Goal: Task Accomplishment & Management: Manage account settings

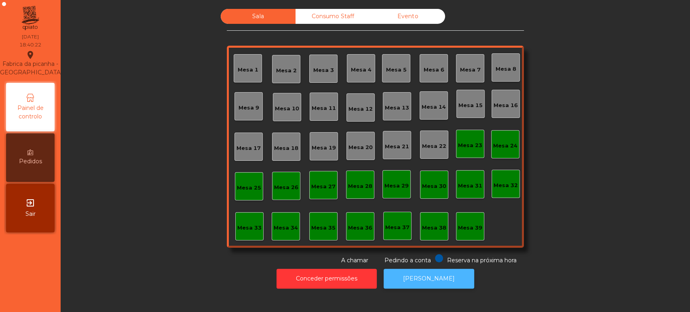
click at [429, 276] on button "[PERSON_NAME]" at bounding box center [429, 279] width 91 height 20
click at [446, 285] on button "[PERSON_NAME]" at bounding box center [429, 279] width 91 height 20
click at [462, 227] on div "Mesa 39" at bounding box center [470, 228] width 24 height 8
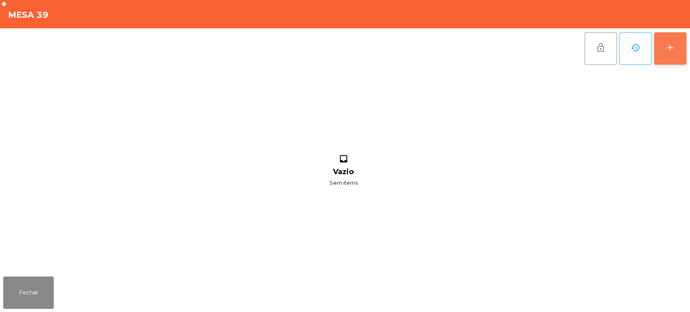
click at [682, 54] on button "add" at bounding box center [670, 48] width 32 height 32
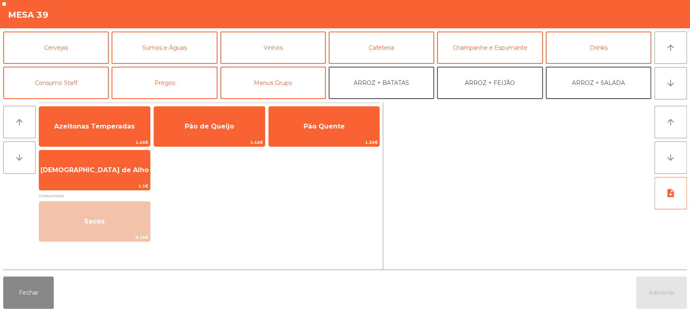
scroll to position [36, 0]
click at [62, 72] on button "Consumo Staff" at bounding box center [56, 82] width 106 height 32
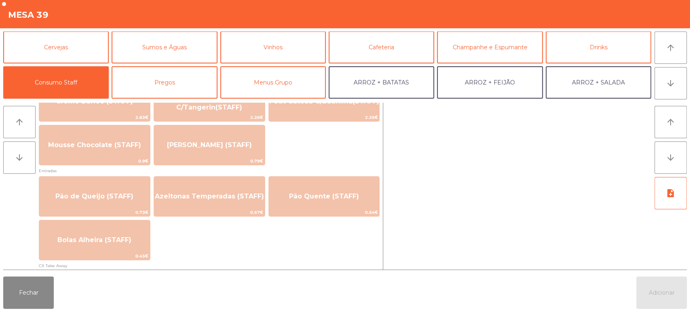
scroll to position [595, 0]
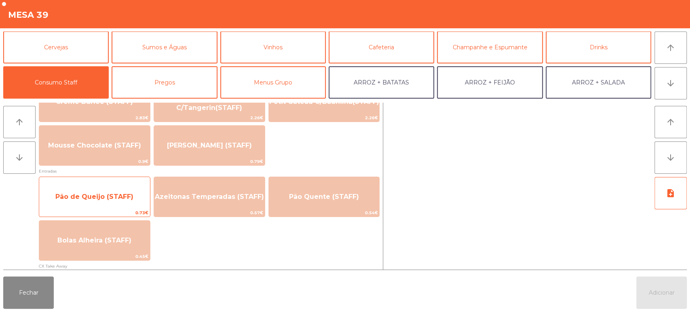
click at [123, 190] on span "Pão de Queijo (STAFF)" at bounding box center [94, 197] width 111 height 22
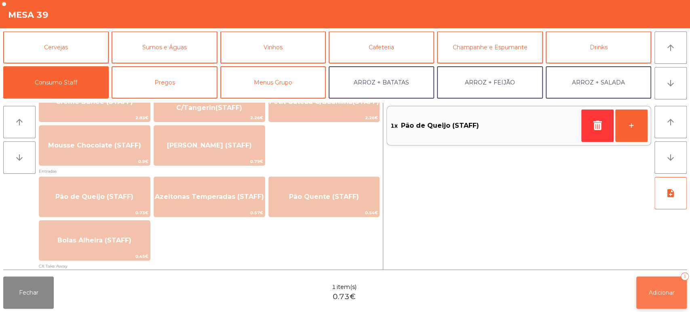
click at [666, 292] on span "Adicionar" at bounding box center [662, 292] width 26 height 7
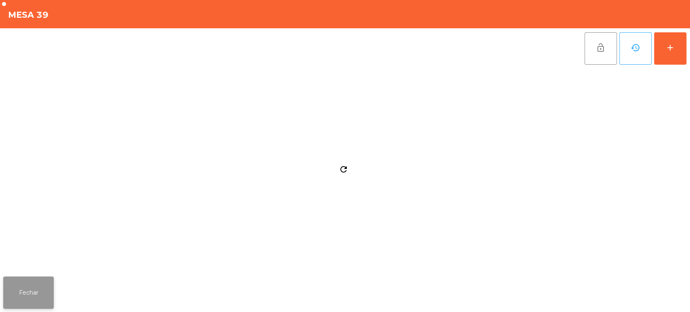
click at [36, 291] on button "Fechar" at bounding box center [28, 293] width 51 height 32
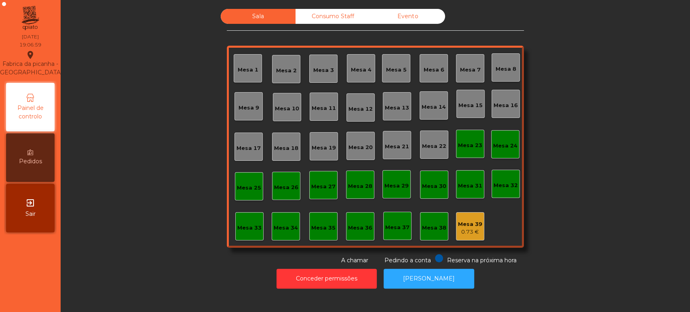
click at [463, 252] on div "Sala Consumo Staff Evento Mesa 1 Mesa 2 Mesa 3 Mesa 4 Mesa 5 Mesa 6 Mesa 7 Mesa…" at bounding box center [375, 137] width 297 height 256
click at [459, 237] on div "Mesa 39 0.73 €" at bounding box center [470, 226] width 28 height 28
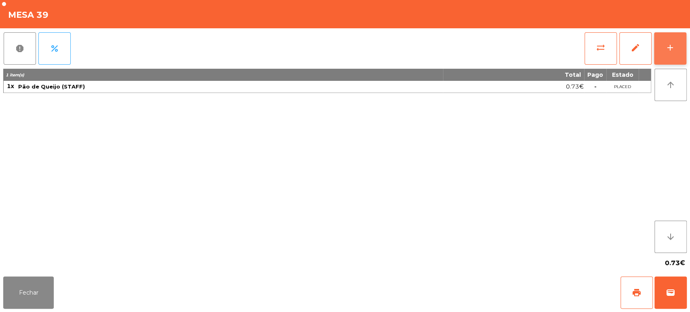
click at [665, 38] on button "add" at bounding box center [670, 48] width 32 height 32
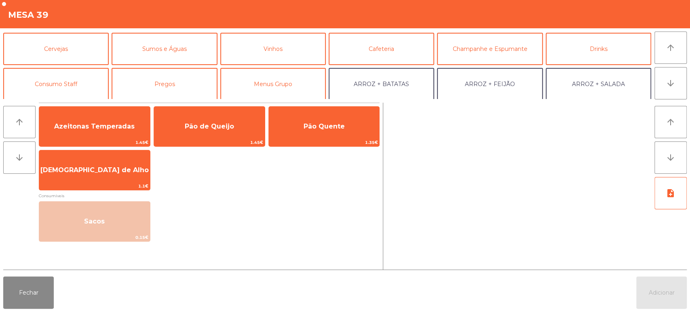
scroll to position [34, 0]
click at [61, 82] on button "Consumo Staff" at bounding box center [56, 84] width 106 height 32
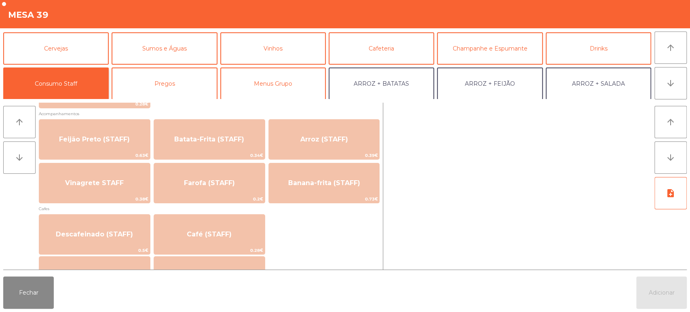
scroll to position [405, 0]
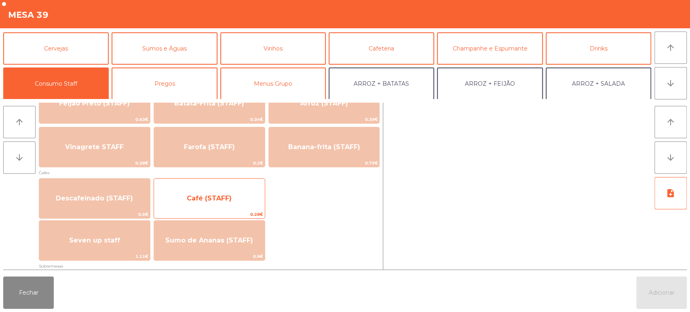
click at [240, 202] on span "Café (STAFF)" at bounding box center [209, 199] width 111 height 22
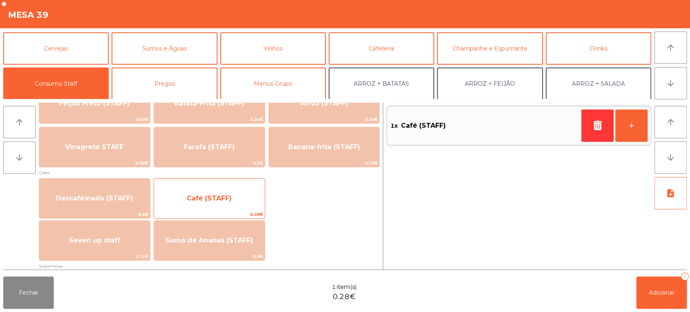
click at [251, 194] on span "Café (STAFF)" at bounding box center [209, 199] width 111 height 22
click at [239, 194] on span "Café (STAFF)" at bounding box center [209, 199] width 111 height 22
click at [256, 184] on div "Café (STAFF) 0.28€" at bounding box center [210, 198] width 112 height 40
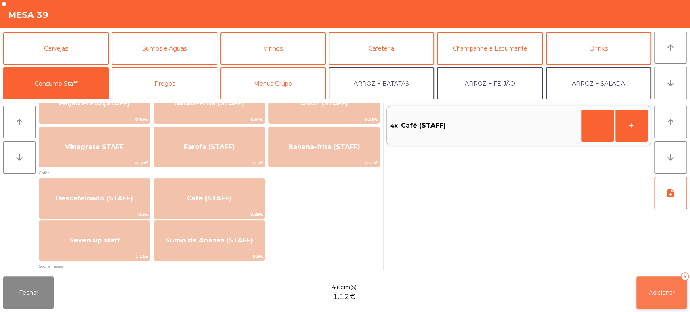
click at [657, 300] on button "Adicionar 4" at bounding box center [661, 293] width 51 height 32
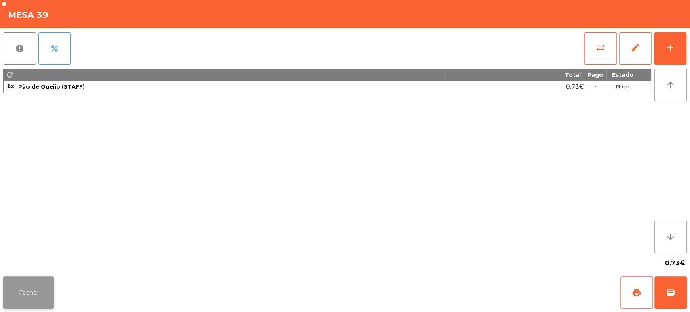
click at [51, 281] on button "Fechar" at bounding box center [28, 293] width 51 height 32
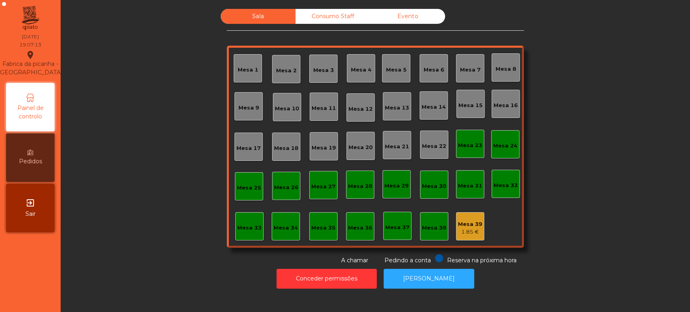
click at [472, 224] on div "Mesa 39" at bounding box center [470, 224] width 24 height 8
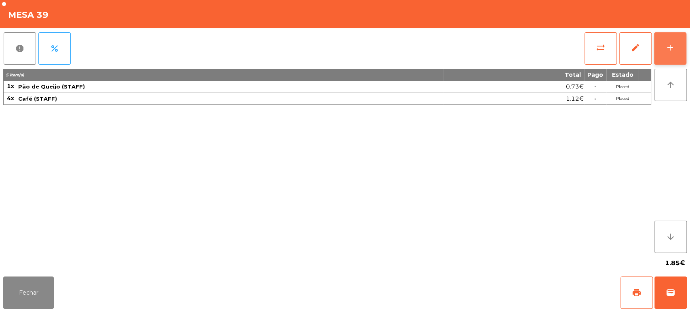
click at [669, 42] on button "add" at bounding box center [670, 48] width 32 height 32
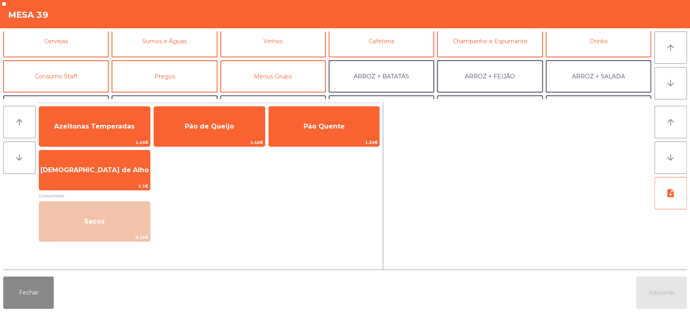
scroll to position [40, 0]
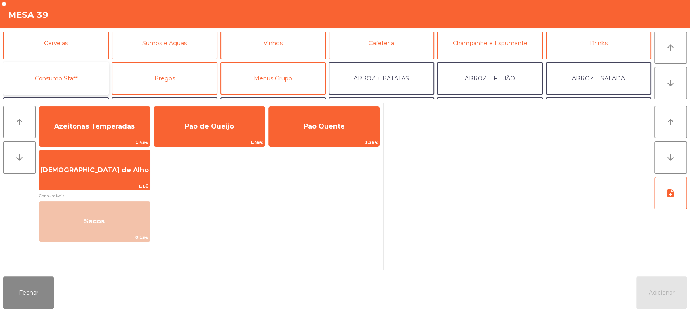
click at [78, 87] on button "Consumo Staff" at bounding box center [56, 78] width 106 height 32
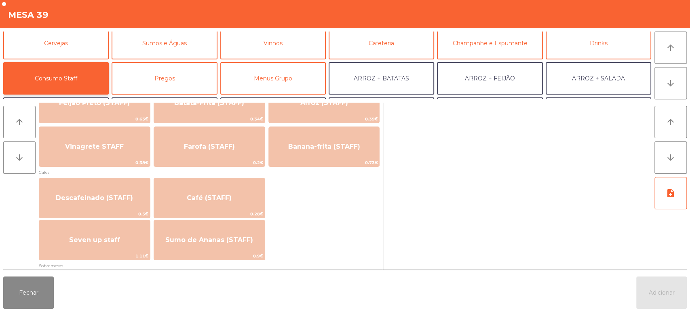
scroll to position [410, 0]
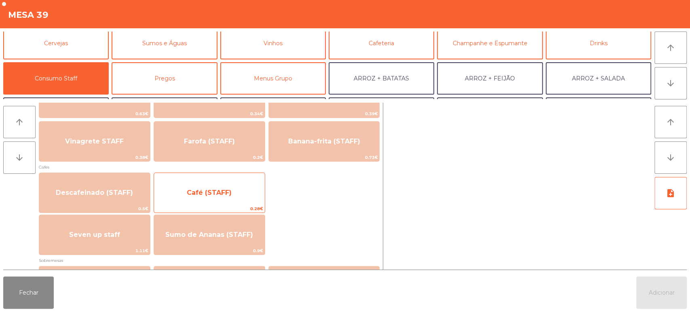
click at [226, 190] on span "Café (STAFF)" at bounding box center [209, 193] width 45 height 8
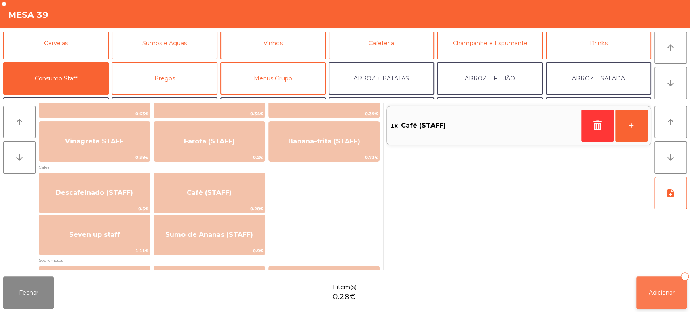
click at [646, 278] on button "Adicionar 1" at bounding box center [661, 293] width 51 height 32
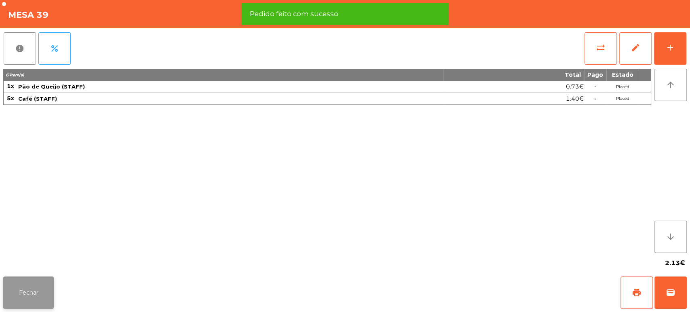
click at [6, 285] on button "Fechar" at bounding box center [28, 293] width 51 height 32
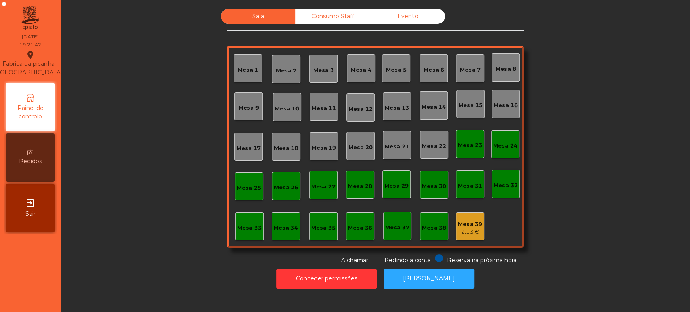
click at [478, 237] on div "Mesa 39 2.13 €" at bounding box center [470, 226] width 28 height 28
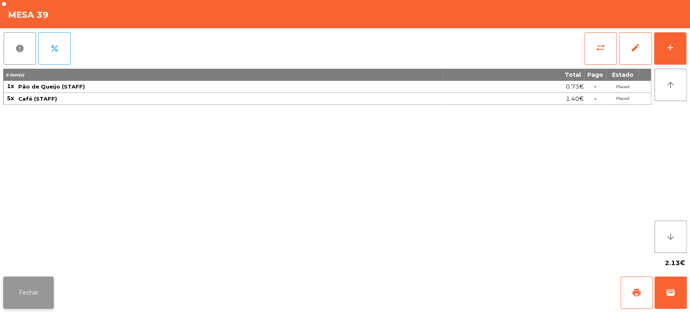
click at [42, 305] on button "Fechar" at bounding box center [28, 293] width 51 height 32
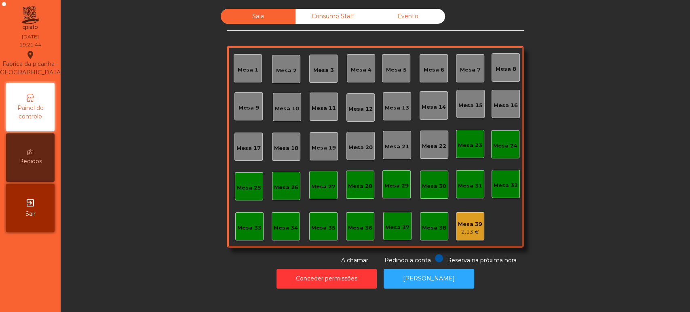
click at [623, 175] on div "Sala Consumo Staff Evento Mesa 1 Mesa 2 Mesa 3 Mesa 4 Mesa 5 Mesa 6 Mesa 7 Mesa…" at bounding box center [376, 137] width 608 height 256
click at [427, 288] on button "[PERSON_NAME]" at bounding box center [429, 279] width 91 height 20
click at [418, 275] on button "[PERSON_NAME]" at bounding box center [429, 279] width 91 height 20
click at [252, 212] on div "Mesa 33" at bounding box center [249, 226] width 28 height 28
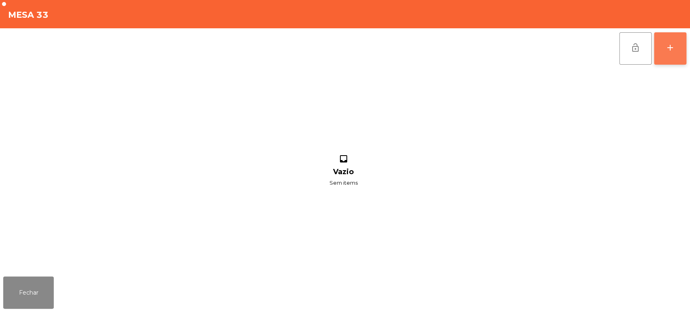
click at [666, 36] on button "add" at bounding box center [670, 48] width 32 height 32
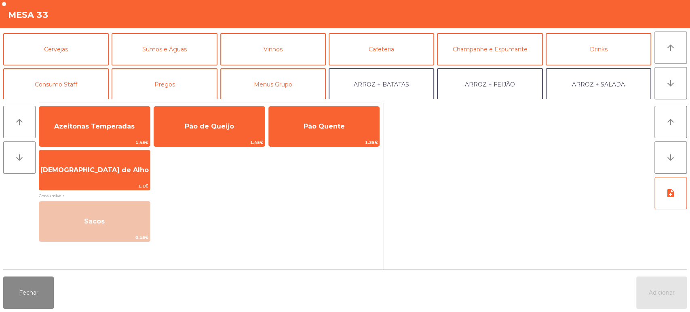
scroll to position [46, 0]
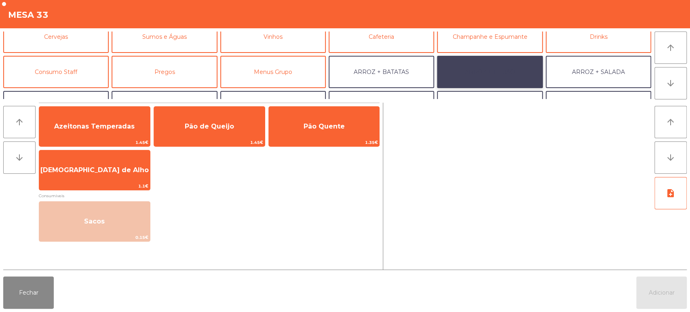
click at [498, 75] on button "ARROZ + FEIJÃO" at bounding box center [490, 72] width 106 height 32
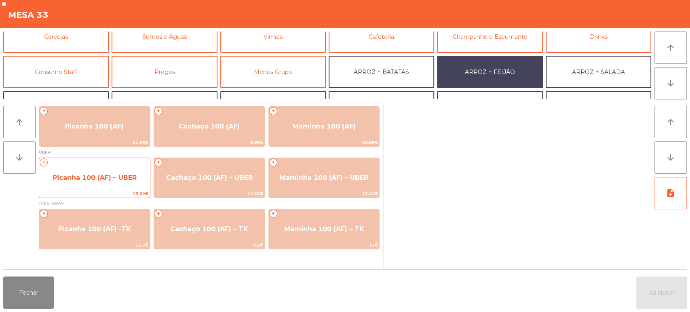
click at [84, 181] on span "Picanha 100 (AF) – UBER" at bounding box center [95, 178] width 84 height 8
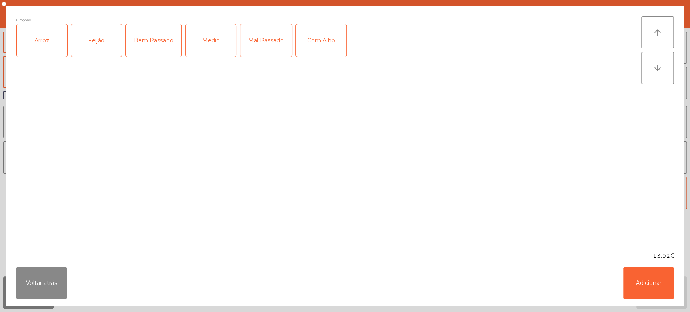
click at [62, 39] on div "Arroz" at bounding box center [42, 40] width 51 height 32
click at [97, 36] on div "Feijão" at bounding box center [96, 40] width 51 height 32
click at [262, 44] on div "Mal Passado" at bounding box center [266, 40] width 52 height 32
click at [307, 47] on div "Com Alho" at bounding box center [321, 40] width 51 height 32
click at [631, 291] on button "Adicionar" at bounding box center [648, 283] width 51 height 32
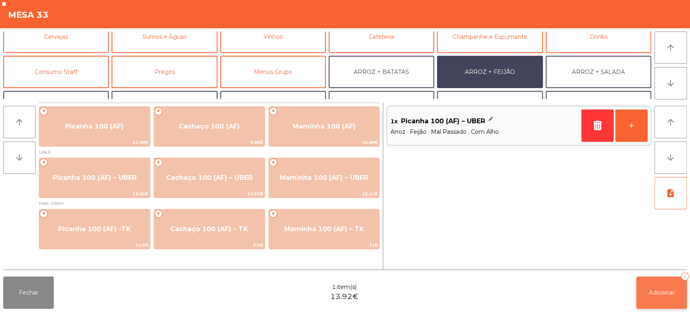
click at [640, 298] on button "Adicionar 1" at bounding box center [661, 293] width 51 height 32
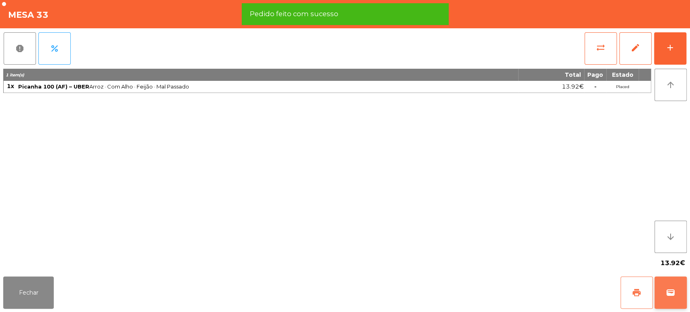
click at [633, 291] on span "print" at bounding box center [637, 293] width 10 height 10
click at [666, 289] on span "wallet" at bounding box center [671, 293] width 10 height 10
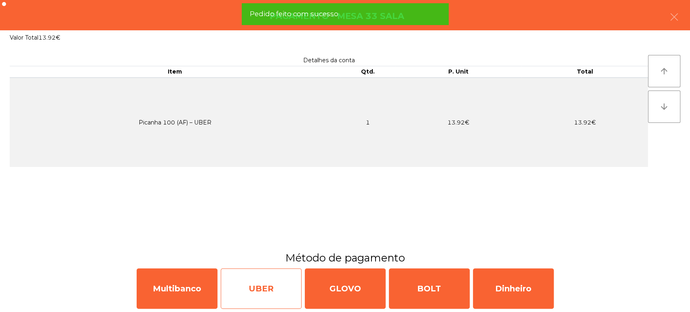
click at [277, 291] on div "UBER" at bounding box center [261, 288] width 81 height 40
select select "**"
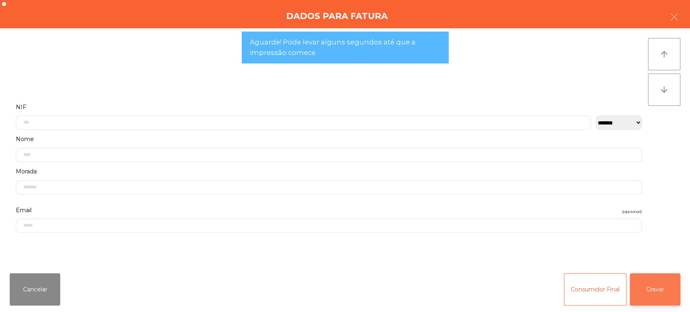
click at [667, 285] on button "Gravar" at bounding box center [655, 289] width 51 height 32
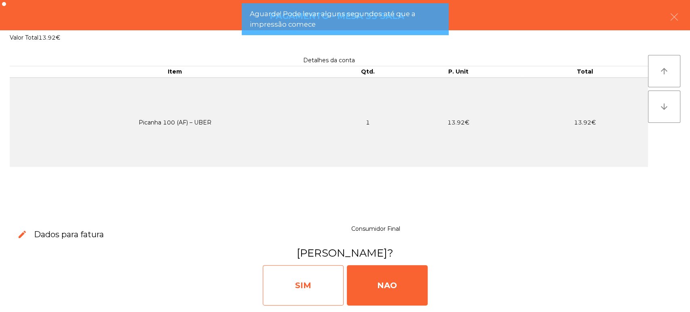
click at [279, 275] on div "SIM" at bounding box center [303, 285] width 81 height 40
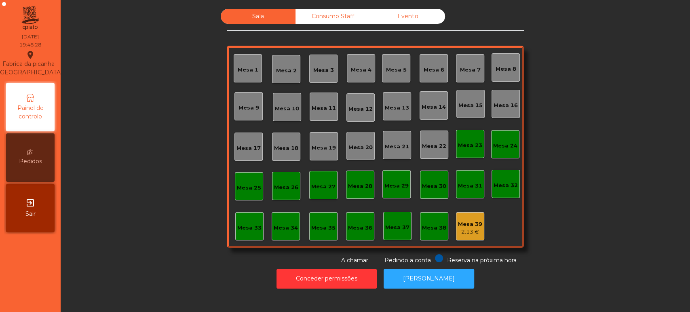
click at [505, 74] on div "Mesa 8" at bounding box center [506, 67] width 28 height 28
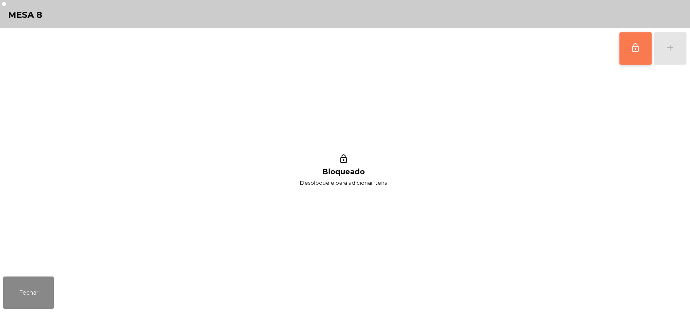
click at [648, 56] on button "lock_outline" at bounding box center [635, 48] width 32 height 32
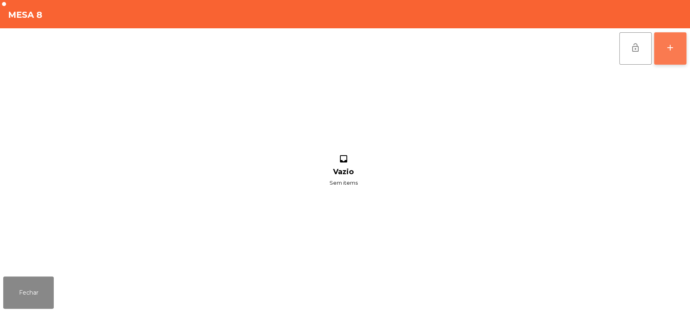
click at [671, 42] on button "add" at bounding box center [670, 48] width 32 height 32
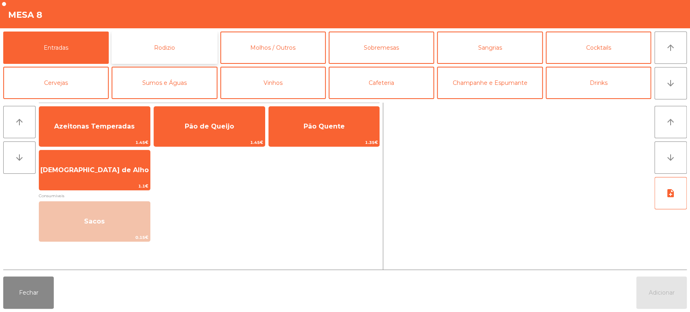
click at [130, 52] on button "Rodizio" at bounding box center [165, 48] width 106 height 32
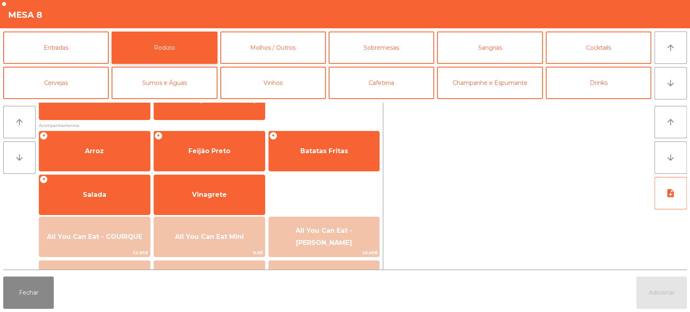
scroll to position [85, 0]
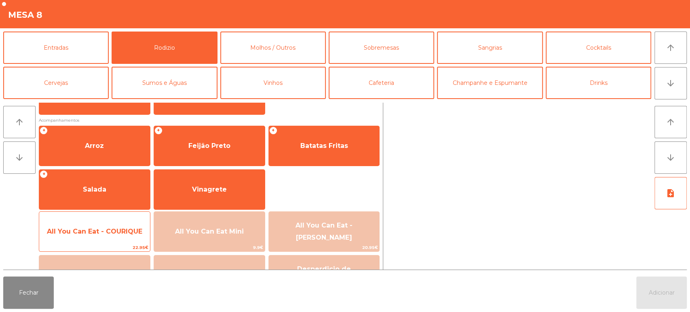
click at [108, 211] on div "All You Can Eat - COURIQUE 22.95€" at bounding box center [95, 231] width 112 height 40
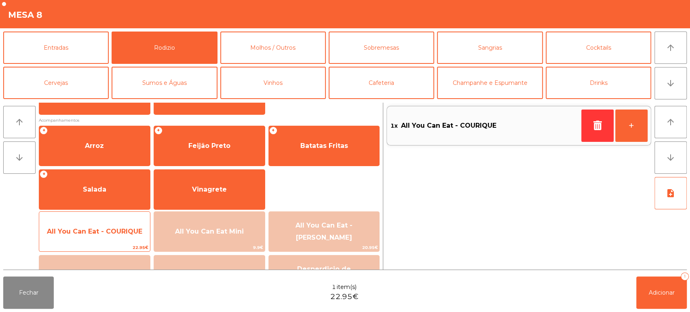
click at [108, 222] on span "All You Can Eat - COURIQUE" at bounding box center [94, 232] width 111 height 22
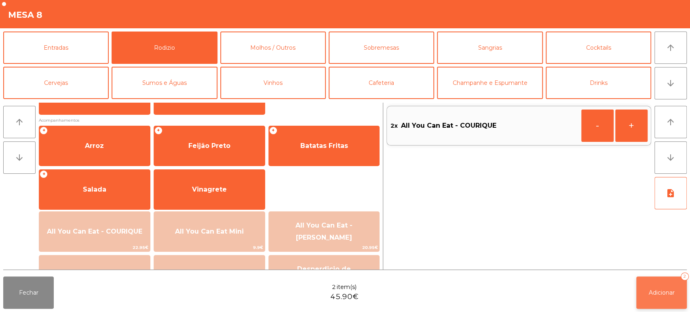
click at [668, 297] on button "Adicionar 2" at bounding box center [661, 293] width 51 height 32
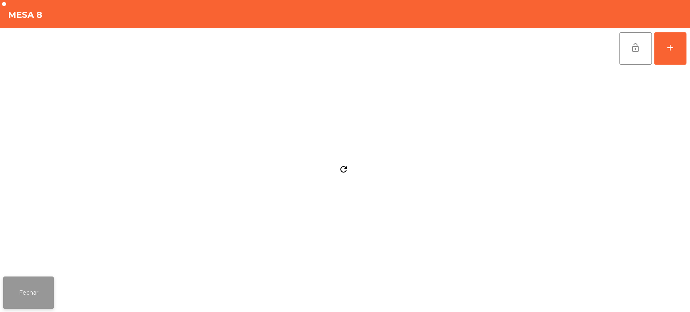
click at [41, 278] on button "Fechar" at bounding box center [28, 293] width 51 height 32
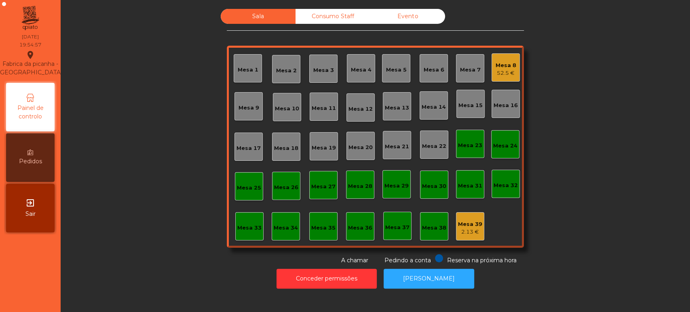
click at [513, 55] on div "Mesa 8 52.5 €" at bounding box center [506, 67] width 28 height 28
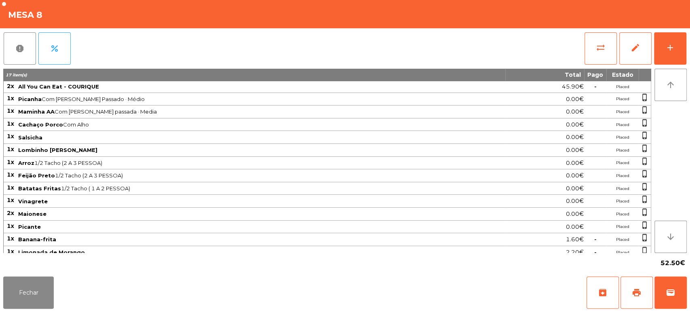
scroll to position [16, 0]
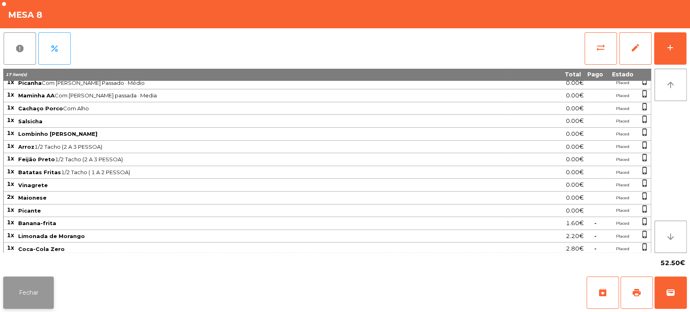
click at [34, 283] on button "Fechar" at bounding box center [28, 293] width 51 height 32
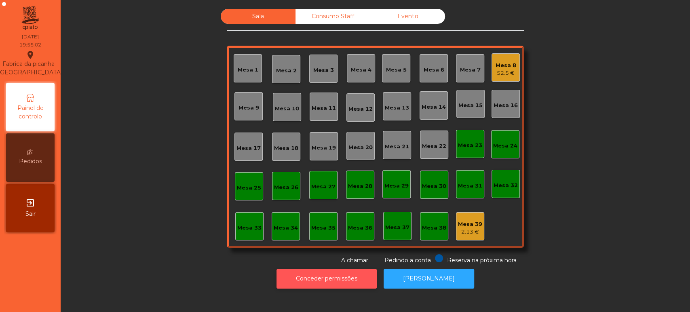
click at [294, 281] on button "Conceder permissões" at bounding box center [327, 279] width 100 height 20
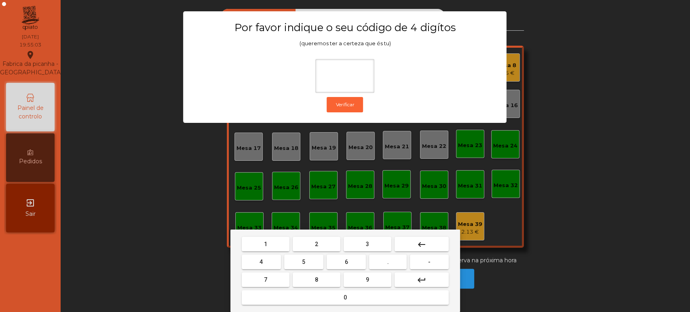
click at [265, 244] on span "1" at bounding box center [265, 244] width 3 height 6
click at [367, 244] on span "3" at bounding box center [367, 244] width 3 height 6
click at [308, 261] on button "5" at bounding box center [303, 262] width 39 height 15
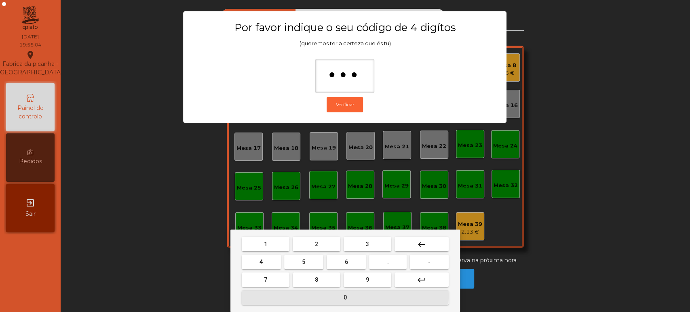
click at [313, 296] on button "0" at bounding box center [345, 297] width 207 height 15
type input "****"
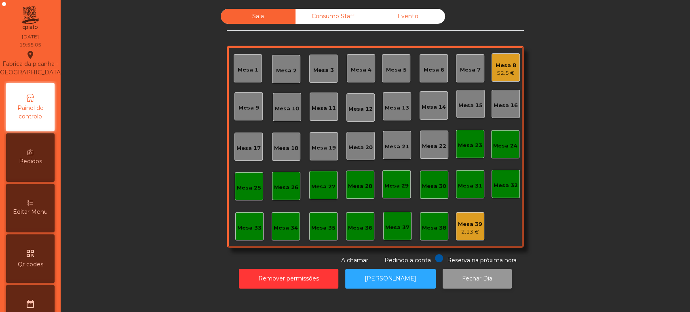
click at [451, 276] on button "Fechar Dia" at bounding box center [477, 279] width 69 height 20
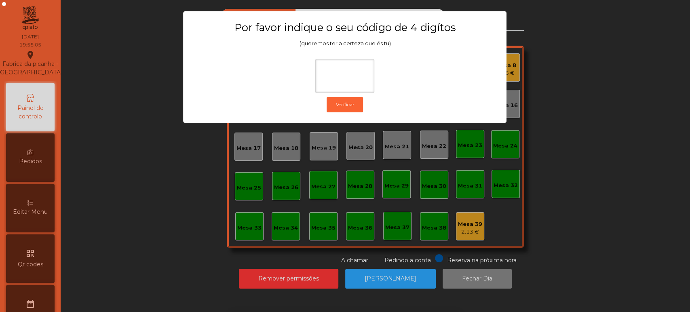
click at [213, 209] on ngb-modal-window "Por favor indique o seu código de 4 digítos (queremos ter a certeza que és tu) …" at bounding box center [345, 156] width 656 height 312
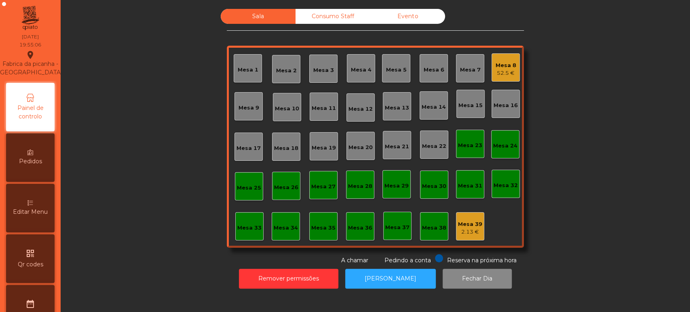
click at [42, 216] on span "Editar Menu" at bounding box center [30, 212] width 35 height 8
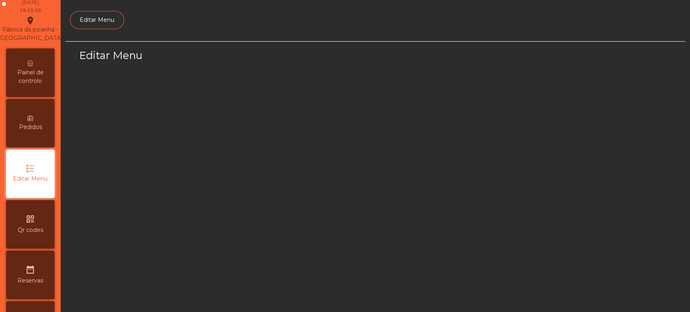
scroll to position [61, 0]
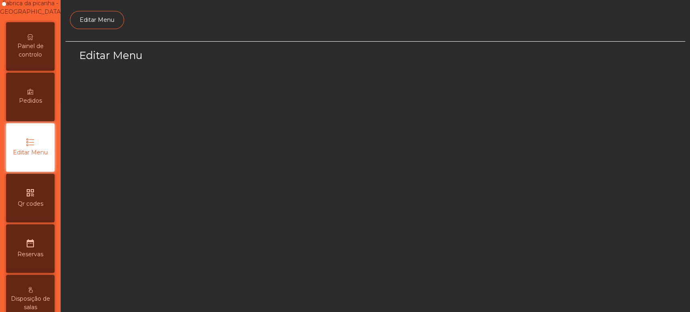
select select "*"
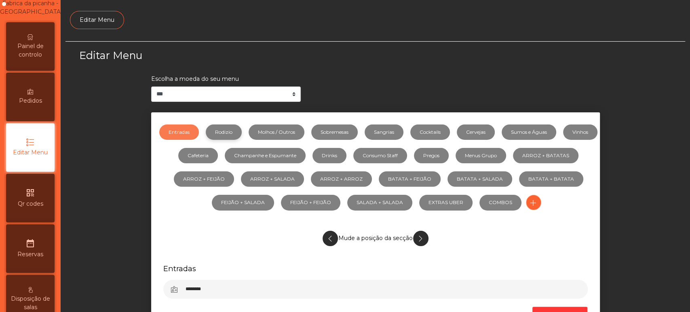
click at [242, 125] on link "Rodizio" at bounding box center [224, 132] width 36 height 15
click at [34, 58] on span "Painel de controlo" at bounding box center [30, 50] width 44 height 17
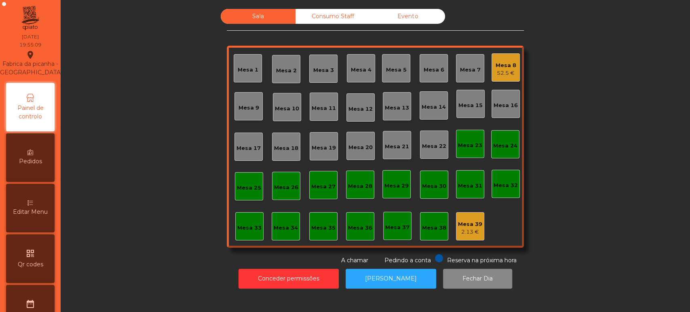
click at [290, 192] on div "Mesa 26" at bounding box center [286, 186] width 28 height 28
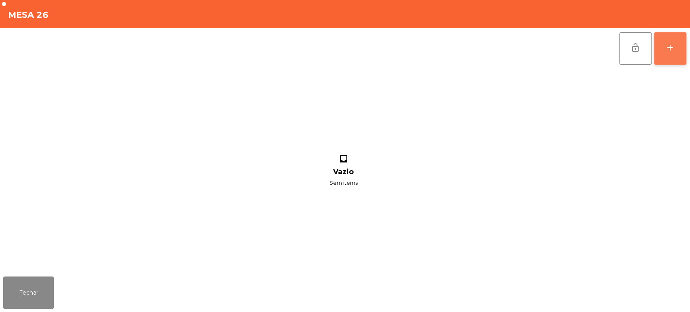
click at [671, 52] on div "add" at bounding box center [670, 48] width 10 height 10
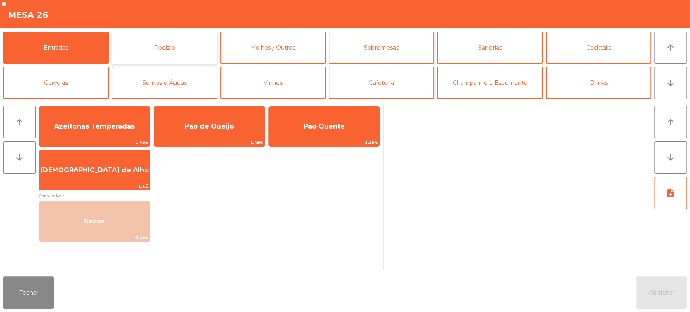
click at [163, 52] on button "Rodizio" at bounding box center [165, 48] width 106 height 32
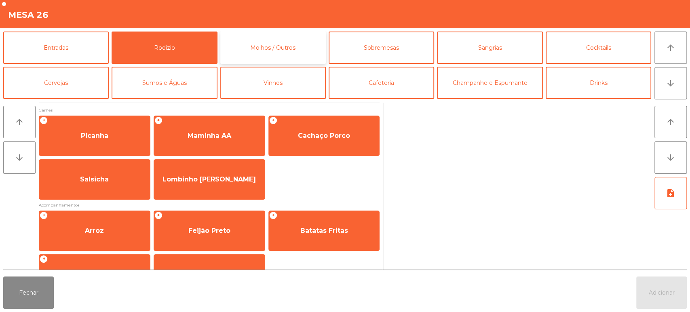
click at [294, 56] on button "Molhos / Outros" at bounding box center [273, 48] width 106 height 32
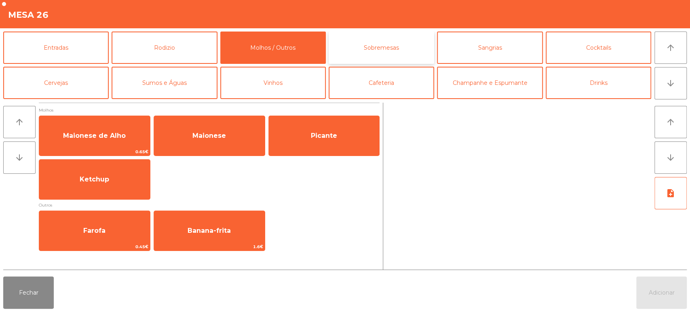
click at [375, 46] on button "Sobremesas" at bounding box center [382, 48] width 106 height 32
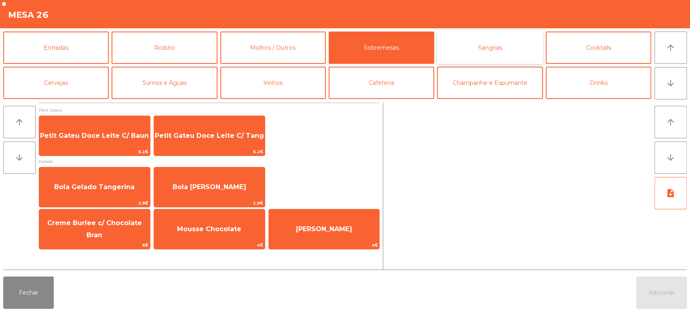
click at [517, 47] on button "Sangrias" at bounding box center [490, 48] width 106 height 32
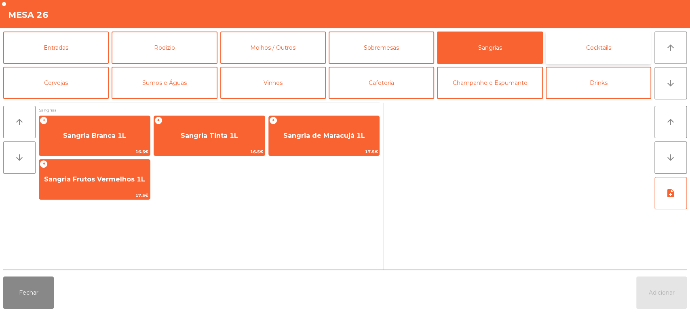
click at [621, 50] on button "Cocktails" at bounding box center [599, 48] width 106 height 32
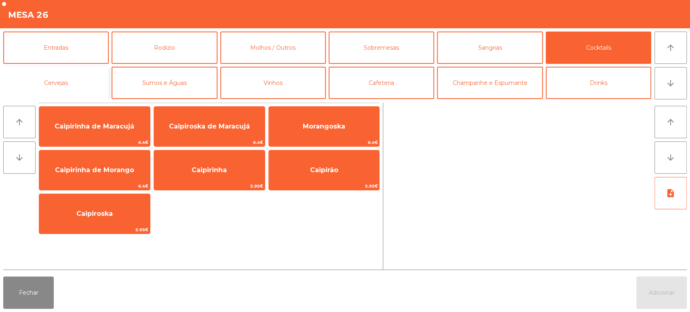
click at [66, 86] on button "Cervejas" at bounding box center [56, 83] width 106 height 32
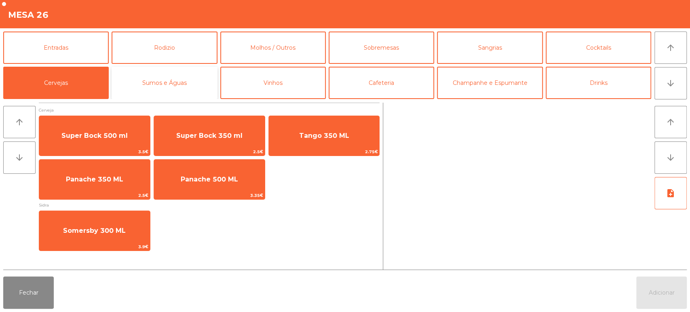
click at [183, 87] on button "Sumos e Águas" at bounding box center [165, 83] width 106 height 32
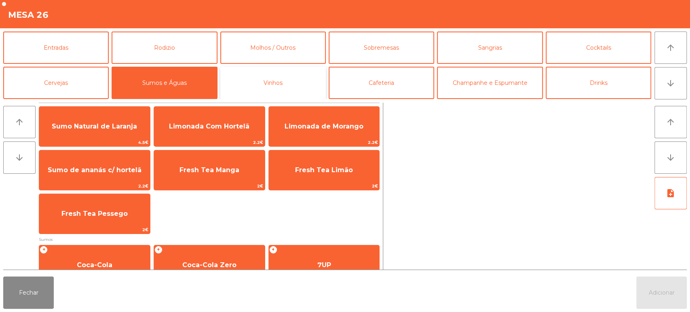
click at [279, 87] on button "Vinhos" at bounding box center [273, 83] width 106 height 32
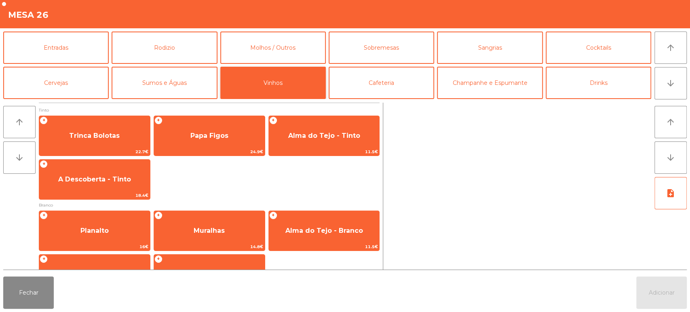
scroll to position [131, 0]
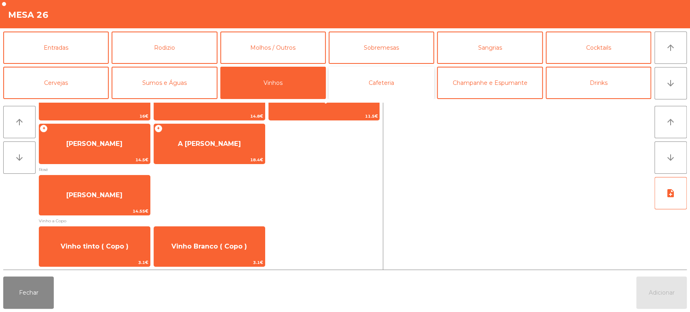
click at [397, 76] on button "Cafeteria" at bounding box center [382, 83] width 106 height 32
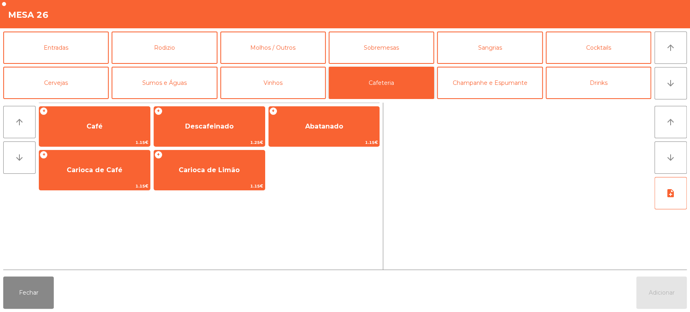
scroll to position [0, 0]
click at [491, 86] on button "Champanhe e Espumante" at bounding box center [490, 83] width 106 height 32
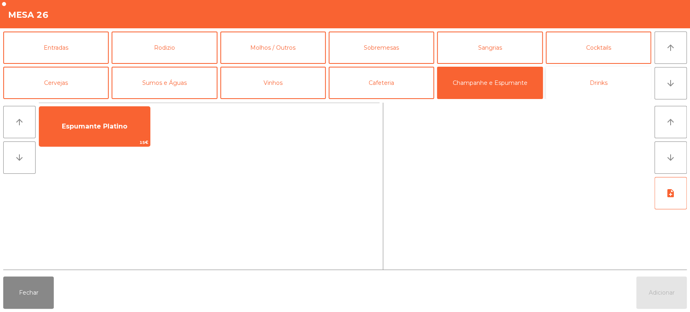
click at [599, 91] on button "Drinks" at bounding box center [599, 83] width 106 height 32
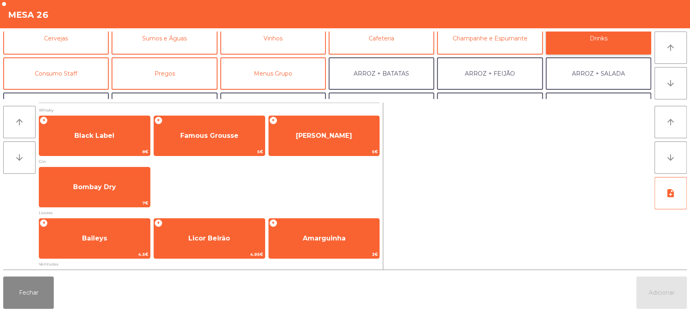
scroll to position [44, 0]
click at [30, 292] on button "Fechar" at bounding box center [28, 293] width 51 height 32
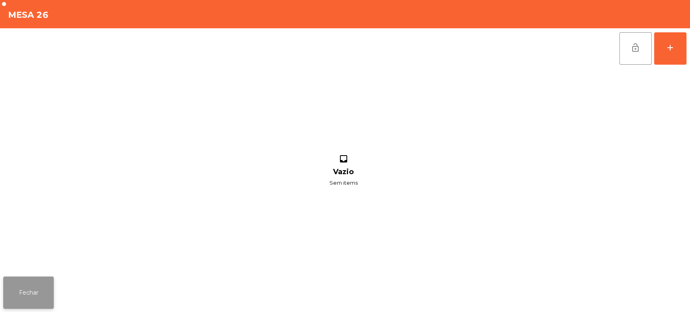
click at [36, 278] on button "Fechar" at bounding box center [28, 293] width 51 height 32
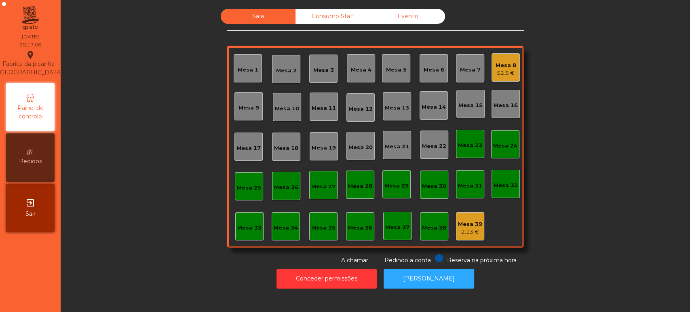
click at [496, 70] on div "52.5 €" at bounding box center [506, 73] width 21 height 8
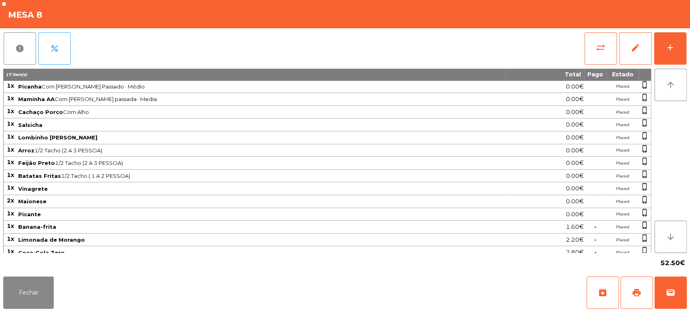
scroll to position [16, 0]
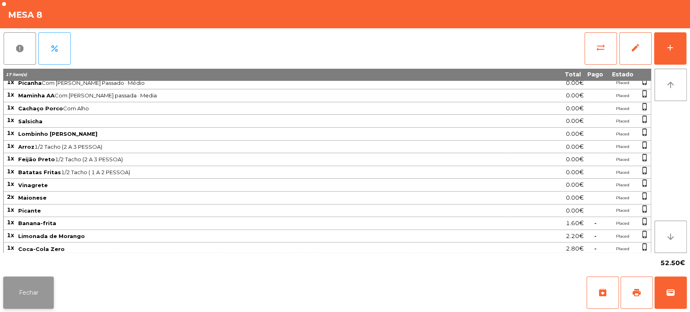
click at [41, 283] on button "Fechar" at bounding box center [28, 293] width 51 height 32
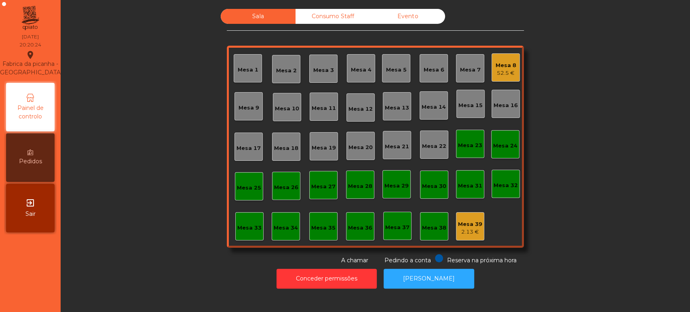
click at [392, 71] on div "Mesa 5" at bounding box center [396, 70] width 21 height 8
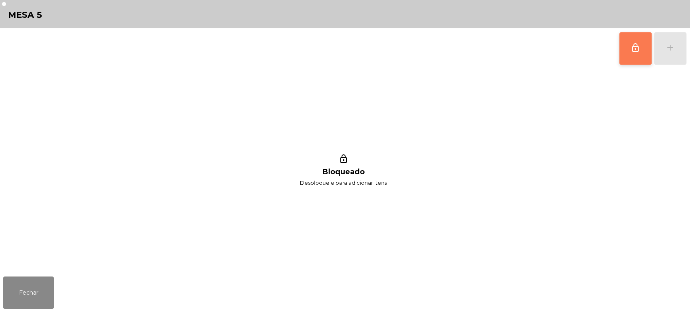
click at [631, 51] on span "lock_outline" at bounding box center [636, 48] width 10 height 10
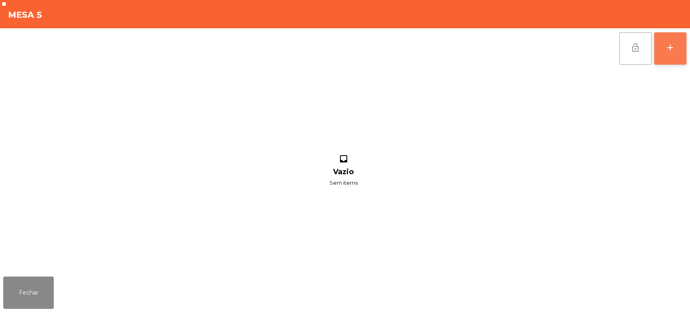
click at [670, 51] on div "add" at bounding box center [670, 48] width 10 height 10
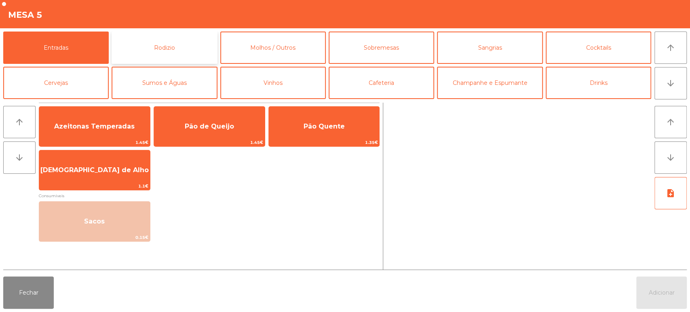
click at [171, 56] on button "Rodizio" at bounding box center [165, 48] width 106 height 32
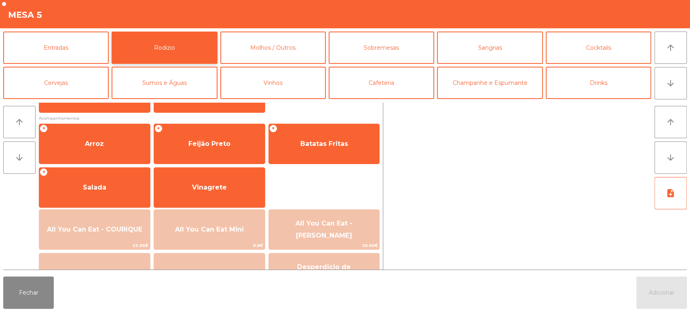
scroll to position [104, 0]
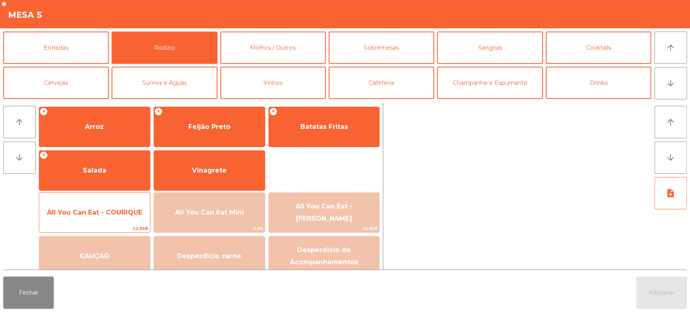
click at [123, 199] on div "All You Can Eat - COURIQUE 22.95€" at bounding box center [95, 212] width 112 height 40
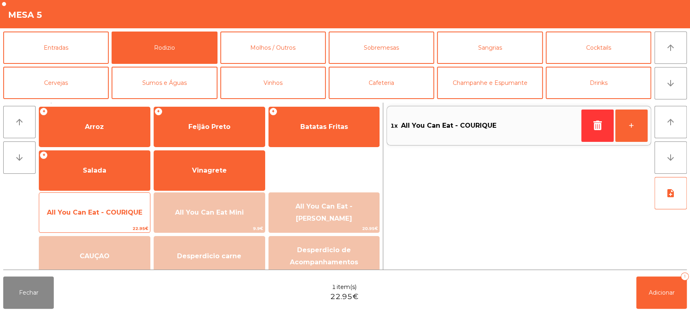
click at [122, 210] on span "All You Can Eat - COURIQUE" at bounding box center [94, 213] width 95 height 8
click at [121, 207] on span "All You Can Eat - COURIQUE" at bounding box center [94, 213] width 111 height 22
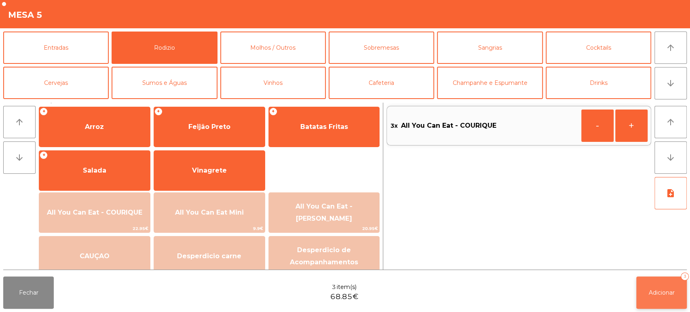
click at [647, 283] on button "Adicionar 3" at bounding box center [661, 293] width 51 height 32
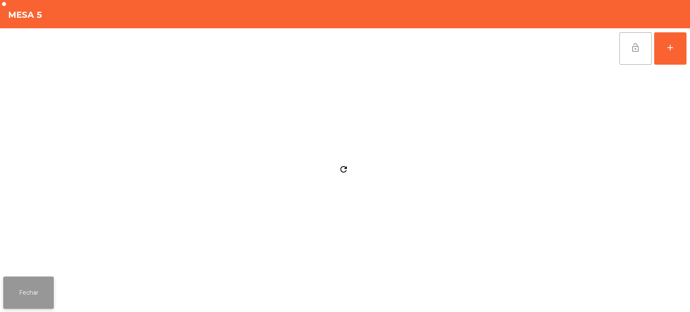
click at [44, 290] on button "Fechar" at bounding box center [28, 293] width 51 height 32
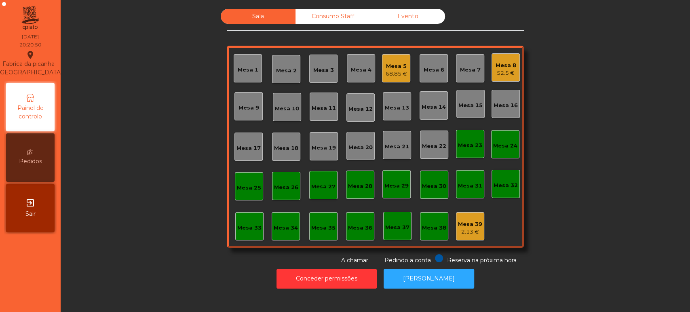
click at [156, 106] on div "Sala Consumo Staff Evento Mesa 1 Mesa 2 Mesa 3 Mesa 4 Mesa 5 68.85 € Mesa 6 Mes…" at bounding box center [376, 137] width 608 height 256
click at [498, 115] on div "Mesa 16" at bounding box center [506, 104] width 28 height 28
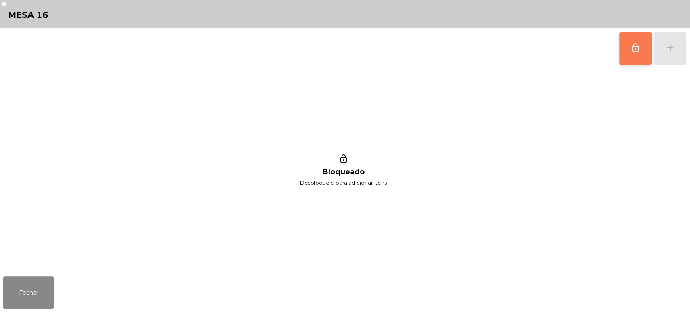
click at [619, 55] on button "lock_outline" at bounding box center [635, 48] width 32 height 32
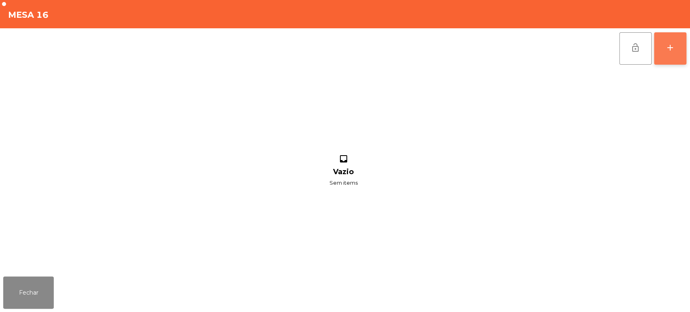
click at [669, 55] on button "add" at bounding box center [670, 48] width 32 height 32
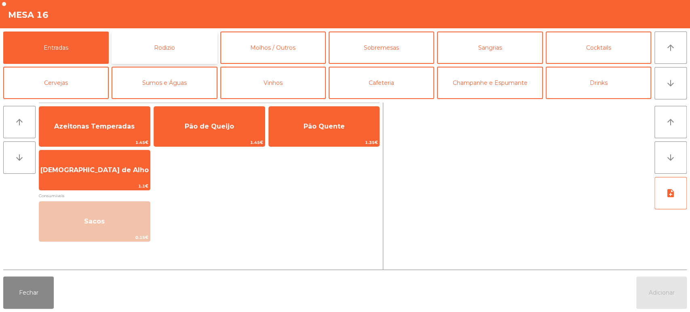
click at [162, 57] on button "Rodizio" at bounding box center [165, 48] width 106 height 32
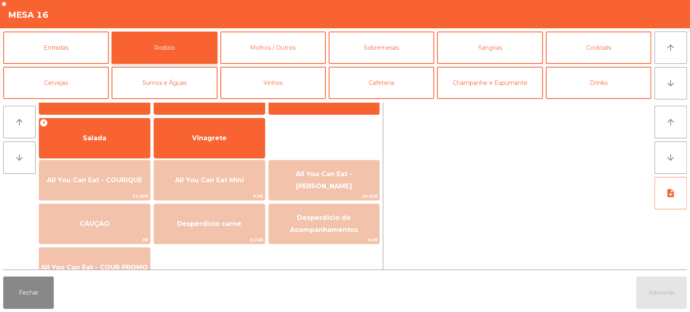
scroll to position [136, 0]
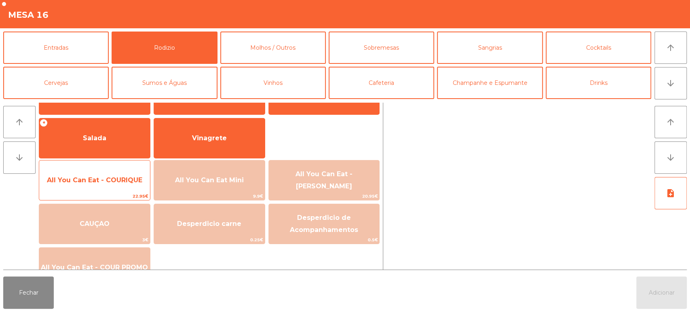
click at [120, 188] on span "All You Can Eat - COURIQUE" at bounding box center [94, 180] width 111 height 22
click at [114, 187] on span "All You Can Eat - COURIQUE" at bounding box center [94, 180] width 111 height 22
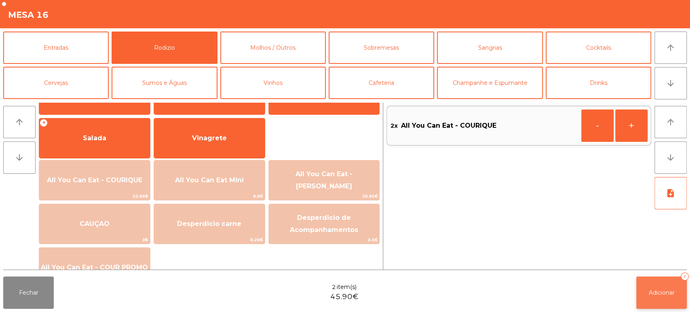
click at [664, 288] on button "Adicionar 2" at bounding box center [661, 293] width 51 height 32
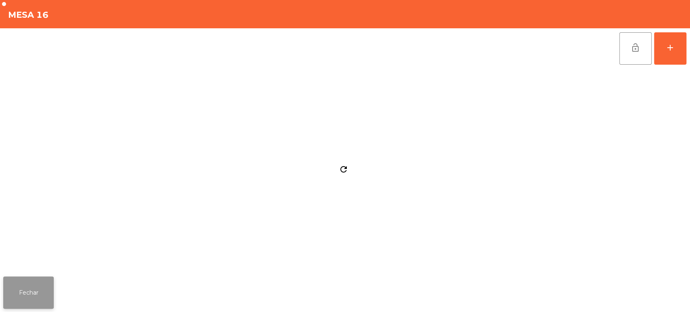
click at [36, 291] on button "Fechar" at bounding box center [28, 293] width 51 height 32
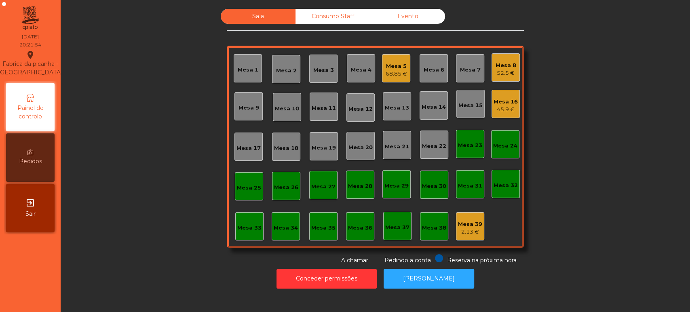
click at [496, 96] on div "Mesa 16 45.9 €" at bounding box center [506, 104] width 24 height 19
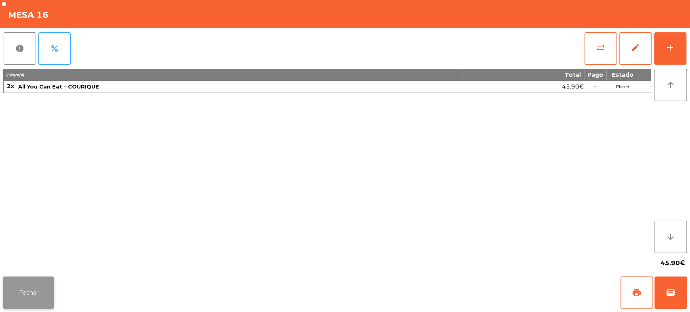
click at [26, 294] on button "Fechar" at bounding box center [28, 293] width 51 height 32
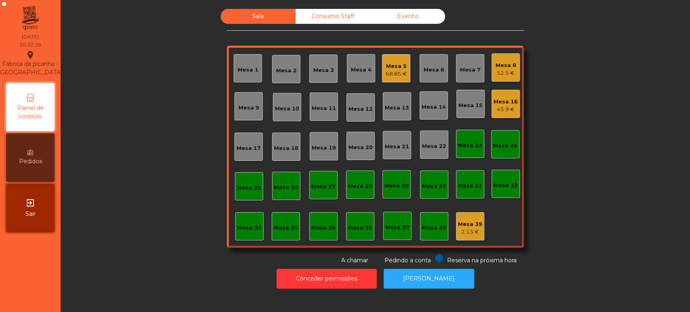
click at [564, 138] on div "Sala Consumo Staff Evento Mesa 1 Mesa 2 Mesa 3 Mesa 4 Mesa 5 68.85 € Mesa 6 Mes…" at bounding box center [376, 137] width 608 height 256
click at [510, 104] on div "Mesa 16" at bounding box center [506, 102] width 24 height 8
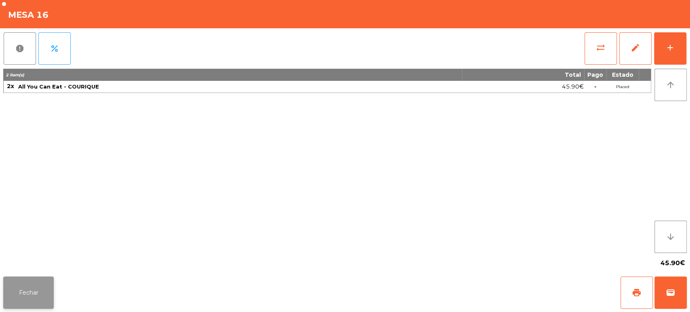
click at [34, 277] on button "Fechar" at bounding box center [28, 293] width 51 height 32
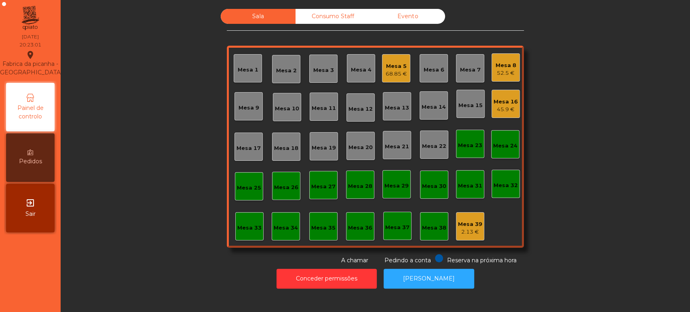
click at [479, 100] on div "Mesa 15" at bounding box center [470, 104] width 28 height 28
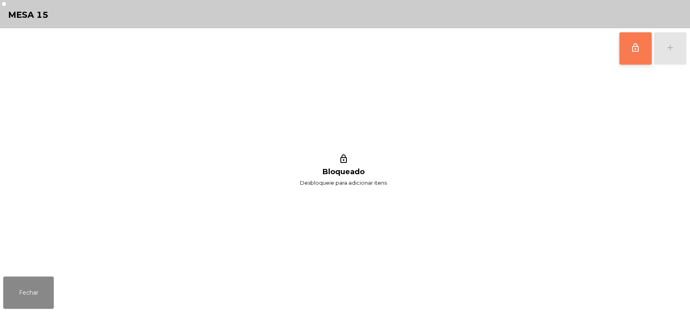
click at [645, 42] on button "lock_outline" at bounding box center [635, 48] width 32 height 32
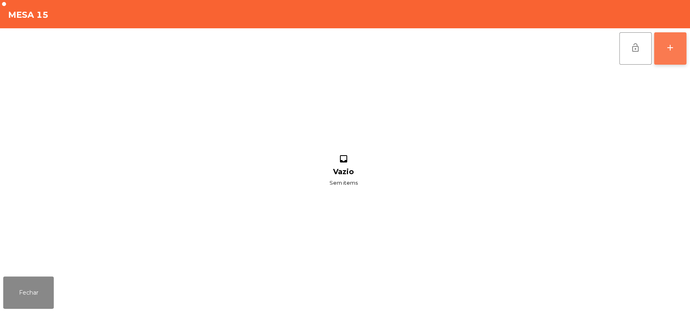
click at [670, 44] on div "add" at bounding box center [670, 48] width 10 height 10
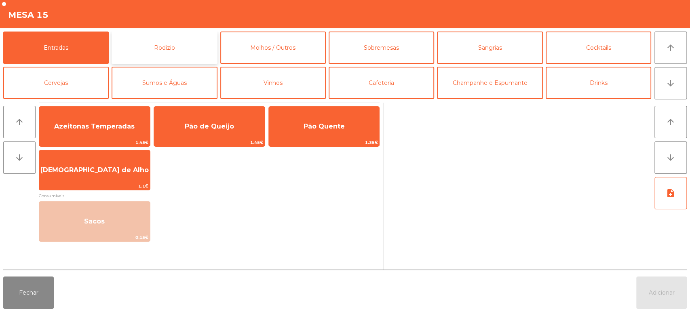
click at [152, 53] on button "Rodizio" at bounding box center [165, 48] width 106 height 32
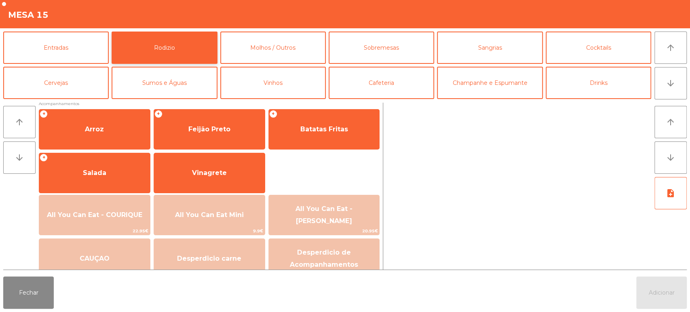
scroll to position [103, 0]
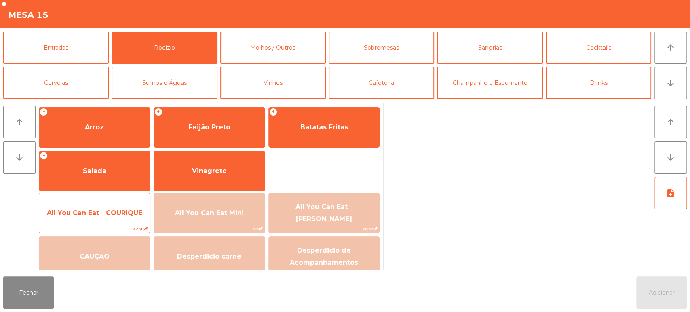
click at [108, 209] on span "All You Can Eat - COURIQUE" at bounding box center [94, 213] width 95 height 8
click at [108, 213] on span "All You Can Eat - COURIQUE" at bounding box center [94, 213] width 95 height 8
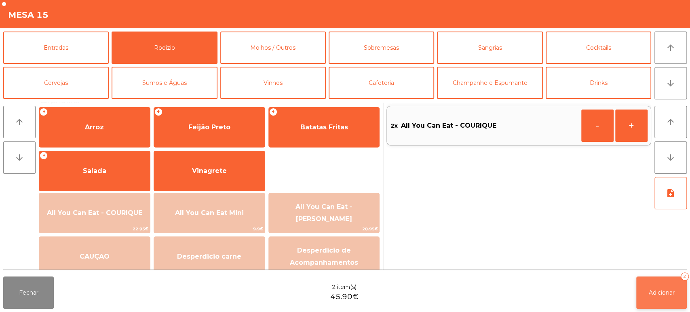
click at [679, 294] on button "Adicionar 2" at bounding box center [661, 293] width 51 height 32
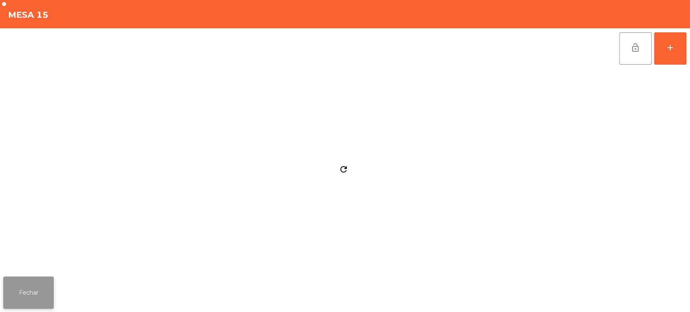
click at [38, 291] on button "Fechar" at bounding box center [28, 293] width 51 height 32
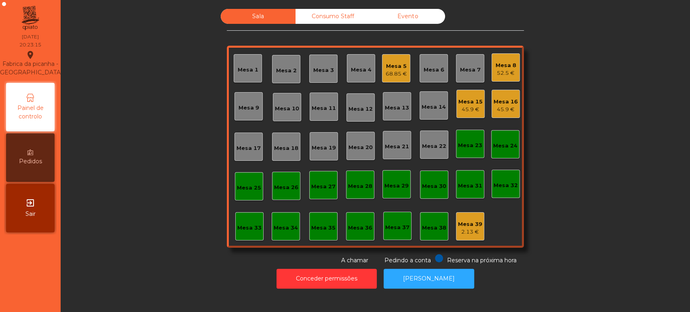
click at [502, 110] on div "45.9 €" at bounding box center [506, 110] width 24 height 8
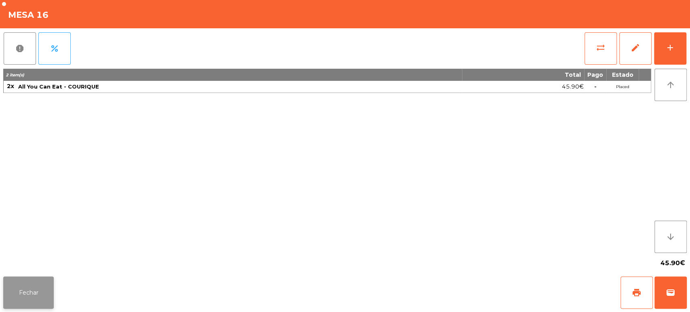
click at [33, 280] on button "Fechar" at bounding box center [28, 293] width 51 height 32
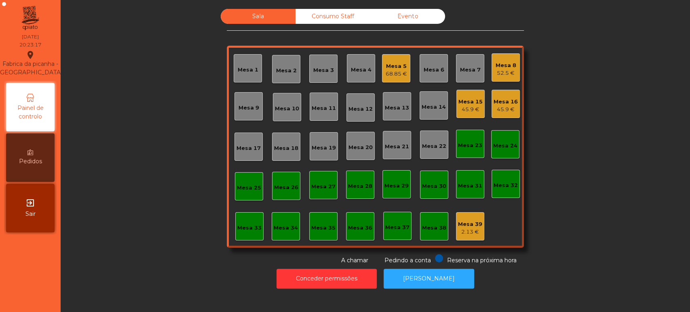
click at [513, 110] on div "45.9 €" at bounding box center [506, 110] width 24 height 8
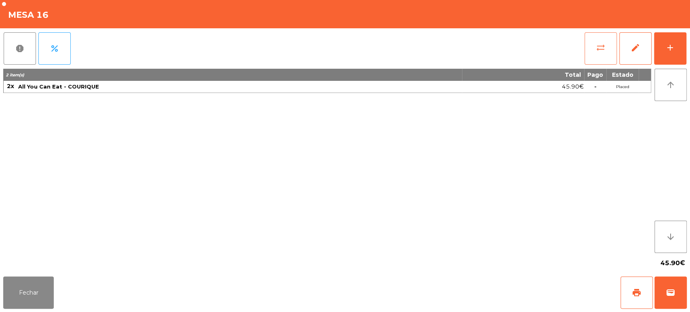
click at [600, 58] on button "sync_alt" at bounding box center [601, 48] width 32 height 32
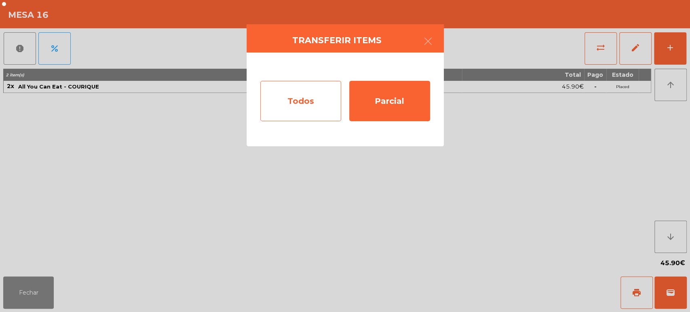
click at [310, 113] on div "Todos" at bounding box center [300, 101] width 81 height 40
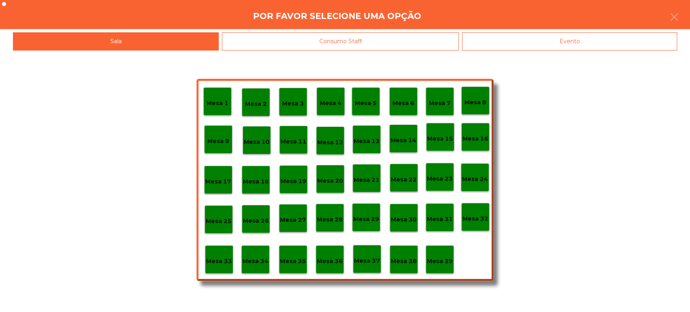
click at [372, 263] on p "Mesa 37" at bounding box center [367, 260] width 26 height 9
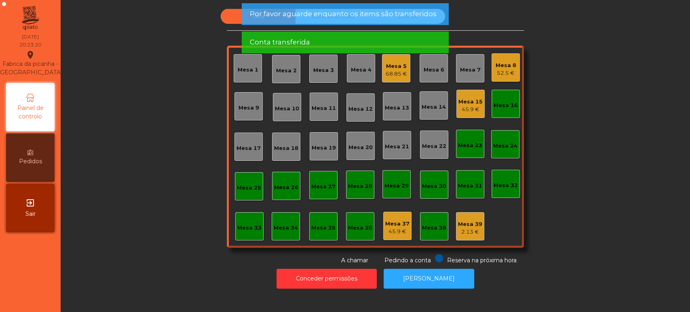
click at [508, 105] on div "Mesa 16" at bounding box center [506, 105] width 24 height 8
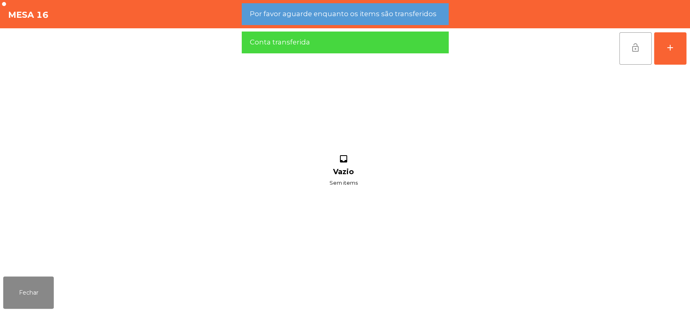
click at [642, 51] on button "lock_open" at bounding box center [635, 48] width 32 height 32
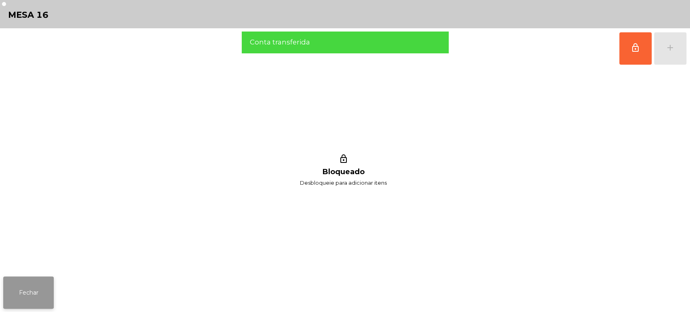
click at [51, 284] on button "Fechar" at bounding box center [28, 293] width 51 height 32
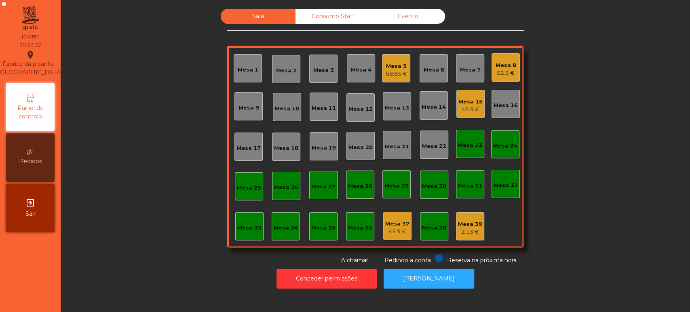
click at [579, 171] on div "Sala Consumo Staff Evento Mesa 1 Mesa 2 Mesa 3 Mesa 4 Mesa 5 68.85 € Mesa 6 Mes…" at bounding box center [376, 137] width 608 height 256
click at [235, 228] on div "Mesa 33" at bounding box center [249, 226] width 28 height 28
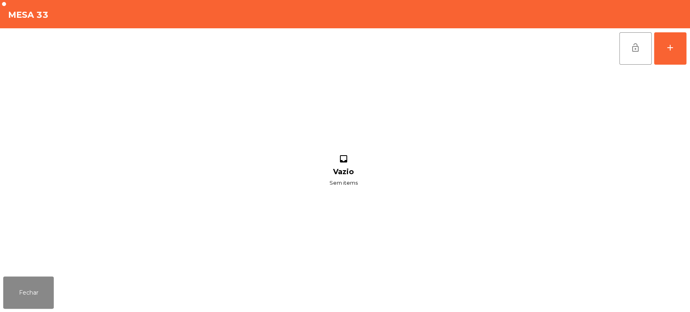
click at [688, 40] on div "lock_open add inbox Vazio Sem items" at bounding box center [345, 150] width 690 height 245
click at [686, 54] on div "lock_open add inbox Vazio Sem items" at bounding box center [345, 150] width 690 height 245
click at [685, 51] on button "add" at bounding box center [670, 48] width 32 height 32
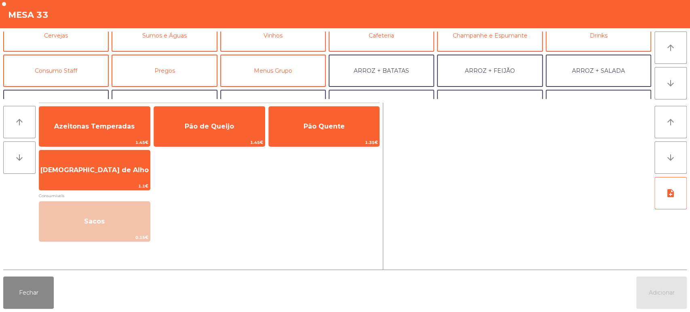
scroll to position [47, 0]
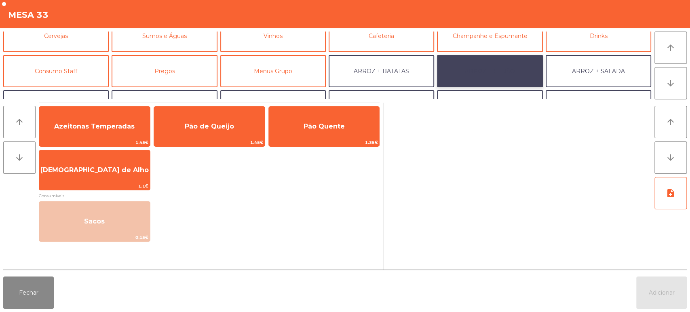
click at [492, 72] on button "ARROZ + FEIJÃO" at bounding box center [490, 71] width 106 height 32
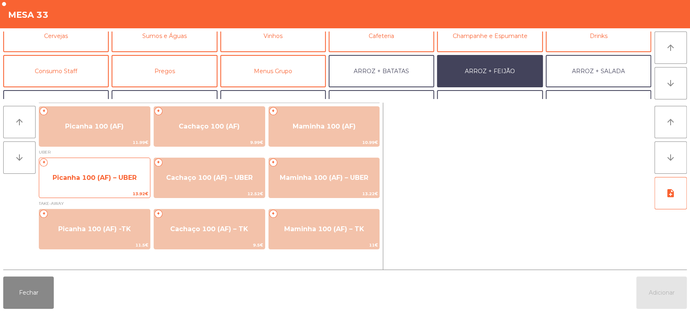
click at [107, 178] on span "Picanha 100 (AF) – UBER" at bounding box center [95, 178] width 84 height 8
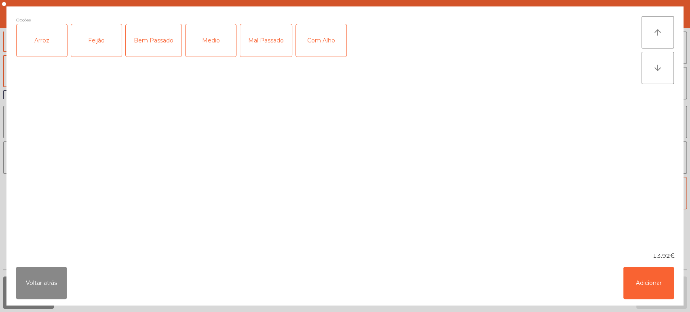
click at [50, 57] on label "Arroz" at bounding box center [41, 40] width 51 height 33
click at [105, 47] on div "Feijão" at bounding box center [96, 40] width 51 height 32
click at [205, 42] on div "Medio" at bounding box center [211, 40] width 51 height 32
click at [652, 285] on button "Adicionar" at bounding box center [648, 283] width 51 height 32
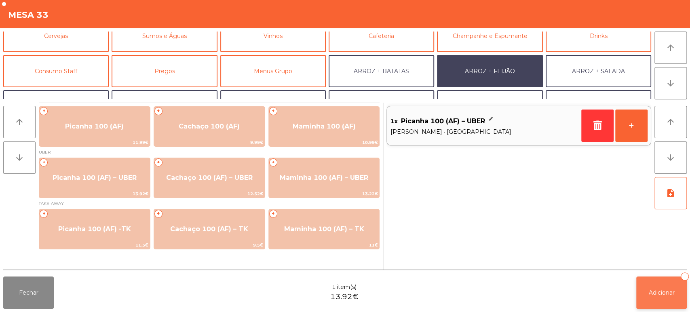
click at [658, 288] on button "Adicionar 1" at bounding box center [661, 293] width 51 height 32
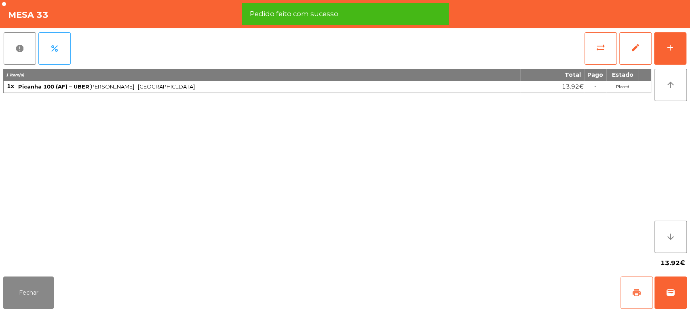
click at [631, 279] on button "print" at bounding box center [637, 293] width 32 height 32
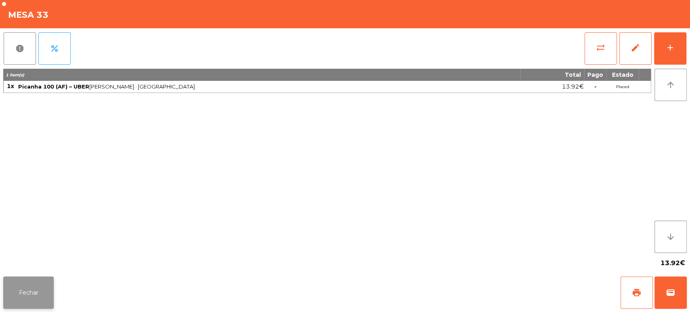
click at [28, 287] on button "Fechar" at bounding box center [28, 293] width 51 height 32
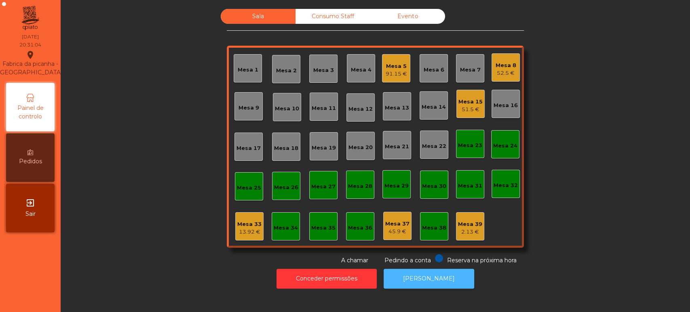
click at [408, 279] on button "[PERSON_NAME]" at bounding box center [429, 279] width 91 height 20
click at [235, 223] on div "Mesa 33 13.92 €" at bounding box center [249, 226] width 28 height 28
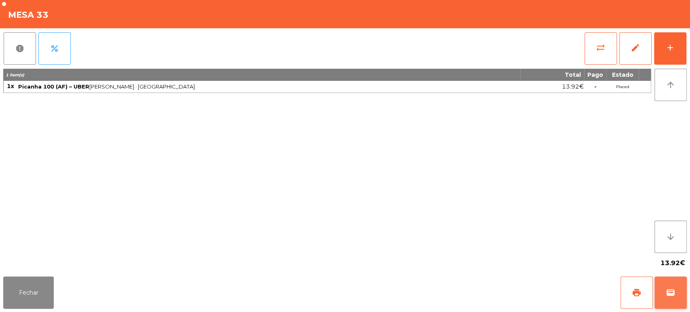
click at [672, 294] on span "wallet" at bounding box center [671, 293] width 10 height 10
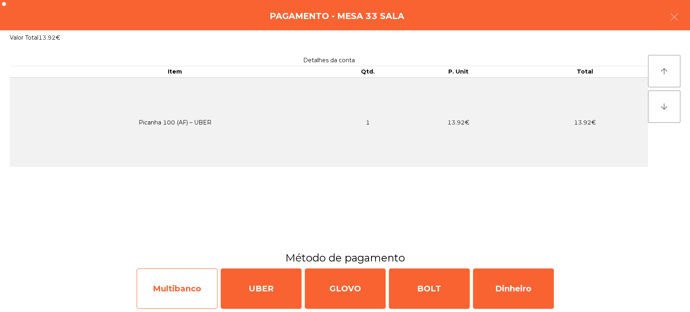
click at [175, 288] on div "Multibanco" at bounding box center [177, 288] width 81 height 40
select select "**"
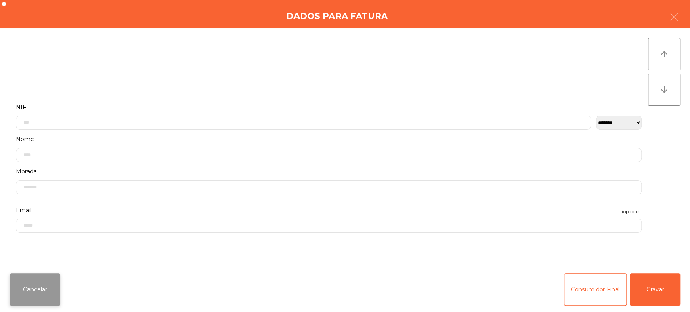
click at [49, 291] on button "Cancelar" at bounding box center [35, 289] width 51 height 32
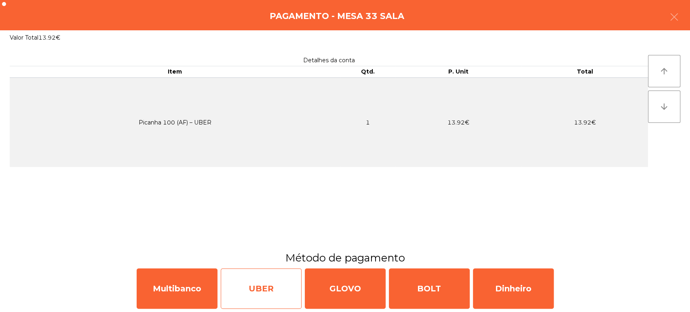
click at [250, 283] on div "UBER" at bounding box center [261, 288] width 81 height 40
select select "**"
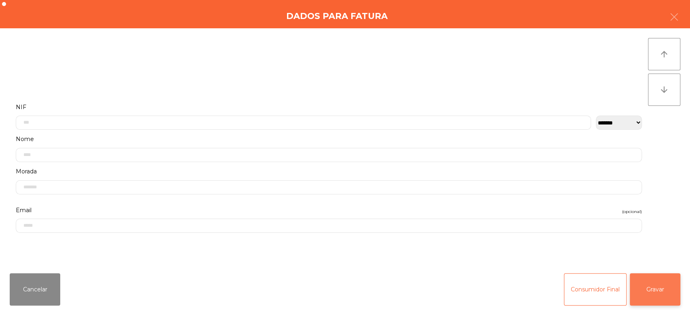
click at [653, 285] on button "Gravar" at bounding box center [655, 289] width 51 height 32
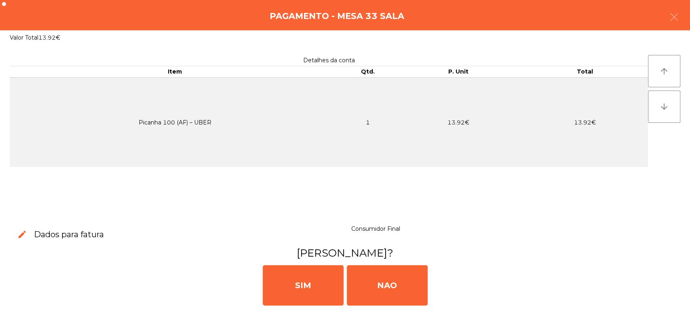
click at [251, 291] on div "SIM NAO" at bounding box center [345, 284] width 684 height 49
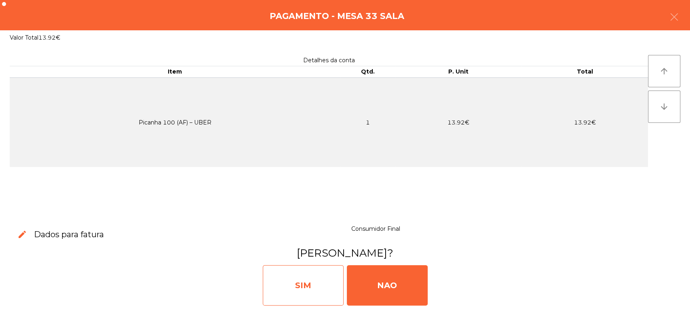
click at [317, 292] on div "SIM" at bounding box center [303, 285] width 81 height 40
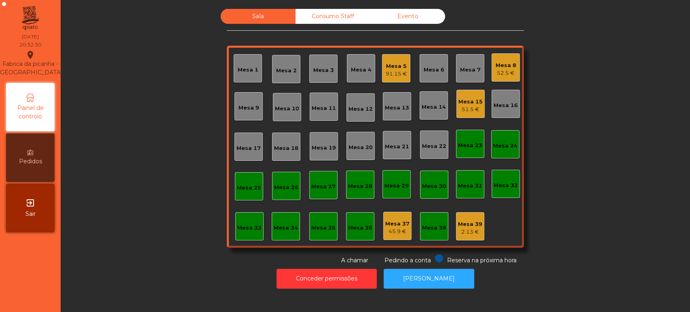
click at [258, 153] on div "Mesa 17" at bounding box center [248, 147] width 28 height 28
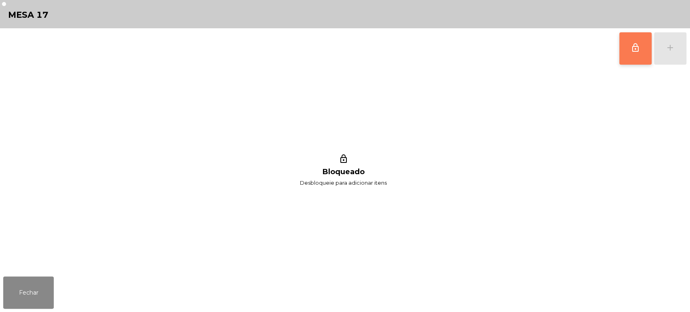
click at [638, 49] on span "lock_outline" at bounding box center [636, 48] width 10 height 10
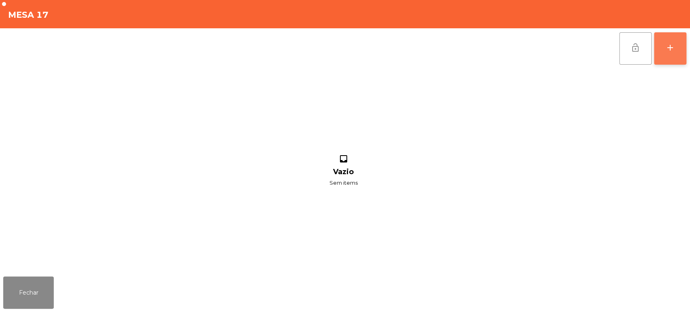
click at [668, 55] on button "add" at bounding box center [670, 48] width 32 height 32
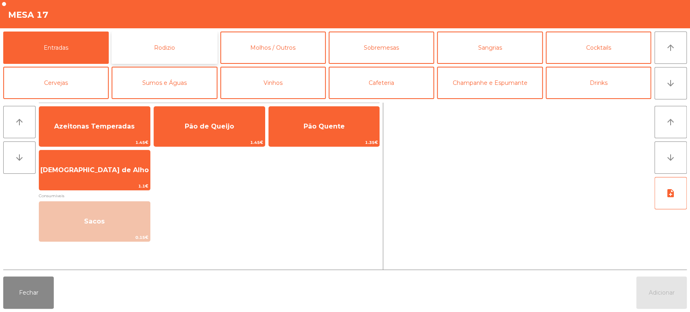
click at [172, 47] on button "Rodizio" at bounding box center [165, 48] width 106 height 32
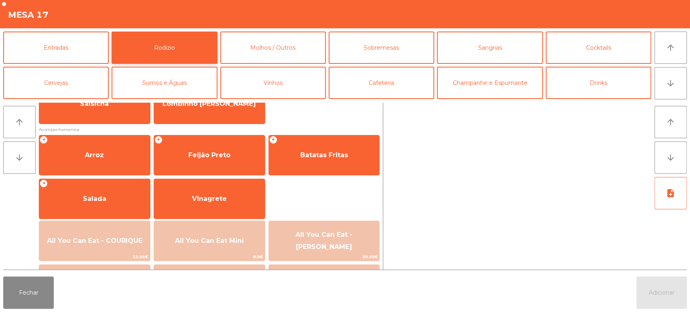
scroll to position [108, 0]
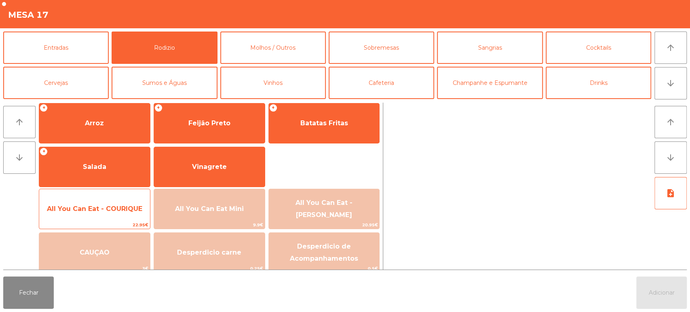
click at [108, 215] on span "All You Can Eat - COURIQUE" at bounding box center [94, 209] width 111 height 22
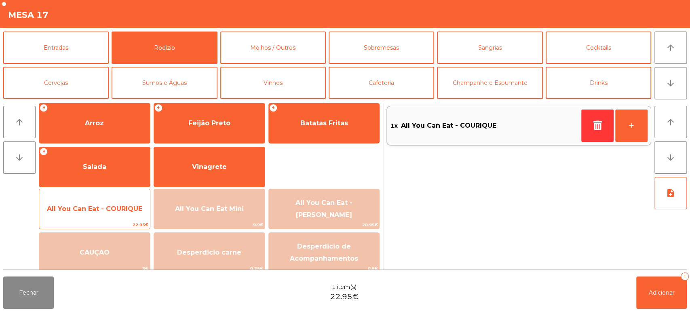
click at [103, 213] on span "All You Can Eat - COURIQUE" at bounding box center [94, 209] width 111 height 22
click at [108, 217] on span "All You Can Eat - COURIQUE" at bounding box center [94, 209] width 111 height 22
click at [110, 222] on span "22.95€" at bounding box center [94, 225] width 111 height 8
click at [107, 226] on span "22.95€" at bounding box center [94, 225] width 111 height 8
click at [124, 207] on span "All You Can Eat - COURIQUE" at bounding box center [94, 209] width 95 height 8
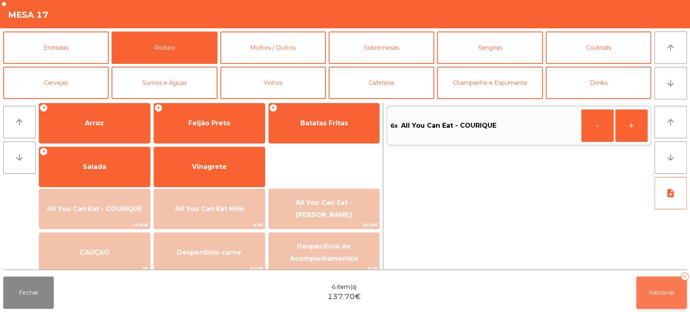
click at [663, 298] on button "Adicionar 6" at bounding box center [661, 293] width 51 height 32
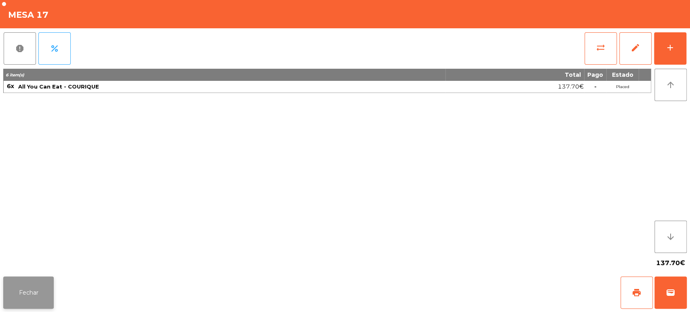
click at [42, 293] on button "Fechar" at bounding box center [28, 293] width 51 height 32
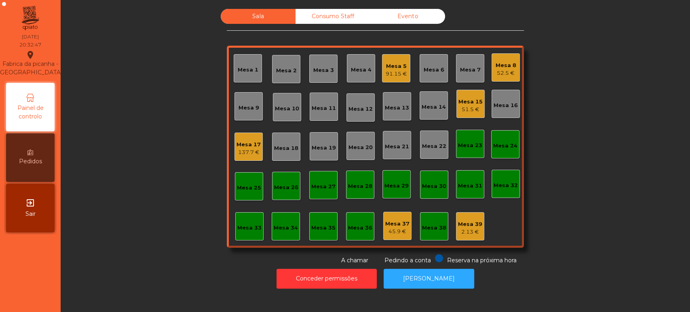
click at [595, 108] on div "Sala Consumo Staff Evento Mesa 1 Mesa 2 Mesa 3 Mesa 4 Mesa 5 91.15 € Mesa 6 Mes…" at bounding box center [376, 137] width 608 height 256
click at [397, 62] on div "Mesa 5" at bounding box center [396, 66] width 21 height 8
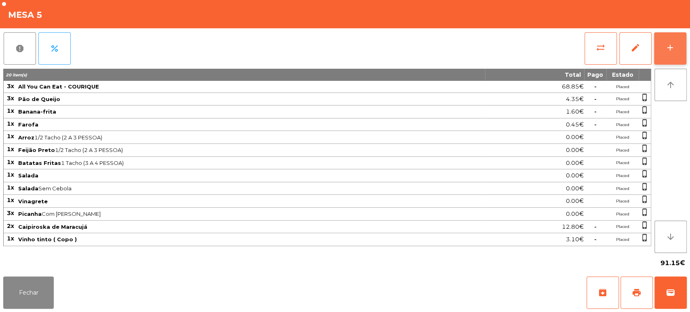
click at [658, 51] on button "add" at bounding box center [670, 48] width 32 height 32
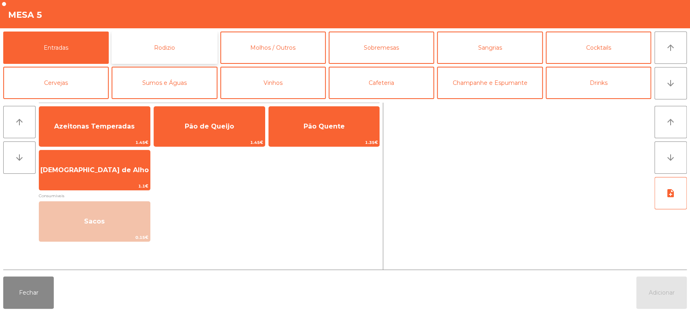
click at [172, 49] on button "Rodizio" at bounding box center [165, 48] width 106 height 32
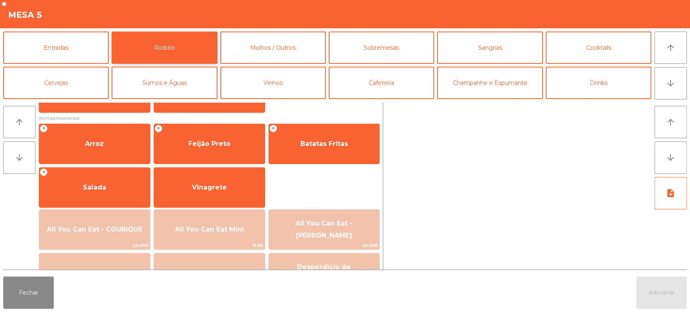
scroll to position [86, 0]
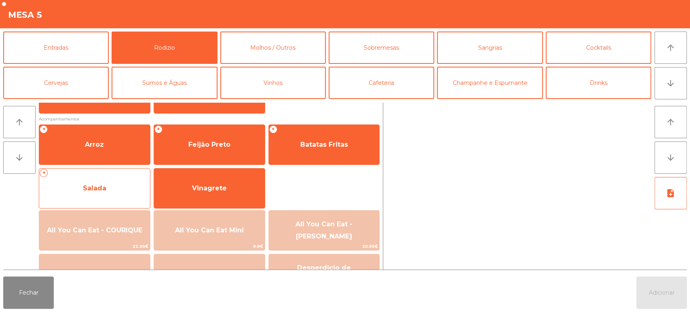
click at [91, 192] on span "Salada" at bounding box center [94, 188] width 111 height 22
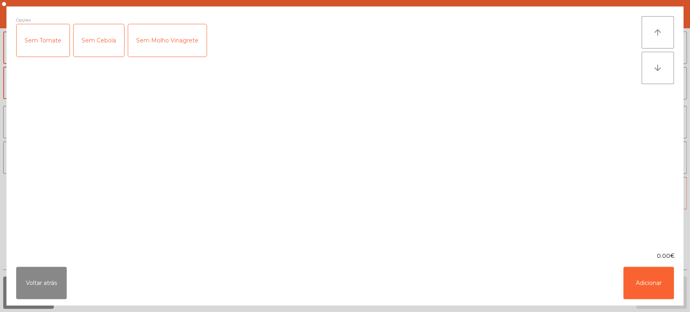
click at [92, 38] on div "Sem Cebola" at bounding box center [99, 40] width 51 height 32
click at [645, 285] on button "Adicionar" at bounding box center [648, 283] width 51 height 32
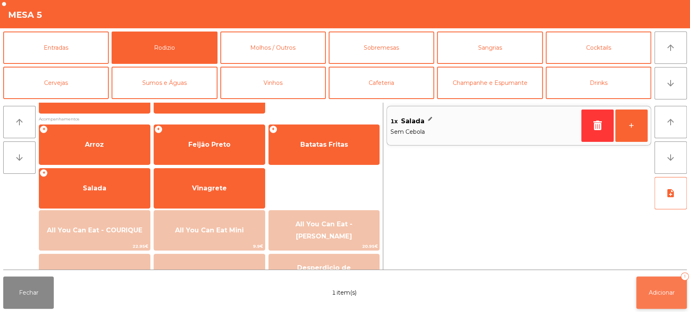
click at [660, 297] on button "Adicionar 1" at bounding box center [661, 293] width 51 height 32
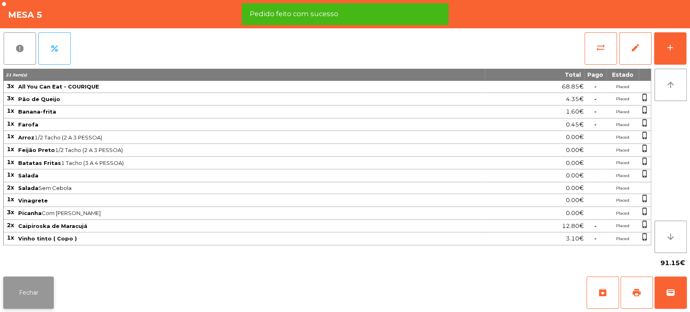
click at [38, 295] on button "Fechar" at bounding box center [28, 293] width 51 height 32
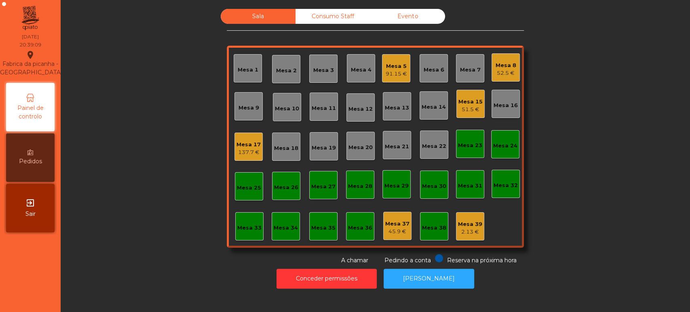
click at [250, 212] on div "Mesa 33" at bounding box center [249, 226] width 28 height 28
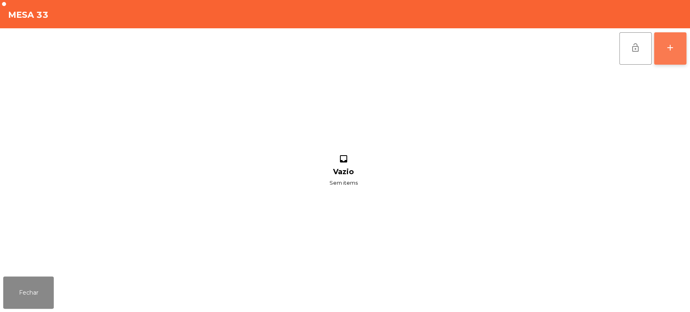
click at [676, 51] on button "add" at bounding box center [670, 48] width 32 height 32
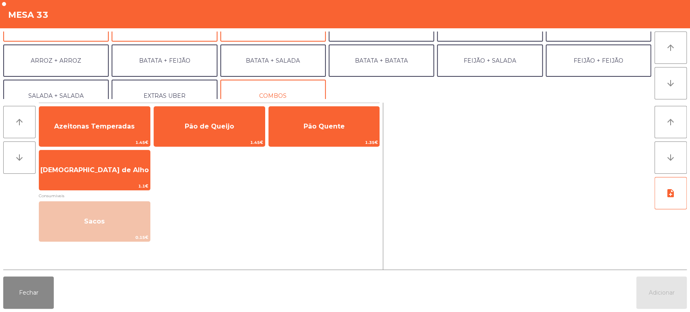
scroll to position [93, 0]
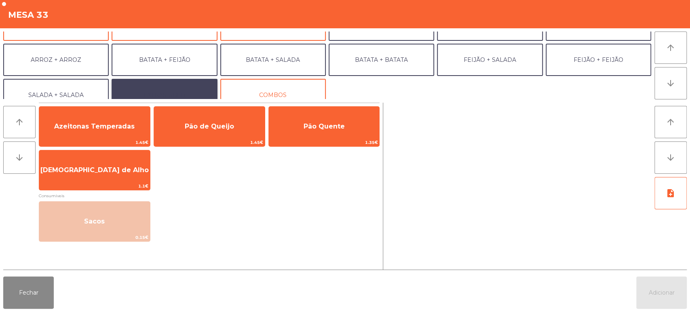
click at [180, 87] on button "EXTRAS UBER" at bounding box center [165, 95] width 106 height 32
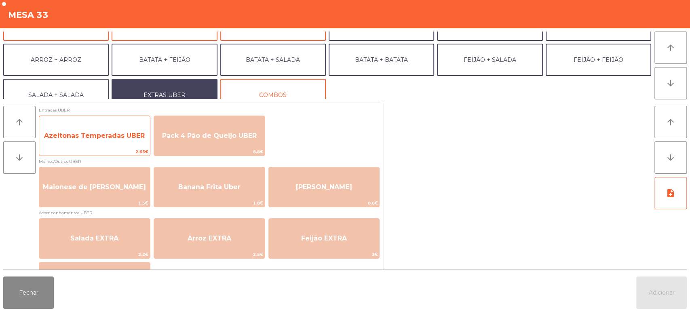
click at [96, 138] on span "Azeitonas Temperadas UBER" at bounding box center [94, 136] width 101 height 8
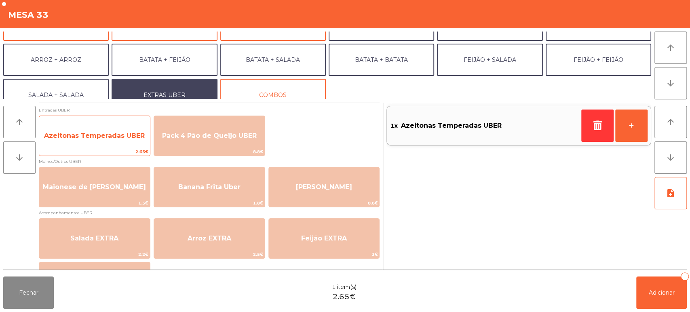
click at [105, 139] on span "Azeitonas Temperadas UBER" at bounding box center [94, 136] width 101 height 8
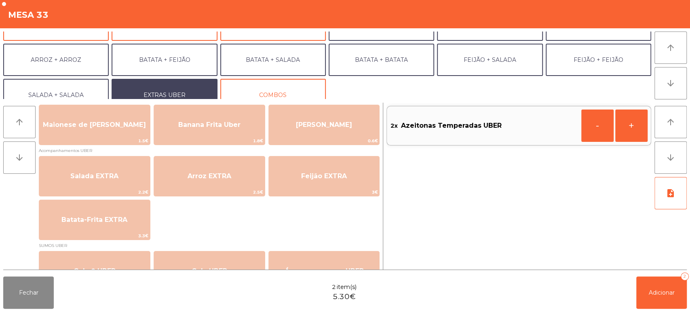
scroll to position [68, 0]
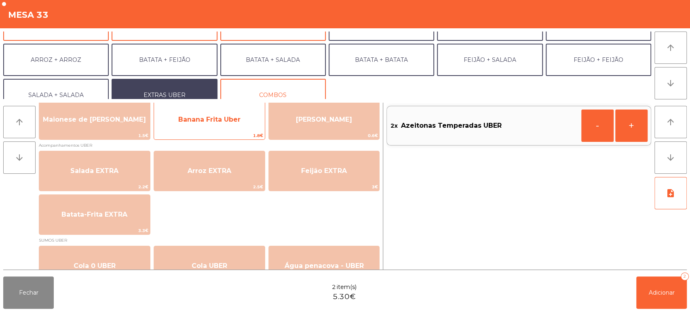
click at [211, 126] on span "Banana Frita Uber" at bounding box center [209, 120] width 111 height 22
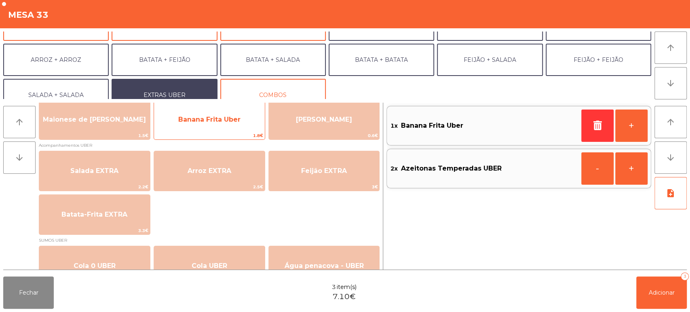
click at [215, 124] on span "Banana Frita Uber" at bounding box center [209, 120] width 111 height 22
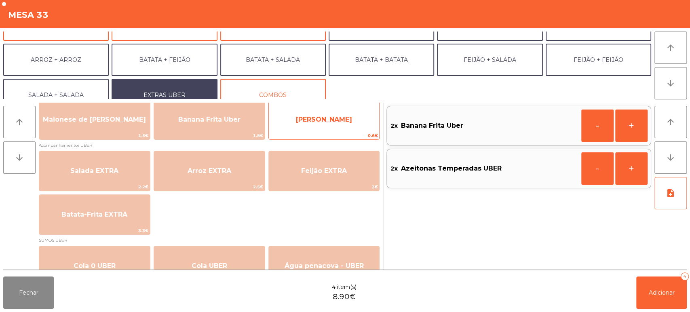
click at [310, 129] on span "[PERSON_NAME]" at bounding box center [324, 120] width 111 height 22
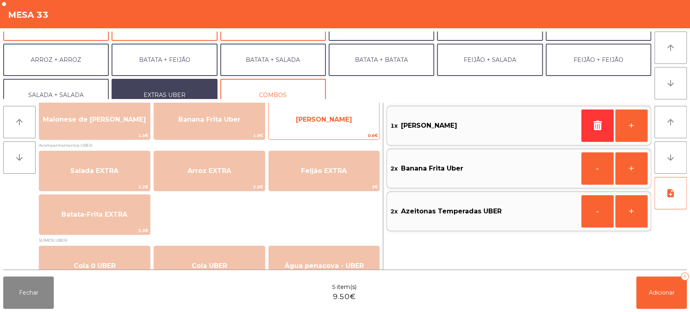
click at [313, 124] on span "[PERSON_NAME]" at bounding box center [324, 120] width 111 height 22
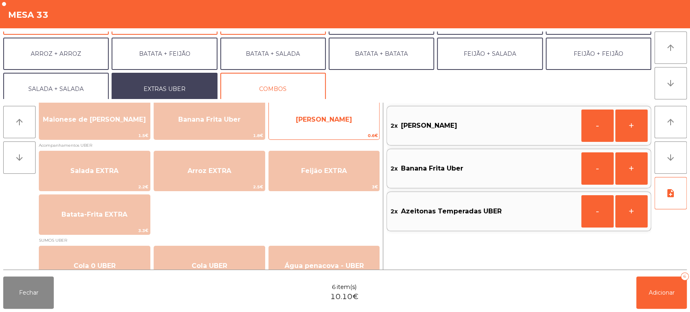
scroll to position [105, 0]
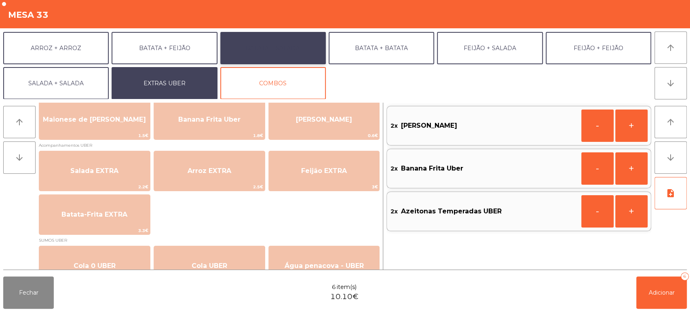
click at [292, 49] on button "BATATA + SALADA" at bounding box center [273, 48] width 106 height 32
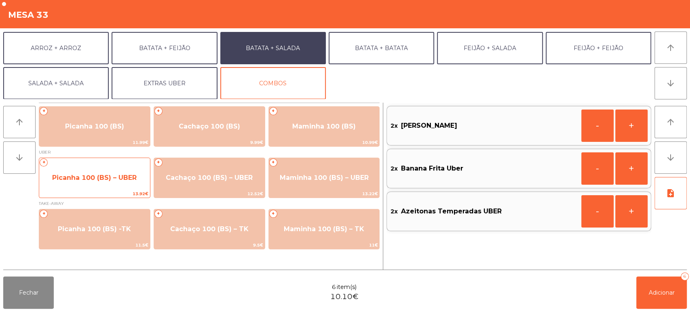
click at [84, 174] on span "Picanha 100 (BS) – UBER" at bounding box center [94, 178] width 84 height 8
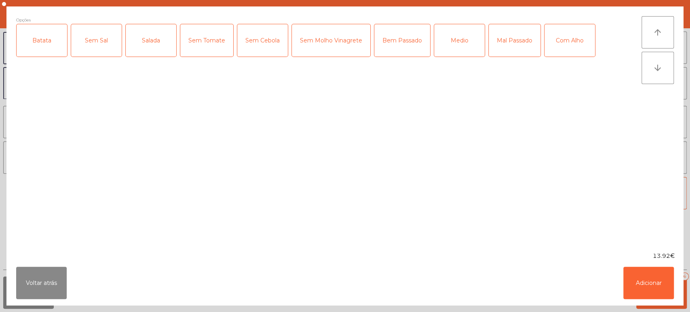
click at [36, 36] on div "Batata" at bounding box center [42, 40] width 51 height 32
click at [92, 48] on div "Sem Sal" at bounding box center [96, 40] width 51 height 32
click at [103, 42] on div "Sem Sal" at bounding box center [96, 40] width 51 height 32
click at [155, 40] on div "Salada" at bounding box center [151, 40] width 51 height 32
click at [450, 47] on div "Medio" at bounding box center [459, 40] width 51 height 32
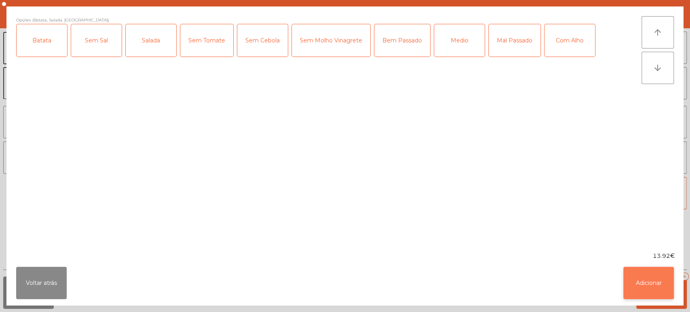
click at [641, 282] on button "Adicionar" at bounding box center [648, 283] width 51 height 32
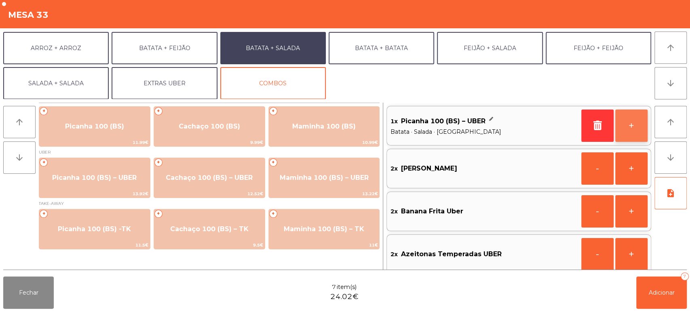
click at [620, 126] on button "+" at bounding box center [631, 126] width 32 height 32
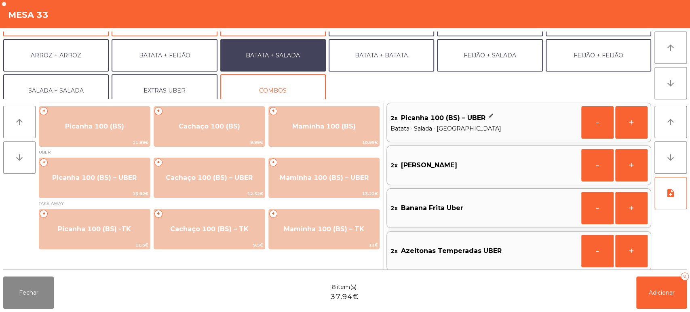
scroll to position [99, 0]
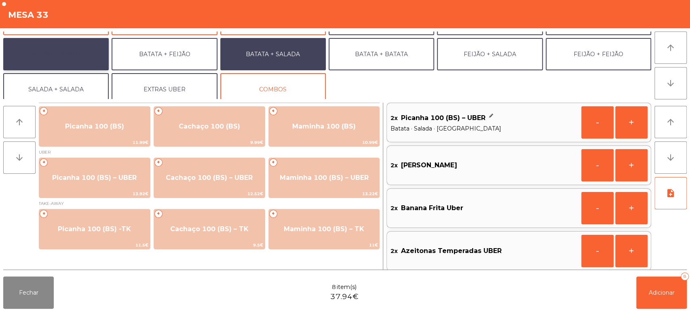
click at [74, 49] on button "ARROZ + ARROZ" at bounding box center [56, 54] width 106 height 32
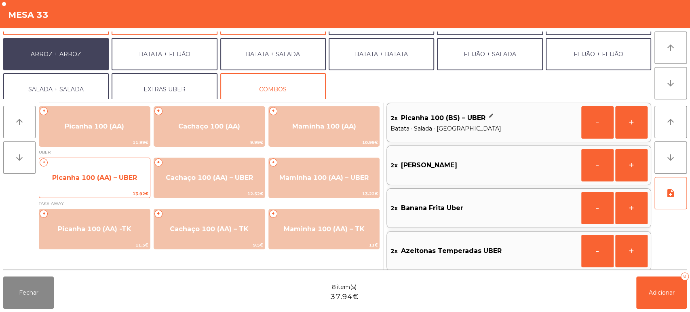
click at [102, 179] on span "Picanha 100 (AA) – UBER" at bounding box center [94, 178] width 85 height 8
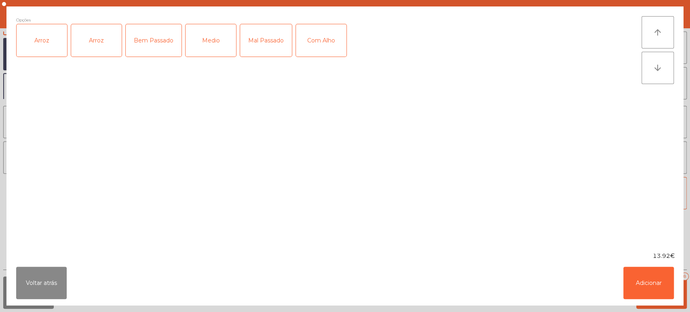
click at [54, 38] on div "Arroz" at bounding box center [42, 40] width 51 height 32
click at [93, 40] on div "Arroz" at bounding box center [96, 40] width 51 height 32
click at [102, 40] on div "Arroz" at bounding box center [96, 40] width 51 height 32
click at [214, 49] on div "Medio" at bounding box center [211, 40] width 51 height 32
click at [649, 290] on button "Adicionar" at bounding box center [648, 283] width 51 height 32
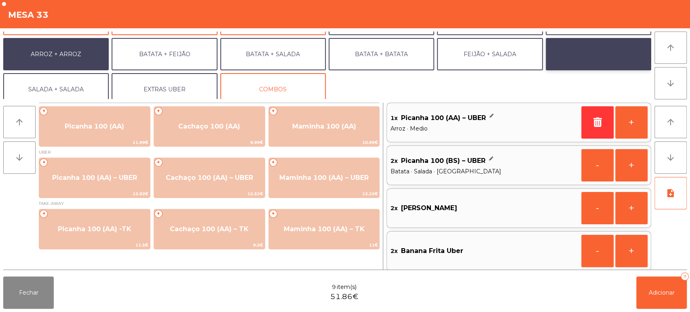
click at [600, 54] on button "FEIJÃO + FEIJÃO" at bounding box center [599, 54] width 106 height 32
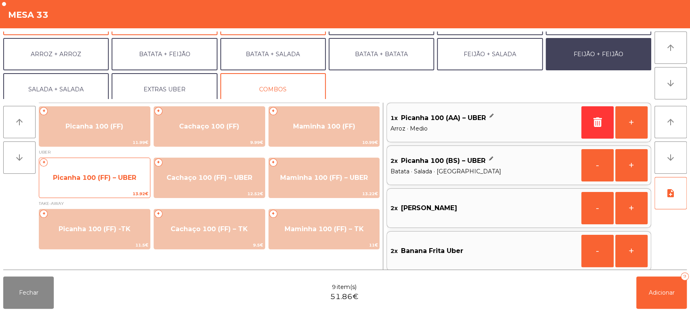
click at [106, 179] on span "Picanha 100 (FF) – UBER" at bounding box center [94, 178] width 83 height 8
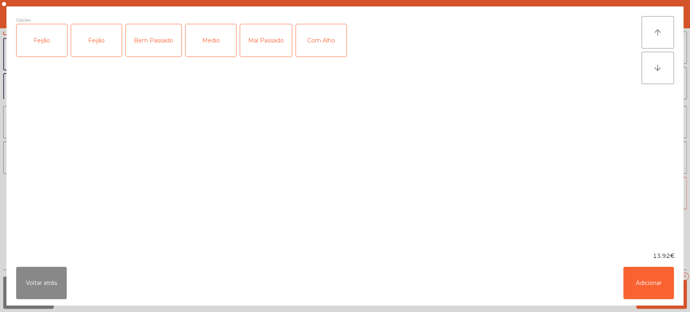
click at [44, 39] on div "Feijão" at bounding box center [42, 40] width 51 height 32
click at [216, 39] on div "Medio" at bounding box center [211, 40] width 51 height 32
click at [649, 278] on button "Adicionar" at bounding box center [648, 283] width 51 height 32
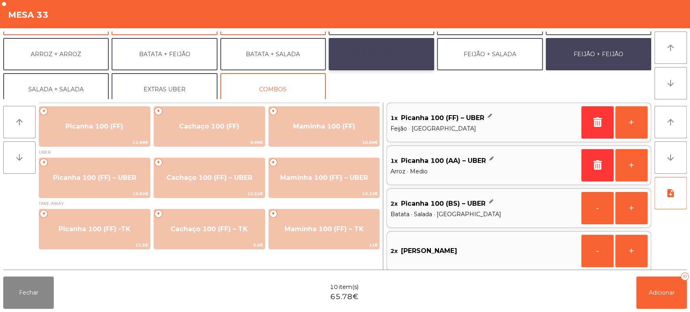
click at [399, 53] on button "BATATA + BATATA" at bounding box center [382, 54] width 106 height 32
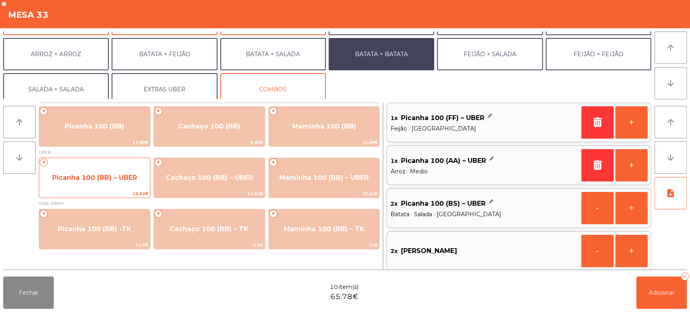
click at [105, 173] on span "Picanha 100 (BB) – UBER" at bounding box center [94, 178] width 111 height 22
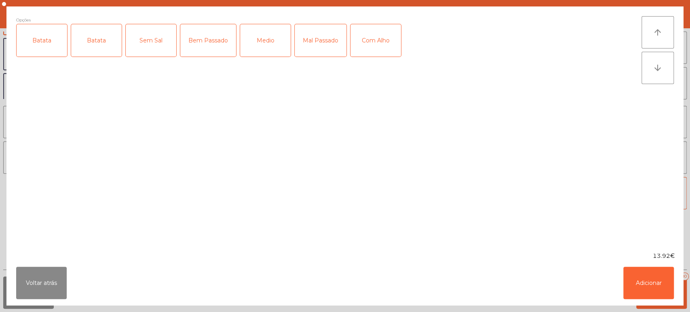
click at [44, 40] on div "Batata" at bounding box center [42, 40] width 51 height 32
click at [273, 37] on div "Medio" at bounding box center [265, 40] width 51 height 32
click at [640, 277] on button "Adicionar" at bounding box center [648, 283] width 51 height 32
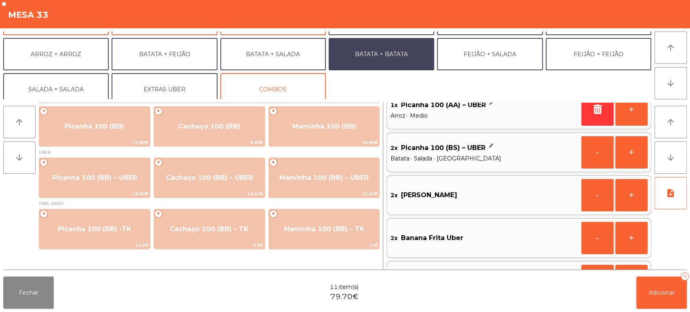
scroll to position [135, 0]
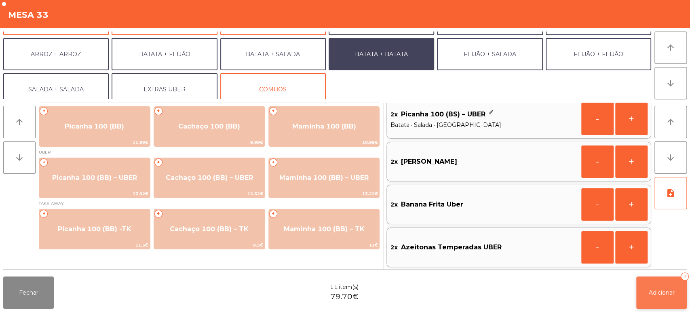
click at [664, 289] on span "Adicionar" at bounding box center [662, 292] width 26 height 7
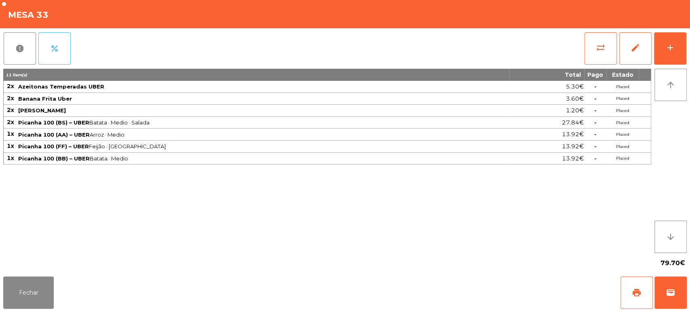
click at [51, 49] on span "percent" at bounding box center [55, 49] width 10 height 10
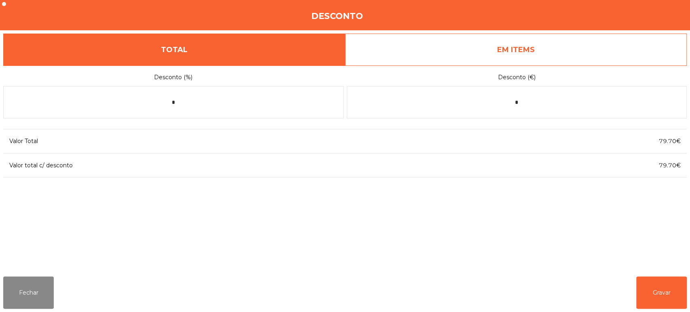
click at [531, 44] on link "EM ITEMS" at bounding box center [516, 50] width 342 height 32
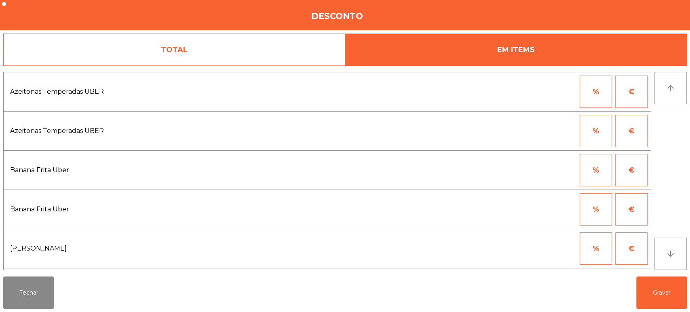
click at [237, 51] on link "TOTAL" at bounding box center [174, 50] width 342 height 32
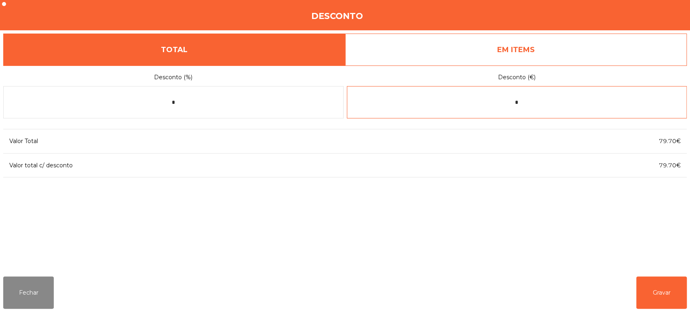
click at [532, 102] on input "*" at bounding box center [517, 102] width 340 height 32
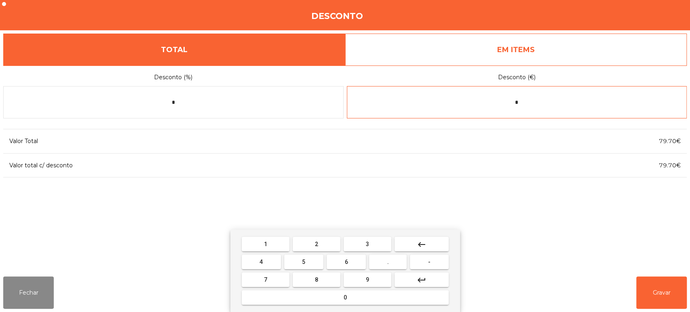
click at [423, 243] on mat-icon "keyboard_backspace" at bounding box center [422, 245] width 10 height 10
click at [424, 264] on button "-" at bounding box center [429, 262] width 38 height 15
click at [368, 296] on button "0" at bounding box center [345, 297] width 207 height 15
click at [388, 264] on span "." at bounding box center [388, 262] width 2 height 6
click at [324, 279] on button "8" at bounding box center [317, 279] width 48 height 15
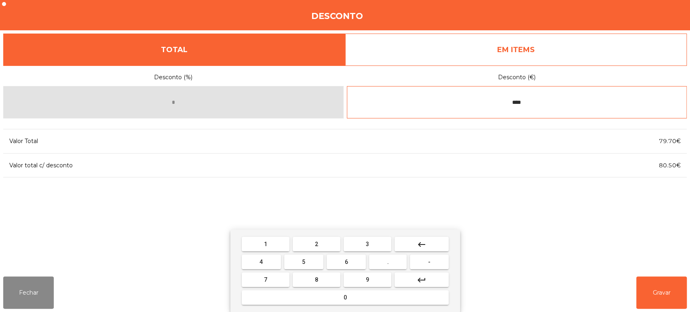
click at [366, 279] on span "9" at bounding box center [367, 280] width 3 height 6
type input "*****"
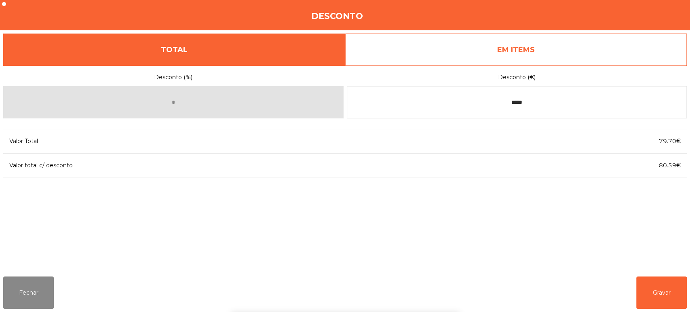
click at [651, 304] on div "1 2 3 keyboard_backspace 4 5 6 . - 7 8 9 keyboard_return 0" at bounding box center [345, 271] width 690 height 82
click at [663, 292] on button "Gravar" at bounding box center [661, 293] width 51 height 32
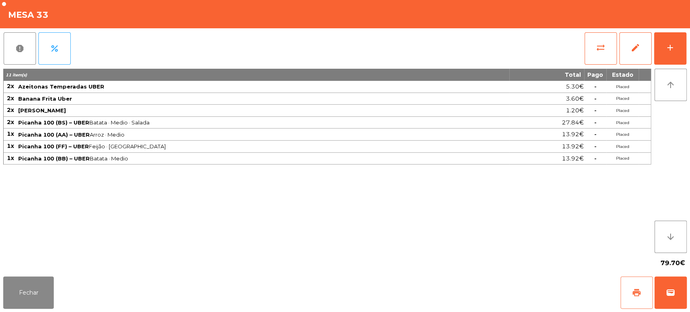
click at [629, 296] on button "print" at bounding box center [637, 293] width 32 height 32
click at [39, 281] on button "Fechar" at bounding box center [28, 293] width 51 height 32
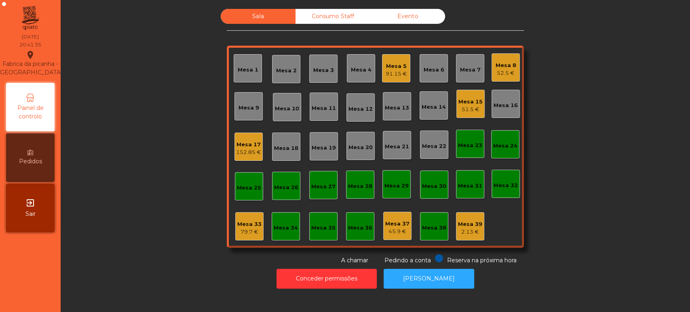
click at [251, 231] on div "79.7 €" at bounding box center [249, 232] width 24 height 8
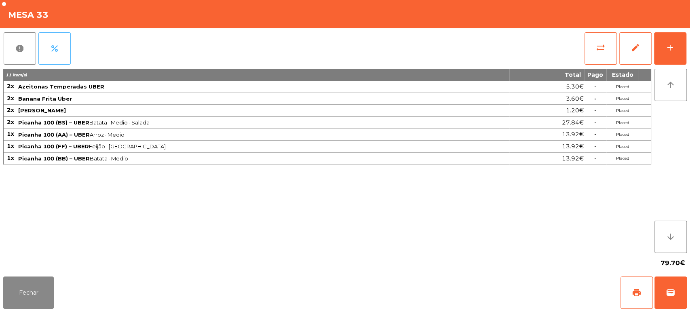
click at [53, 54] on button "percent" at bounding box center [54, 48] width 32 height 32
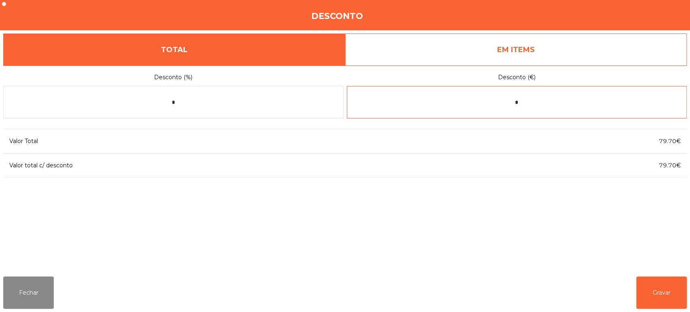
click at [550, 102] on input "*" at bounding box center [517, 102] width 340 height 32
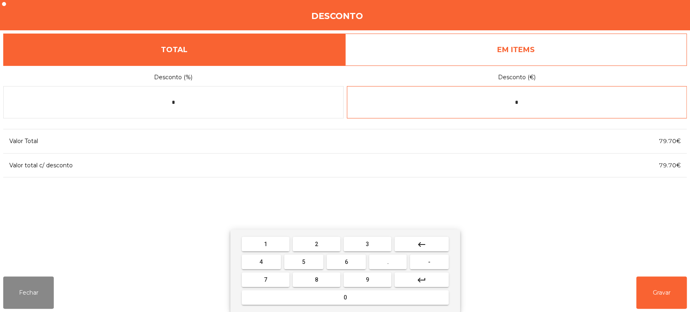
click at [426, 240] on mat-icon "keyboard_backspace" at bounding box center [422, 245] width 10 height 10
click at [429, 262] on span "-" at bounding box center [429, 262] width 2 height 6
click at [379, 293] on button "0" at bounding box center [345, 297] width 207 height 15
click at [392, 262] on button "." at bounding box center [388, 262] width 38 height 15
click at [315, 277] on span "8" at bounding box center [316, 280] width 3 height 6
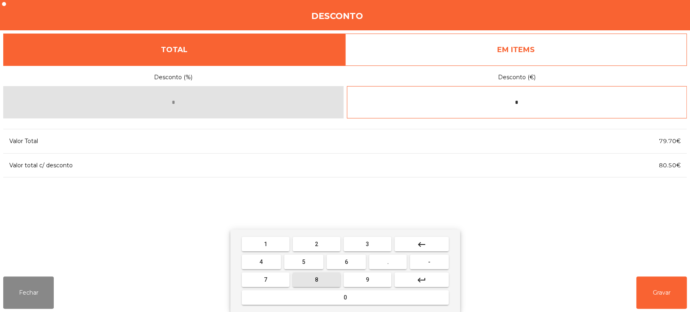
click at [368, 278] on span "9" at bounding box center [367, 280] width 3 height 6
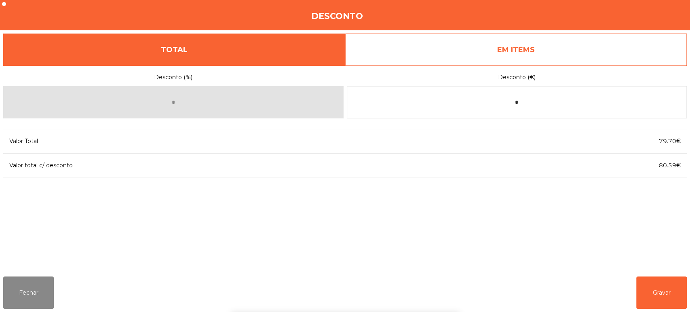
click at [556, 214] on div "Desconto (%) * Desconto (€) * Valor Total 79.70€ Valor total c/ desconto 80.59€" at bounding box center [345, 167] width 684 height 205
click at [665, 287] on button "Gravar" at bounding box center [661, 293] width 51 height 32
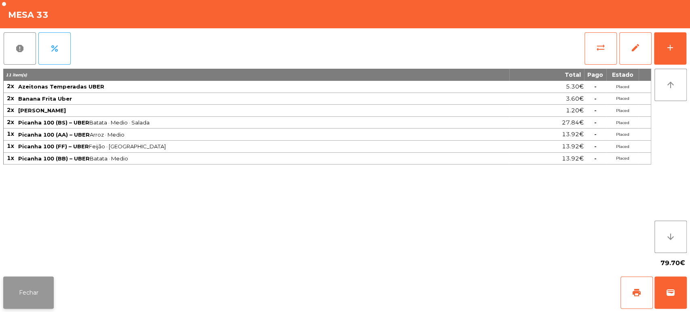
click at [14, 295] on button "Fechar" at bounding box center [28, 293] width 51 height 32
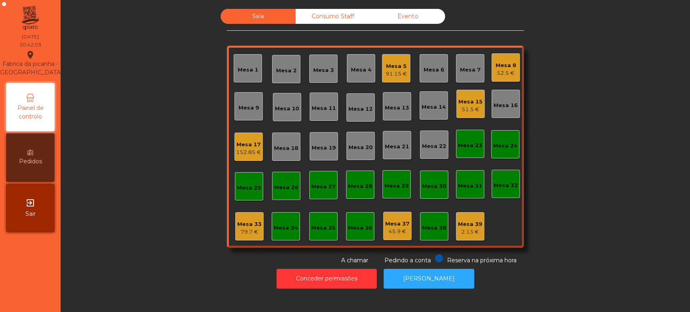
click at [253, 228] on div "79.7 €" at bounding box center [249, 232] width 24 height 8
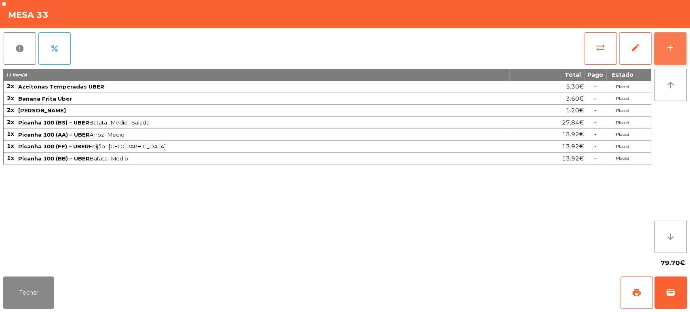
click at [672, 45] on div "add" at bounding box center [670, 48] width 10 height 10
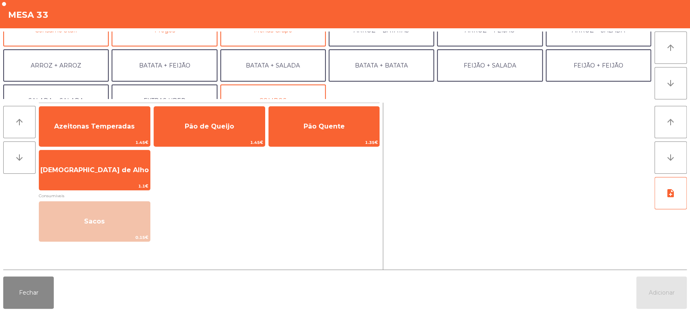
scroll to position [105, 0]
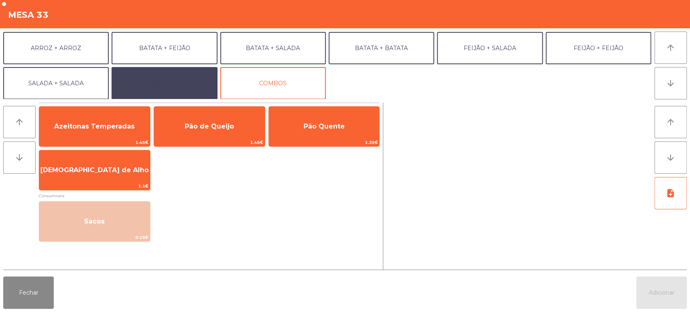
click at [172, 83] on button "EXTRAS UBER" at bounding box center [165, 83] width 106 height 32
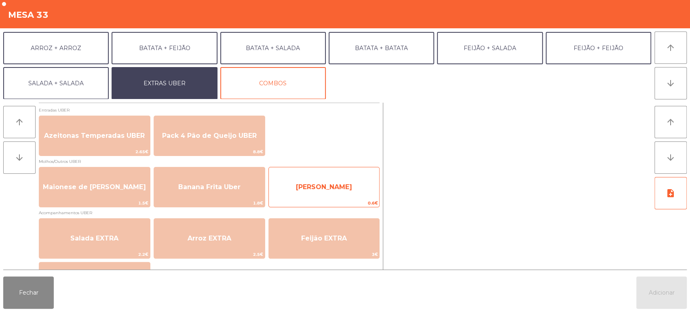
click at [330, 183] on span "[PERSON_NAME]" at bounding box center [324, 187] width 56 height 8
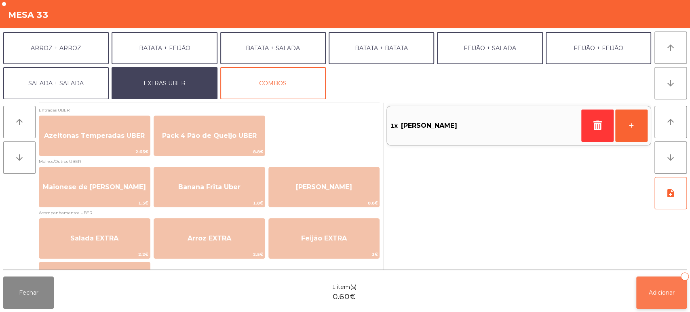
click at [651, 281] on button "Adicionar 1" at bounding box center [661, 293] width 51 height 32
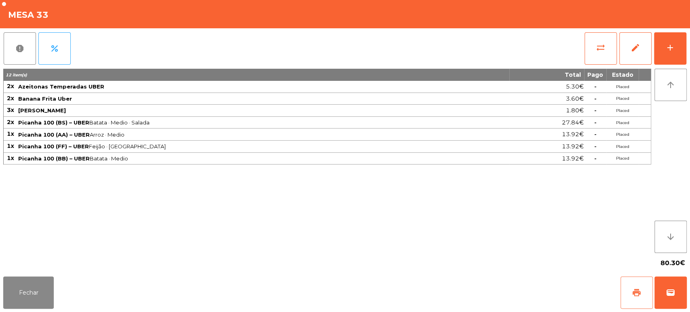
click at [636, 305] on button "print" at bounding box center [637, 293] width 32 height 32
click at [61, 42] on button "percent" at bounding box center [54, 48] width 32 height 32
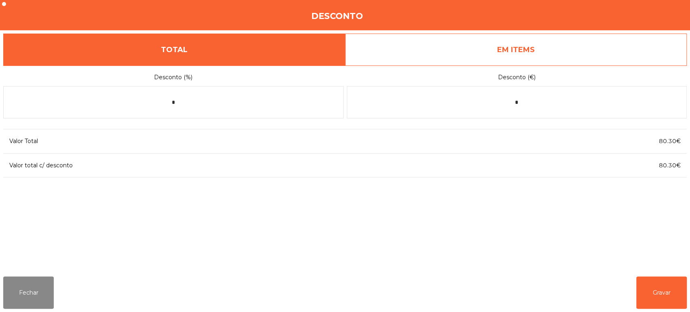
click at [547, 51] on link "EM ITEMS" at bounding box center [516, 50] width 342 height 32
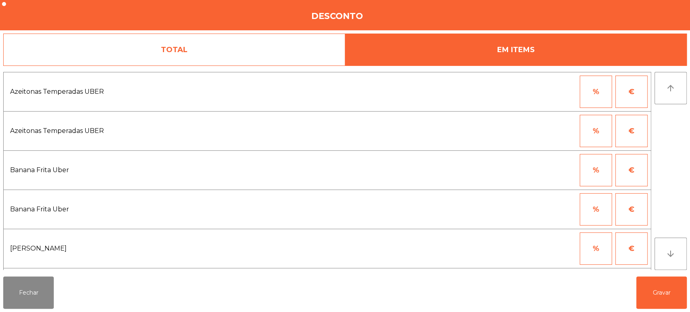
click at [250, 45] on link "TOTAL" at bounding box center [174, 50] width 342 height 32
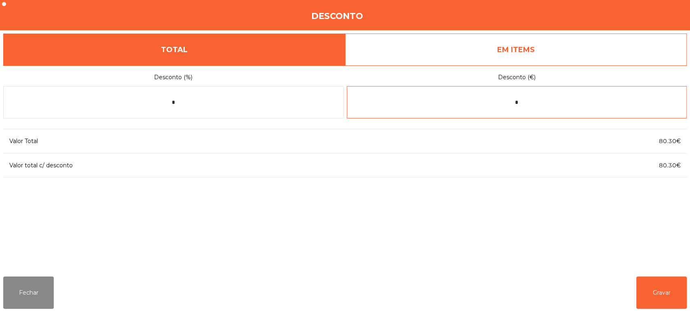
click at [524, 104] on input "*" at bounding box center [517, 102] width 340 height 32
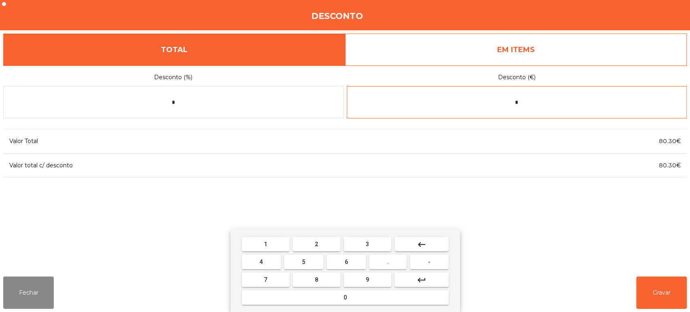
click at [429, 243] on button "keyboard_backspace" at bounding box center [422, 244] width 54 height 15
click at [362, 297] on button "0" at bounding box center [345, 297] width 207 height 15
type input "*"
click at [420, 237] on button "keyboard_backspace" at bounding box center [422, 244] width 54 height 15
click at [429, 262] on span "-" at bounding box center [429, 262] width 2 height 6
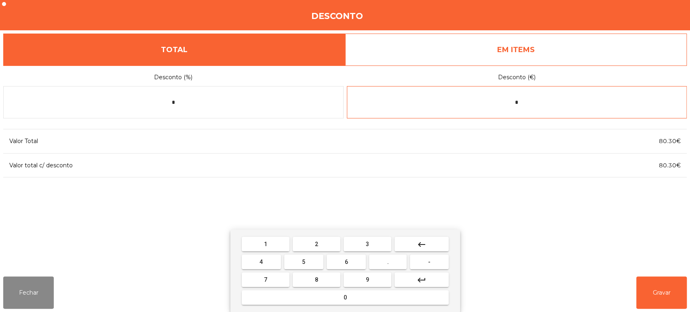
click at [367, 291] on button "0" at bounding box center [345, 297] width 207 height 15
click at [388, 262] on span "." at bounding box center [388, 262] width 2 height 6
click at [323, 241] on button "2" at bounding box center [317, 244] width 48 height 15
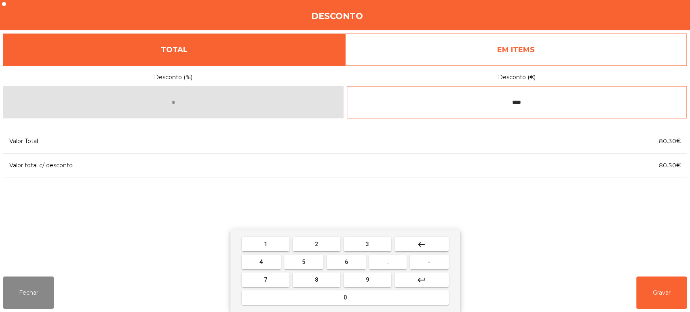
click at [366, 280] on span "9" at bounding box center [367, 280] width 3 height 6
type input "*****"
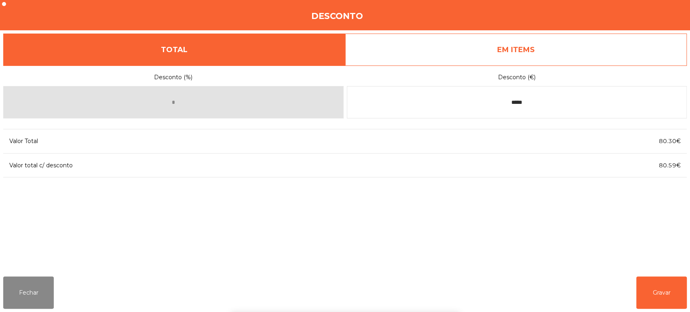
click at [570, 195] on div "Desconto (%) * Desconto (€) ***** Valor Total 80.30€ Valor total c/ desconto 80…" at bounding box center [345, 167] width 684 height 205
click at [618, 238] on div "Desconto (%) * Desconto (€) ***** Valor Total 80.30€ Valor total c/ desconto 80…" at bounding box center [345, 167] width 684 height 205
click at [654, 294] on button "Gravar" at bounding box center [661, 293] width 51 height 32
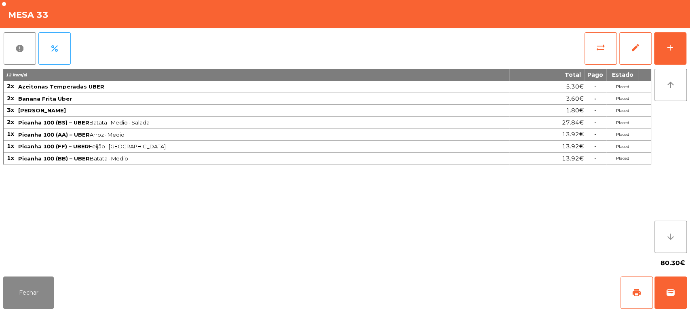
click at [673, 239] on icon "arrow_downward" at bounding box center [671, 237] width 10 height 10
click at [636, 300] on button "print" at bounding box center [637, 293] width 32 height 32
click at [53, 281] on button "Fechar" at bounding box center [28, 293] width 51 height 32
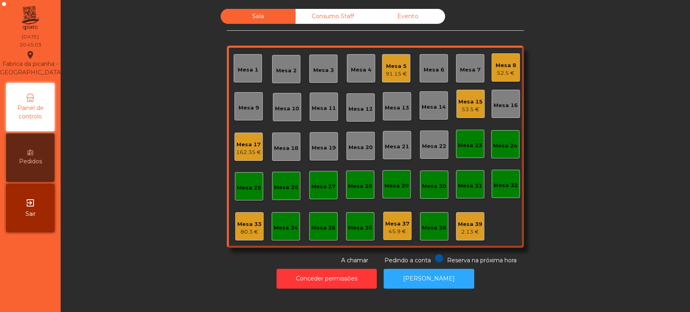
click at [634, 162] on div "Sala Consumo Staff Evento Mesa 1 [GEOGRAPHIC_DATA] 3 Mesa 4 Mesa 5 91.15 € [GEO…" at bounding box center [376, 137] width 608 height 256
click at [632, 179] on div "Sala Consumo Staff Evento Mesa 1 [GEOGRAPHIC_DATA] 3 Mesa 4 Mesa 5 91.15 € [GEO…" at bounding box center [376, 137] width 608 height 256
click at [244, 227] on div "Mesa 33" at bounding box center [249, 224] width 24 height 8
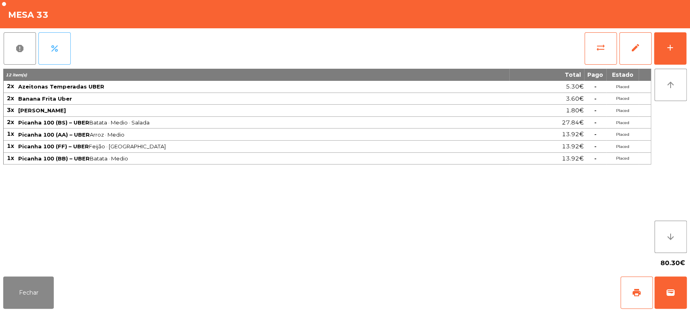
click at [55, 47] on span "percent" at bounding box center [55, 49] width 10 height 10
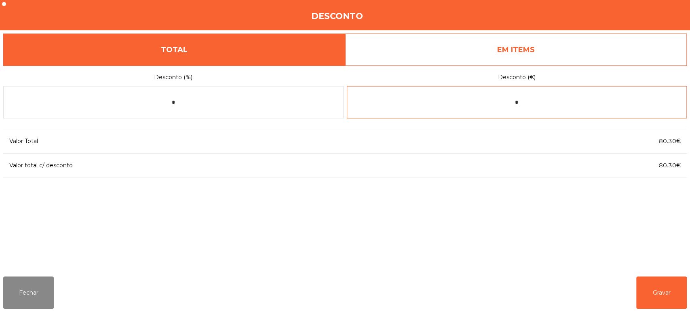
click at [520, 103] on input "*" at bounding box center [517, 102] width 340 height 32
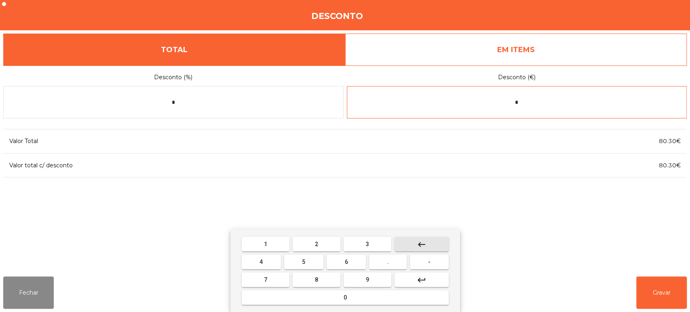
click at [430, 243] on button "keyboard_backspace" at bounding box center [422, 244] width 54 height 15
click at [429, 262] on span "-" at bounding box center [429, 262] width 2 height 6
click at [391, 301] on button "0" at bounding box center [345, 297] width 207 height 15
click at [393, 263] on button "." at bounding box center [388, 262] width 38 height 15
click at [316, 244] on span "2" at bounding box center [316, 244] width 3 height 6
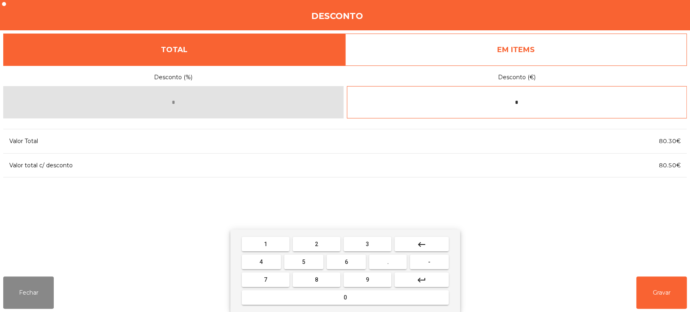
click at [374, 277] on button "9" at bounding box center [368, 279] width 48 height 15
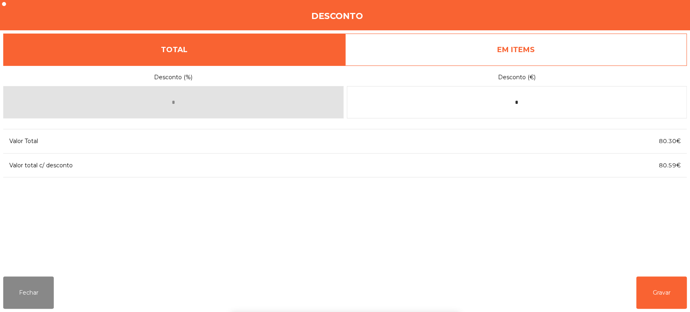
click at [665, 289] on div "1 2 3 keyboard_backspace 4 5 6 . - 7 8 9 keyboard_return 0" at bounding box center [345, 271] width 690 height 82
click at [657, 302] on button "Gravar" at bounding box center [661, 293] width 51 height 32
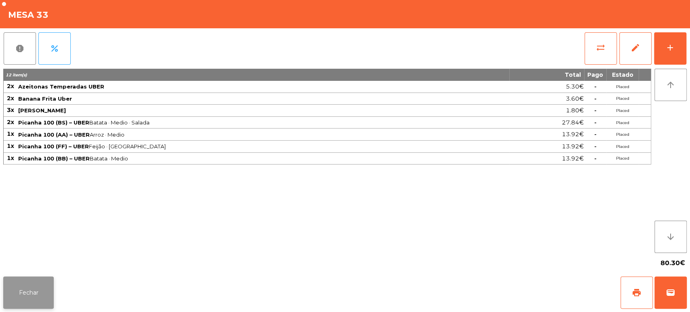
click at [30, 279] on button "Fechar" at bounding box center [28, 293] width 51 height 32
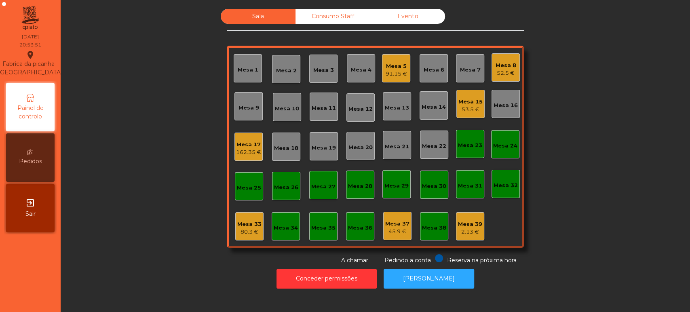
click at [152, 98] on div "Sala Consumo Staff Evento Mesa 1 [GEOGRAPHIC_DATA] 3 Mesa 4 Mesa 5 91.15 € [GEO…" at bounding box center [376, 137] width 608 height 256
click at [329, 17] on div "Consumo Staff" at bounding box center [333, 16] width 75 height 15
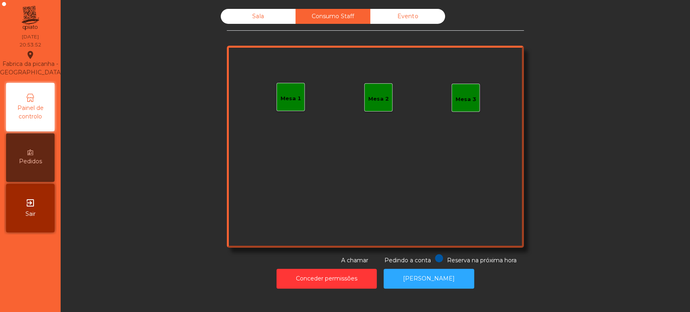
click at [401, 16] on div "Evento" at bounding box center [407, 16] width 75 height 15
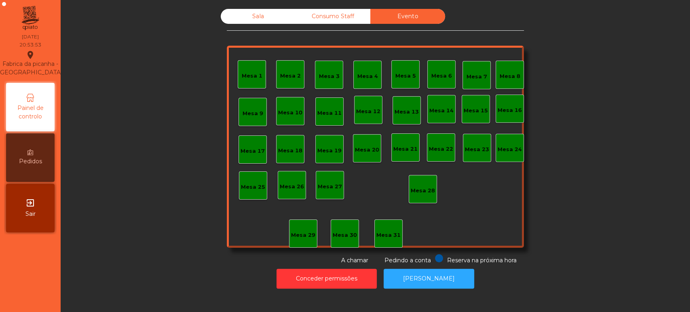
click at [251, 17] on div "Sala" at bounding box center [258, 16] width 75 height 15
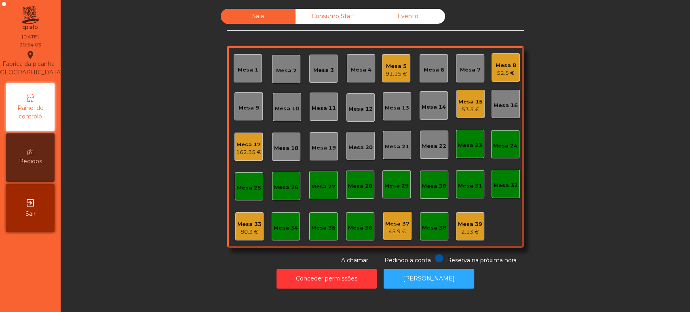
click at [242, 234] on div "80.3 €" at bounding box center [249, 232] width 24 height 8
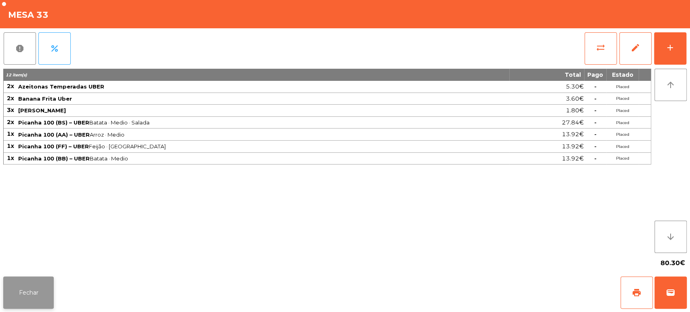
click at [32, 306] on button "Fechar" at bounding box center [28, 293] width 51 height 32
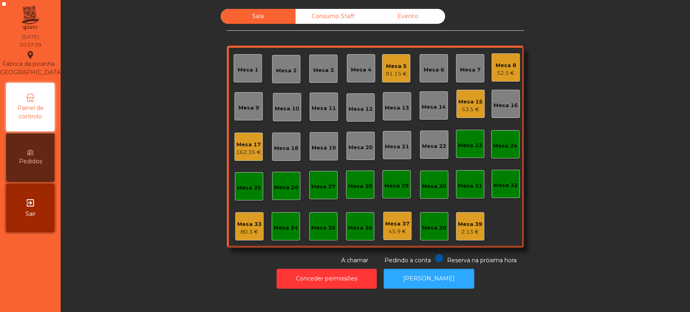
click at [426, 69] on div "Mesa 6" at bounding box center [434, 70] width 21 height 8
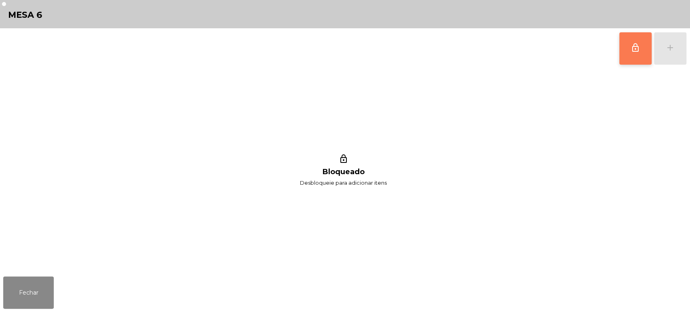
click at [621, 55] on button "lock_outline" at bounding box center [635, 48] width 32 height 32
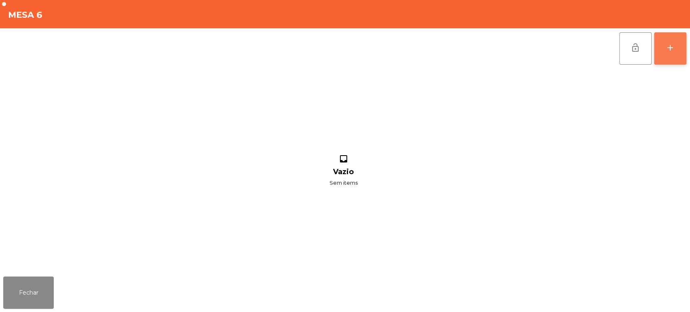
click at [682, 46] on button "add" at bounding box center [670, 48] width 32 height 32
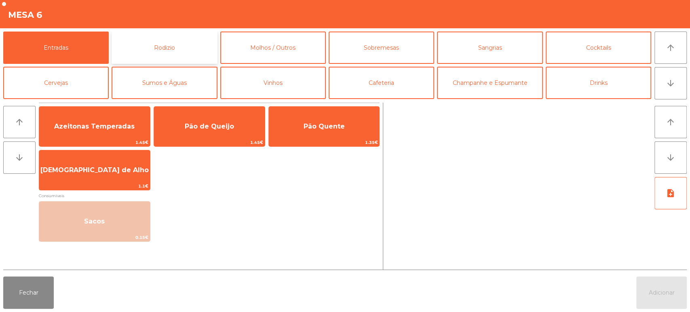
click at [163, 57] on button "Rodizio" at bounding box center [165, 48] width 106 height 32
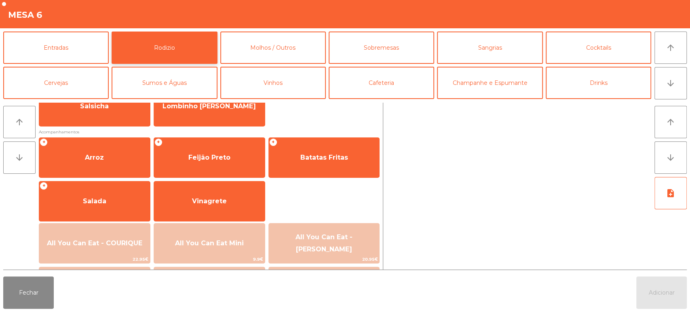
scroll to position [84, 0]
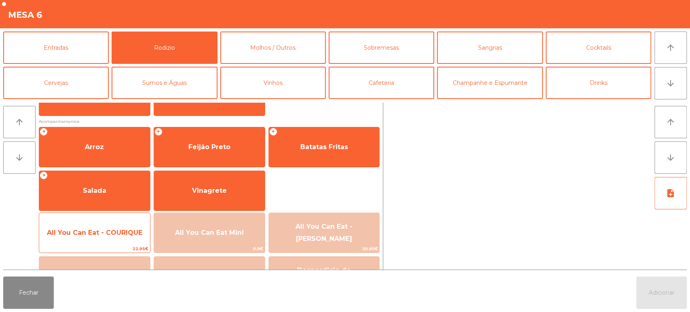
click at [111, 231] on span "All You Can Eat - COURIQUE" at bounding box center [94, 233] width 95 height 8
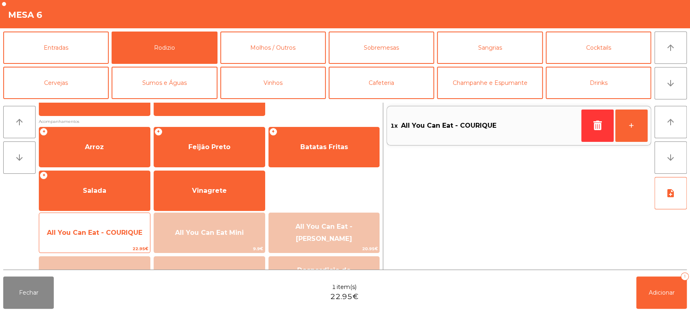
click at [108, 230] on span "All You Can Eat - COURIQUE" at bounding box center [94, 233] width 95 height 8
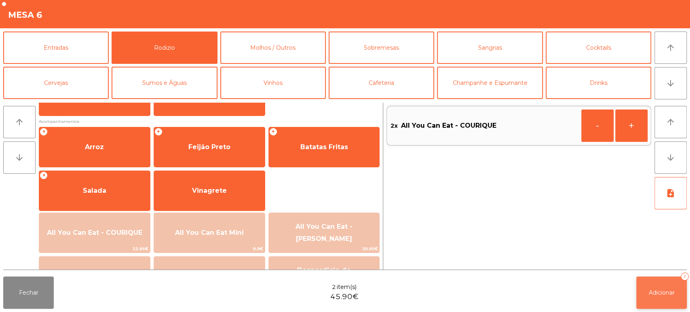
click at [662, 285] on button "Adicionar 2" at bounding box center [661, 293] width 51 height 32
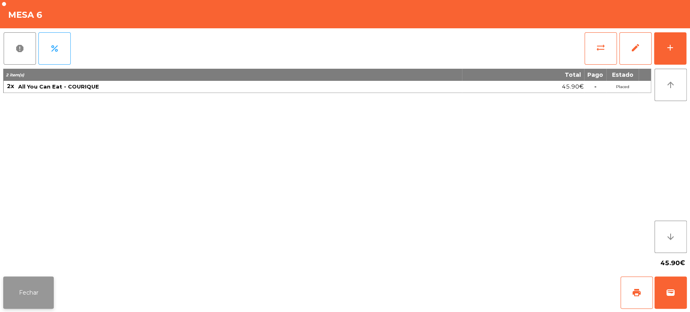
click at [50, 280] on button "Fechar" at bounding box center [28, 293] width 51 height 32
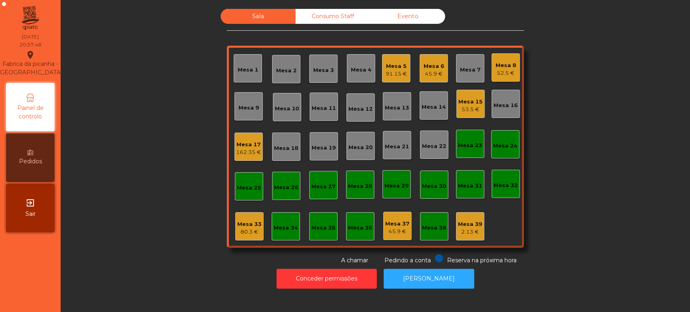
click at [395, 67] on div "Mesa 5" at bounding box center [396, 66] width 21 height 8
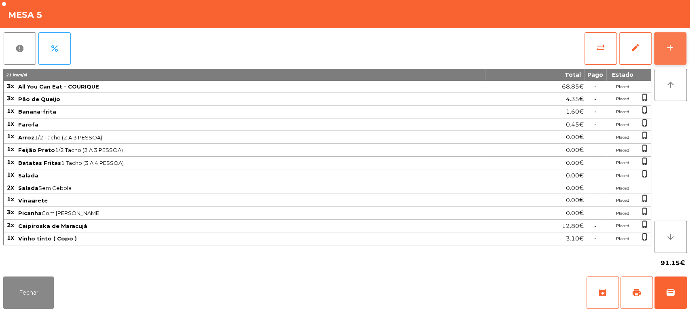
click at [665, 42] on button "add" at bounding box center [670, 48] width 32 height 32
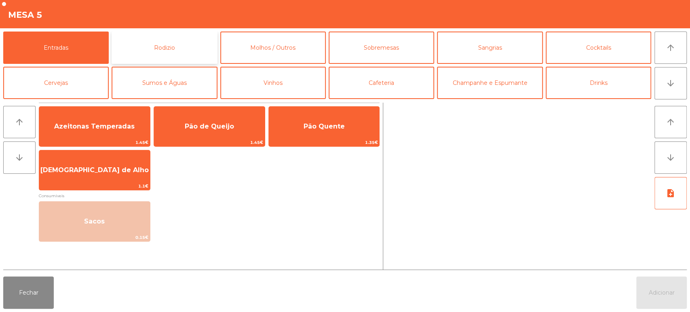
click at [181, 55] on button "Rodizio" at bounding box center [165, 48] width 106 height 32
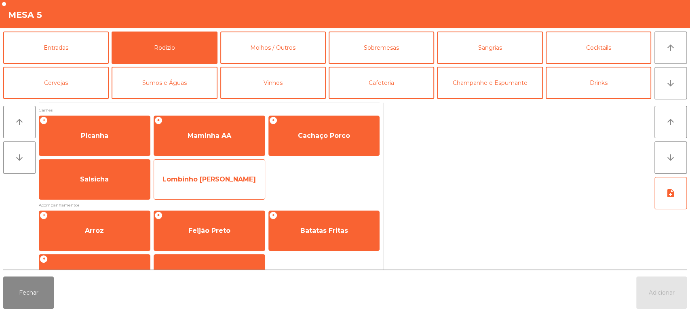
click at [214, 177] on span "Lombinho [PERSON_NAME]" at bounding box center [209, 179] width 93 height 8
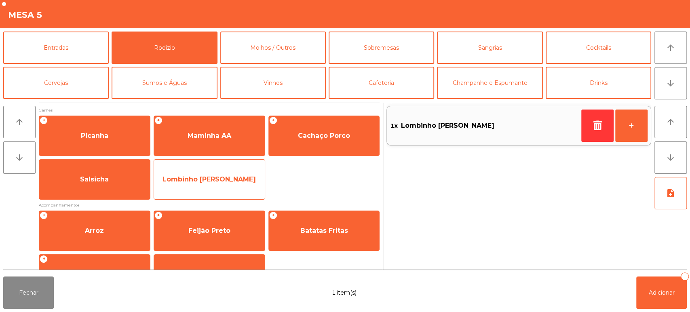
click at [242, 174] on span "Lombinho [PERSON_NAME]" at bounding box center [209, 180] width 111 height 22
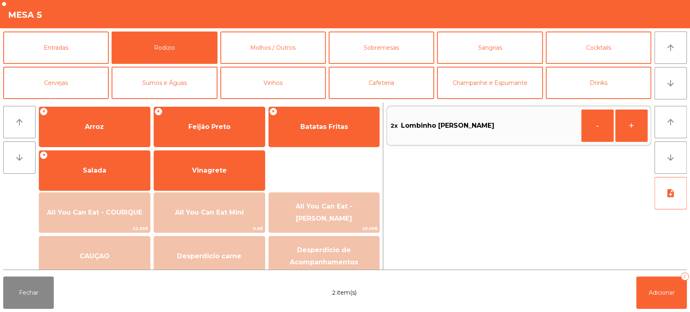
scroll to position [103, 0]
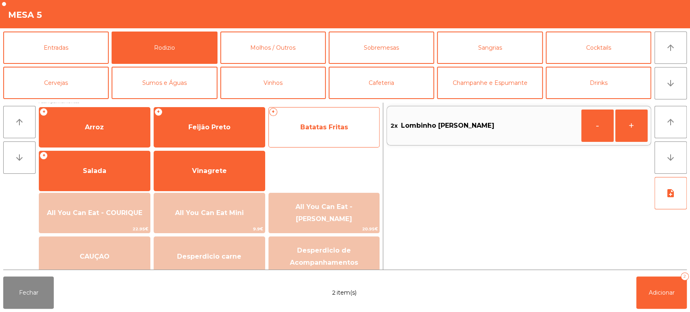
click at [313, 138] on div "+ Batatas Fritas" at bounding box center [324, 127] width 112 height 40
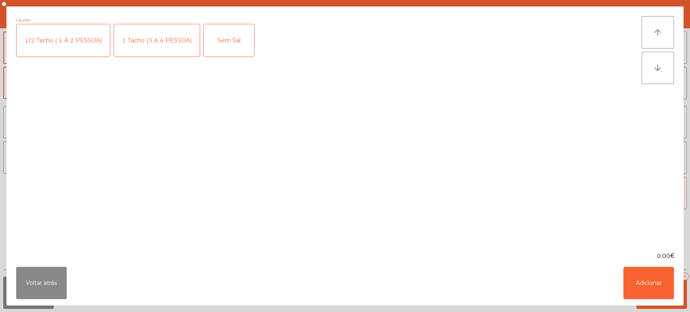
click at [161, 39] on div "1 Tacho (3 A 4 PESSOA)" at bounding box center [157, 40] width 86 height 32
click at [650, 278] on button "Adicionar" at bounding box center [648, 283] width 51 height 32
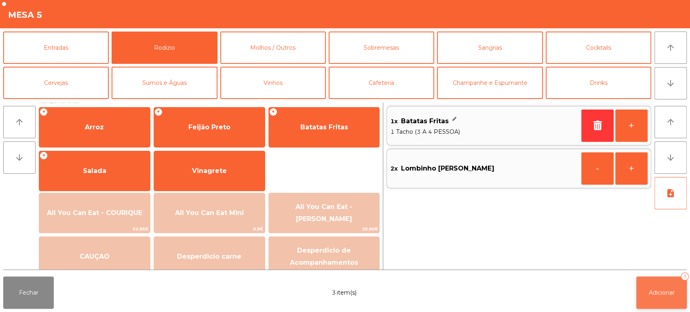
click at [664, 278] on button "Adicionar 3" at bounding box center [661, 293] width 51 height 32
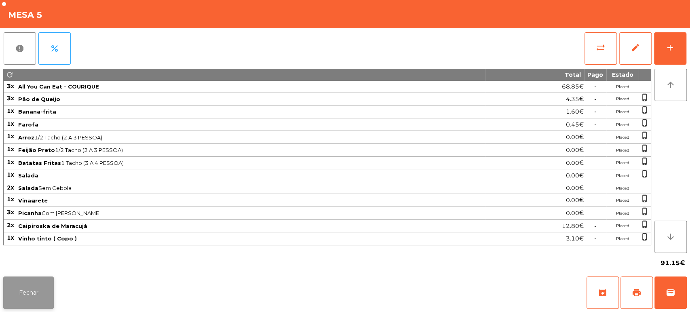
click at [39, 281] on button "Fechar" at bounding box center [28, 293] width 51 height 32
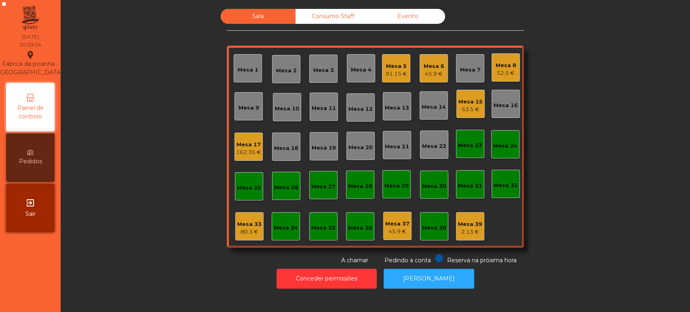
click at [401, 72] on div "91.15 €" at bounding box center [396, 74] width 21 height 8
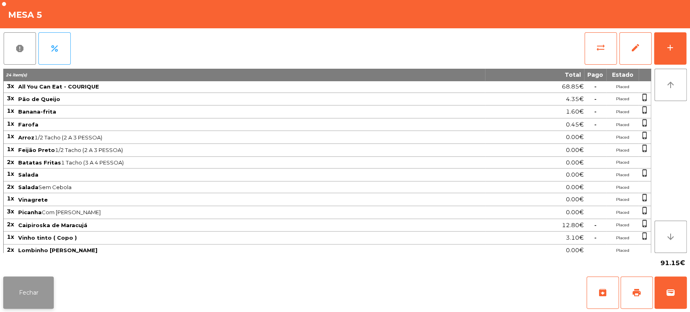
click at [36, 296] on button "Fechar" at bounding box center [28, 293] width 51 height 32
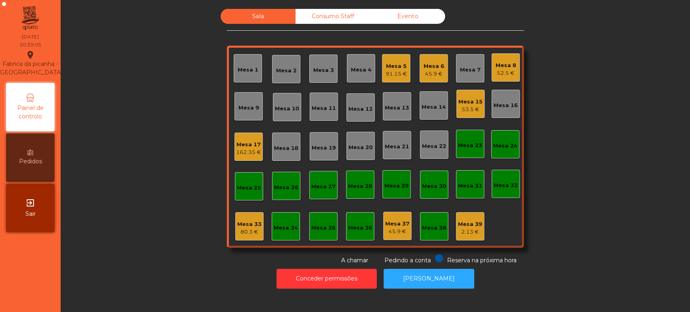
click at [504, 65] on div "Mesa 8" at bounding box center [506, 65] width 21 height 8
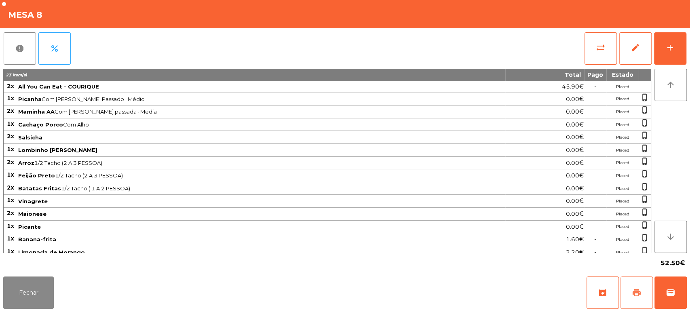
click at [629, 296] on button "print" at bounding box center [637, 293] width 32 height 32
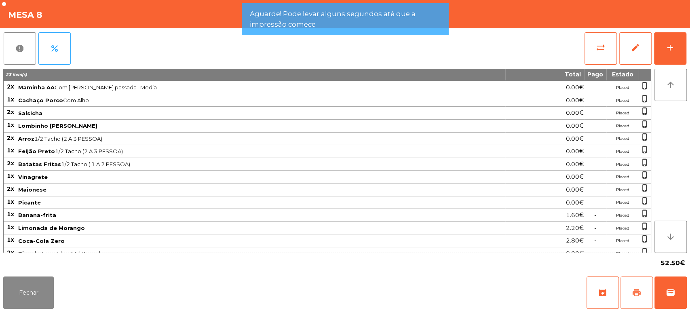
scroll to position [29, 0]
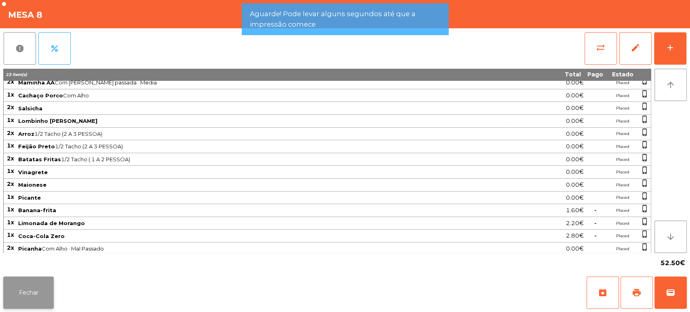
click at [40, 298] on button "Fechar" at bounding box center [28, 293] width 51 height 32
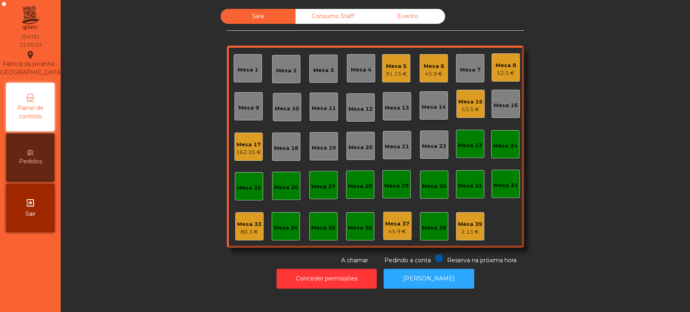
click at [505, 65] on div "Mesa 8" at bounding box center [506, 65] width 21 height 8
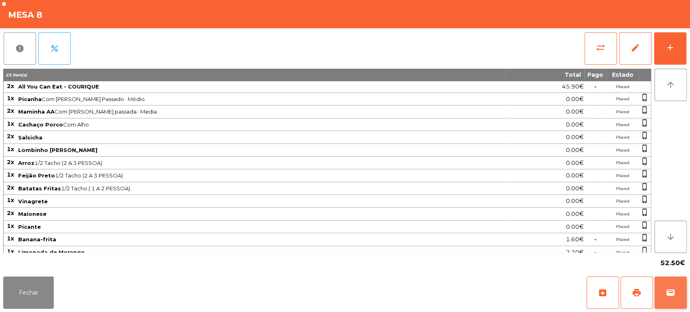
click at [670, 291] on span "wallet" at bounding box center [671, 293] width 10 height 10
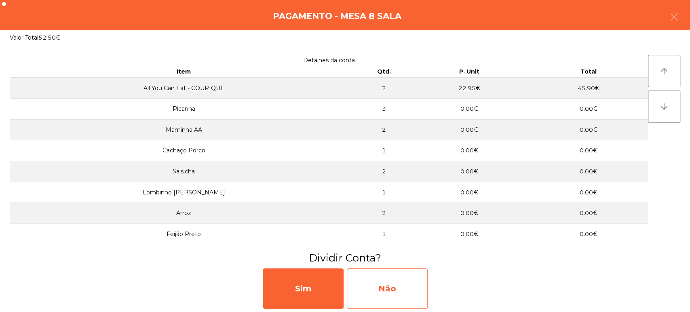
click at [377, 296] on div "Não" at bounding box center [387, 288] width 81 height 40
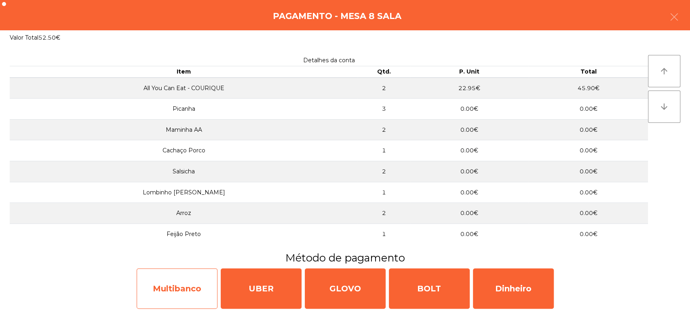
click at [177, 277] on div "Multibanco" at bounding box center [177, 288] width 81 height 40
select select "**"
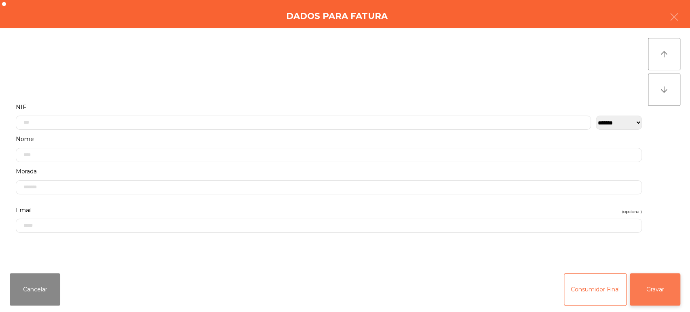
click at [671, 281] on button "Gravar" at bounding box center [655, 289] width 51 height 32
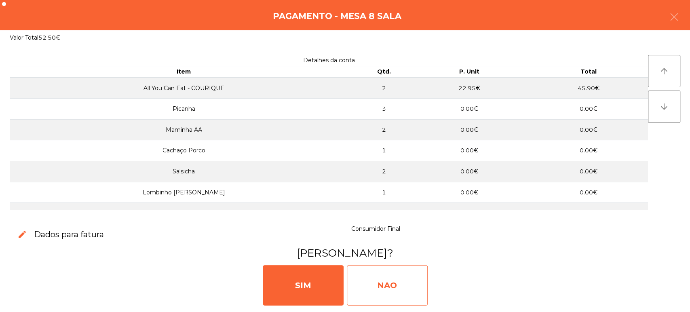
click at [393, 275] on div "NAO" at bounding box center [387, 285] width 81 height 40
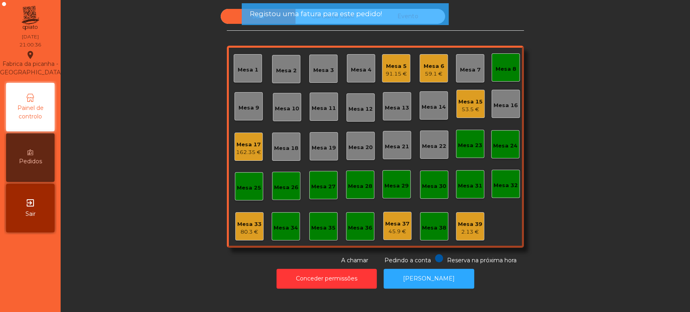
click at [511, 65] on div "Mesa 8" at bounding box center [506, 69] width 21 height 8
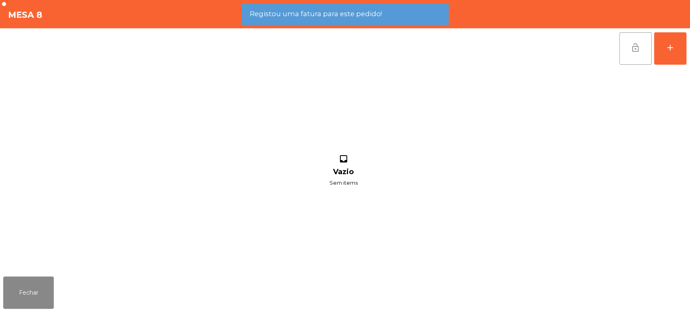
click at [627, 53] on button "lock_open" at bounding box center [635, 48] width 32 height 32
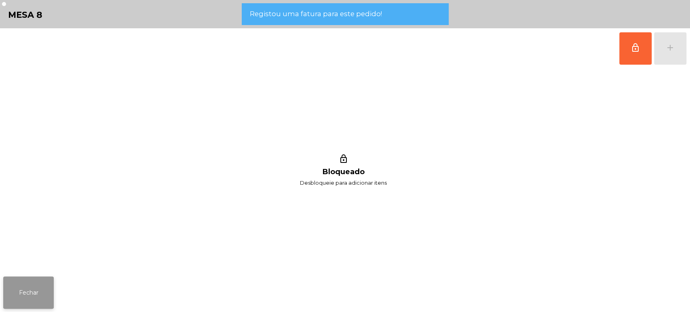
click at [47, 279] on button "Fechar" at bounding box center [28, 293] width 51 height 32
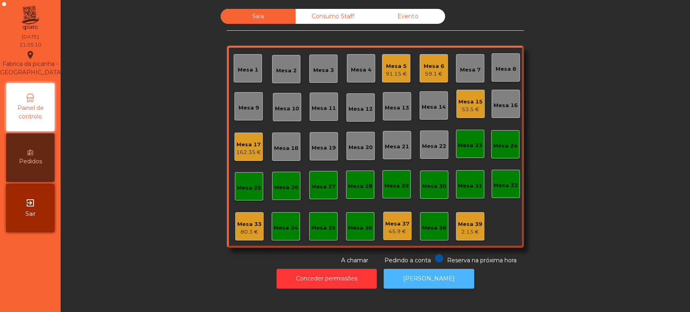
click at [435, 278] on button "[PERSON_NAME]" at bounding box center [429, 279] width 91 height 20
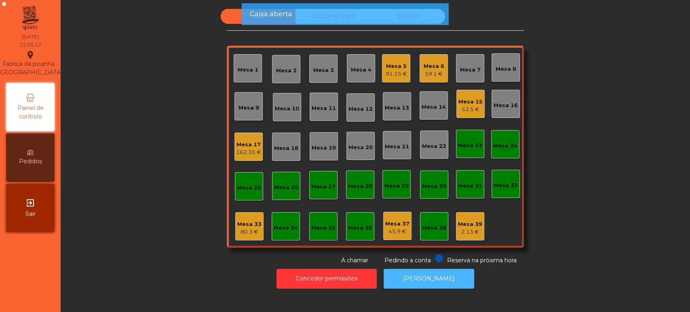
click at [427, 271] on button "[PERSON_NAME]" at bounding box center [429, 279] width 91 height 20
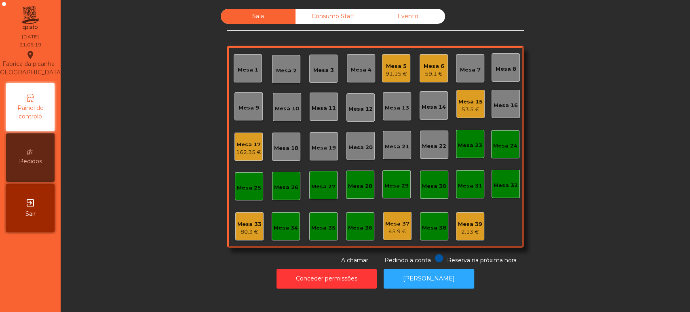
click at [243, 230] on div "80.3 €" at bounding box center [249, 232] width 24 height 8
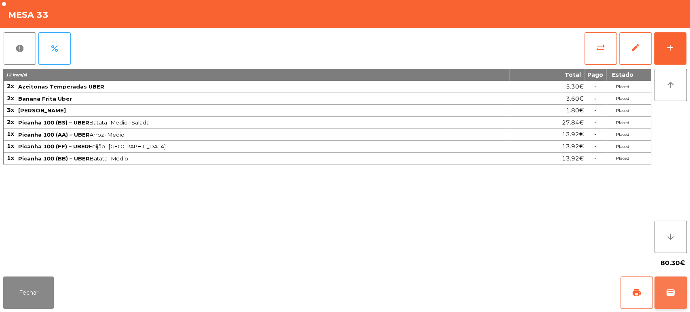
click at [672, 288] on span "wallet" at bounding box center [671, 293] width 10 height 10
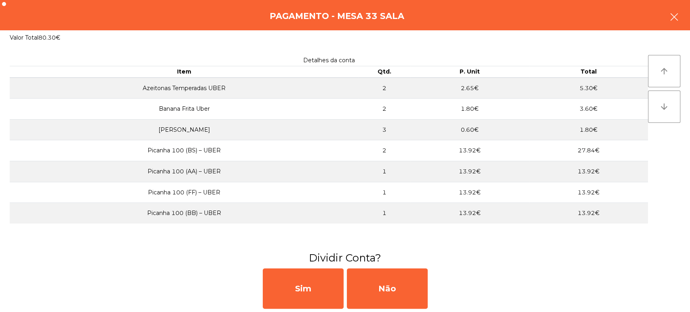
click at [683, 19] on button "button" at bounding box center [674, 18] width 23 height 24
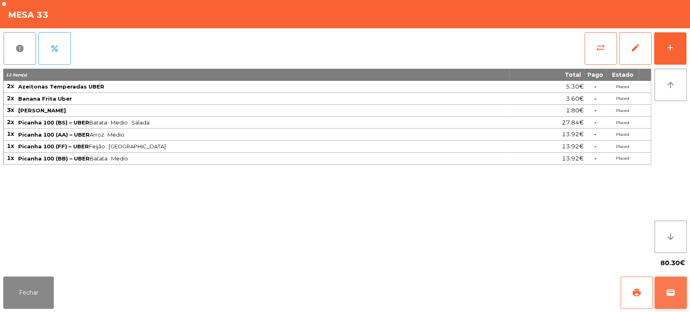
click at [686, 289] on button "wallet" at bounding box center [671, 293] width 32 height 32
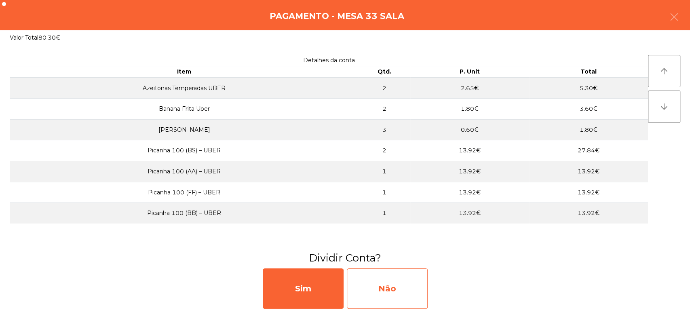
click at [395, 288] on div "Não" at bounding box center [387, 288] width 81 height 40
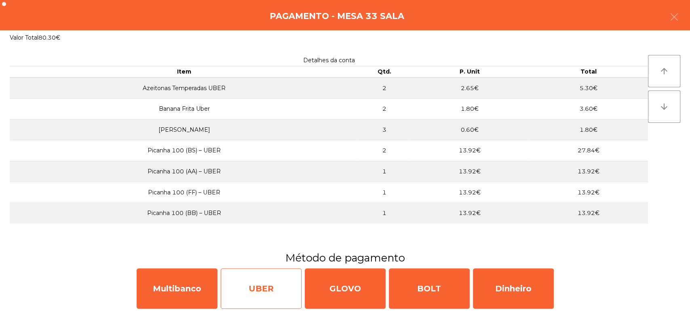
click at [273, 287] on div "UBER" at bounding box center [261, 288] width 81 height 40
select select "**"
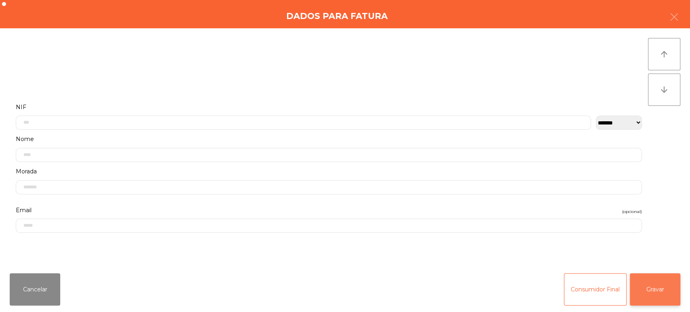
click at [649, 293] on button "Gravar" at bounding box center [655, 289] width 51 height 32
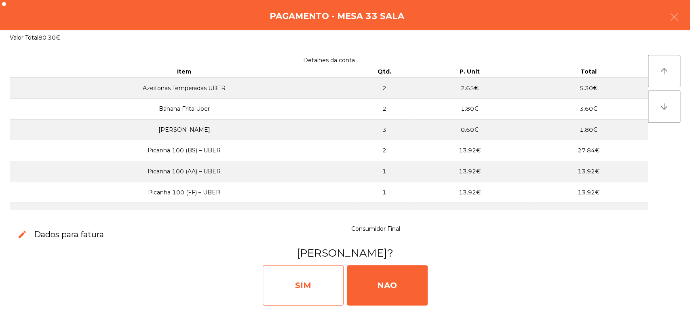
click at [296, 273] on div "SIM" at bounding box center [303, 285] width 81 height 40
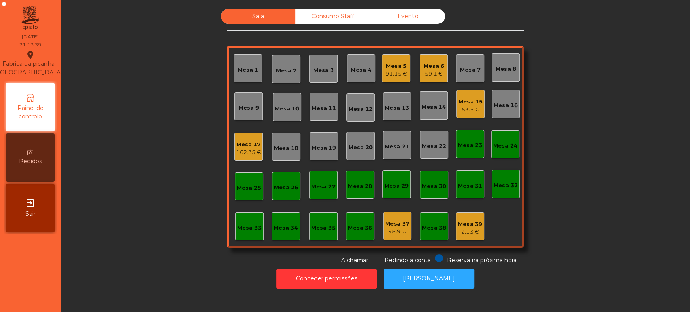
click at [137, 226] on div "Sala Consumo Staff Evento [GEOGRAPHIC_DATA] 3 Mesa 4 Mesa 5 91.15 € Mesa 6 59.1…" at bounding box center [376, 137] width 608 height 256
click at [245, 213] on div "Mesa 33" at bounding box center [249, 226] width 28 height 28
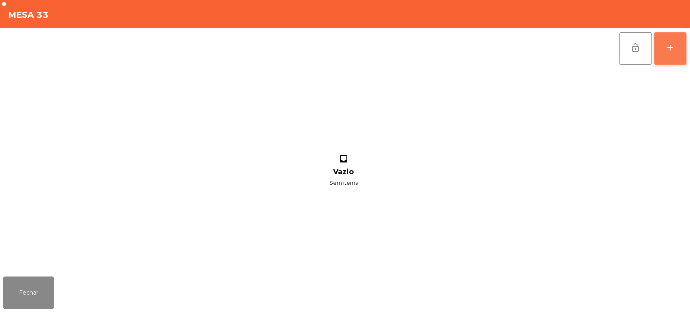
click at [668, 43] on div "add" at bounding box center [670, 48] width 10 height 10
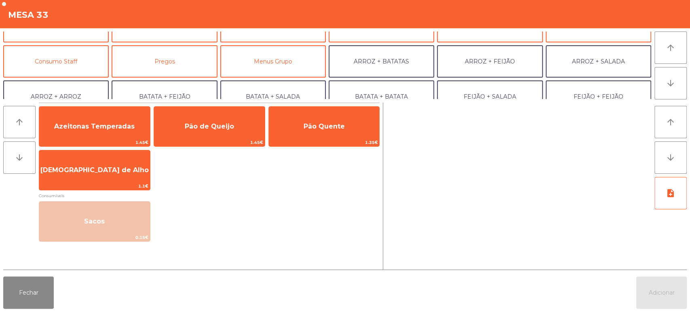
scroll to position [61, 0]
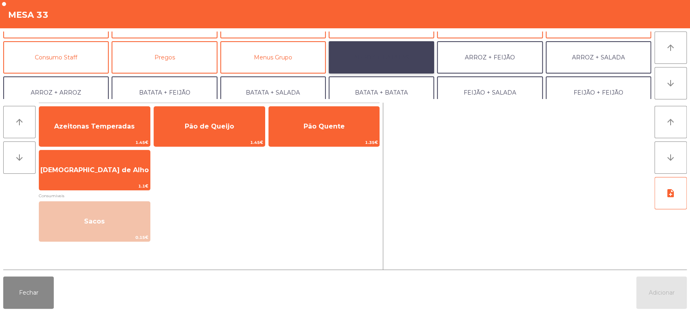
click at [395, 57] on button "ARROZ + BATATAS" at bounding box center [382, 57] width 106 height 32
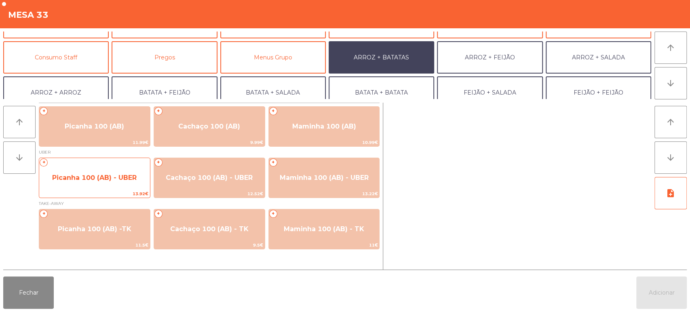
click at [105, 189] on div "+ Picanha 100 (AB) - UBER 13.92€" at bounding box center [95, 178] width 112 height 40
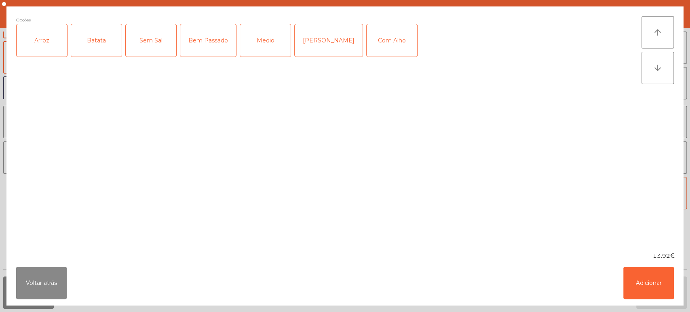
click at [57, 39] on div "Arroz" at bounding box center [42, 40] width 51 height 32
click at [91, 39] on div "Batata" at bounding box center [96, 40] width 51 height 32
click at [276, 38] on div "Medio" at bounding box center [265, 40] width 51 height 32
click at [639, 277] on button "Adicionar" at bounding box center [648, 283] width 51 height 32
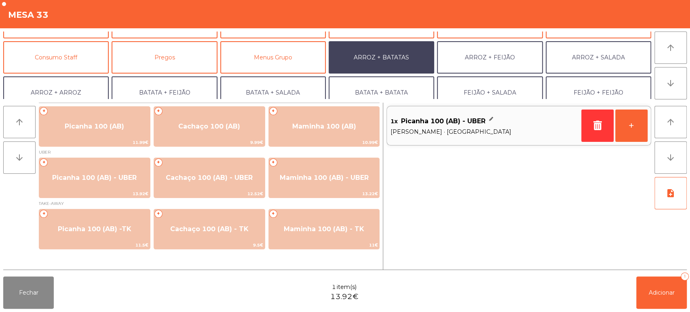
scroll to position [105, 0]
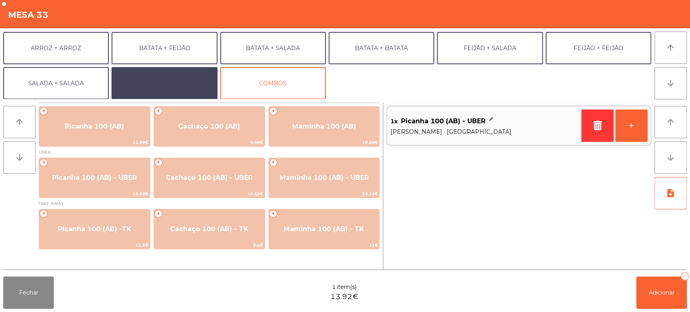
click at [178, 86] on button "EXTRAS UBER" at bounding box center [165, 83] width 106 height 32
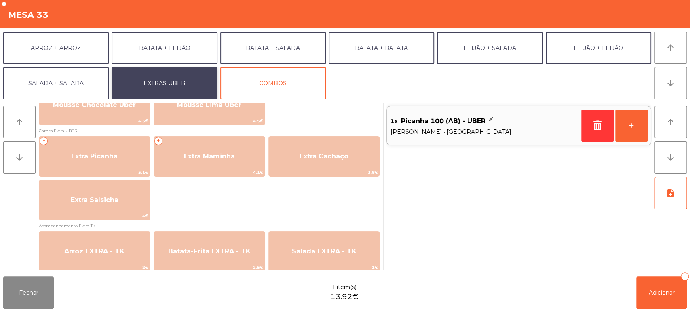
scroll to position [411, 0]
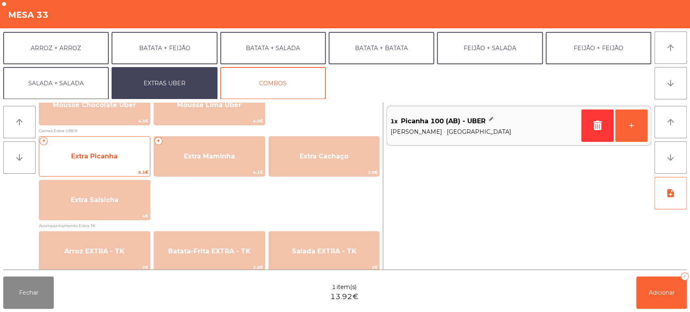
click at [107, 154] on span "Extra Picanha" at bounding box center [94, 156] width 46 height 8
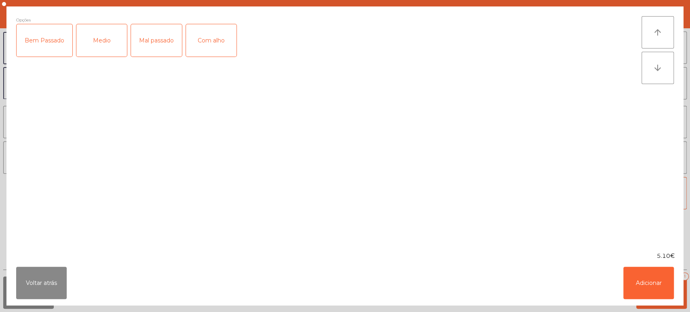
click at [104, 41] on div "Medio" at bounding box center [101, 40] width 51 height 32
click at [665, 278] on button "Adicionar" at bounding box center [648, 283] width 51 height 32
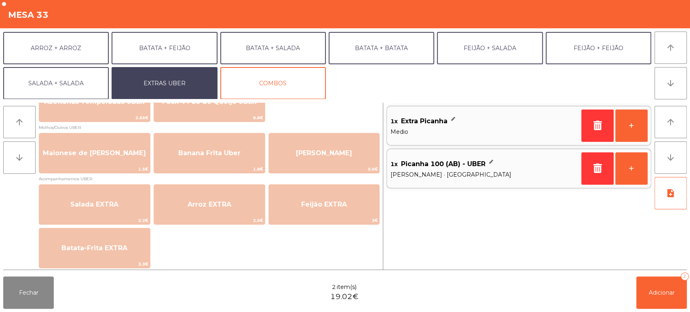
scroll to position [34, 0]
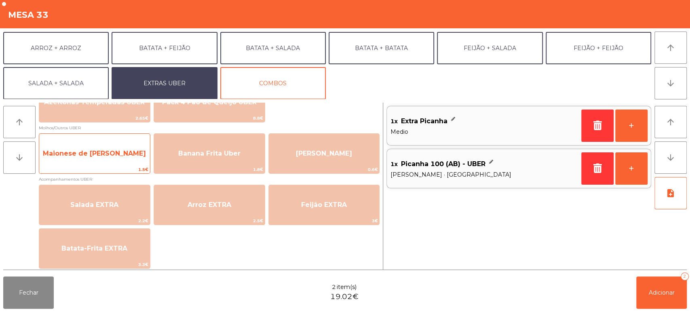
click at [104, 156] on span "Maionese de [PERSON_NAME]" at bounding box center [94, 154] width 103 height 8
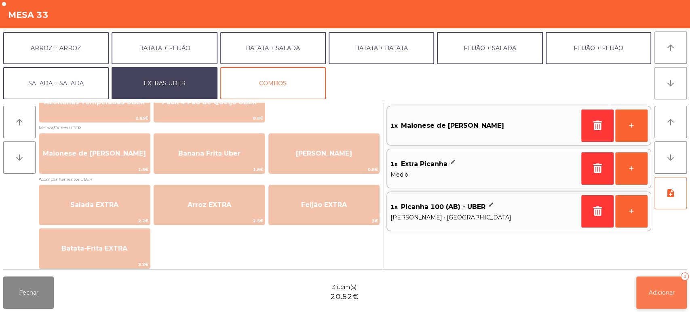
click at [648, 308] on button "Adicionar 3" at bounding box center [661, 293] width 51 height 32
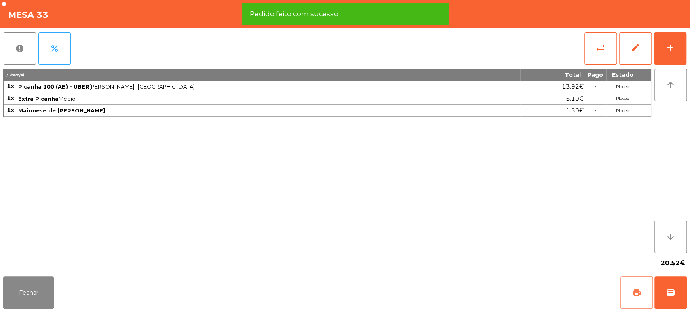
click at [634, 293] on span "print" at bounding box center [637, 293] width 10 height 10
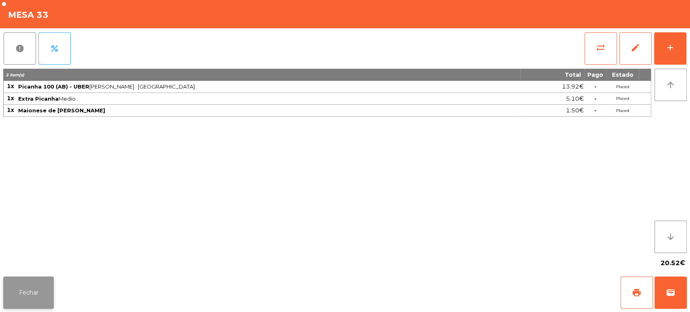
click at [30, 291] on button "Fechar" at bounding box center [28, 293] width 51 height 32
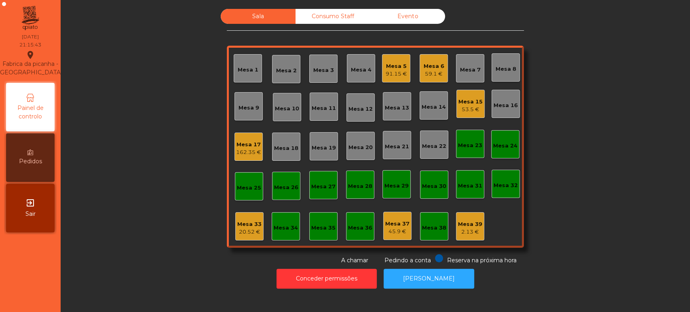
click at [259, 215] on div "Mesa 33 20.52 €" at bounding box center [249, 226] width 28 height 28
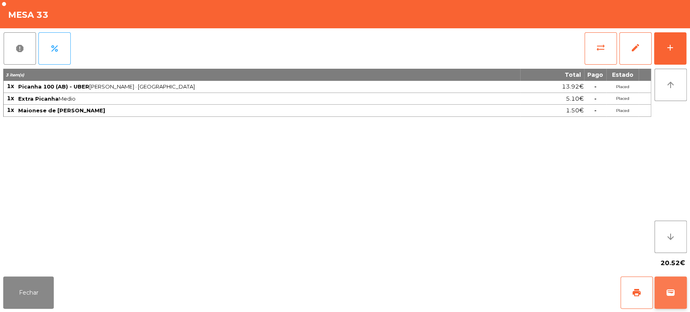
click at [684, 283] on button "wallet" at bounding box center [671, 293] width 32 height 32
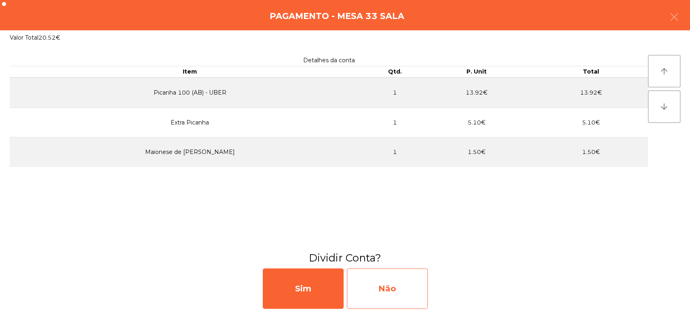
click at [395, 289] on div "Não" at bounding box center [387, 288] width 81 height 40
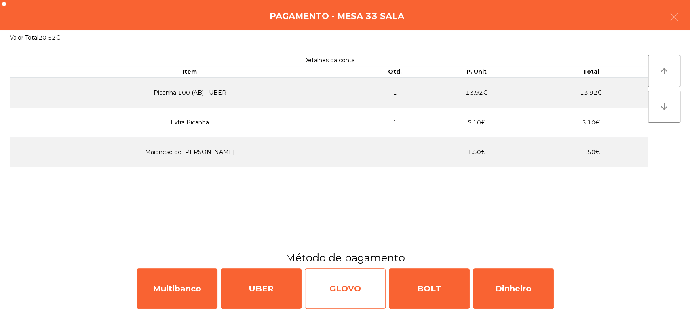
click at [350, 294] on div "GLOVO" at bounding box center [345, 288] width 81 height 40
select select "**"
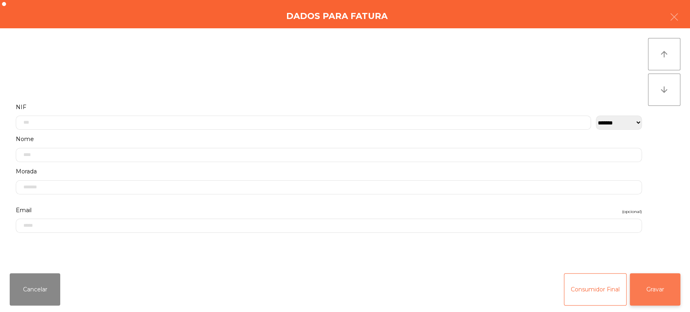
click at [646, 277] on button "Gravar" at bounding box center [655, 289] width 51 height 32
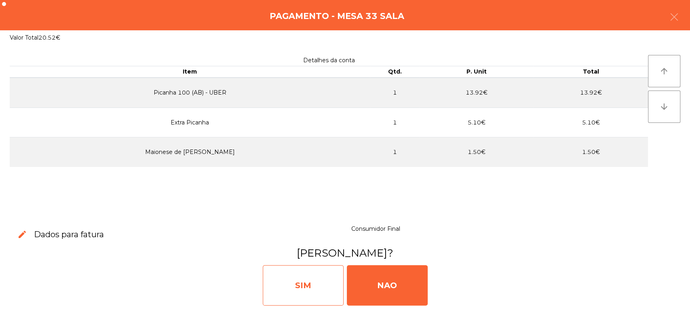
click at [310, 277] on div "SIM" at bounding box center [303, 285] width 81 height 40
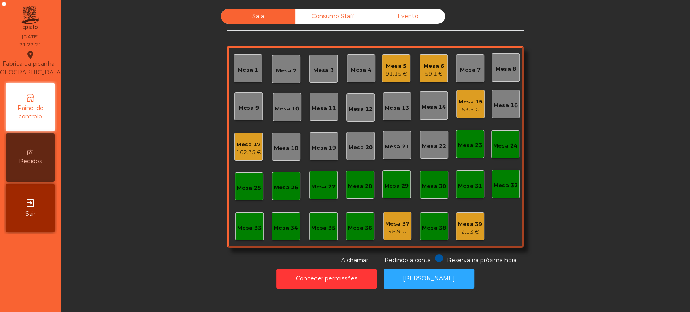
click at [392, 70] on div "91.15 €" at bounding box center [396, 74] width 21 height 8
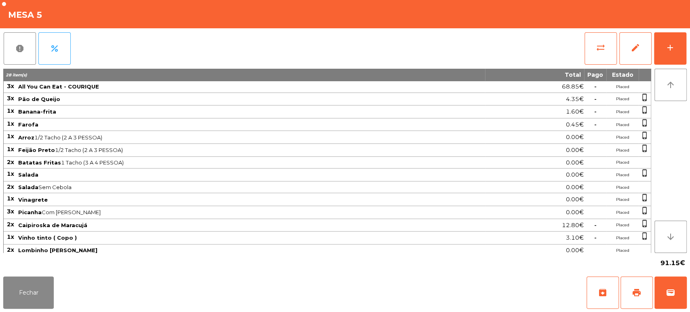
click at [689, 51] on div "report percent sync_alt edit add 28 item(s) Total Pago Estado 3x All You Can Ea…" at bounding box center [345, 150] width 690 height 245
click at [673, 51] on div "add" at bounding box center [670, 48] width 10 height 10
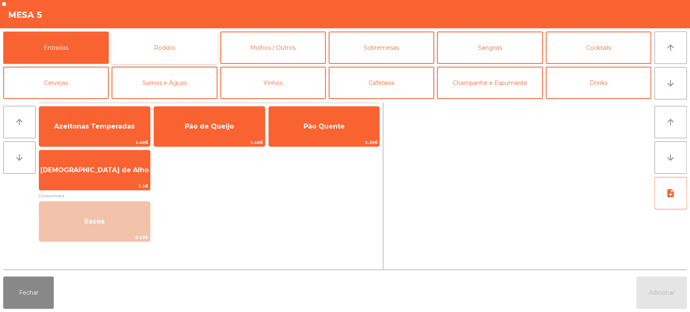
click at [192, 51] on button "Rodizio" at bounding box center [165, 48] width 106 height 32
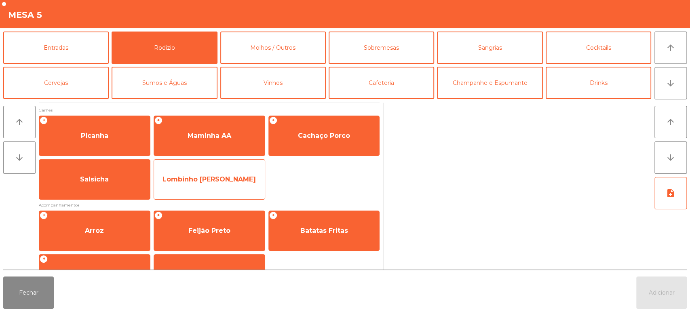
click at [213, 175] on span "Lombinho [PERSON_NAME]" at bounding box center [209, 179] width 93 height 8
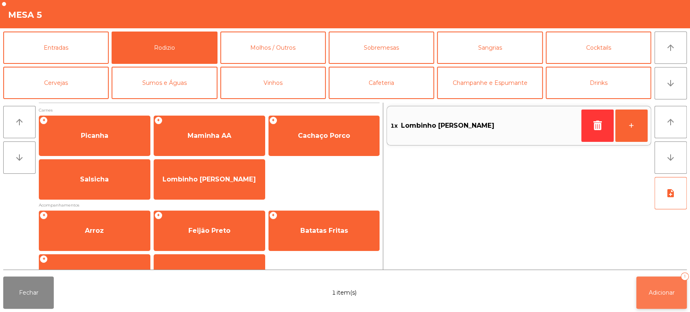
click at [649, 300] on button "Adicionar 1" at bounding box center [661, 293] width 51 height 32
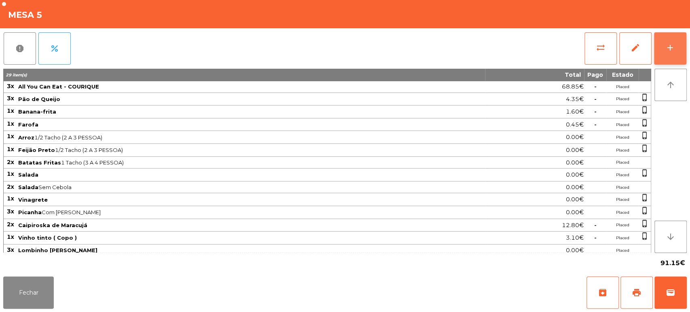
click at [680, 50] on button "add" at bounding box center [670, 48] width 32 height 32
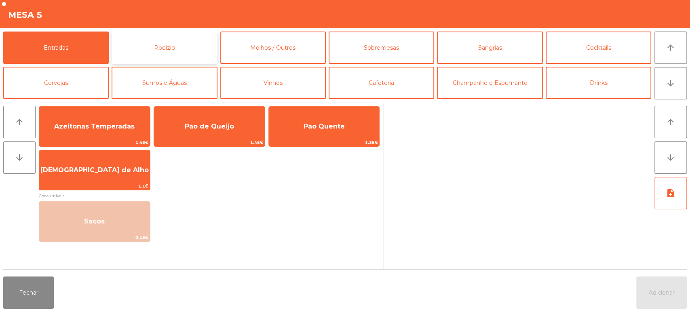
click at [167, 52] on button "Rodizio" at bounding box center [165, 48] width 106 height 32
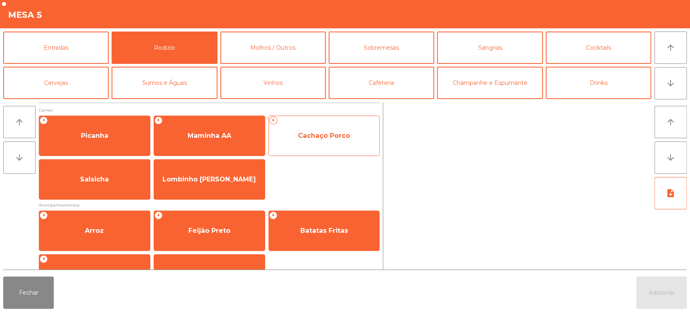
click at [340, 143] on span "Cachaço Porco" at bounding box center [324, 136] width 111 height 22
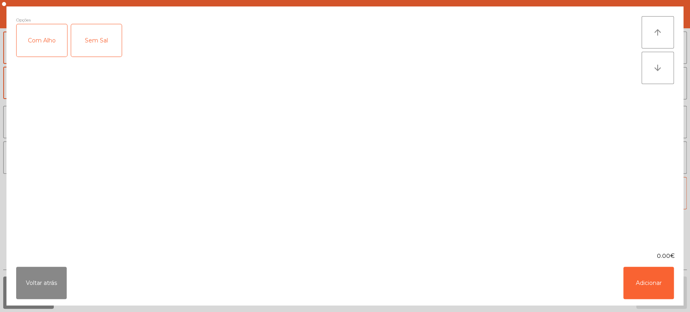
click at [41, 39] on div "Com Alho" at bounding box center [42, 40] width 51 height 32
click at [650, 289] on button "Adicionar" at bounding box center [648, 283] width 51 height 32
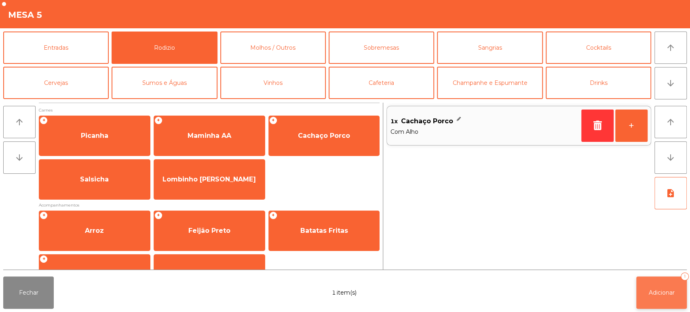
click at [653, 297] on button "Adicionar 1" at bounding box center [661, 293] width 51 height 32
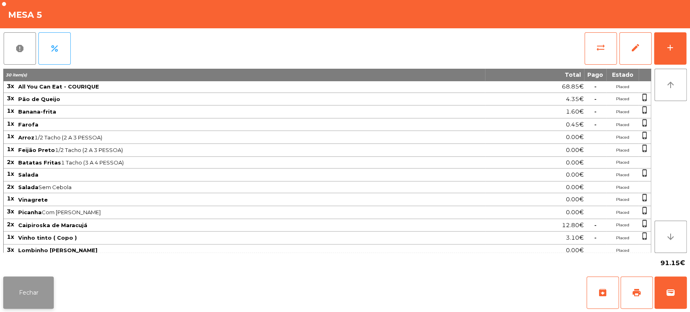
click at [36, 277] on button "Fechar" at bounding box center [28, 293] width 51 height 32
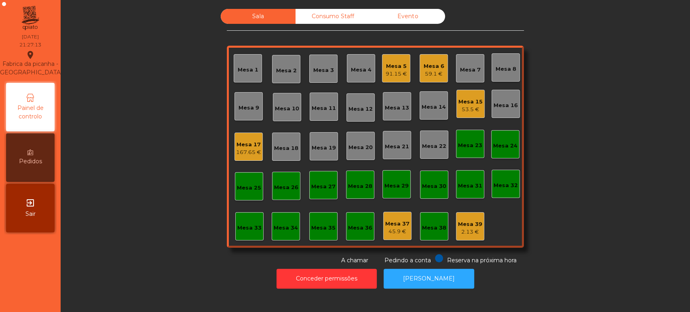
click at [169, 181] on div "Sala Consumo Staff Evento [GEOGRAPHIC_DATA] 3 Mesa 4 Mesa 5 91.15 € Mesa 6 59.1…" at bounding box center [376, 137] width 608 height 256
click at [249, 148] on div "Mesa 17" at bounding box center [248, 145] width 25 height 8
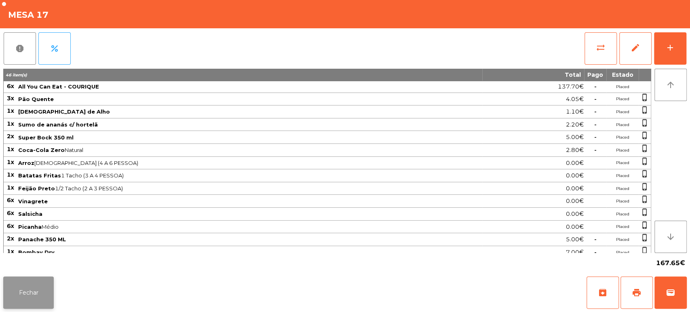
click at [37, 294] on button "Fechar" at bounding box center [28, 293] width 51 height 32
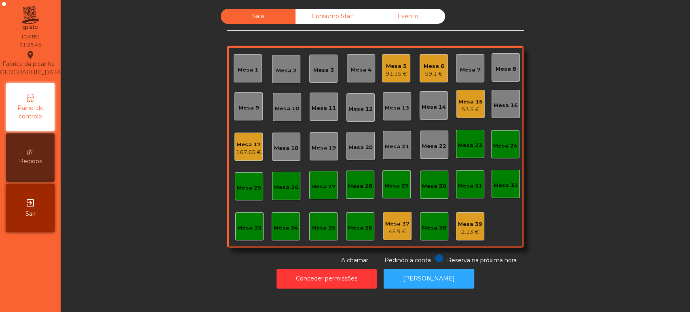
click at [146, 242] on div "Sala Consumo Staff Evento [GEOGRAPHIC_DATA] 3 Mesa 4 Mesa 5 91.15 € Mesa 6 59.1…" at bounding box center [376, 137] width 608 height 256
click at [476, 102] on div "Mesa 15" at bounding box center [470, 102] width 24 height 8
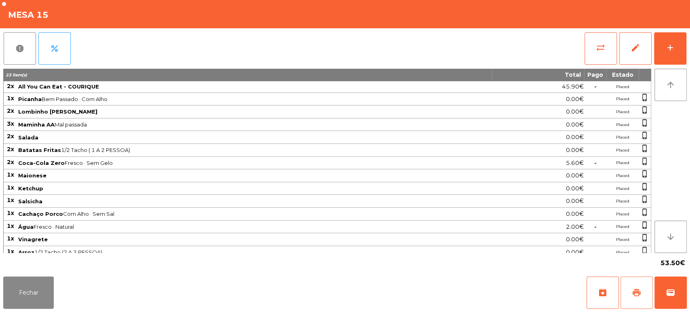
click at [638, 278] on button "print" at bounding box center [637, 293] width 32 height 32
click at [26, 291] on button "Fechar" at bounding box center [28, 293] width 51 height 32
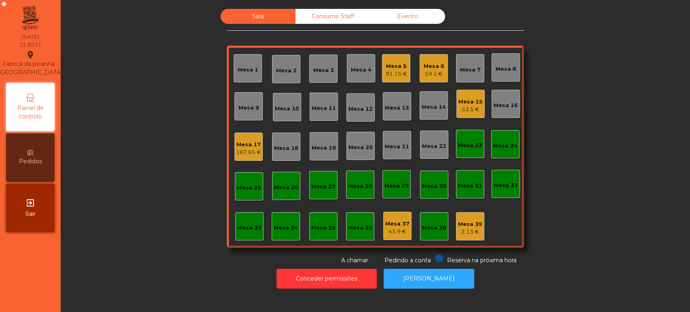
click at [239, 108] on div "Mesa 9" at bounding box center [249, 108] width 21 height 8
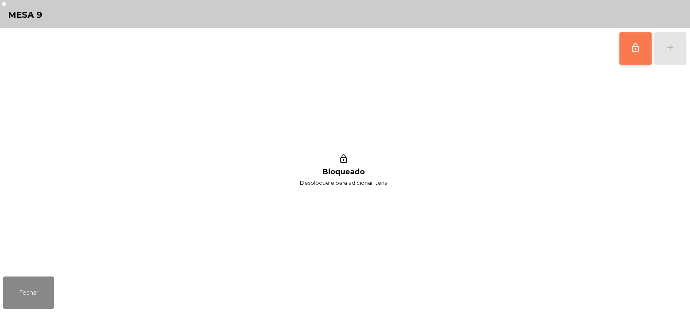
click at [630, 51] on button "lock_outline" at bounding box center [635, 48] width 32 height 32
click at [666, 48] on div "add" at bounding box center [670, 48] width 10 height 10
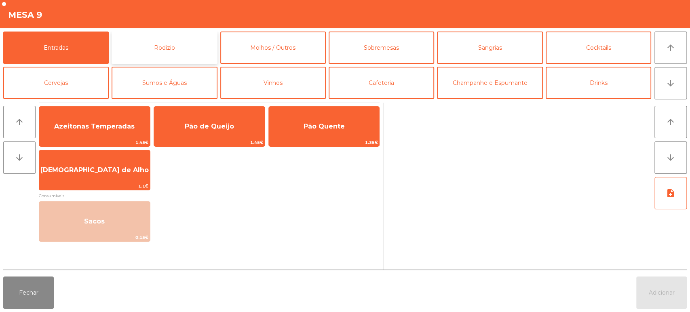
click at [168, 39] on button "Rodizio" at bounding box center [165, 48] width 106 height 32
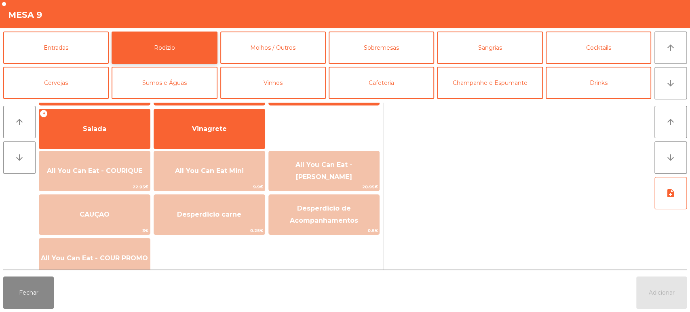
scroll to position [157, 0]
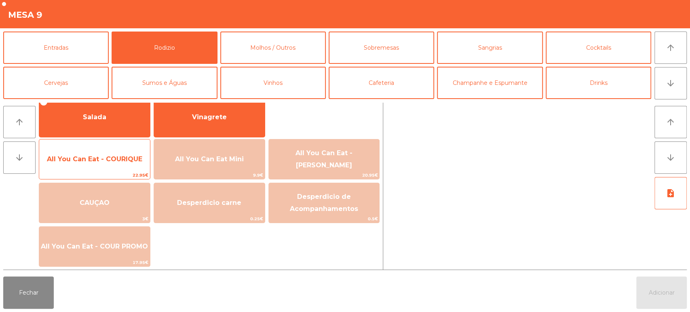
click at [90, 163] on span "All You Can Eat - COURIQUE" at bounding box center [94, 159] width 95 height 8
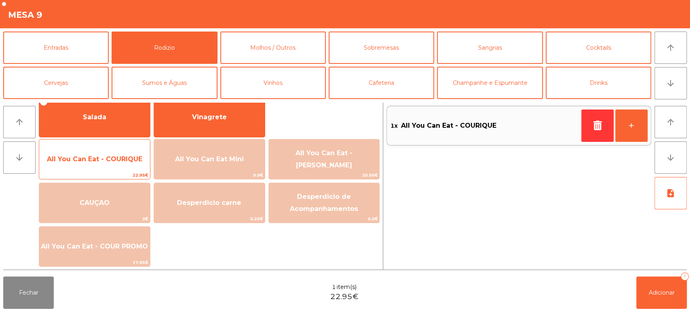
click at [89, 165] on span "All You Can Eat - COURIQUE" at bounding box center [94, 159] width 111 height 22
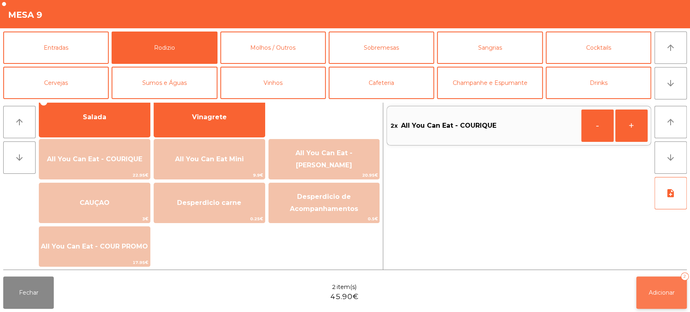
click at [651, 299] on button "Adicionar 2" at bounding box center [661, 293] width 51 height 32
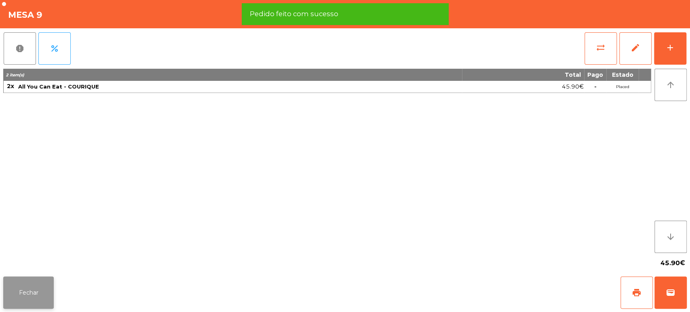
click at [41, 297] on button "Fechar" at bounding box center [28, 293] width 51 height 32
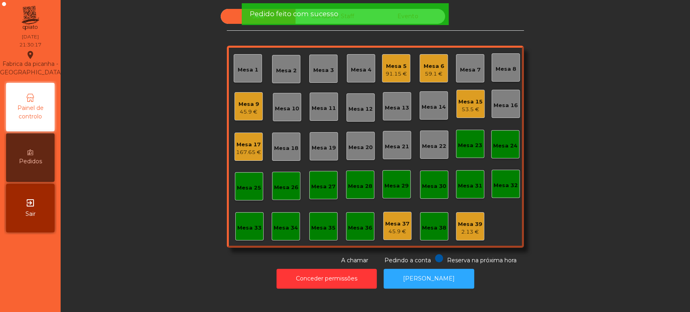
click at [546, 240] on div "Sala Consumo Staff Evento Mesa 1 [GEOGRAPHIC_DATA] 3 Mesa 4 Mesa 5 91.15 € Mesa…" at bounding box center [376, 137] width 608 height 256
click at [437, 279] on button "[PERSON_NAME]" at bounding box center [429, 279] width 91 height 20
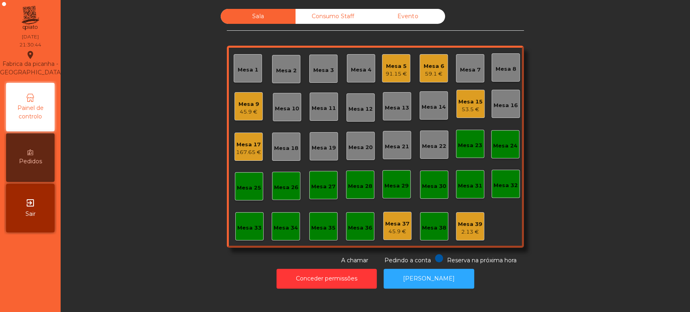
click at [477, 100] on div "Mesa 15" at bounding box center [470, 102] width 24 height 8
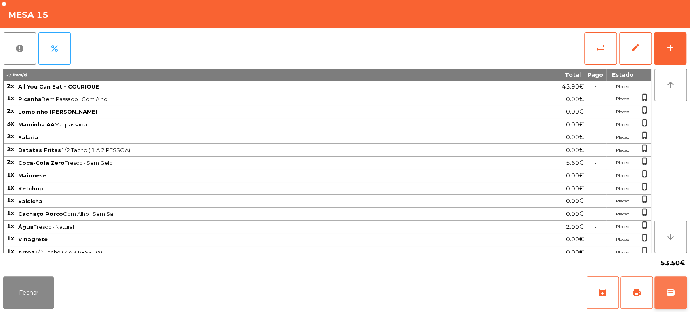
click at [672, 280] on button "wallet" at bounding box center [671, 293] width 32 height 32
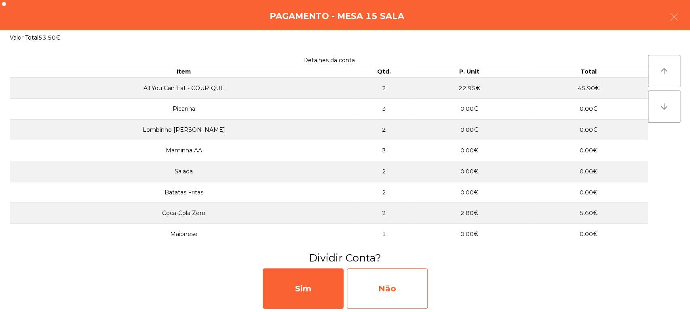
click at [412, 278] on div "Não" at bounding box center [387, 288] width 81 height 40
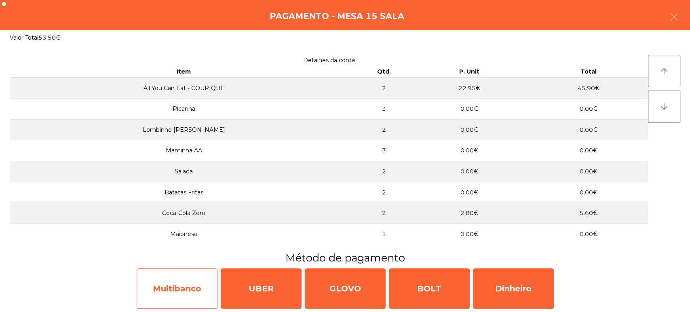
click at [181, 292] on div "Multibanco" at bounding box center [177, 288] width 81 height 40
select select "**"
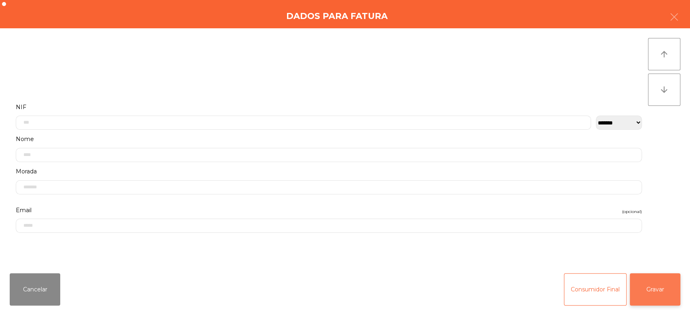
click at [670, 284] on button "Gravar" at bounding box center [655, 289] width 51 height 32
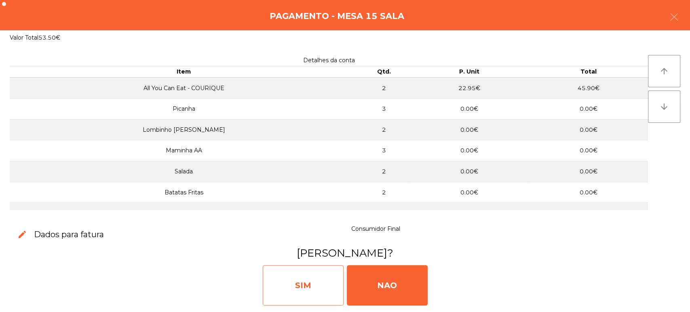
click at [279, 275] on div "SIM" at bounding box center [303, 285] width 81 height 40
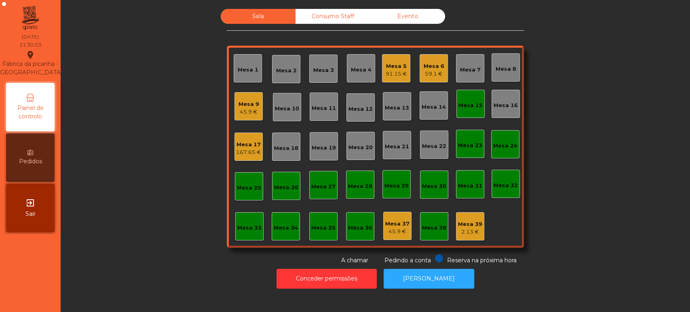
click at [476, 100] on div "Mesa 15" at bounding box center [470, 103] width 24 height 11
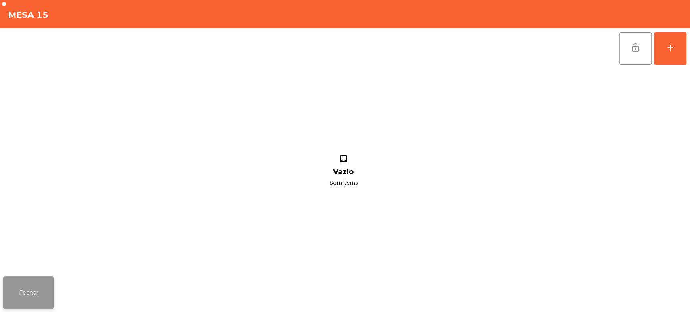
click at [16, 281] on button "Fechar" at bounding box center [28, 293] width 51 height 32
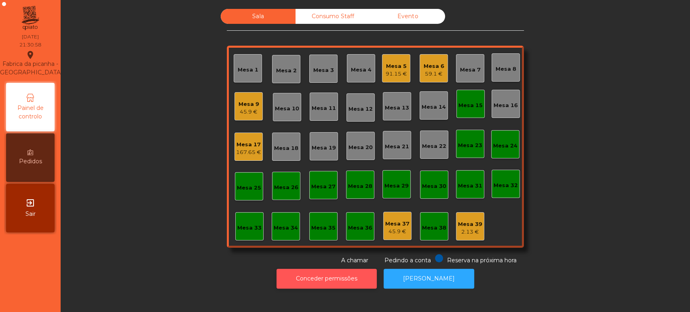
click at [331, 281] on button "Conceder permissões" at bounding box center [327, 279] width 100 height 20
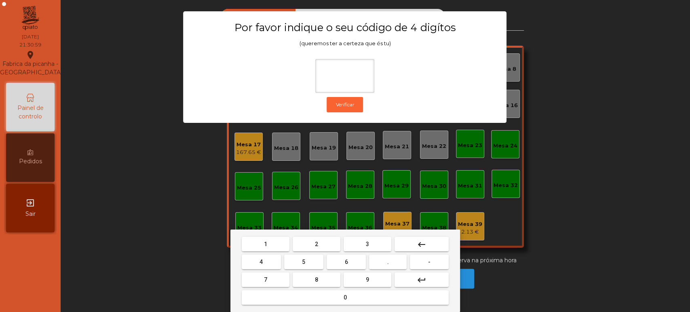
click at [265, 244] on span "1" at bounding box center [265, 244] width 3 height 6
click at [361, 246] on button "3" at bounding box center [368, 244] width 48 height 15
click at [302, 262] on span "5" at bounding box center [303, 262] width 3 height 6
click at [335, 303] on button "0" at bounding box center [345, 297] width 207 height 15
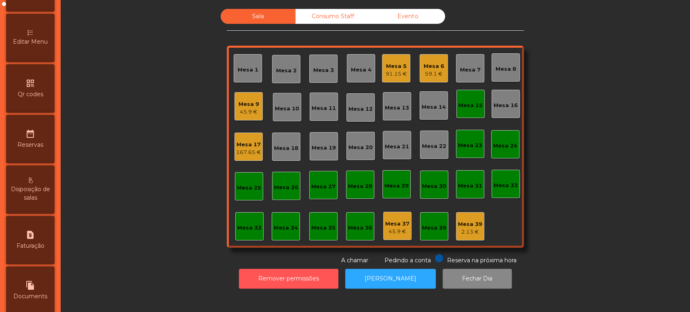
scroll to position [171, 0]
click at [45, 246] on div "request_page Faturação" at bounding box center [30, 239] width 49 height 49
select select "*"
select select "****"
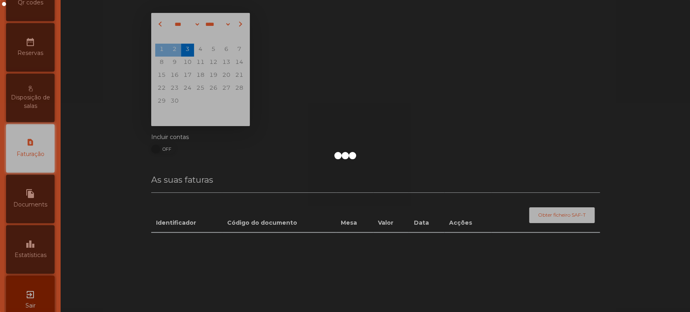
scroll to position [262, 0]
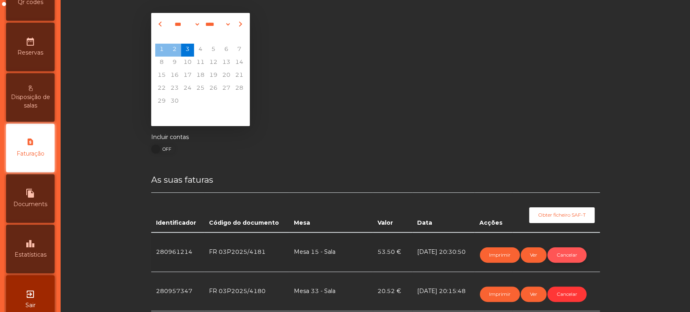
click at [569, 257] on button "Cancelar" at bounding box center [566, 254] width 39 height 15
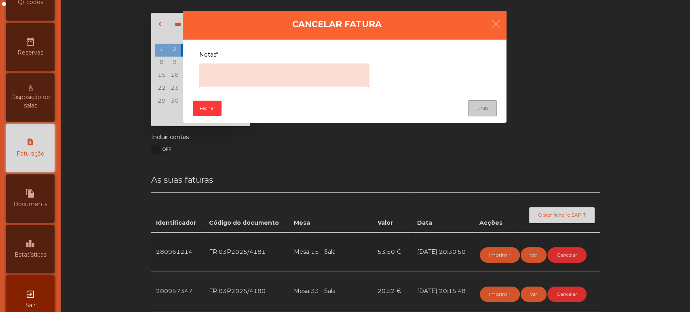
click at [267, 70] on textarea "Notas*" at bounding box center [284, 75] width 171 height 24
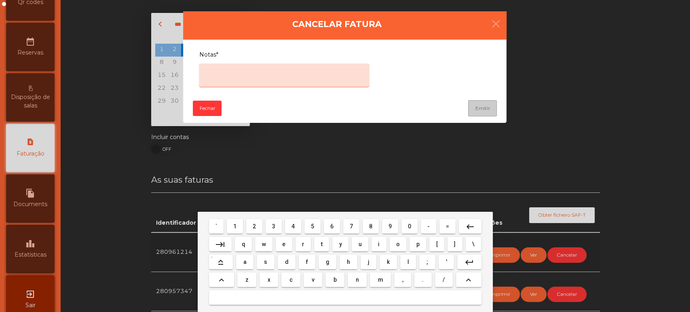
click at [284, 244] on span "e" at bounding box center [283, 244] width 3 height 6
click at [303, 244] on span "r" at bounding box center [303, 244] width 2 height 6
click at [398, 245] on span "o" at bounding box center [398, 244] width 4 height 6
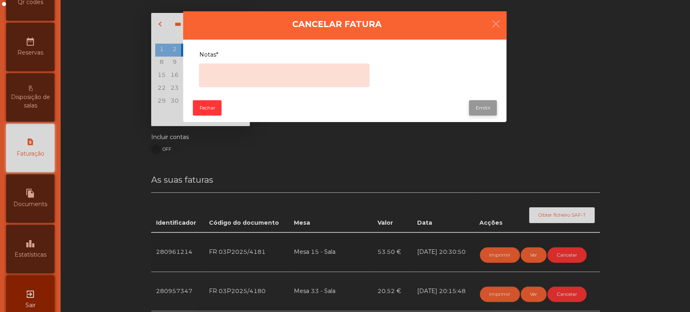
click at [480, 113] on button "Emitir" at bounding box center [483, 107] width 28 height 15
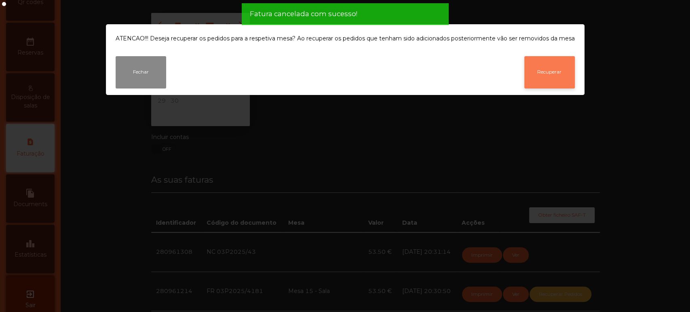
click at [545, 82] on button "Recuperar" at bounding box center [549, 72] width 51 height 32
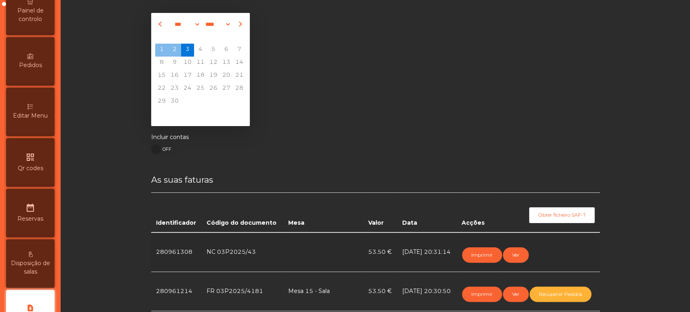
scroll to position [0, 0]
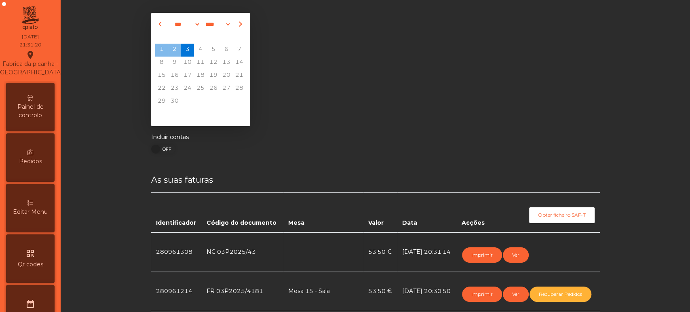
click at [32, 120] on span "Painel de controlo" at bounding box center [30, 111] width 44 height 17
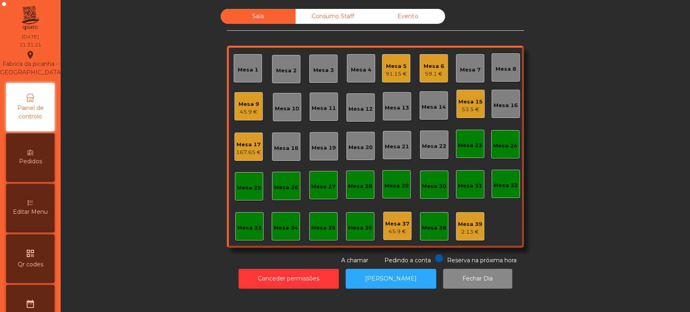
click at [469, 108] on div "53.5 €" at bounding box center [470, 110] width 24 height 8
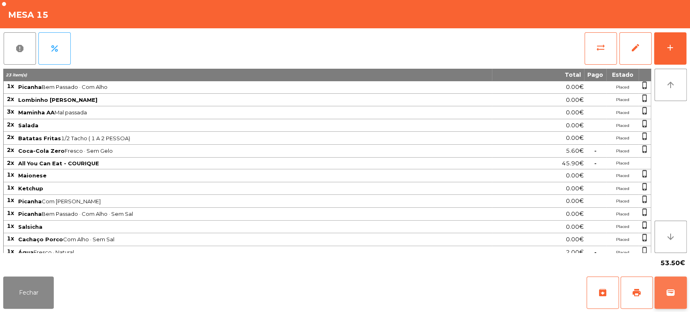
click at [665, 296] on button "wallet" at bounding box center [671, 293] width 32 height 32
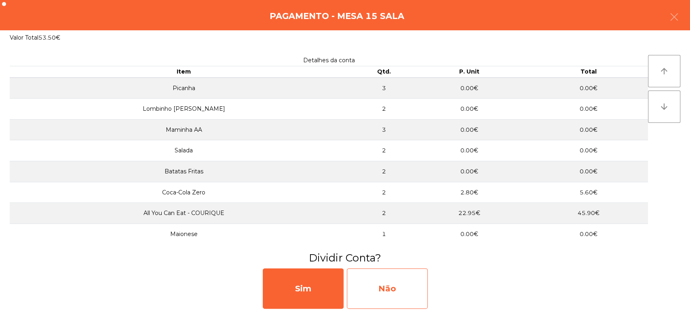
click at [388, 290] on div "Não" at bounding box center [387, 288] width 81 height 40
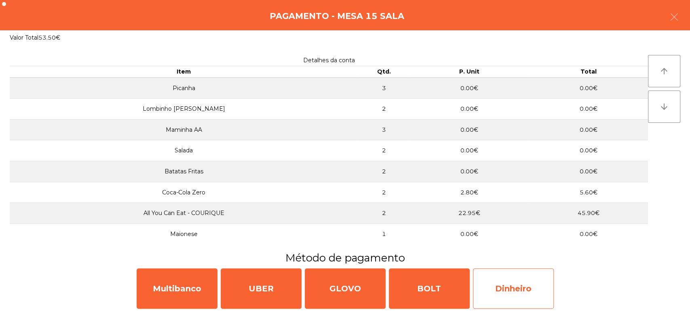
click at [528, 275] on div "Dinheiro" at bounding box center [513, 288] width 81 height 40
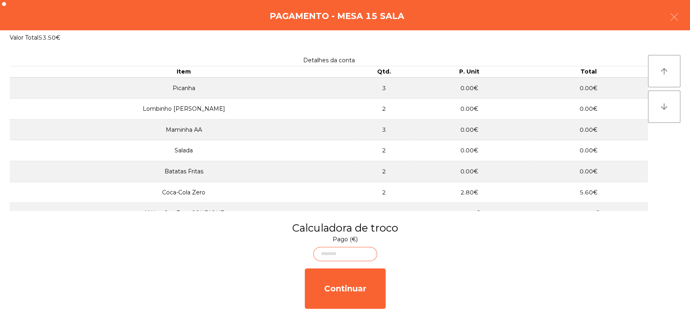
click at [353, 253] on body "Fabrica da picanha - [GEOGRAPHIC_DATA] location_on [DATE] 21:31:25 Painel de co…" at bounding box center [345, 156] width 690 height 312
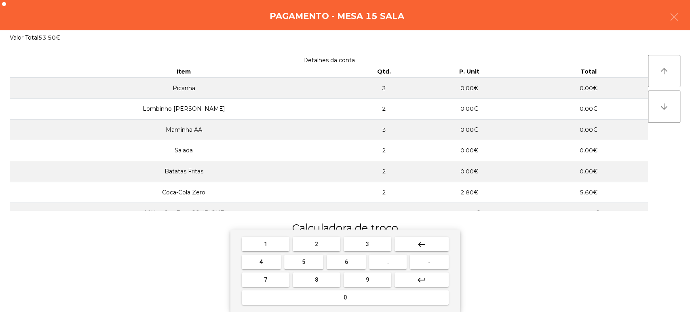
click at [304, 262] on span "5" at bounding box center [303, 262] width 3 height 6
click at [367, 244] on span "3" at bounding box center [367, 244] width 3 height 6
click at [388, 262] on span "." at bounding box center [388, 262] width 2 height 6
click at [311, 259] on button "5" at bounding box center [303, 262] width 39 height 15
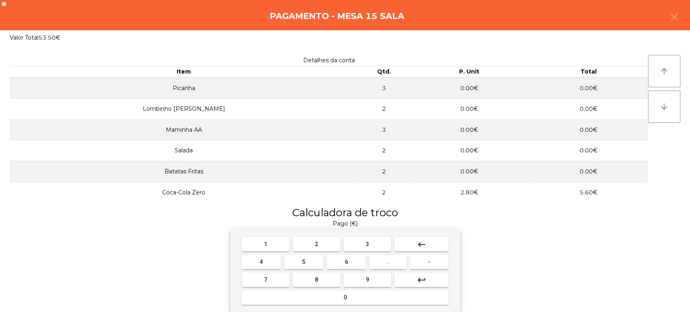
click at [339, 299] on button "0" at bounding box center [345, 297] width 207 height 15
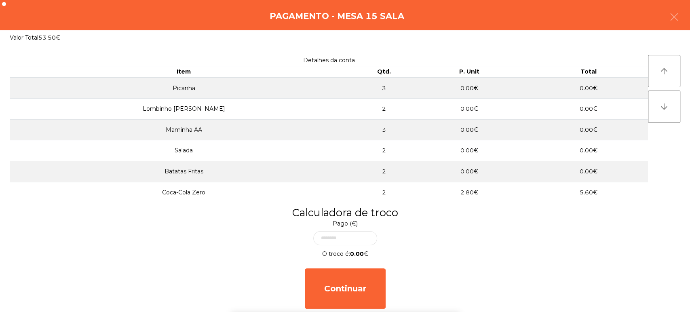
click at [527, 220] on div "Calculadora de troco Pago (€) O troco é: 0.00 € Continuar" at bounding box center [345, 258] width 690 height 107
click at [359, 235] on body "Fabrica da picanha - [GEOGRAPHIC_DATA] location_on [DATE] 21:31:52 Painel de co…" at bounding box center [345, 156] width 690 height 312
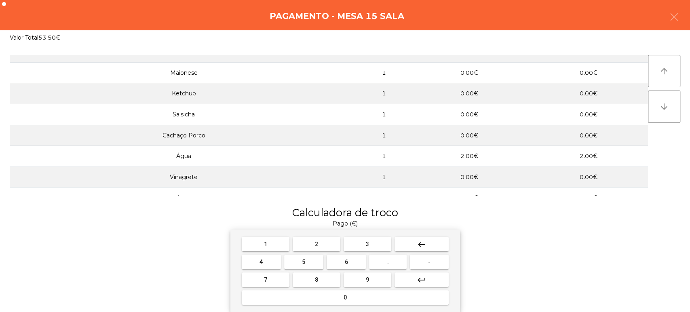
scroll to position [180, 0]
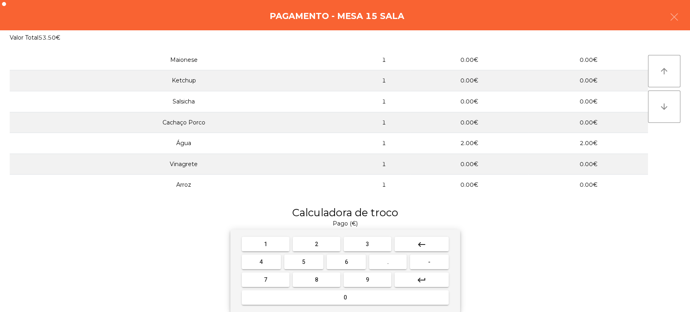
click at [433, 243] on button "keyboard_backspace" at bounding box center [422, 244] width 54 height 15
click at [430, 243] on button "keyboard_backspace" at bounding box center [422, 244] width 54 height 15
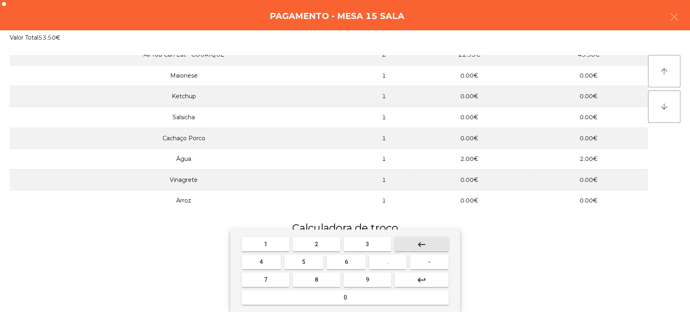
scroll to position [165, 0]
click at [429, 243] on button "keyboard_backspace" at bounding box center [422, 244] width 54 height 15
click at [427, 244] on button "keyboard_backspace" at bounding box center [422, 244] width 54 height 15
click at [424, 245] on mat-icon "keyboard_backspace" at bounding box center [422, 245] width 10 height 10
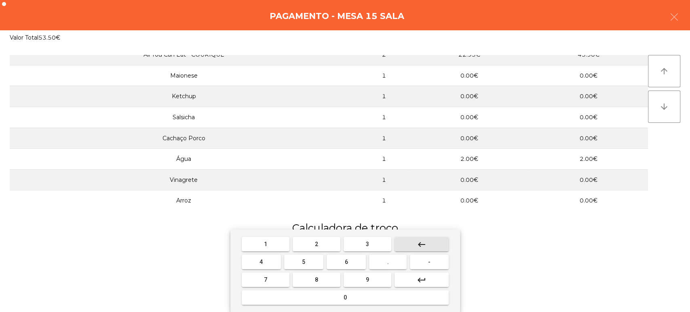
click at [419, 244] on mat-icon "keyboard_backspace" at bounding box center [422, 245] width 10 height 10
click at [418, 243] on mat-icon "keyboard_backspace" at bounding box center [422, 245] width 10 height 10
click at [310, 262] on button "5" at bounding box center [303, 262] width 39 height 15
click at [262, 261] on span "4" at bounding box center [261, 262] width 3 height 6
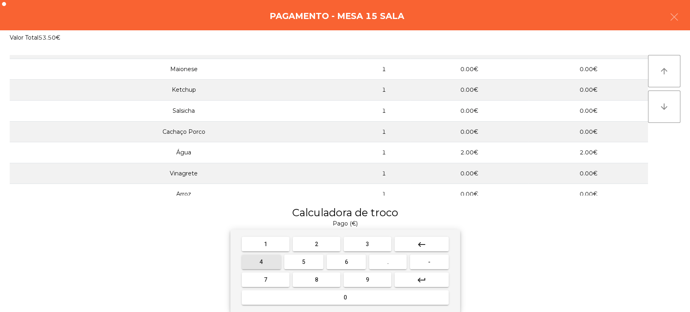
scroll to position [180, 0]
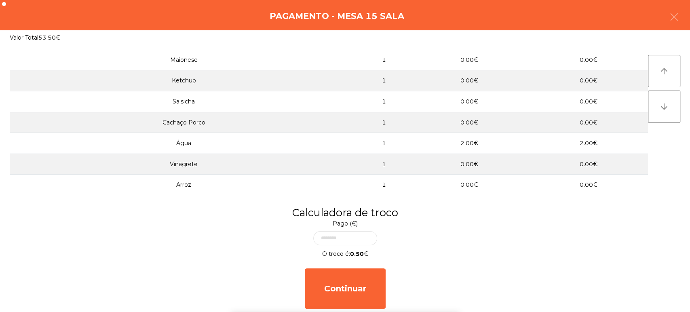
click at [528, 197] on div "Detalhes da conta Item Qtd. P. Unit Total Picanha 3 0.00€ 0.00€ Lombinho Frango…" at bounding box center [345, 125] width 690 height 160
click at [352, 236] on body "Fabrica da picanha - [GEOGRAPHIC_DATA] location_on [DATE] 21:32:27 Painel de co…" at bounding box center [345, 156] width 690 height 312
click at [563, 207] on h3 "Calculadora de troco" at bounding box center [345, 212] width 678 height 15
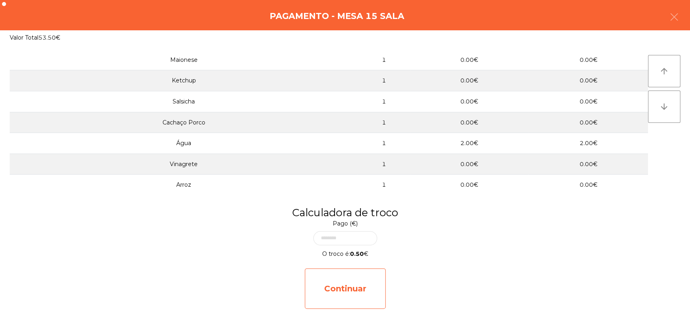
click at [353, 293] on div "Continuar" at bounding box center [345, 288] width 81 height 40
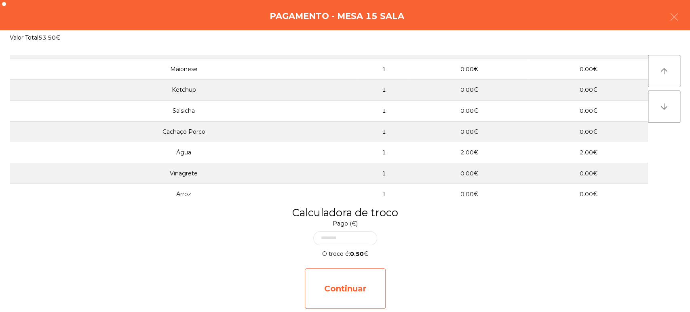
select select "**"
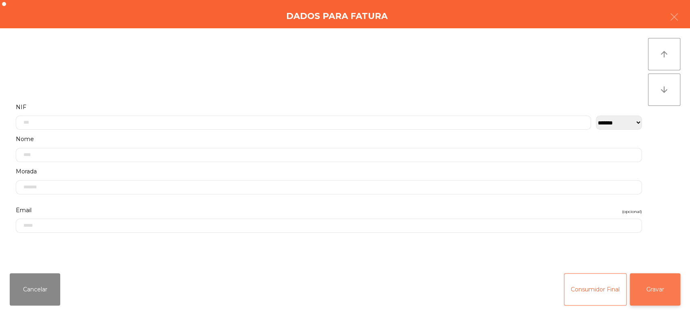
click at [659, 289] on button "Gravar" at bounding box center [655, 289] width 51 height 32
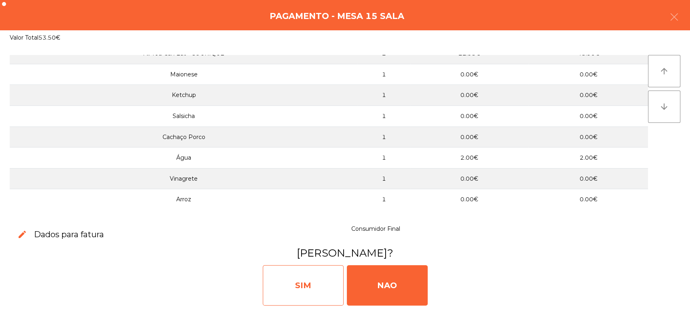
click at [320, 281] on div "SIM" at bounding box center [303, 285] width 81 height 40
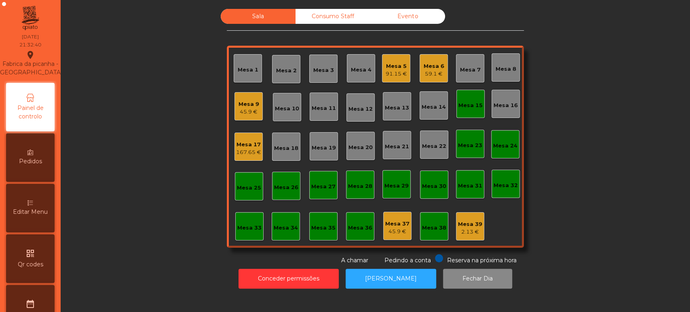
click at [459, 111] on div "Mesa 15" at bounding box center [470, 104] width 28 height 28
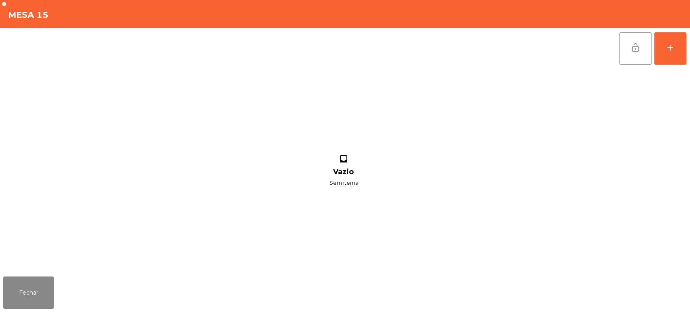
click at [639, 54] on button "lock_open" at bounding box center [635, 48] width 32 height 32
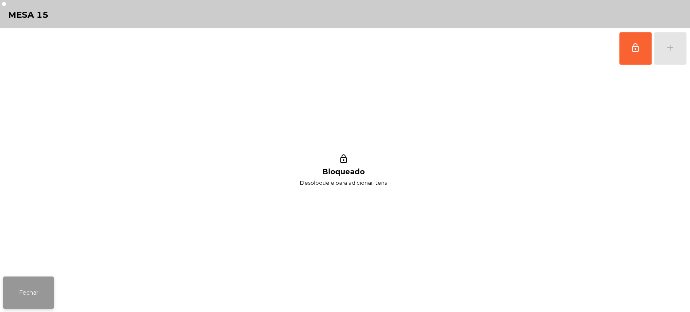
click at [38, 279] on button "Fechar" at bounding box center [28, 293] width 51 height 32
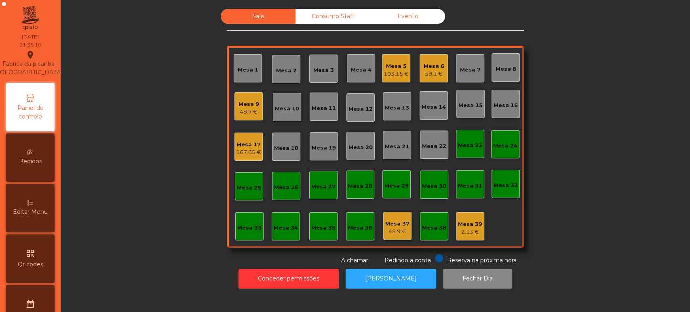
click at [242, 103] on div "Mesa 9" at bounding box center [249, 104] width 21 height 8
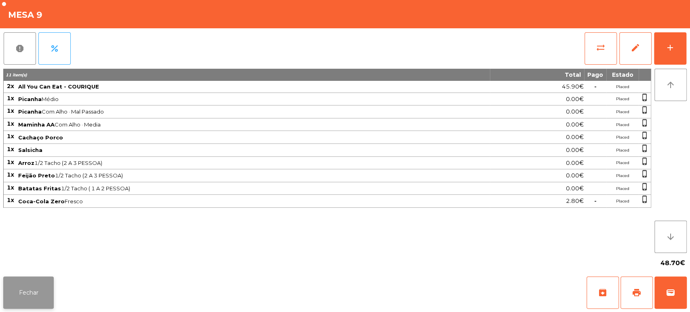
click at [25, 291] on button "Fechar" at bounding box center [28, 293] width 51 height 32
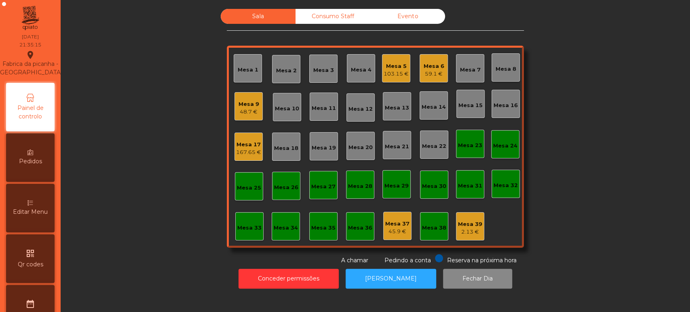
click at [254, 237] on div "Mesa 33" at bounding box center [249, 226] width 28 height 28
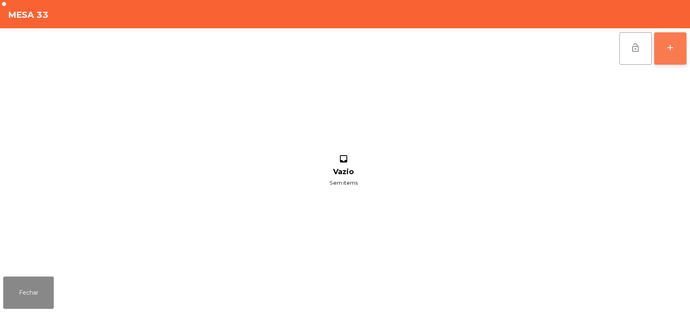
click at [685, 54] on button "add" at bounding box center [670, 48] width 32 height 32
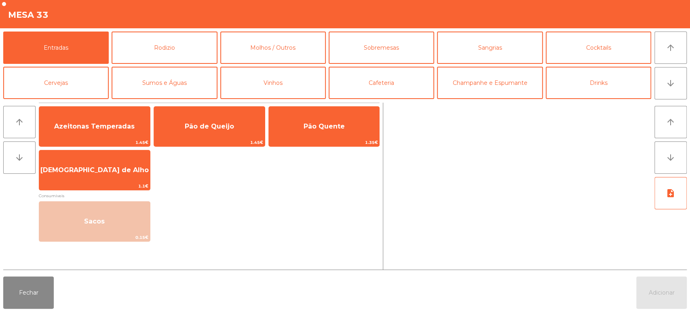
scroll to position [105, 0]
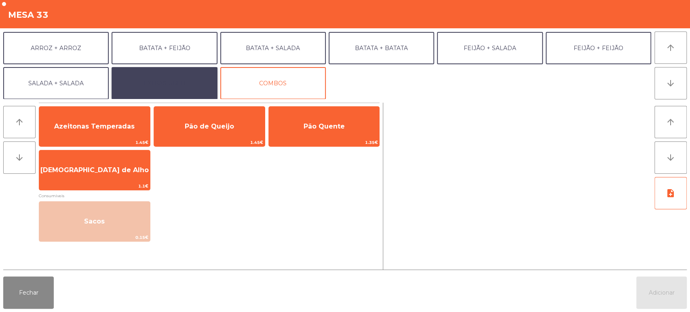
click at [189, 78] on button "EXTRAS UBER" at bounding box center [165, 83] width 106 height 32
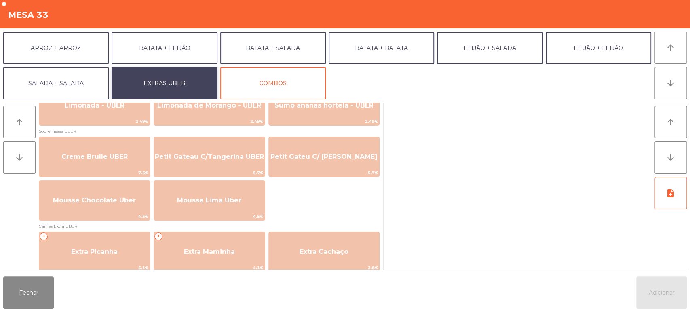
scroll to position [321, 0]
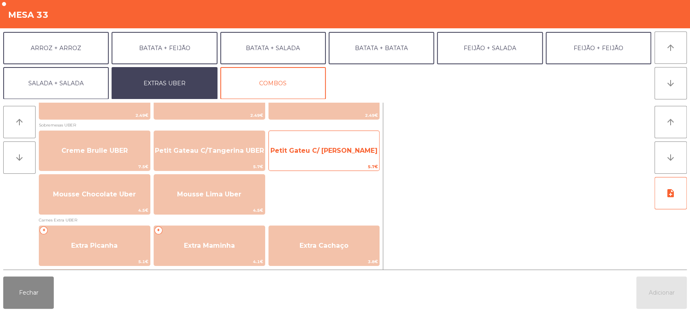
click at [331, 138] on div "Petit Gateu C/ Baunilha UBER 5.7€" at bounding box center [324, 151] width 112 height 40
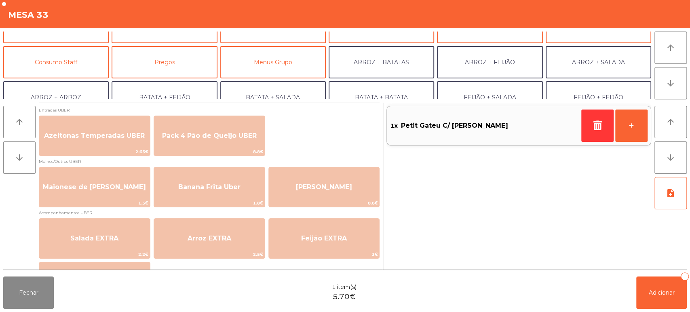
scroll to position [54, 0]
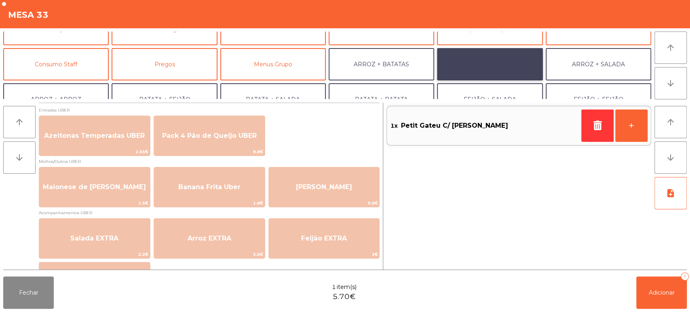
click at [505, 65] on button "ARROZ + FEIJÃO" at bounding box center [490, 64] width 106 height 32
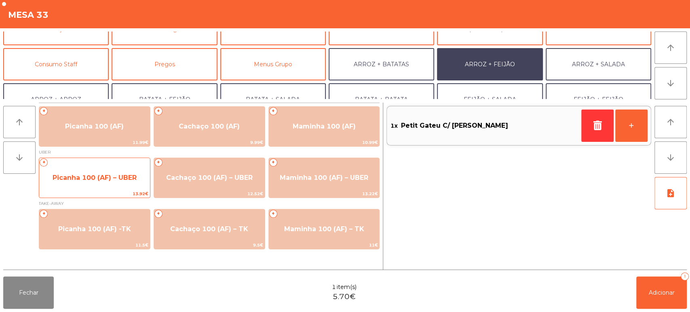
click at [129, 172] on span "Picanha 100 (AF) – UBER" at bounding box center [94, 178] width 111 height 22
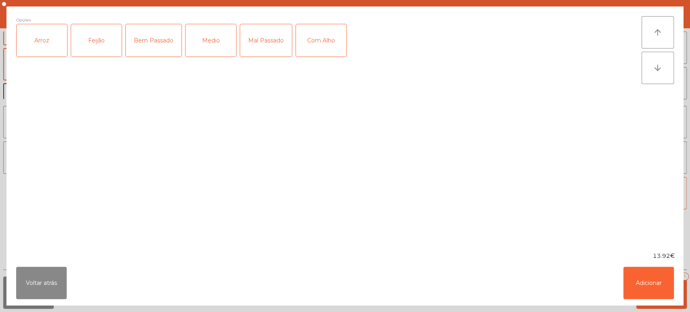
click at [52, 34] on div "Arroz" at bounding box center [42, 40] width 51 height 32
click at [91, 37] on div "Feijão" at bounding box center [96, 40] width 51 height 32
click at [168, 40] on div "Bem Passado" at bounding box center [154, 40] width 56 height 32
click at [633, 280] on button "Adicionar" at bounding box center [648, 283] width 51 height 32
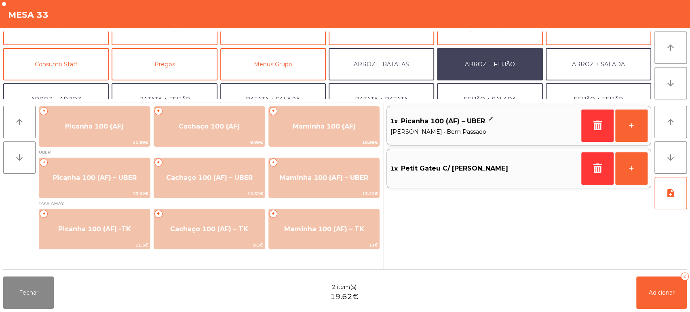
scroll to position [105, 0]
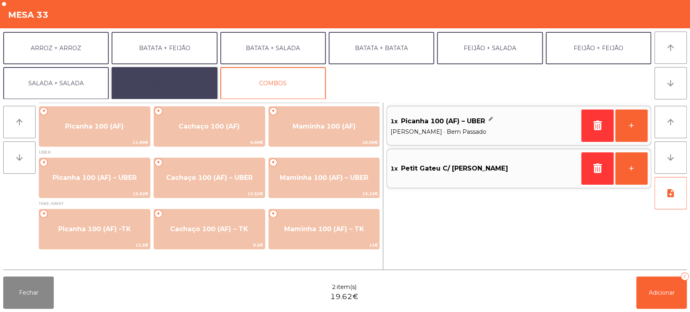
click at [177, 90] on button "EXTRAS UBER" at bounding box center [165, 83] width 106 height 32
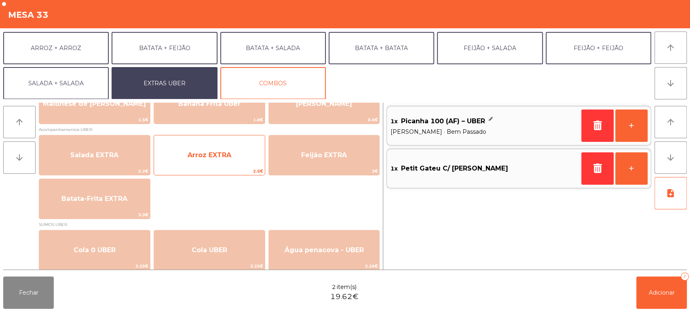
click at [243, 158] on span "Arroz EXTRA" at bounding box center [209, 155] width 111 height 22
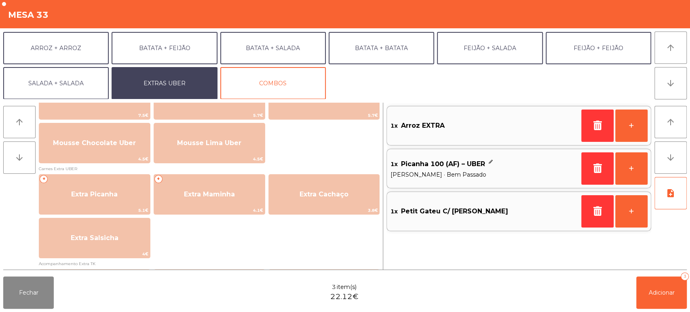
scroll to position [385, 0]
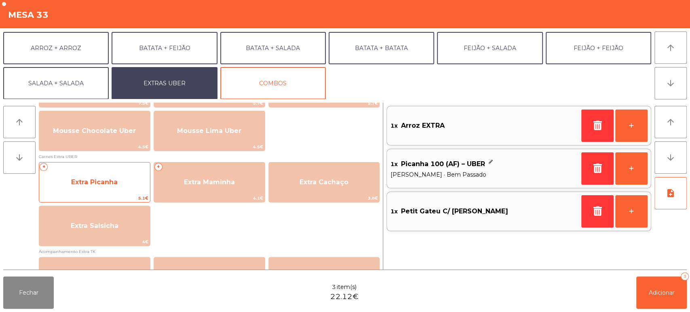
click at [117, 184] on span "Extra Picanha" at bounding box center [94, 182] width 46 height 8
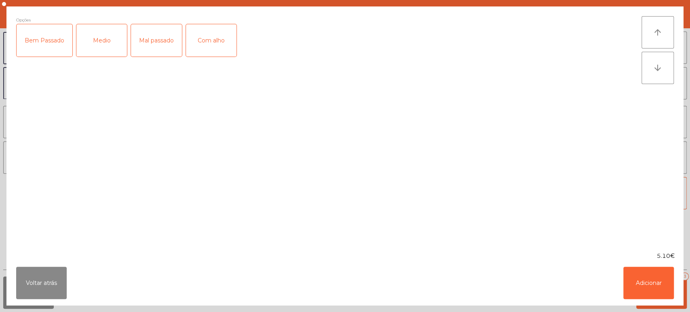
click at [58, 42] on div "Bem Passado" at bounding box center [45, 40] width 56 height 32
click at [651, 298] on button "Adicionar" at bounding box center [648, 283] width 51 height 32
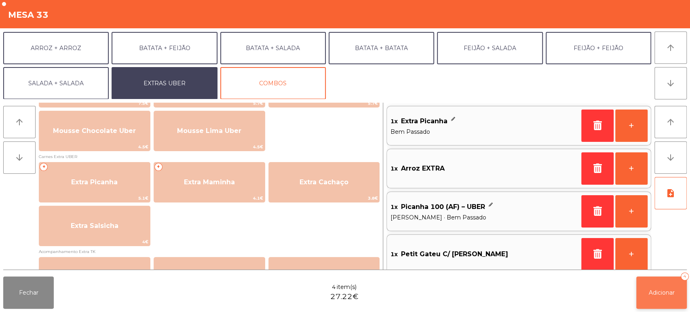
click at [638, 287] on button "Adicionar 4" at bounding box center [661, 293] width 51 height 32
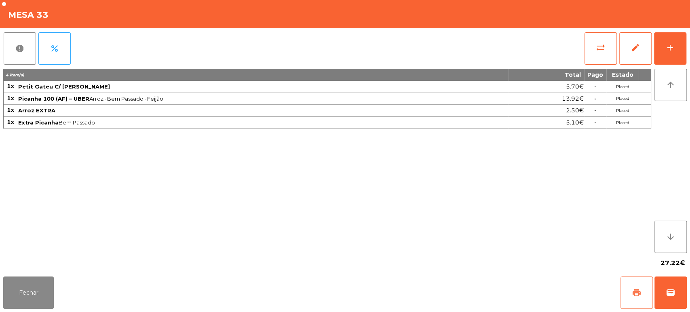
click at [627, 294] on button "print" at bounding box center [637, 293] width 32 height 32
click at [674, 285] on button "wallet" at bounding box center [671, 293] width 32 height 32
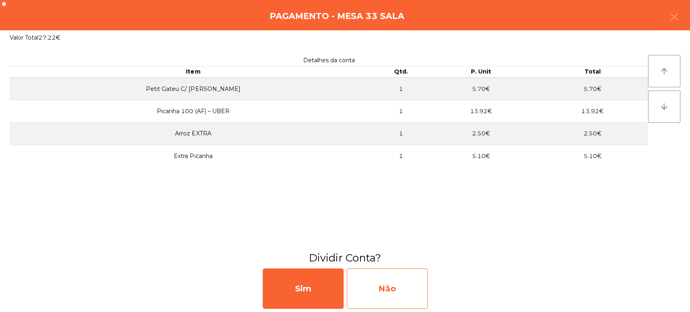
click at [378, 276] on div "Não" at bounding box center [387, 288] width 81 height 40
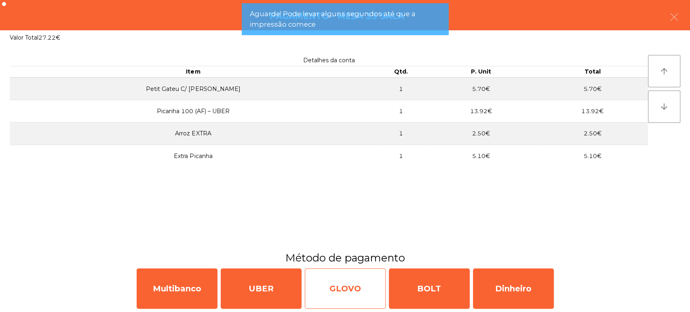
click at [348, 275] on div "GLOVO" at bounding box center [345, 288] width 81 height 40
select select "**"
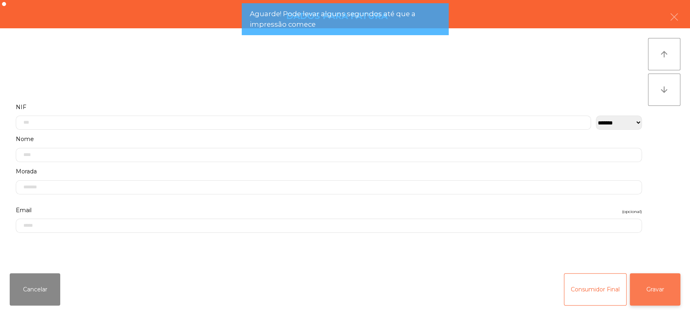
click at [662, 280] on button "Gravar" at bounding box center [655, 289] width 51 height 32
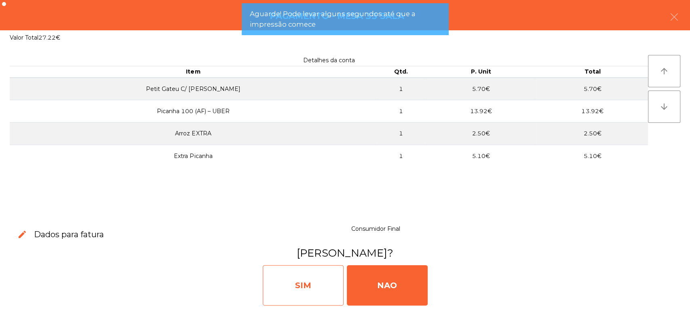
click at [326, 280] on div "SIM" at bounding box center [303, 285] width 81 height 40
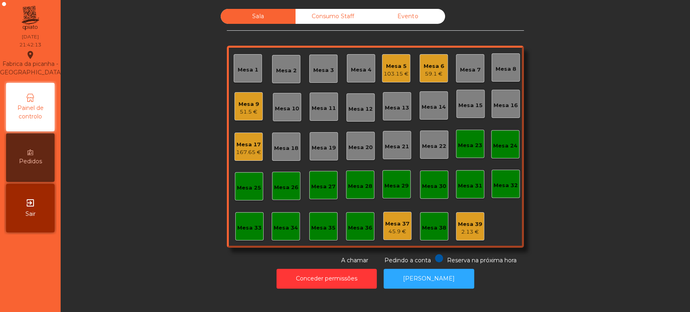
click at [396, 70] on div "103.15 €" at bounding box center [396, 74] width 25 height 8
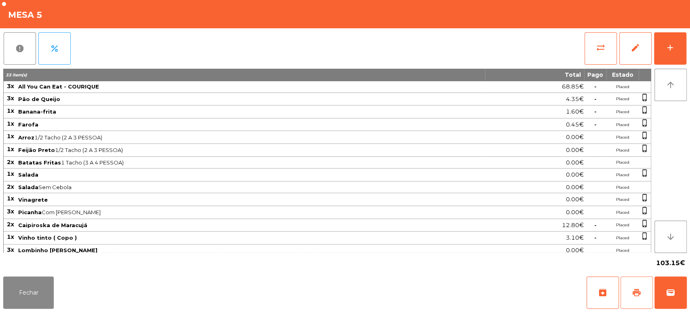
click at [631, 298] on button "print" at bounding box center [637, 293] width 32 height 32
click at [666, 311] on div "Fechar archive print wallet" at bounding box center [345, 292] width 690 height 39
click at [667, 282] on button "wallet" at bounding box center [671, 293] width 32 height 32
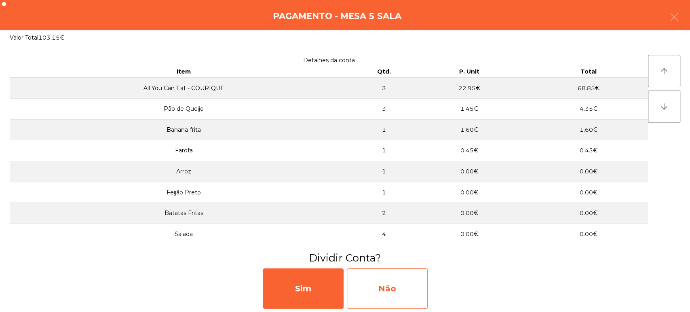
click at [387, 290] on div "Não" at bounding box center [387, 288] width 81 height 40
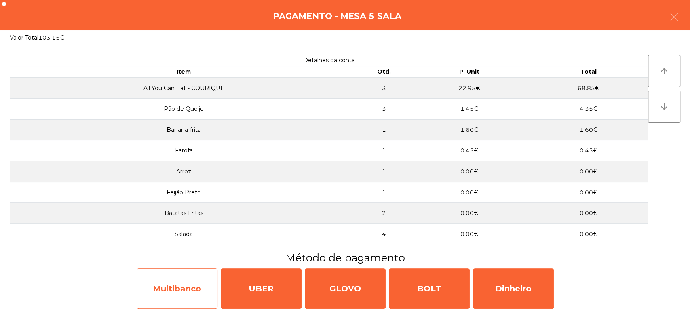
click at [176, 298] on div "Multibanco" at bounding box center [177, 288] width 81 height 40
select select "**"
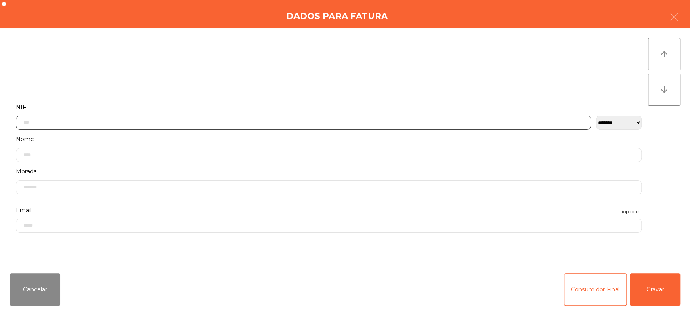
click at [110, 120] on input "text" at bounding box center [303, 123] width 575 height 14
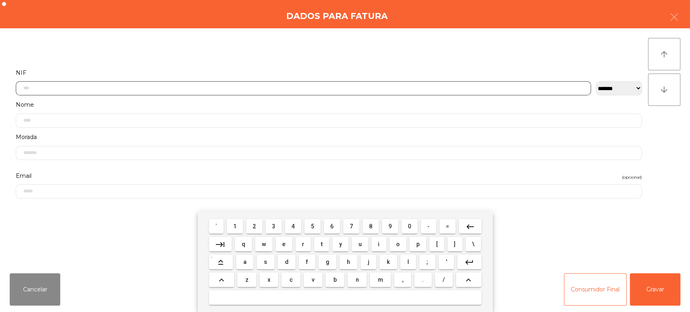
scroll to position [63, 0]
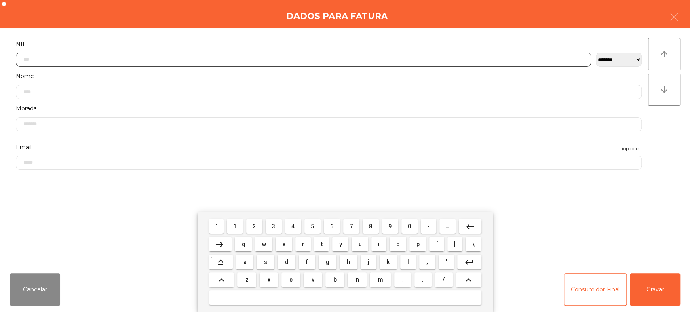
click at [274, 226] on span "3" at bounding box center [273, 226] width 3 height 6
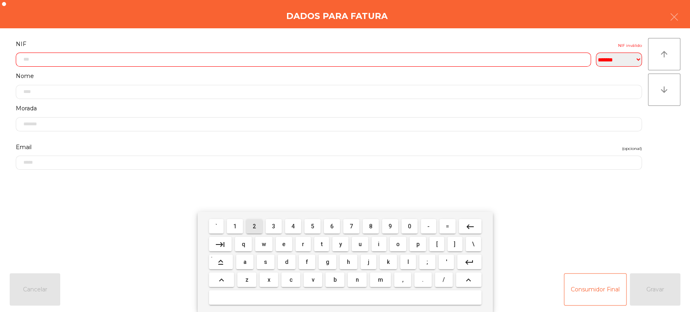
click at [248, 228] on button "2" at bounding box center [254, 226] width 16 height 15
type input "*"
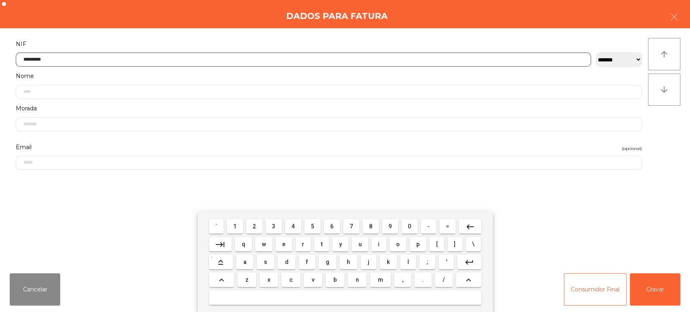
type input "*********"
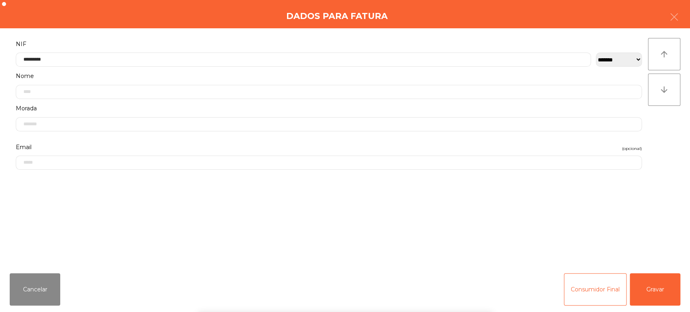
click at [666, 145] on div "arrow_upward arrow_downward" at bounding box center [664, 147] width 32 height 219
click at [653, 294] on button "Gravar" at bounding box center [655, 289] width 51 height 32
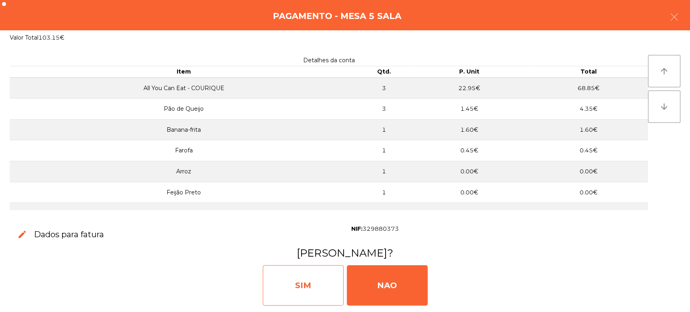
click at [302, 287] on div "SIM" at bounding box center [303, 285] width 81 height 40
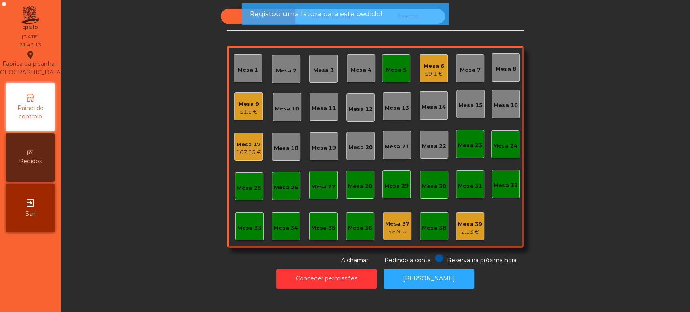
click at [243, 146] on div "Mesa 17" at bounding box center [248, 145] width 25 height 8
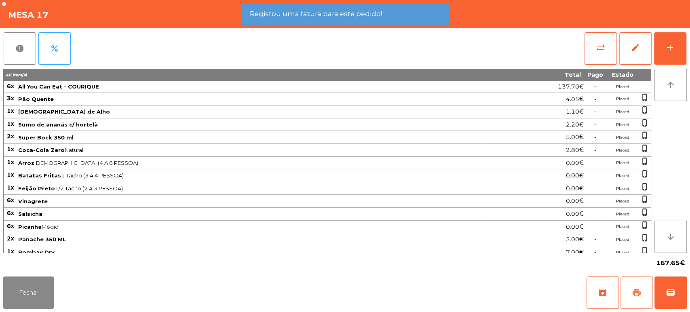
click at [631, 293] on button "print" at bounding box center [637, 293] width 32 height 32
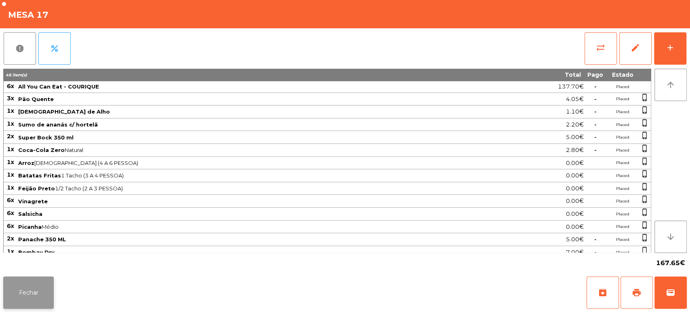
click at [26, 304] on button "Fechar" at bounding box center [28, 293] width 51 height 32
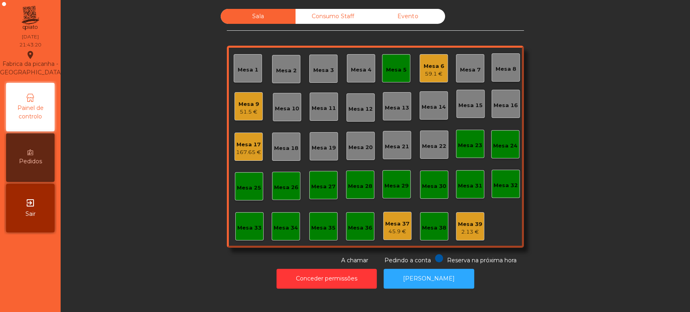
click at [392, 63] on div "Mesa 5" at bounding box center [396, 68] width 21 height 11
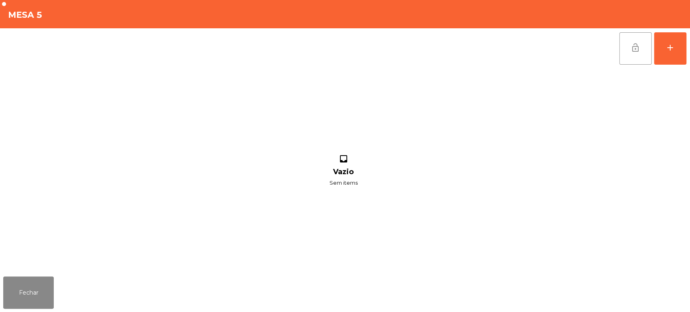
click at [628, 37] on button "lock_open" at bounding box center [635, 48] width 32 height 32
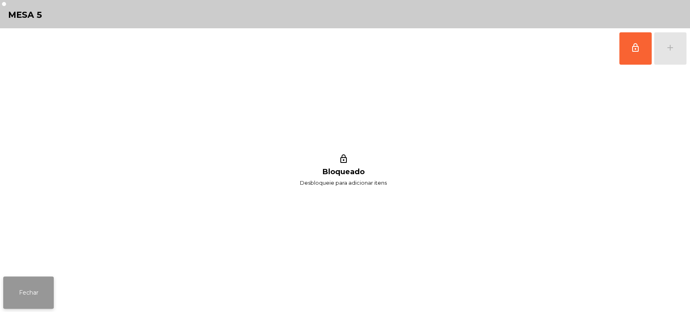
click at [33, 293] on button "Fechar" at bounding box center [28, 293] width 51 height 32
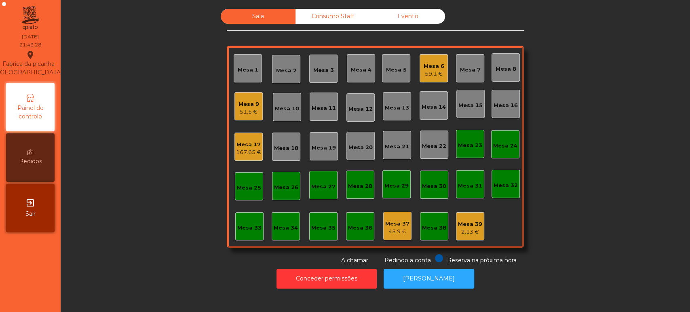
click at [255, 150] on div "167.65 €" at bounding box center [248, 152] width 25 height 8
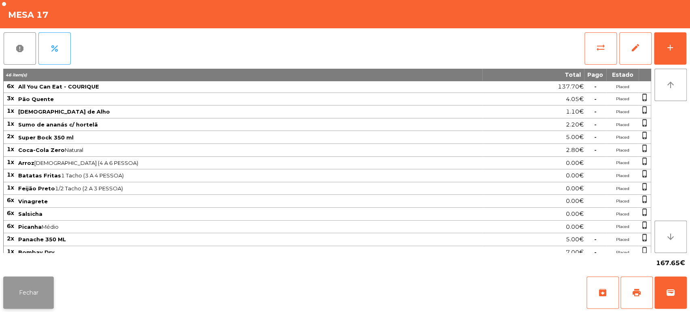
click at [45, 293] on button "Fechar" at bounding box center [28, 293] width 51 height 32
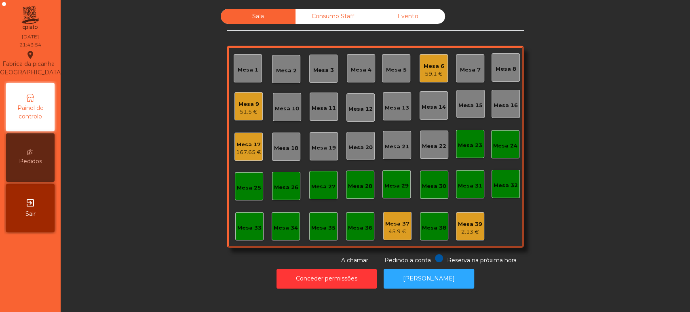
click at [250, 150] on div "167.65 €" at bounding box center [248, 152] width 25 height 8
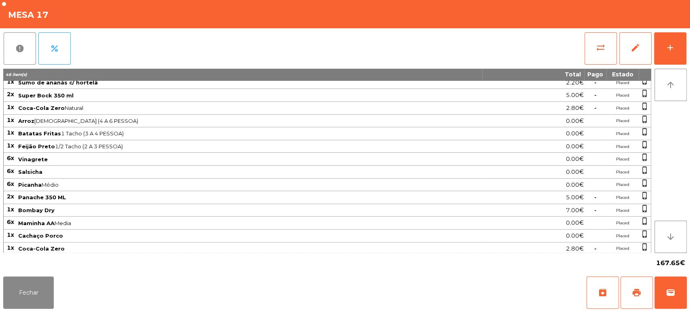
scroll to position [0, 0]
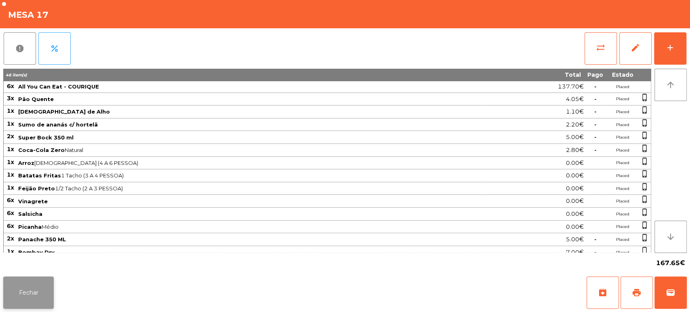
click at [36, 287] on button "Fechar" at bounding box center [28, 293] width 51 height 32
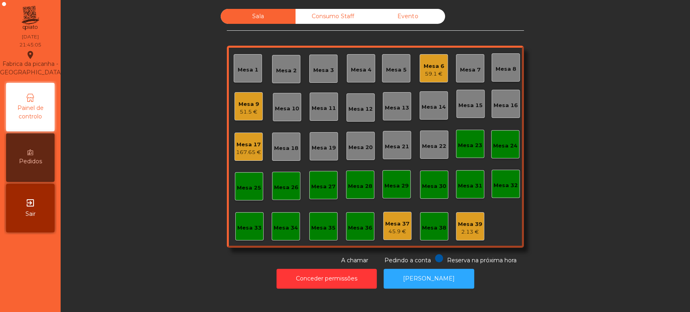
click at [252, 142] on div "Mesa 17" at bounding box center [248, 145] width 25 height 8
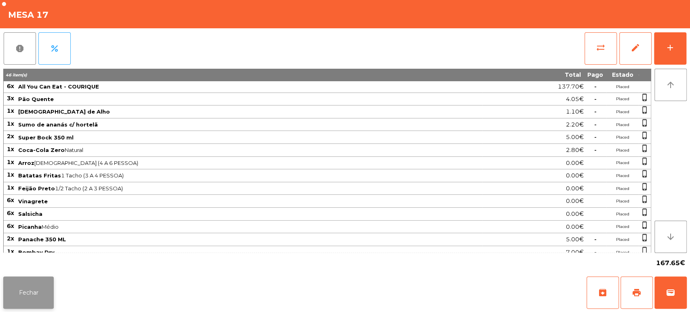
click at [42, 281] on button "Fechar" at bounding box center [28, 293] width 51 height 32
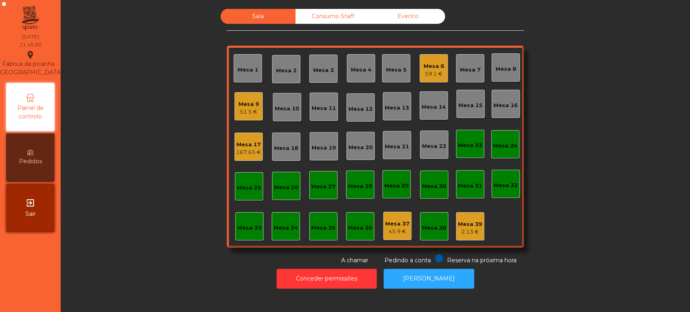
click at [430, 72] on div "59.1 €" at bounding box center [434, 74] width 21 height 8
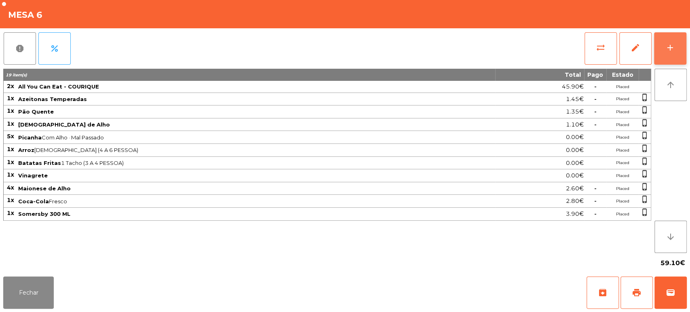
click at [670, 51] on div "add" at bounding box center [670, 48] width 10 height 10
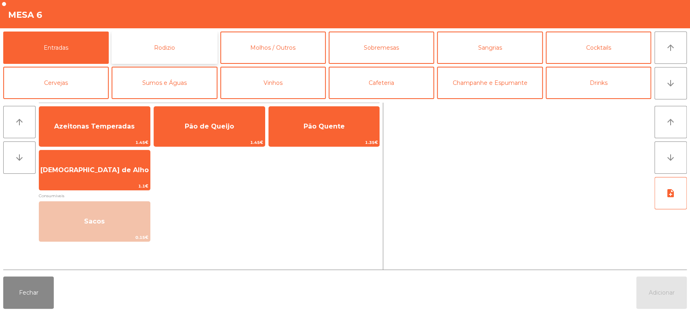
click at [173, 58] on button "Rodizio" at bounding box center [165, 48] width 106 height 32
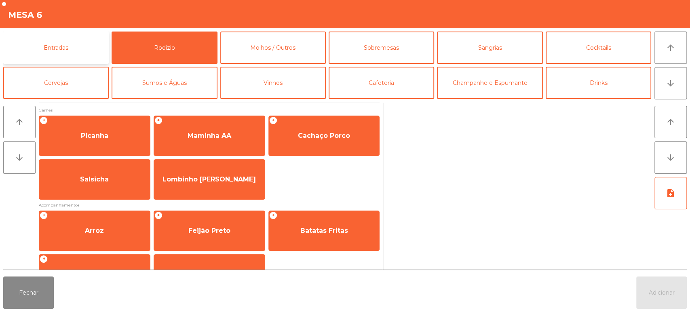
click at [73, 49] on button "Entradas" at bounding box center [56, 48] width 106 height 32
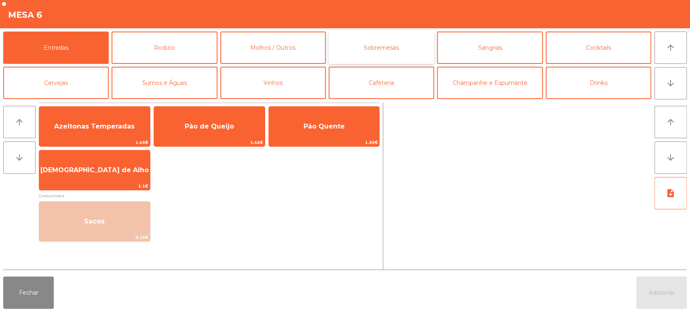
click at [375, 47] on button "Sobremesas" at bounding box center [382, 48] width 106 height 32
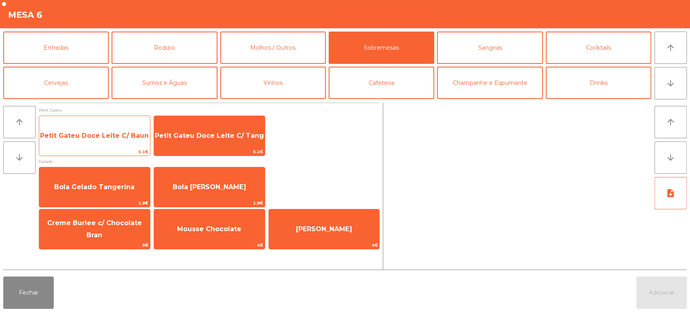
click at [112, 135] on span "Petit Gateu Doce Leite C/ Baun" at bounding box center [94, 136] width 109 height 8
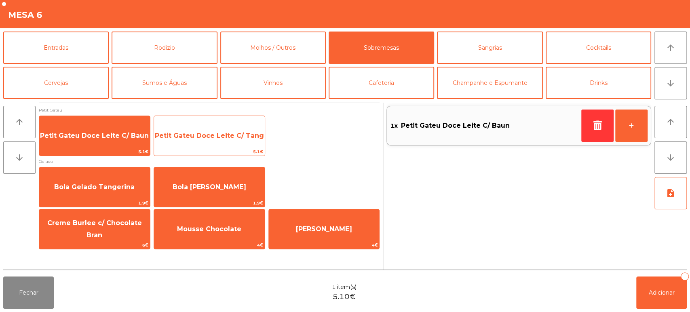
click at [213, 135] on span "Petit Gateu Doce Leite C/ Tang" at bounding box center [209, 136] width 109 height 8
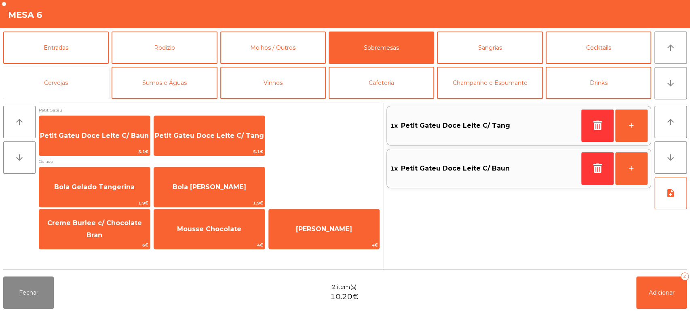
click at [75, 87] on button "Cervejas" at bounding box center [56, 83] width 106 height 32
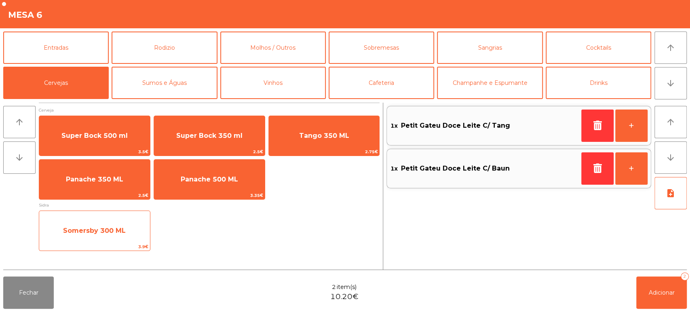
click at [87, 229] on span "Somersby 300 ML" at bounding box center [94, 231] width 63 height 8
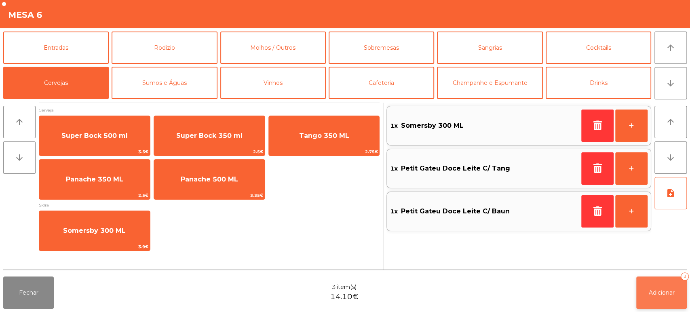
click at [666, 300] on button "Adicionar 3" at bounding box center [661, 293] width 51 height 32
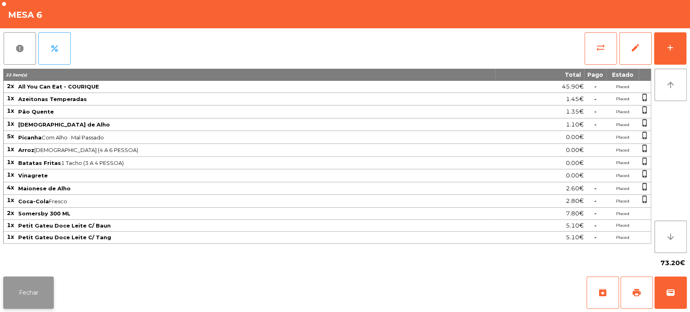
click at [38, 291] on button "Fechar" at bounding box center [28, 293] width 51 height 32
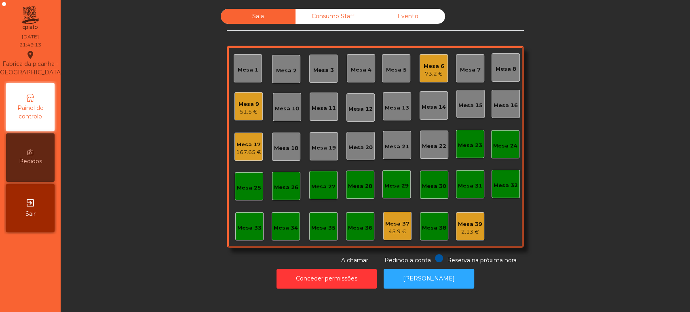
click at [239, 142] on div "Mesa 17" at bounding box center [248, 145] width 25 height 8
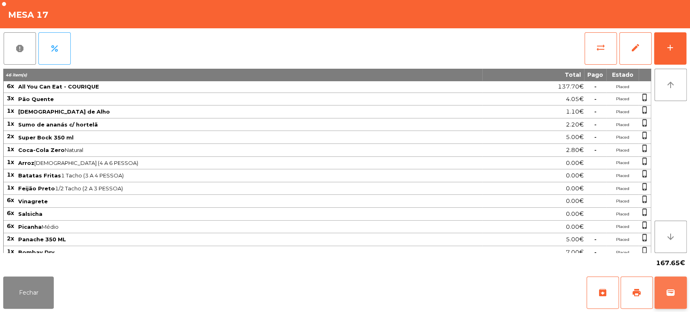
click at [673, 302] on button "wallet" at bounding box center [671, 293] width 32 height 32
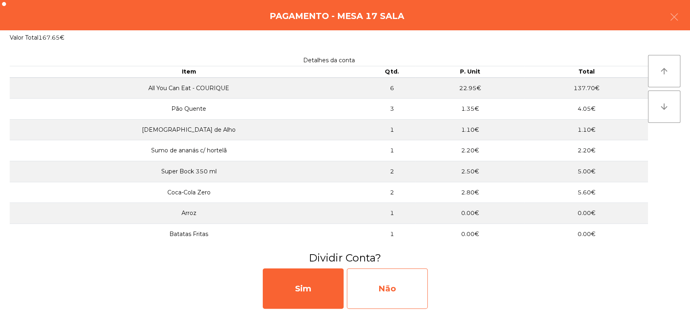
click at [395, 287] on div "Não" at bounding box center [387, 288] width 81 height 40
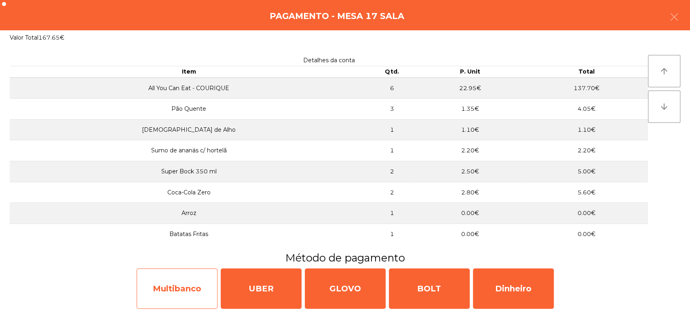
click at [192, 278] on div "Multibanco" at bounding box center [177, 288] width 81 height 40
select select "**"
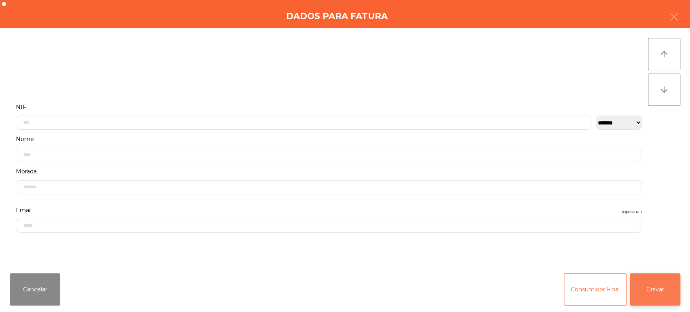
click at [659, 289] on button "Gravar" at bounding box center [655, 289] width 51 height 32
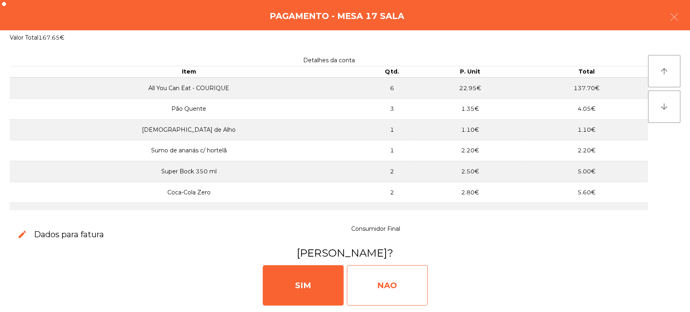
click at [380, 281] on div "NAO" at bounding box center [387, 285] width 81 height 40
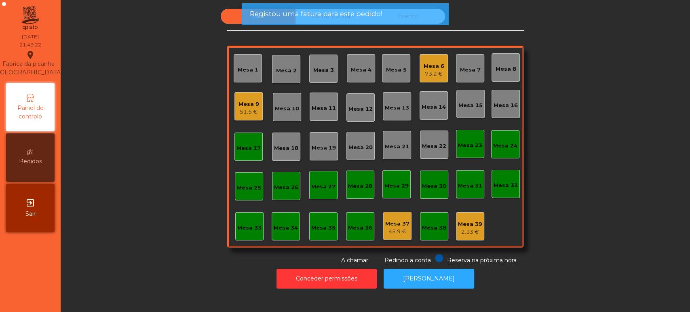
click at [255, 134] on div "Mesa 17" at bounding box center [248, 147] width 28 height 28
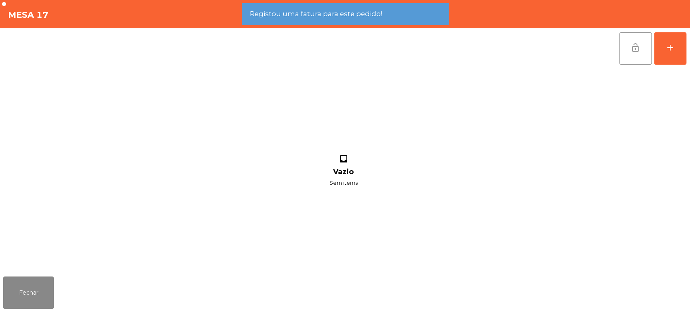
click at [629, 52] on button "lock_open" at bounding box center [635, 48] width 32 height 32
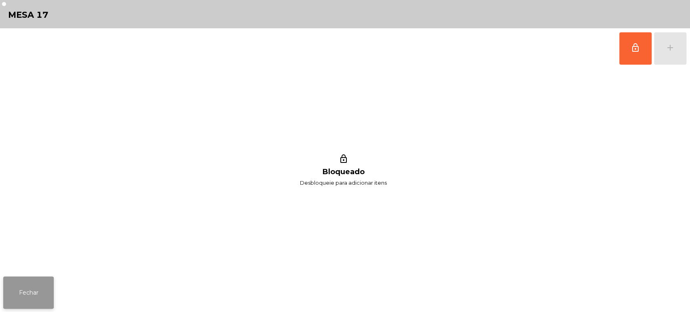
click at [36, 285] on button "Fechar" at bounding box center [28, 293] width 51 height 32
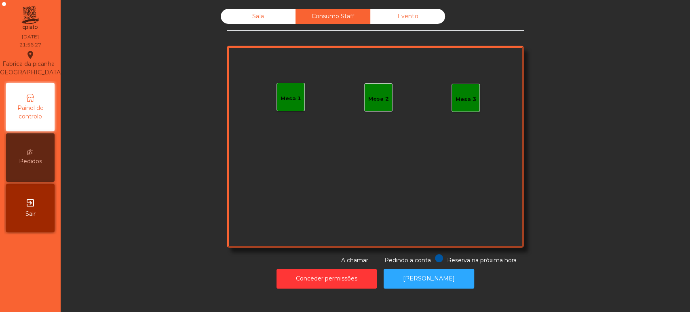
click at [298, 91] on div "Mesa 1" at bounding box center [291, 97] width 28 height 28
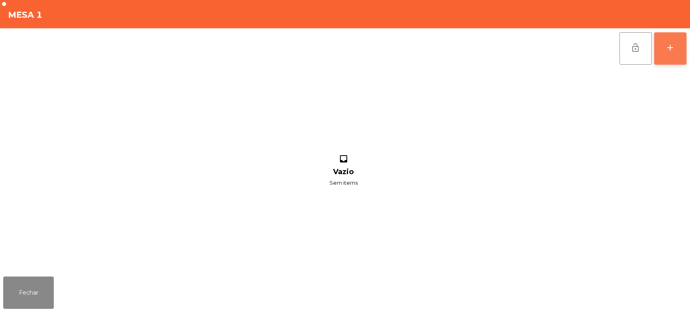
click at [670, 40] on button "add" at bounding box center [670, 48] width 32 height 32
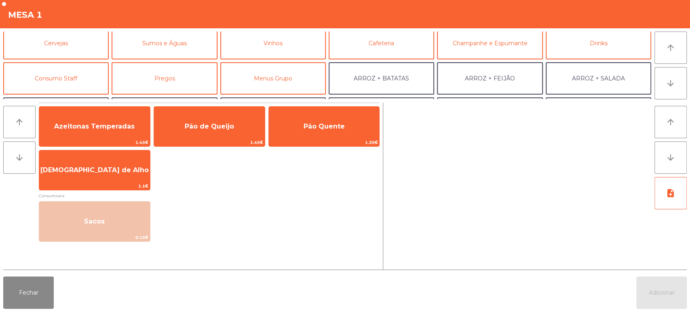
scroll to position [42, 0]
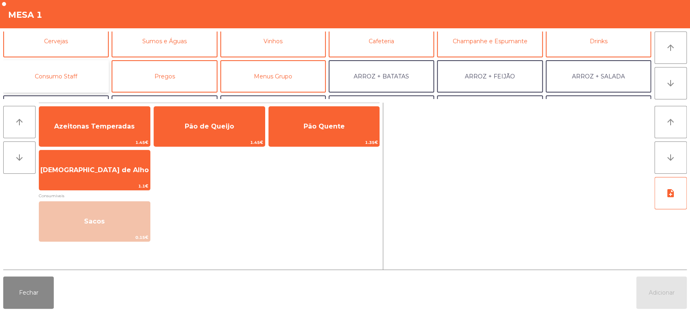
click at [56, 74] on button "Consumo Staff" at bounding box center [56, 76] width 106 height 32
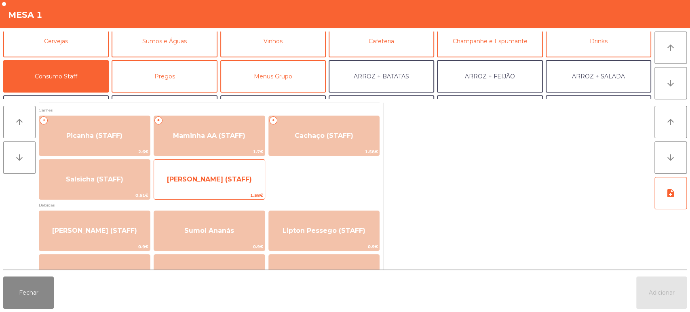
click at [223, 181] on span "[PERSON_NAME] (STAFF)" at bounding box center [209, 179] width 85 height 8
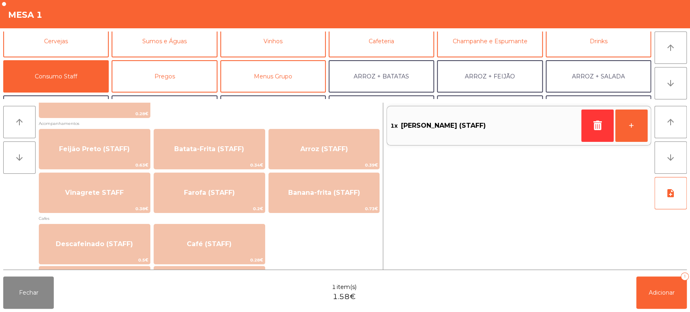
scroll to position [360, 0]
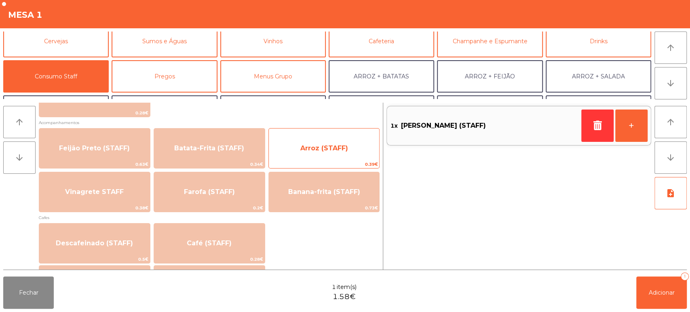
click at [330, 140] on span "Arroz (STAFF)" at bounding box center [324, 148] width 111 height 22
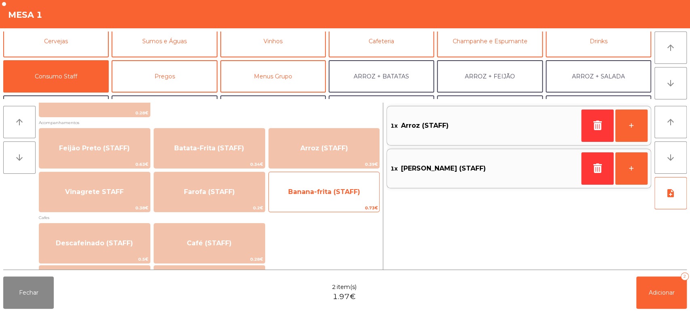
click at [344, 186] on span "Banana-frita (STAFF)" at bounding box center [324, 192] width 111 height 22
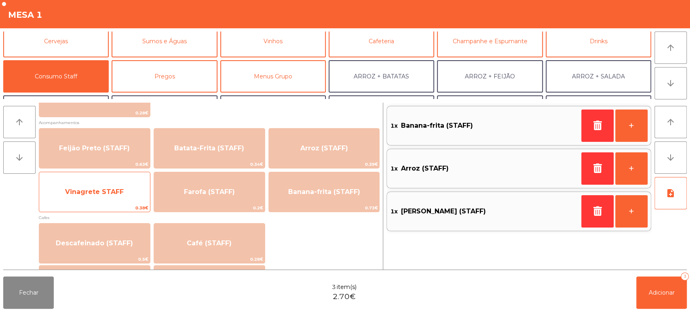
click at [110, 197] on span "Vinagrete STAFF" at bounding box center [94, 192] width 111 height 22
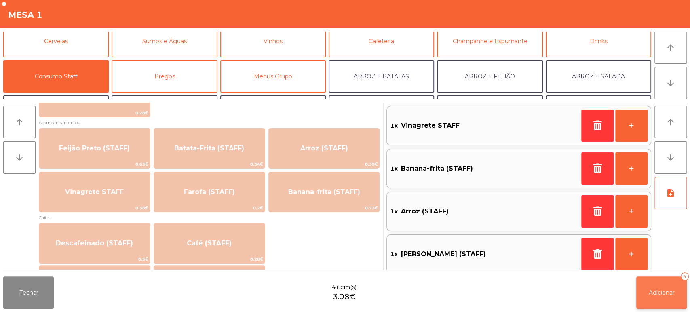
click at [663, 296] on span "Adicionar" at bounding box center [662, 292] width 26 height 7
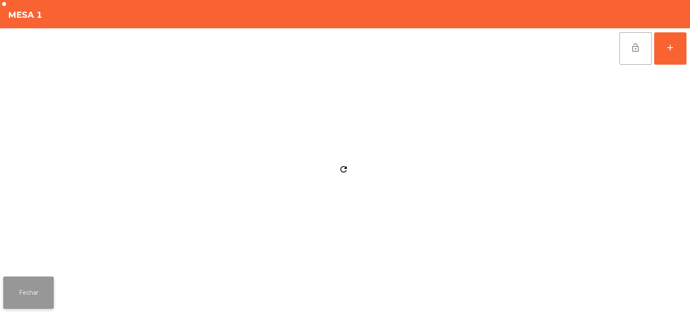
click at [39, 279] on button "Fechar" at bounding box center [28, 293] width 51 height 32
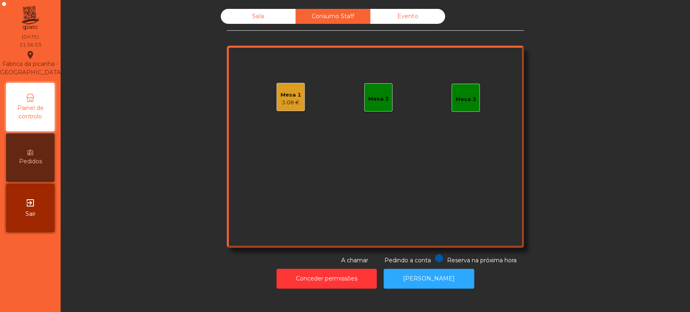
click at [298, 95] on div "Mesa 1 3.08 €" at bounding box center [291, 97] width 28 height 28
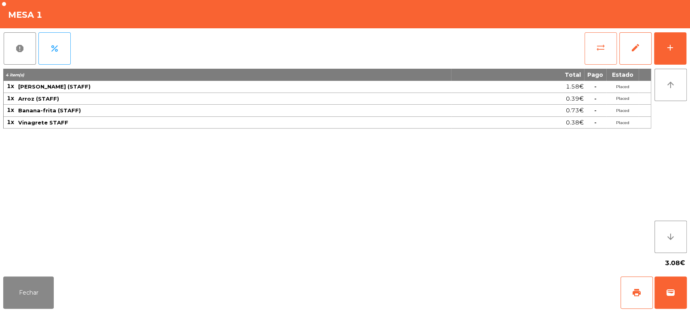
click at [602, 45] on span "sync_alt" at bounding box center [601, 48] width 10 height 10
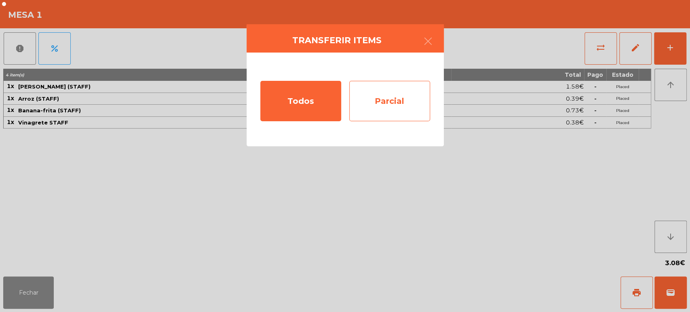
click at [395, 99] on div "Parcial" at bounding box center [389, 101] width 81 height 40
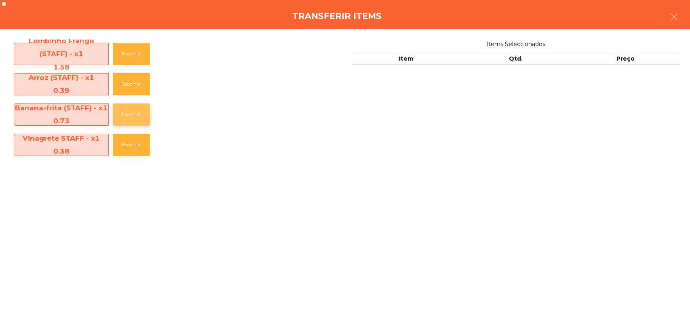
click at [125, 110] on button "Escolher" at bounding box center [131, 114] width 37 height 22
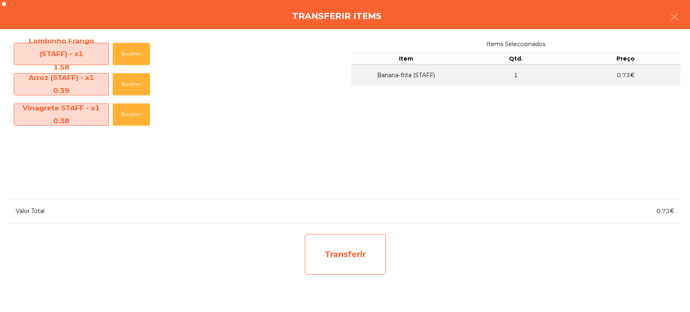
click at [328, 266] on div "Transferir" at bounding box center [345, 254] width 81 height 40
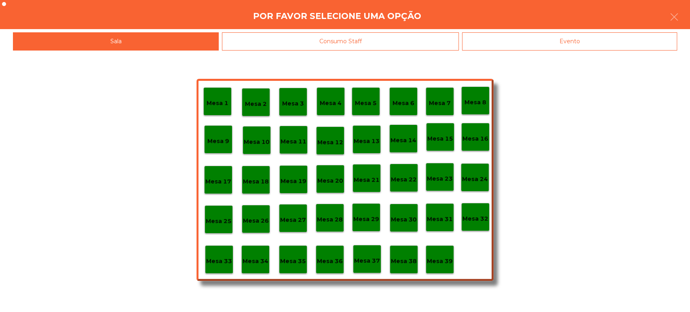
click at [365, 258] on p "Mesa 37" at bounding box center [367, 260] width 26 height 9
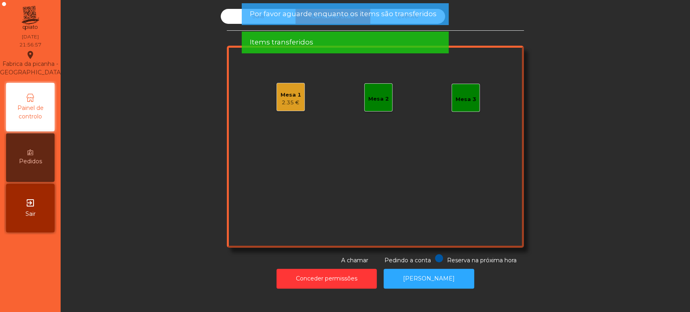
click at [285, 104] on div "2.35 €" at bounding box center [291, 103] width 21 height 8
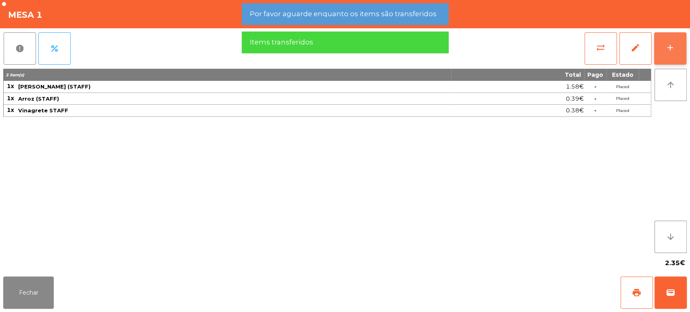
click at [668, 50] on div "add" at bounding box center [670, 48] width 10 height 10
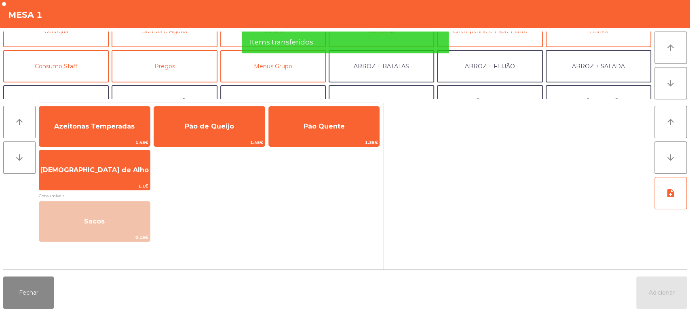
scroll to position [53, 0]
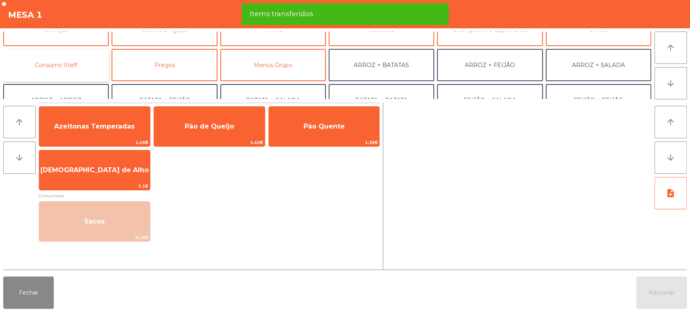
click at [64, 73] on button "Consumo Staff" at bounding box center [56, 65] width 106 height 32
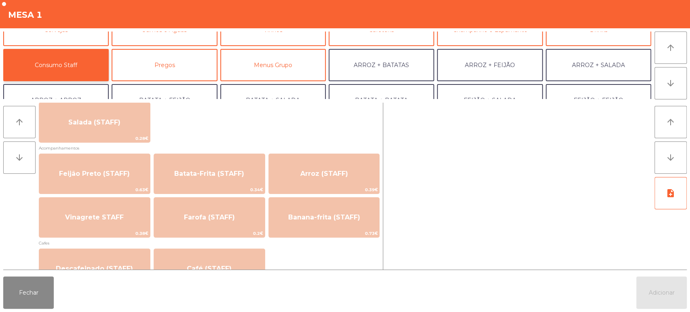
scroll to position [350, 0]
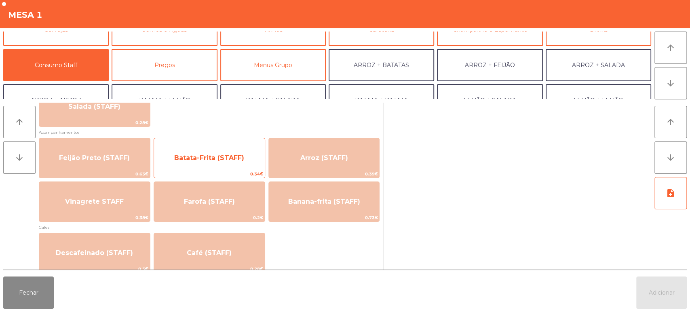
click at [244, 163] on span "Batata-Frita (STAFF)" at bounding box center [209, 158] width 111 height 22
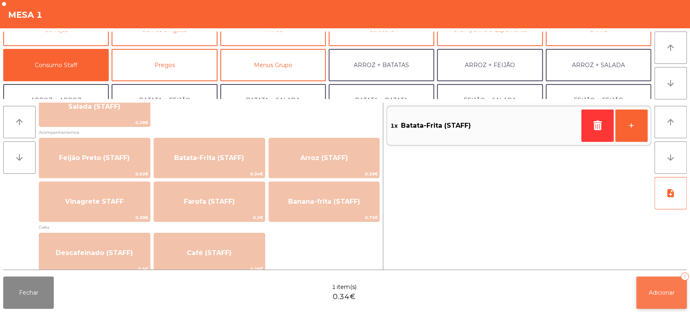
click at [651, 285] on button "Adicionar 1" at bounding box center [661, 293] width 51 height 32
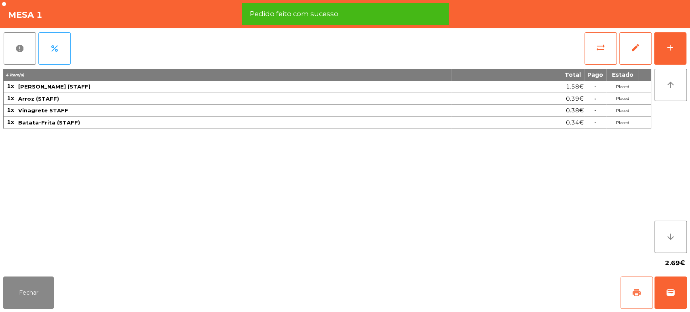
click at [628, 287] on button "print" at bounding box center [637, 293] width 32 height 32
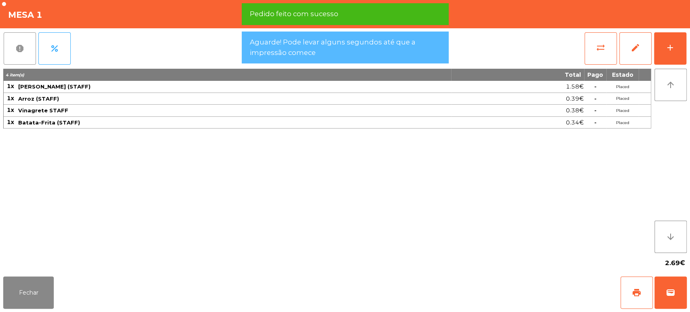
click at [25, 53] on button "report" at bounding box center [20, 48] width 32 height 32
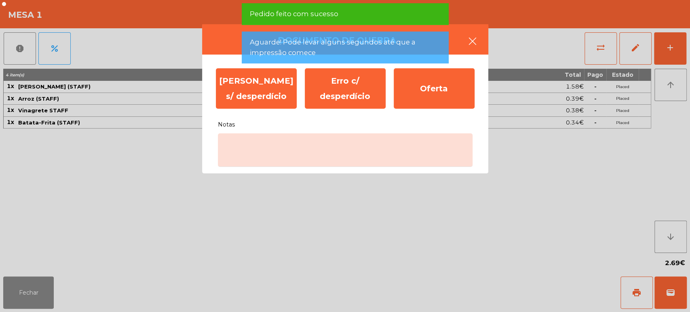
click at [481, 39] on button "button" at bounding box center [472, 42] width 23 height 24
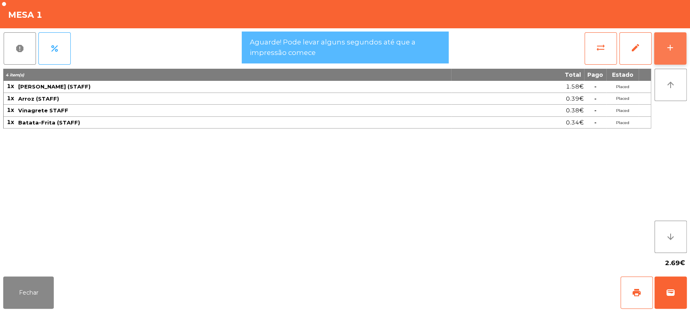
click at [674, 47] on div "add" at bounding box center [670, 48] width 10 height 10
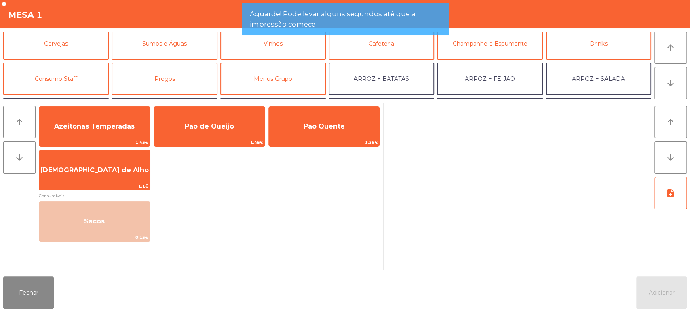
scroll to position [45, 0]
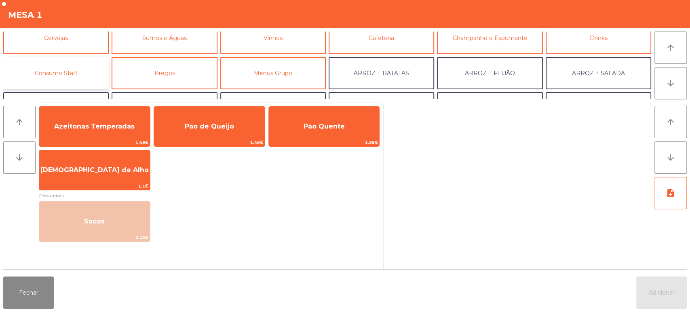
click at [80, 67] on button "Consumo Staff" at bounding box center [56, 73] width 106 height 32
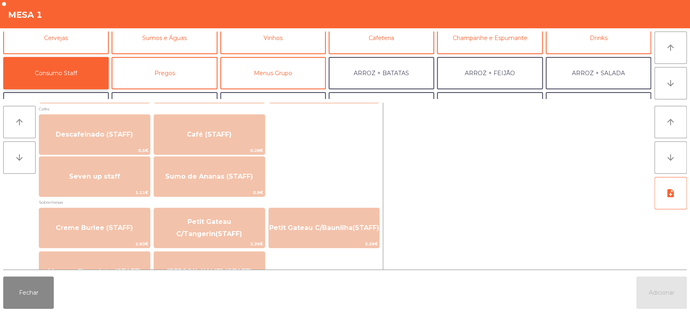
scroll to position [469, 0]
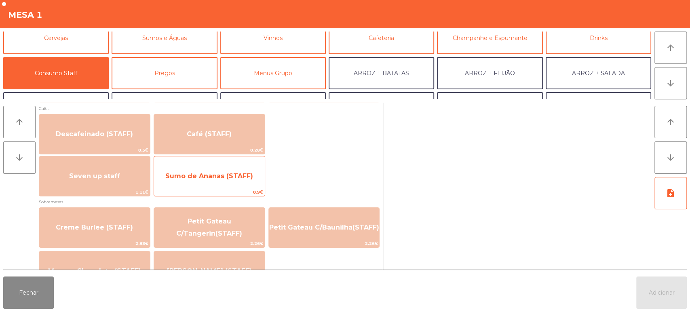
click at [224, 175] on span "Sumo de Ananas (STAFF)" at bounding box center [209, 176] width 88 height 8
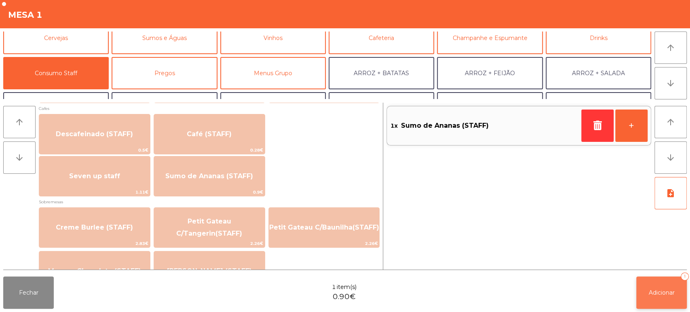
click at [670, 282] on button "Adicionar 1" at bounding box center [661, 293] width 51 height 32
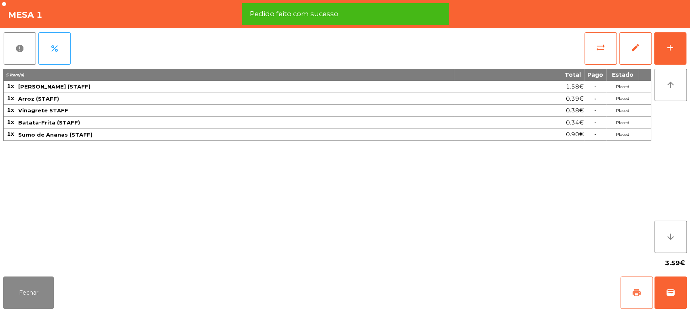
click at [634, 281] on button "print" at bounding box center [637, 293] width 32 height 32
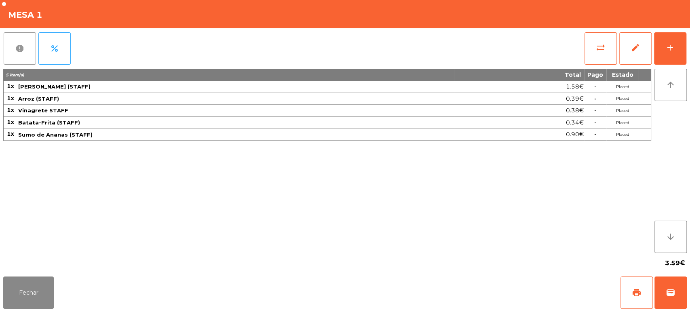
click at [30, 37] on button "report" at bounding box center [20, 48] width 32 height 32
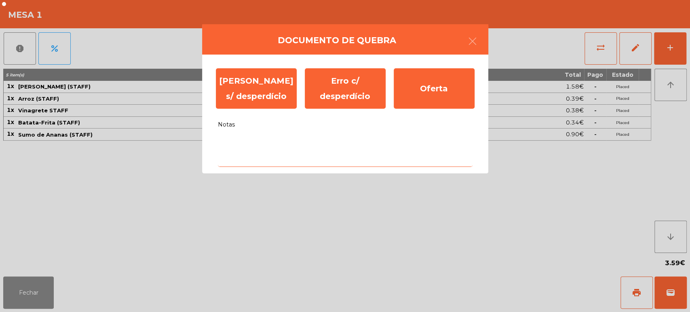
click at [361, 161] on textarea "Notas" at bounding box center [345, 150] width 255 height 34
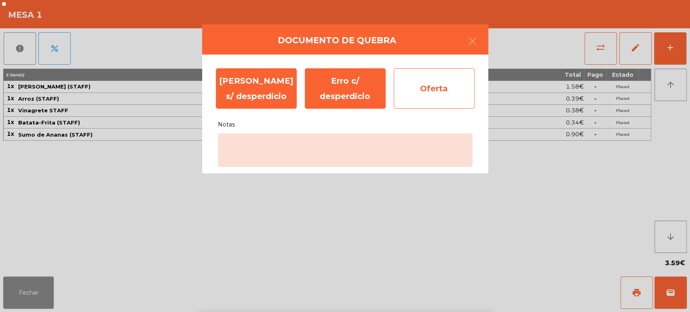
click at [395, 83] on div "Oferta" at bounding box center [434, 88] width 81 height 40
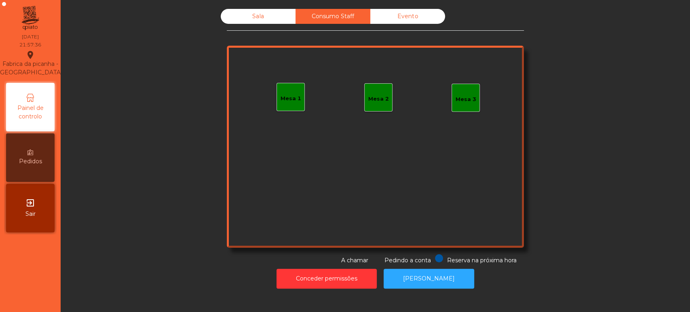
click at [311, 16] on div "Consumo Staff" at bounding box center [333, 16] width 75 height 15
click at [260, 21] on div "Sala" at bounding box center [258, 16] width 75 height 15
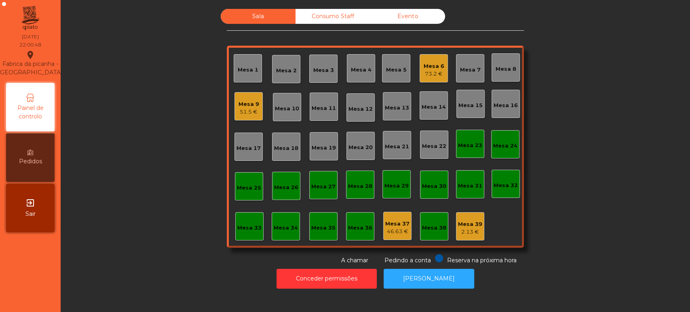
click at [358, 94] on div "Mesa 12" at bounding box center [360, 107] width 28 height 28
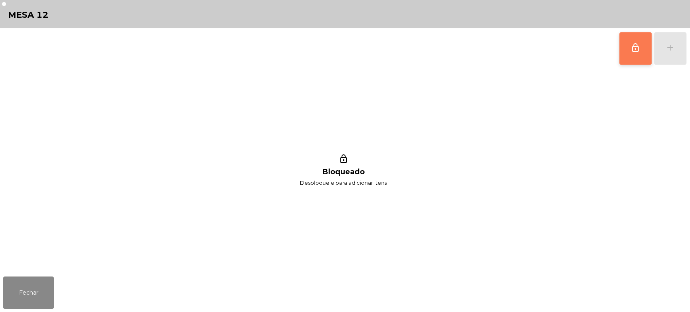
click at [622, 57] on button "lock_outline" at bounding box center [635, 48] width 32 height 32
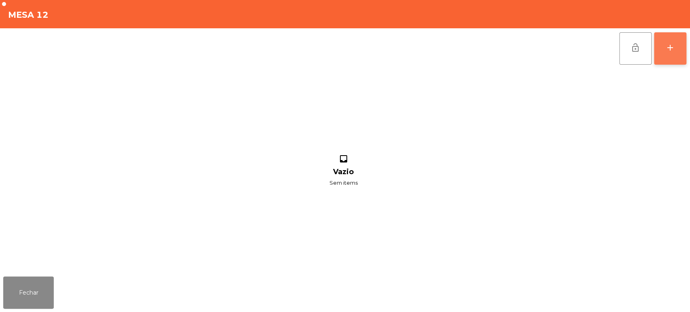
click at [665, 49] on div "add" at bounding box center [670, 48] width 10 height 10
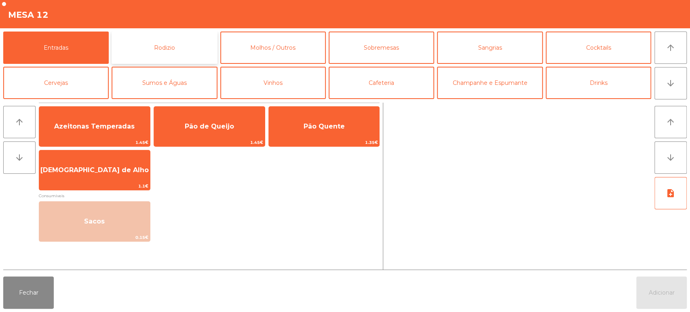
click at [161, 52] on button "Rodizio" at bounding box center [165, 48] width 106 height 32
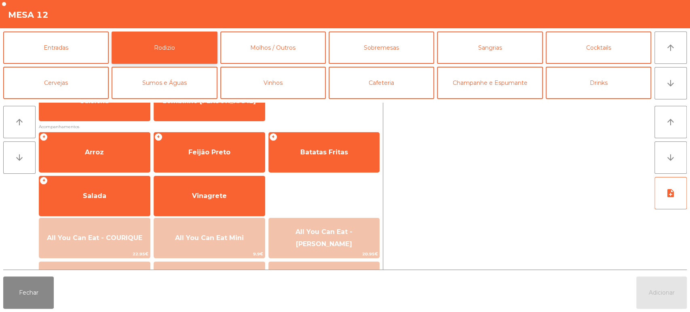
scroll to position [84, 0]
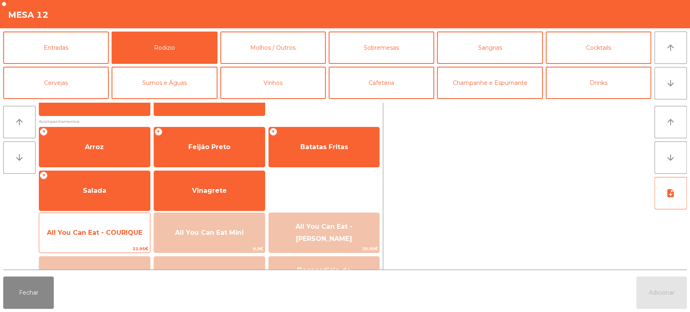
click at [105, 229] on span "All You Can Eat - COURIQUE" at bounding box center [94, 233] width 95 height 8
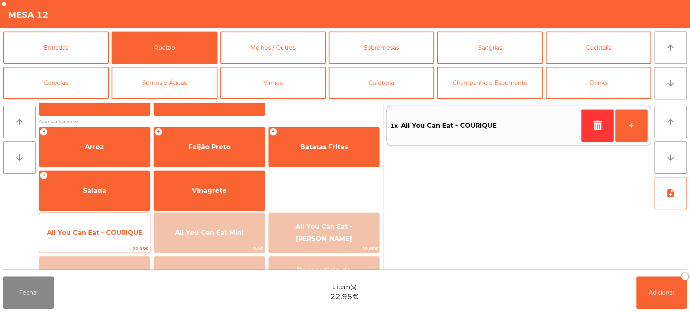
click at [96, 229] on span "All You Can Eat - COURIQUE" at bounding box center [94, 233] width 95 height 8
click at [101, 229] on span "All You Can Eat - COURIQUE" at bounding box center [94, 233] width 95 height 8
click at [107, 226] on span "All You Can Eat - COURIQUE" at bounding box center [94, 233] width 111 height 22
click at [105, 236] on span "All You Can Eat - COURIQUE" at bounding box center [94, 233] width 95 height 8
click at [103, 230] on span "All You Can Eat - COURIQUE" at bounding box center [94, 233] width 95 height 8
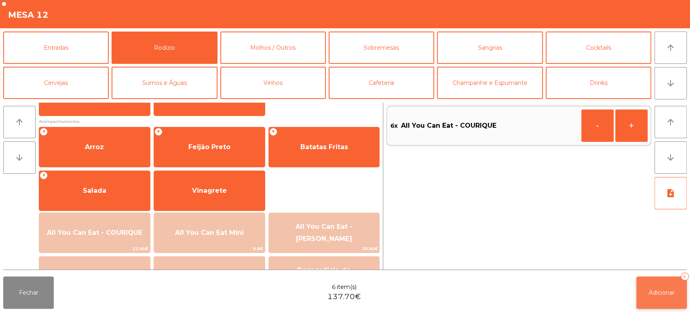
click at [650, 277] on button "Adicionar 6" at bounding box center [661, 293] width 51 height 32
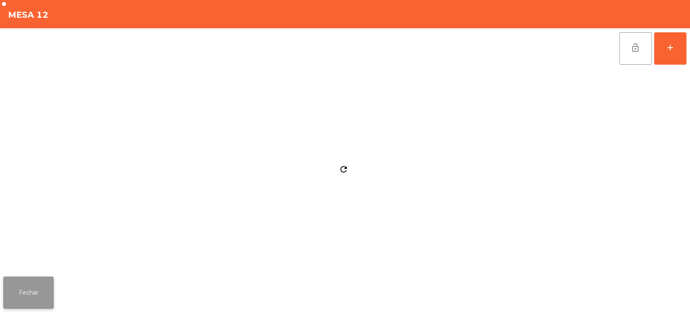
click at [37, 281] on button "Fechar" at bounding box center [28, 293] width 51 height 32
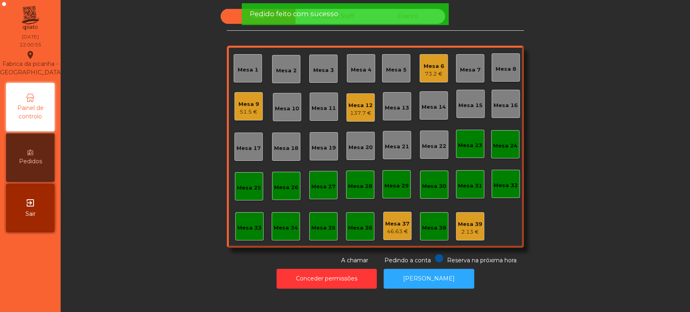
click at [212, 278] on div "Conceder permissões Abrir [PERSON_NAME]" at bounding box center [376, 279] width 608 height 28
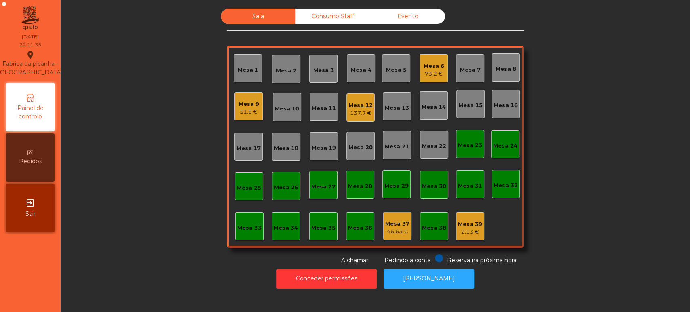
click at [429, 68] on div "Mesa 6" at bounding box center [434, 66] width 21 height 8
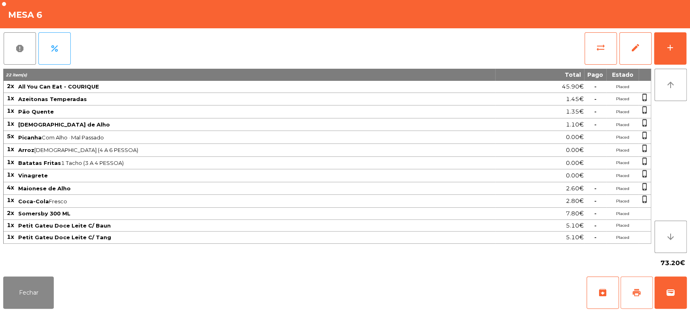
click at [630, 296] on button "print" at bounding box center [637, 293] width 32 height 32
click at [672, 54] on button "add" at bounding box center [670, 48] width 32 height 32
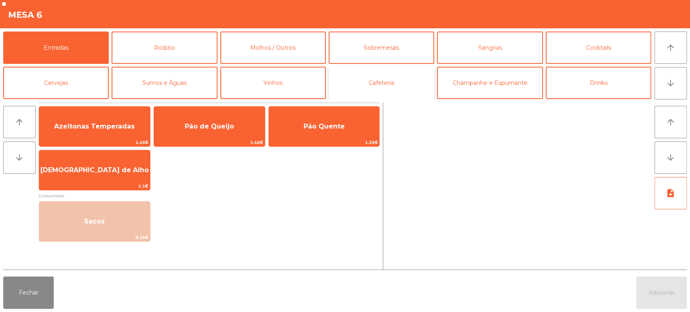
click at [397, 78] on button "Cafeteria" at bounding box center [382, 83] width 106 height 32
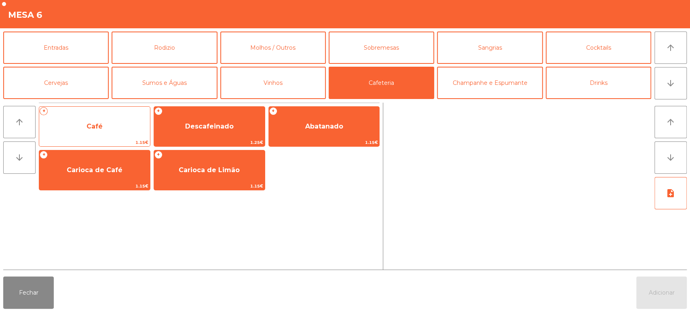
click at [72, 124] on span "Café" at bounding box center [94, 127] width 111 height 22
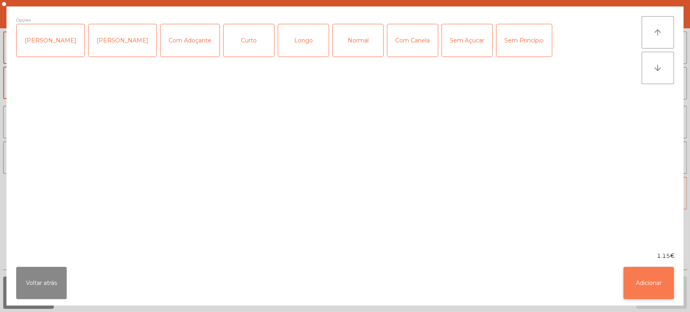
click at [653, 289] on button "Adicionar" at bounding box center [648, 283] width 51 height 32
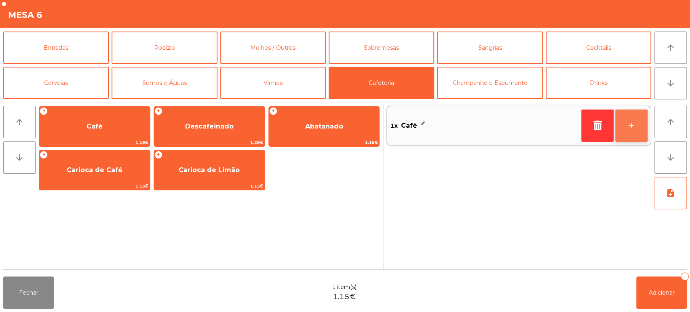
click at [634, 126] on button "+" at bounding box center [631, 126] width 32 height 32
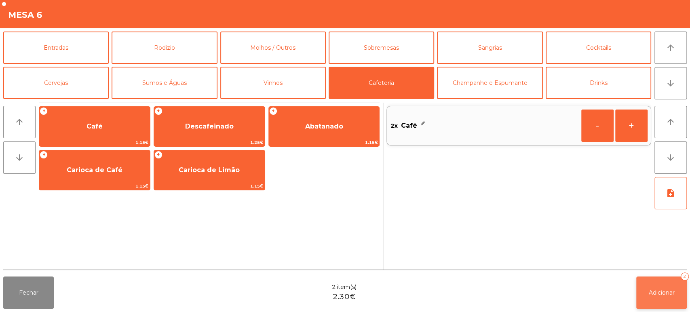
click at [655, 309] on button "Adicionar 2" at bounding box center [661, 293] width 51 height 32
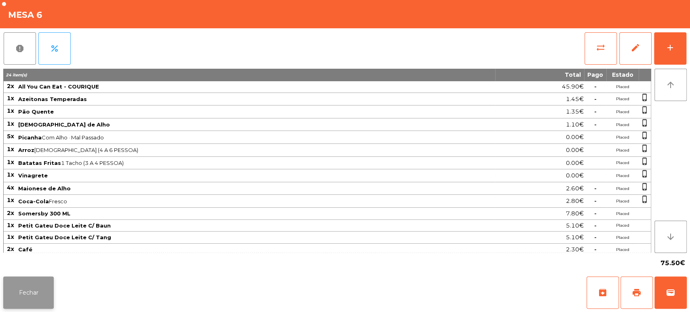
click at [24, 306] on button "Fechar" at bounding box center [28, 293] width 51 height 32
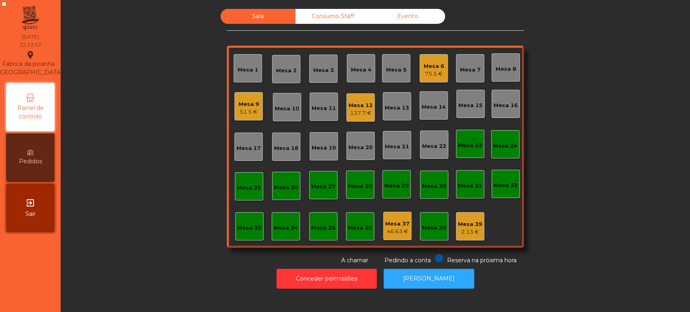
click at [363, 94] on div "Mesa 12 137.7 €" at bounding box center [360, 107] width 28 height 28
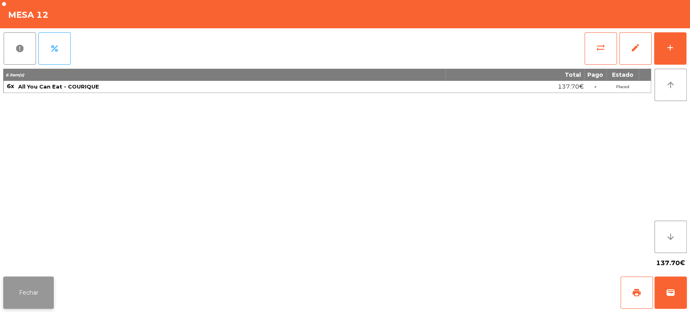
click at [46, 291] on button "Fechar" at bounding box center [28, 293] width 51 height 32
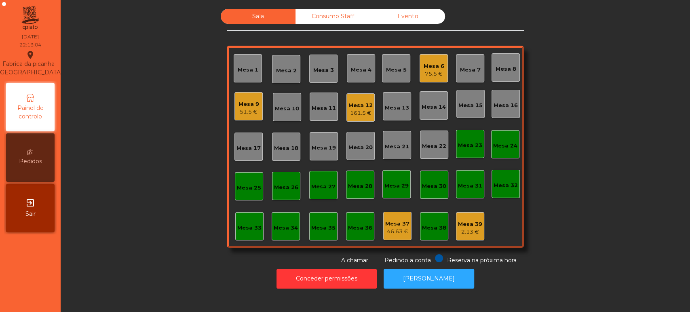
click at [441, 70] on div "Mesa 6 75.5 €" at bounding box center [434, 68] width 28 height 28
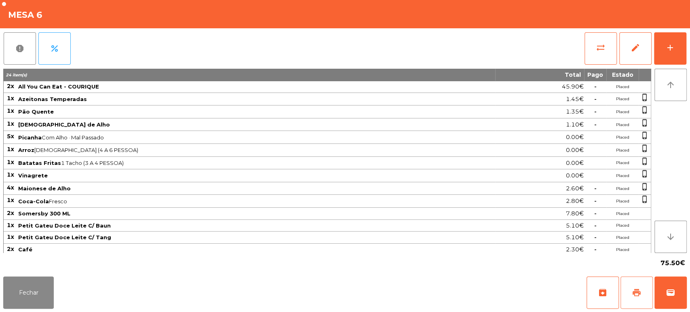
click at [632, 287] on button "print" at bounding box center [637, 293] width 32 height 32
click at [27, 306] on button "Fechar" at bounding box center [28, 293] width 51 height 32
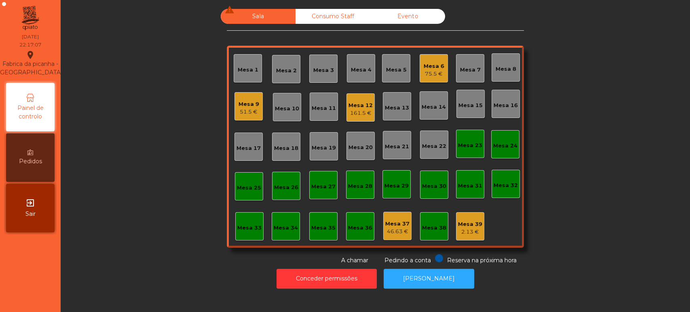
click at [243, 92] on div "Mesa 9 51.5 €" at bounding box center [248, 106] width 28 height 28
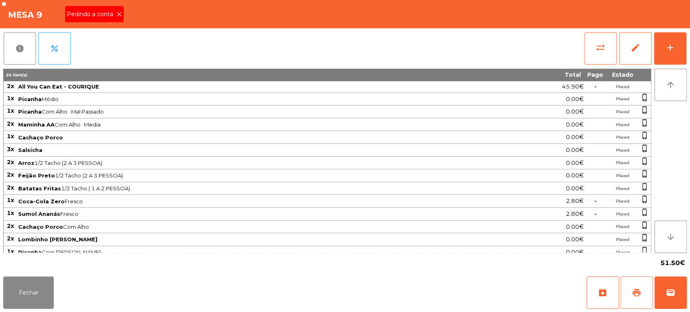
click at [634, 294] on span "print" at bounding box center [637, 293] width 10 height 10
click at [114, 14] on span "Pedindo a conta" at bounding box center [92, 14] width 50 height 8
click at [34, 295] on button "Fechar" at bounding box center [28, 293] width 51 height 32
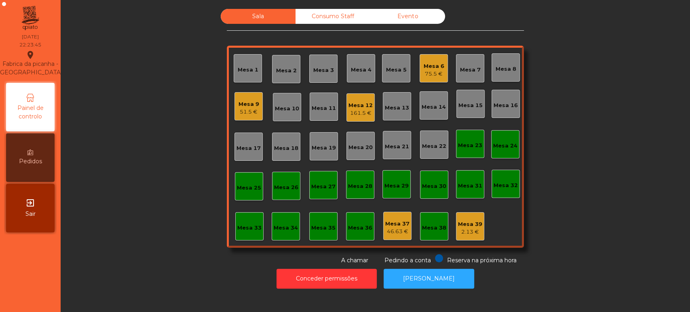
click at [241, 107] on div "Mesa 9" at bounding box center [249, 104] width 21 height 8
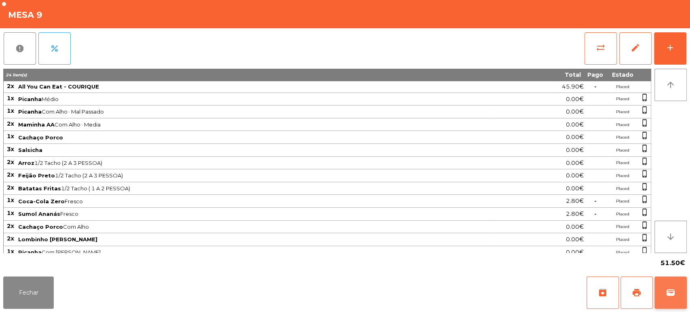
click at [666, 294] on span "wallet" at bounding box center [671, 293] width 10 height 10
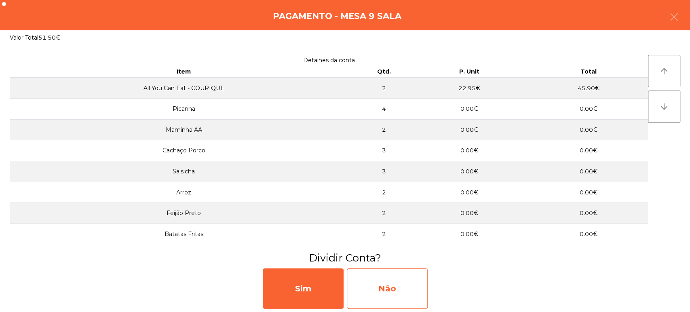
click at [399, 290] on div "Não" at bounding box center [387, 288] width 81 height 40
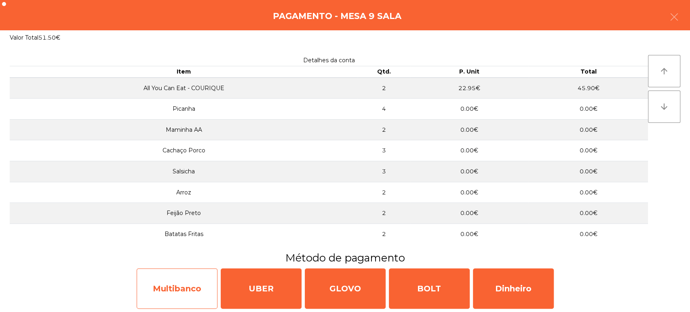
click at [172, 288] on div "Multibanco" at bounding box center [177, 288] width 81 height 40
select select "**"
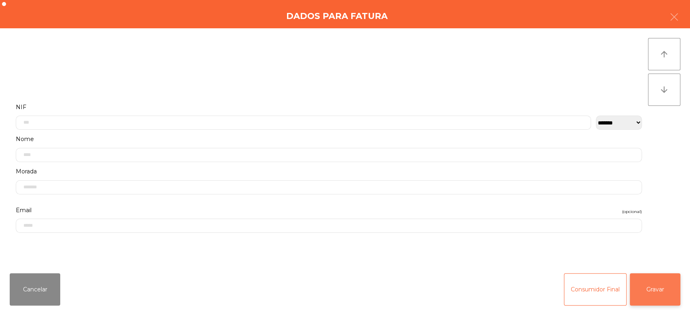
click at [653, 288] on button "Gravar" at bounding box center [655, 289] width 51 height 32
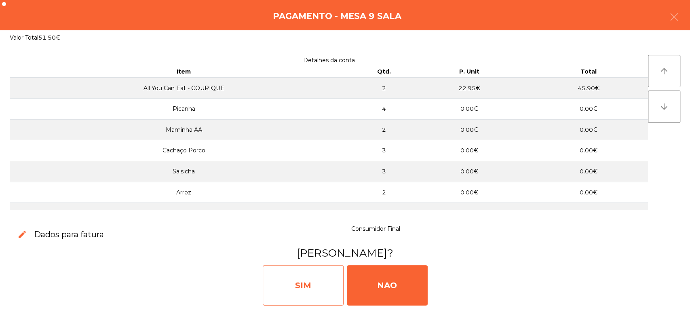
click at [282, 281] on div "SIM" at bounding box center [303, 285] width 81 height 40
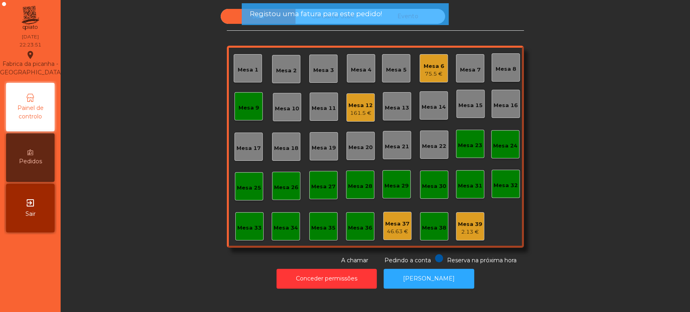
click at [243, 101] on div "Mesa 9" at bounding box center [249, 106] width 21 height 11
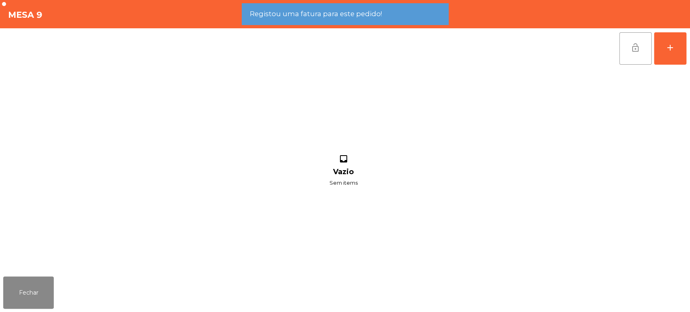
click at [634, 49] on span "lock_open" at bounding box center [636, 48] width 10 height 10
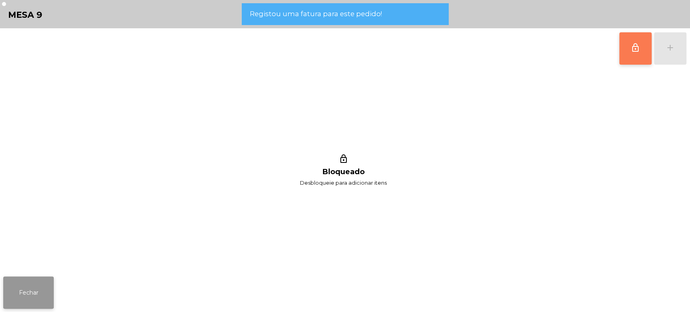
click at [26, 294] on button "Fechar" at bounding box center [28, 293] width 51 height 32
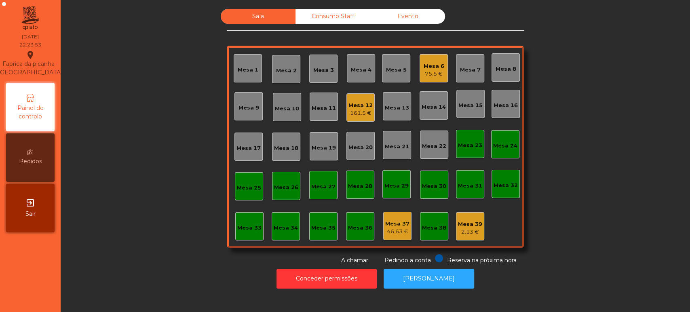
click at [431, 72] on div "75.5 €" at bounding box center [434, 74] width 21 height 8
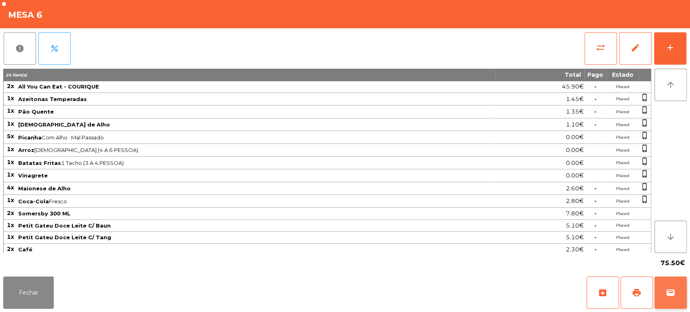
click at [674, 287] on button "wallet" at bounding box center [671, 293] width 32 height 32
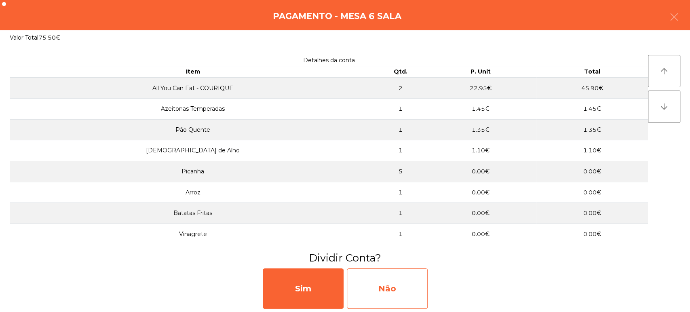
click at [395, 291] on div "Não" at bounding box center [387, 288] width 81 height 40
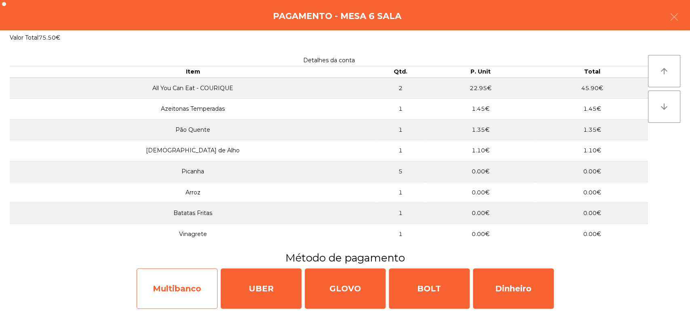
click at [174, 294] on div "Multibanco" at bounding box center [177, 288] width 81 height 40
select select "**"
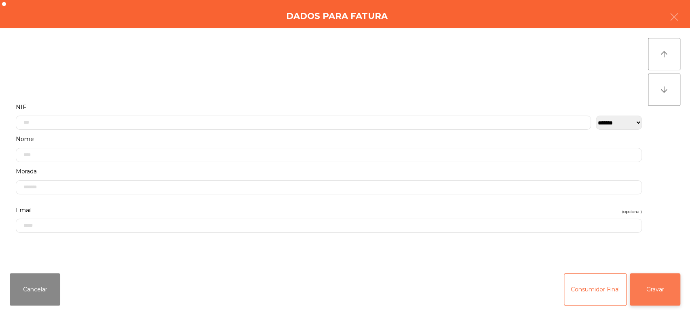
click at [676, 291] on button "Gravar" at bounding box center [655, 289] width 51 height 32
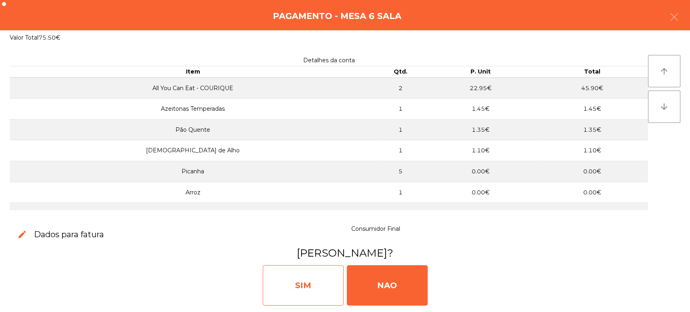
click at [300, 286] on div "SIM" at bounding box center [303, 285] width 81 height 40
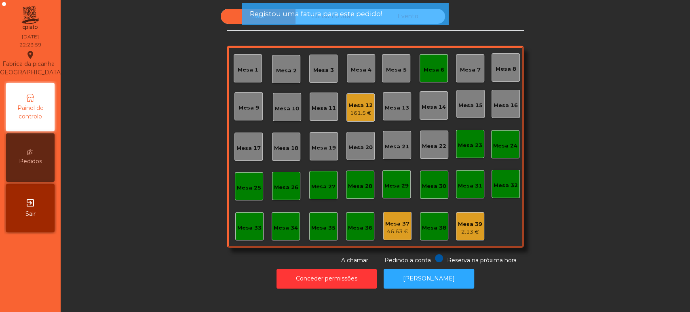
click at [440, 45] on div "Sala Consumo Staff Evento Mesa 1 [GEOGRAPHIC_DATA] 3 Mesa 4 [GEOGRAPHIC_DATA] 6…" at bounding box center [375, 137] width 297 height 256
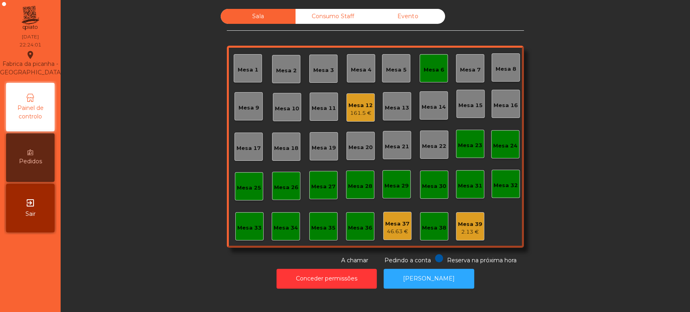
click at [433, 55] on div "Mesa 6" at bounding box center [434, 68] width 28 height 28
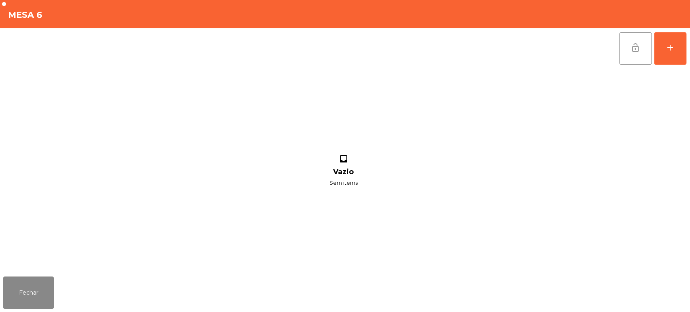
click at [632, 42] on button "lock_open" at bounding box center [635, 48] width 32 height 32
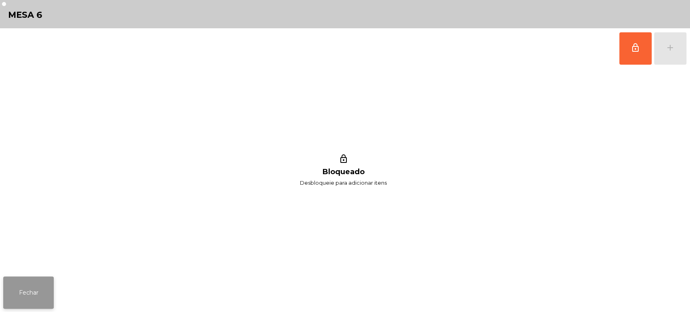
click at [30, 294] on button "Fechar" at bounding box center [28, 293] width 51 height 32
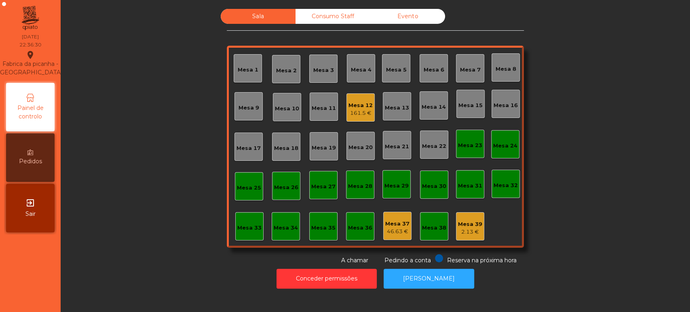
click at [333, 23] on div "Consumo Staff" at bounding box center [333, 16] width 75 height 15
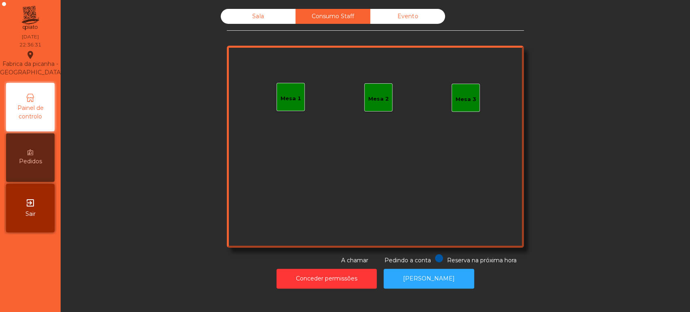
click at [291, 96] on div "Mesa 1" at bounding box center [291, 99] width 21 height 8
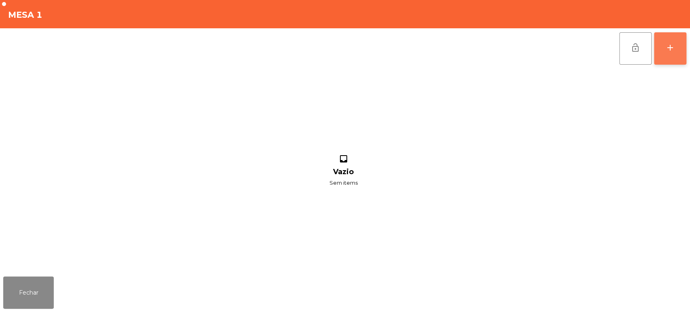
click at [671, 53] on button "add" at bounding box center [670, 48] width 32 height 32
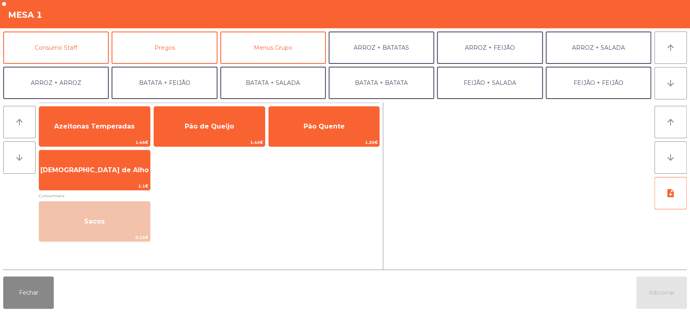
scroll to position [72, 0]
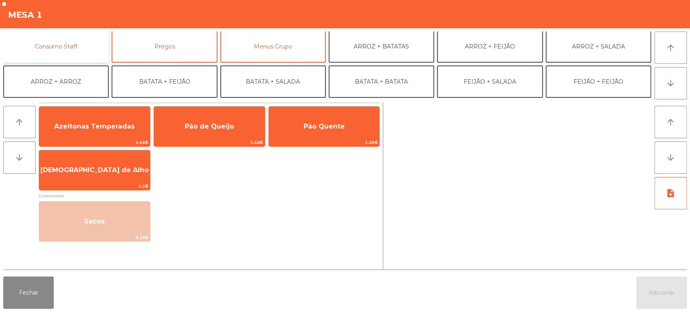
click at [59, 46] on button "Consumo Staff" at bounding box center [56, 46] width 106 height 32
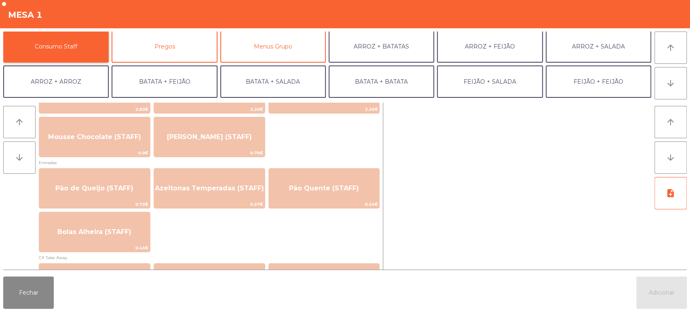
scroll to position [622, 0]
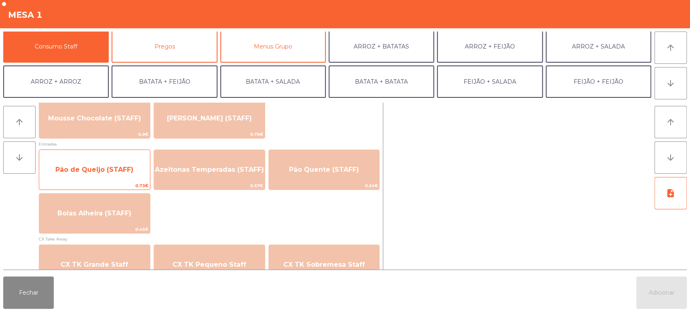
click at [108, 168] on span "Pão de Queijo (STAFF)" at bounding box center [94, 170] width 78 height 8
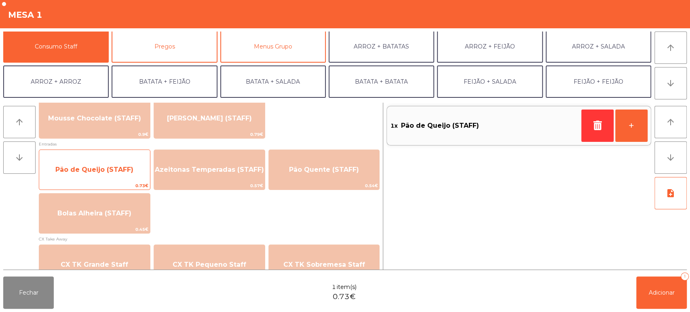
click at [105, 171] on span "Pão de Queijo (STAFF)" at bounding box center [94, 170] width 78 height 8
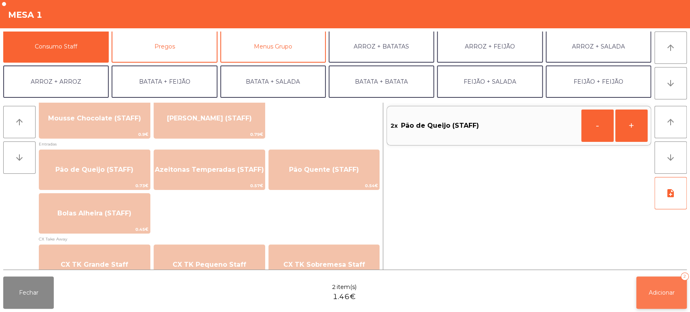
click at [664, 301] on button "Adicionar 2" at bounding box center [661, 293] width 51 height 32
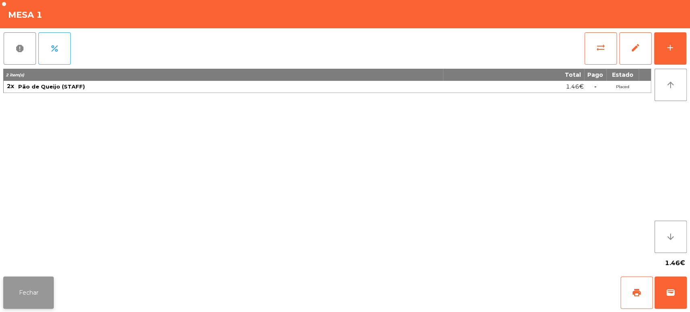
click at [24, 301] on button "Fechar" at bounding box center [28, 293] width 51 height 32
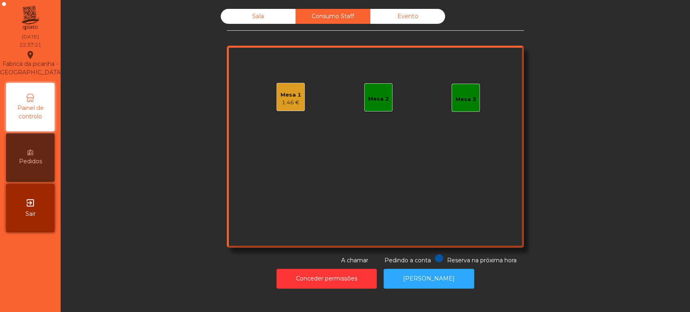
click at [260, 19] on div "Sala" at bounding box center [258, 16] width 75 height 15
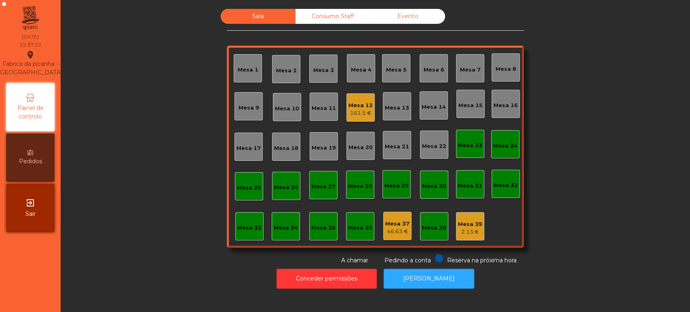
click at [349, 10] on div "Consumo Staff" at bounding box center [333, 16] width 75 height 15
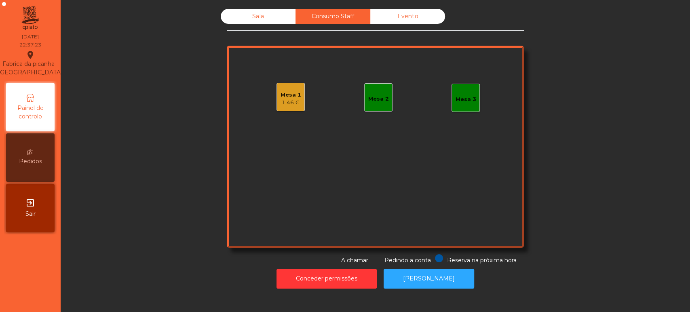
click at [288, 100] on div "1.46 €" at bounding box center [291, 103] width 21 height 8
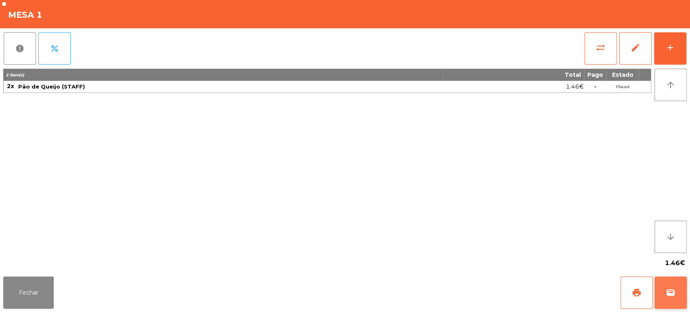
click at [668, 291] on span "wallet" at bounding box center [671, 293] width 10 height 10
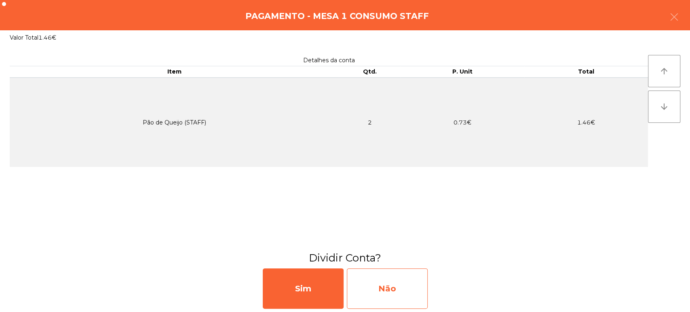
click at [396, 278] on div "Não" at bounding box center [387, 288] width 81 height 40
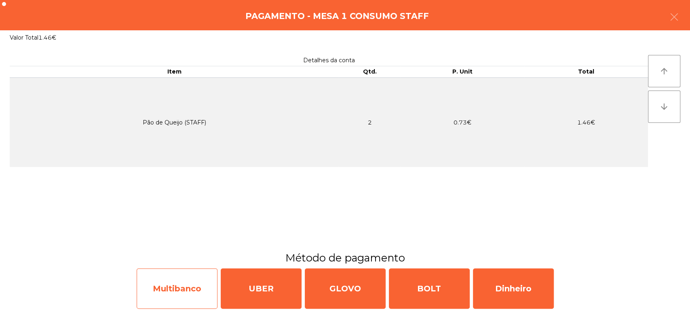
click at [189, 279] on div "Multibanco" at bounding box center [177, 288] width 81 height 40
select select "**"
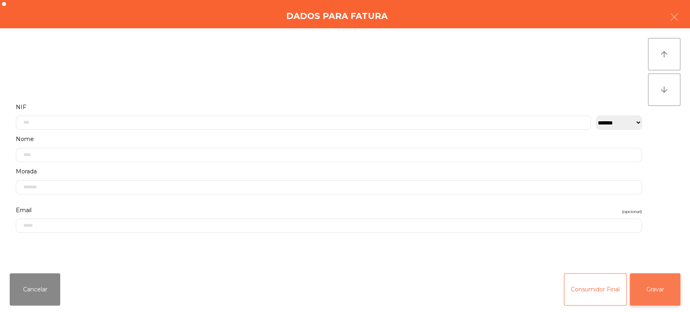
click at [670, 305] on button "Gravar" at bounding box center [655, 289] width 51 height 32
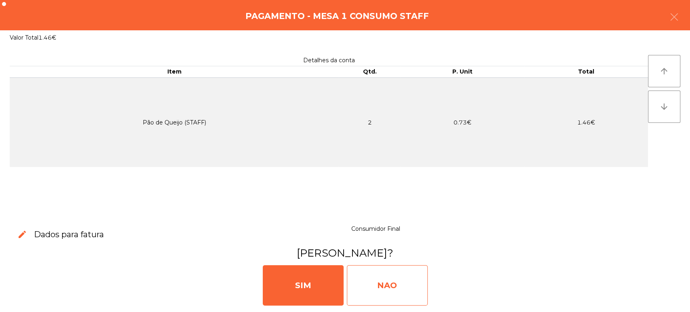
click at [376, 293] on div "NAO" at bounding box center [387, 285] width 81 height 40
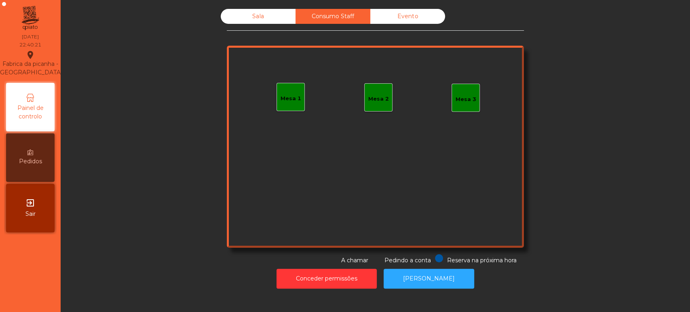
click at [257, 22] on div "Sala" at bounding box center [258, 16] width 75 height 15
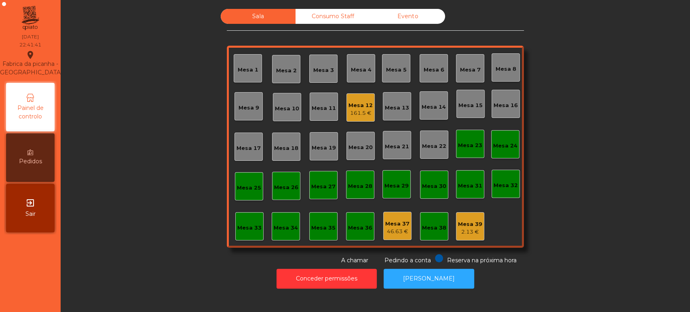
click at [136, 148] on div "Sala Consumo Staff Evento Mesa 1 [GEOGRAPHIC_DATA] 3 Mesa 4 [GEOGRAPHIC_DATA] 6…" at bounding box center [376, 137] width 608 height 256
click at [243, 228] on div "Mesa 33" at bounding box center [249, 228] width 24 height 8
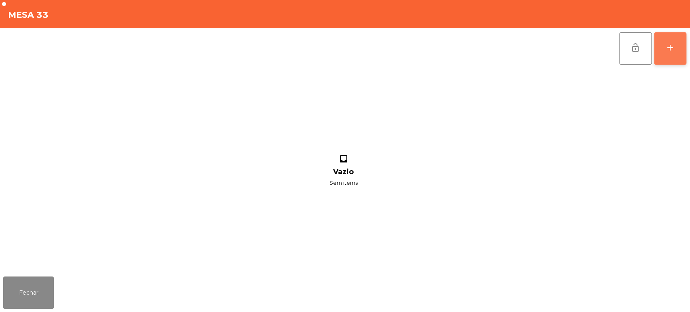
click at [674, 32] on button "add" at bounding box center [670, 48] width 32 height 32
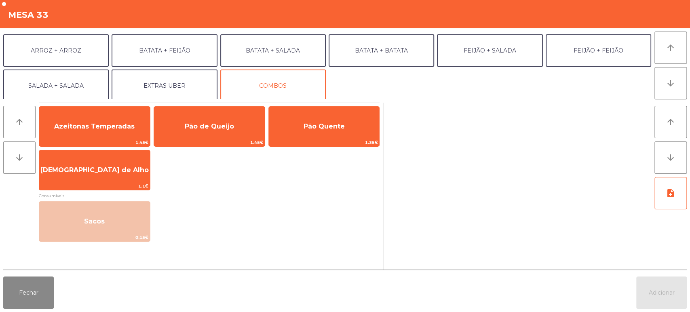
scroll to position [105, 0]
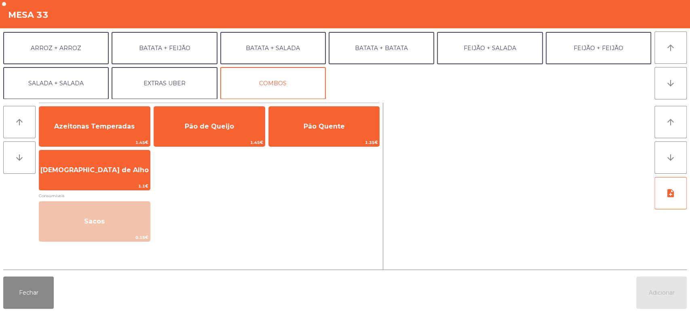
click at [191, 299] on div "Fechar Adicionar" at bounding box center [345, 292] width 690 height 39
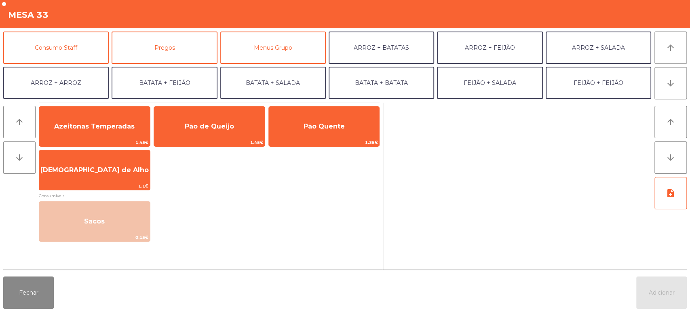
scroll to position [59, 0]
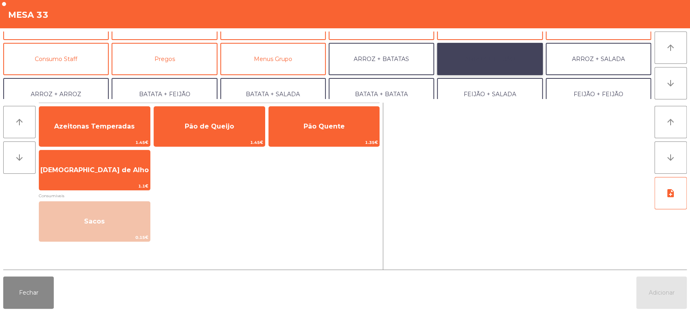
click at [496, 64] on button "ARROZ + FEIJÃO" at bounding box center [490, 59] width 106 height 32
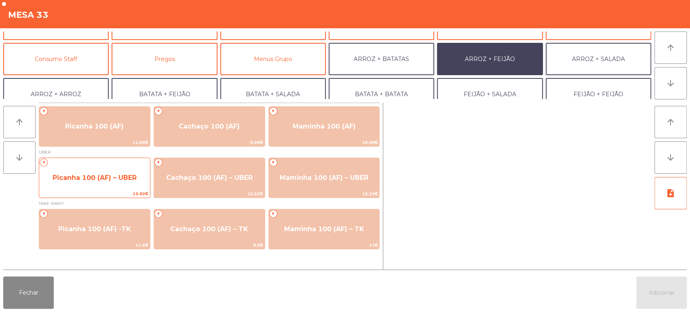
click at [89, 181] on span "Picanha 100 (AF) – UBER" at bounding box center [95, 178] width 84 height 8
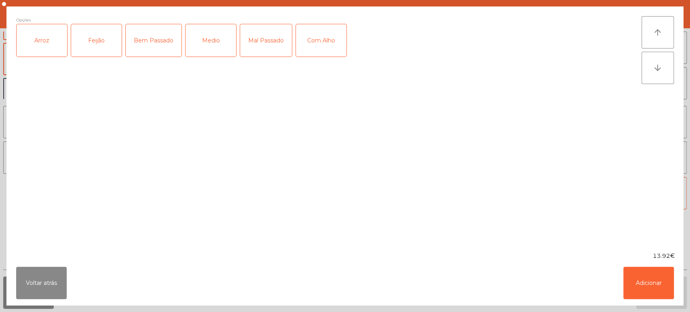
click at [52, 40] on div "Arroz" at bounding box center [42, 40] width 51 height 32
click at [99, 34] on div "Feijão" at bounding box center [96, 40] width 51 height 32
click at [209, 42] on div "Medio" at bounding box center [211, 40] width 51 height 32
click at [660, 280] on button "Adicionar" at bounding box center [648, 283] width 51 height 32
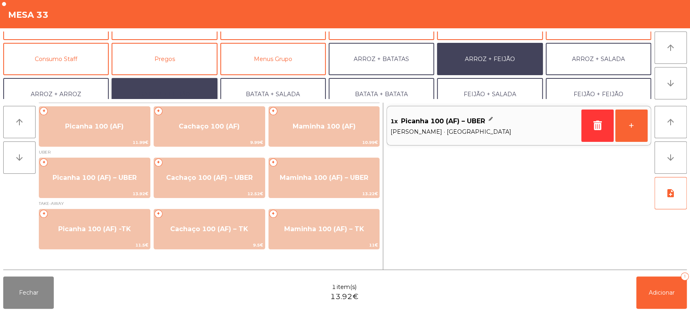
click at [186, 88] on button "BATATA + FEIJÃO" at bounding box center [165, 94] width 106 height 32
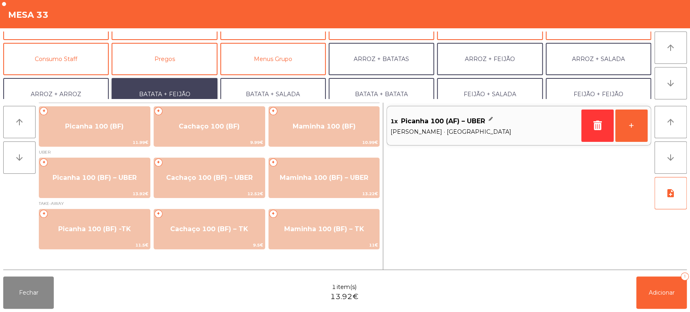
scroll to position [105, 0]
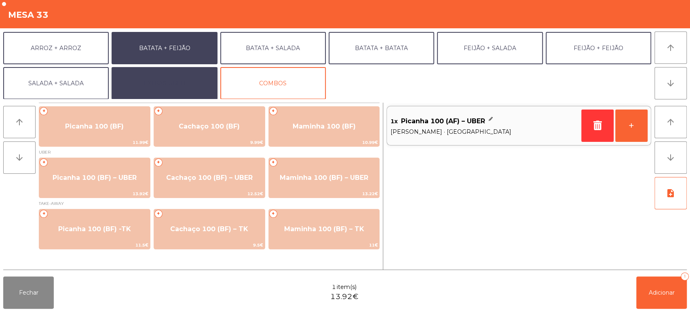
click at [177, 77] on button "EXTRAS UBER" at bounding box center [165, 83] width 106 height 32
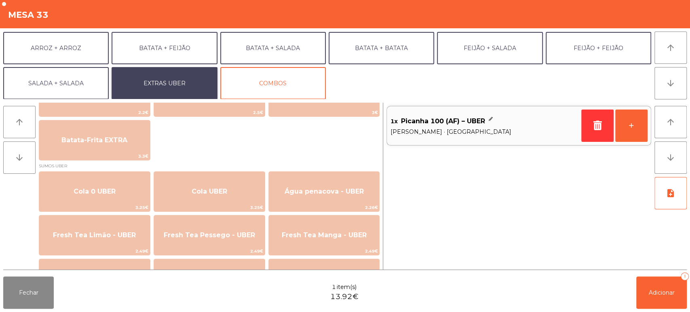
scroll to position [148, 0]
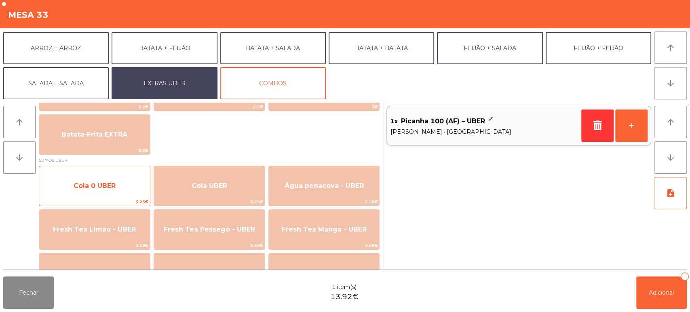
click at [102, 187] on span "Cola 0 UBER" at bounding box center [95, 186] width 42 height 8
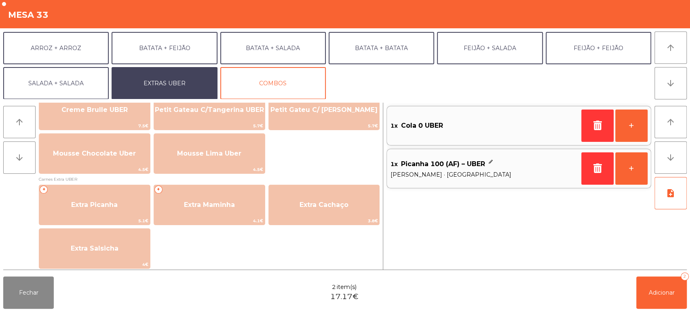
scroll to position [363, 0]
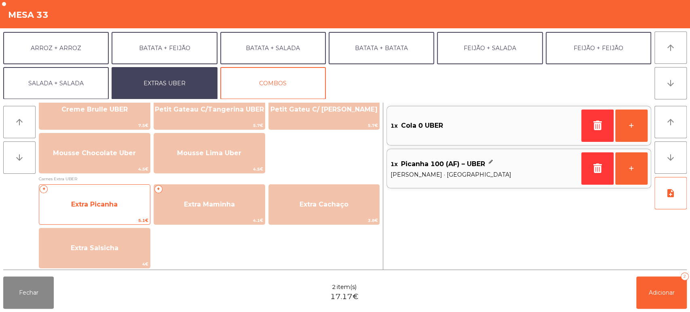
click at [118, 201] on span "Extra Picanha" at bounding box center [94, 205] width 46 height 8
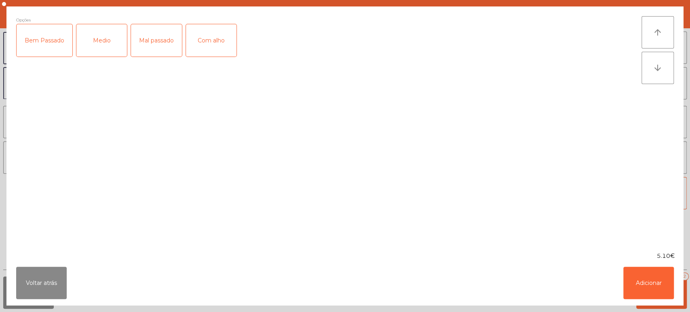
click at [107, 42] on div "Medio" at bounding box center [101, 40] width 51 height 32
click at [665, 279] on button "Adicionar" at bounding box center [648, 283] width 51 height 32
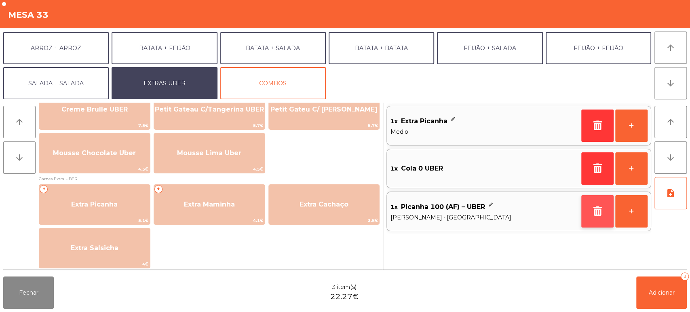
click at [598, 213] on icon "button" at bounding box center [597, 211] width 12 height 10
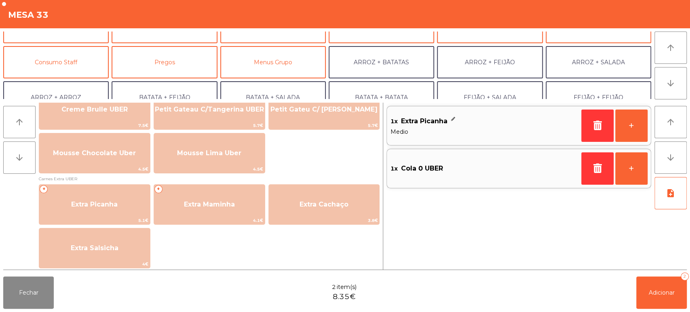
scroll to position [55, 0]
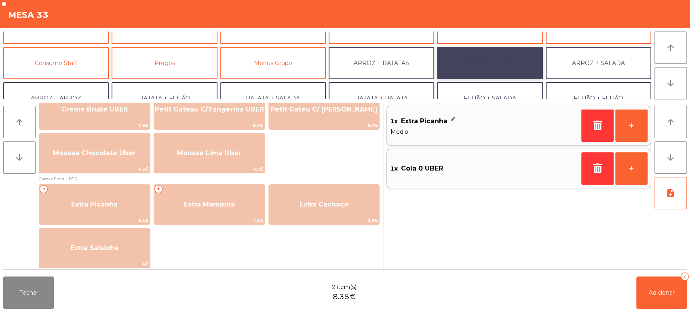
click at [495, 71] on button "ARROZ + FEIJÃO" at bounding box center [490, 63] width 106 height 32
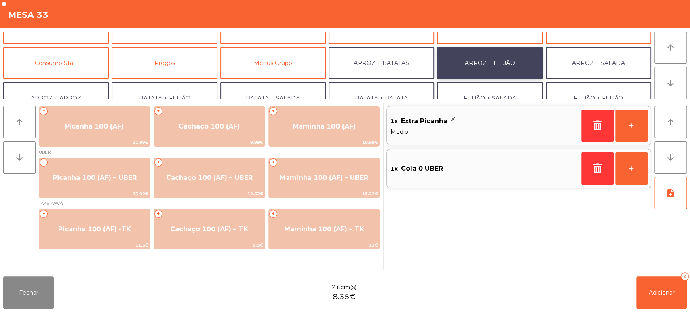
scroll to position [0, 0]
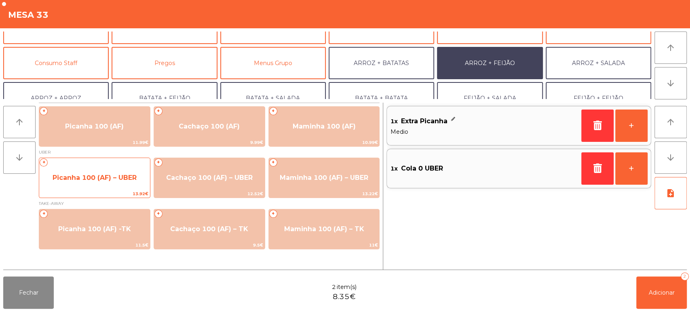
click at [91, 177] on span "Picanha 100 (AF) – UBER" at bounding box center [95, 178] width 84 height 8
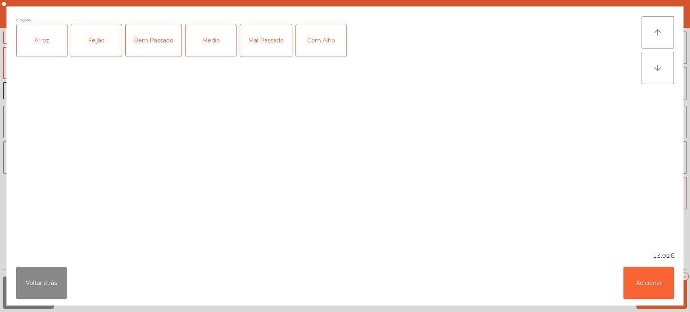
click at [46, 38] on div "Arroz" at bounding box center [42, 40] width 51 height 32
click at [93, 42] on div "Feijão" at bounding box center [96, 40] width 51 height 32
click at [216, 34] on div "Medio" at bounding box center [211, 40] width 51 height 32
click at [667, 274] on button "Adicionar" at bounding box center [648, 283] width 51 height 32
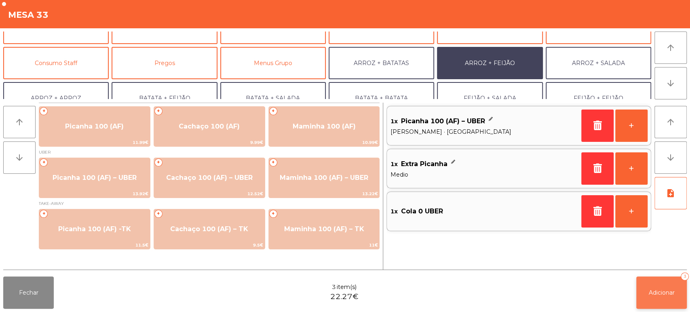
click at [665, 298] on button "Adicionar 3" at bounding box center [661, 293] width 51 height 32
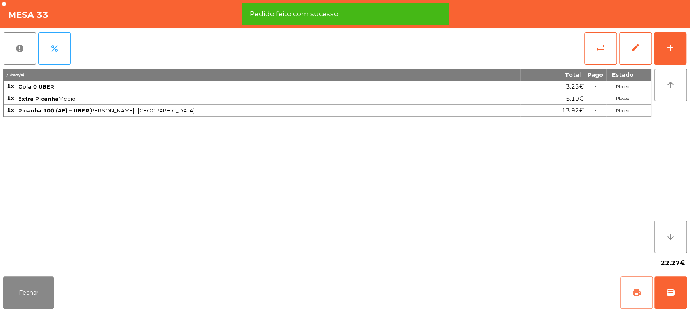
click at [633, 283] on button "print" at bounding box center [637, 293] width 32 height 32
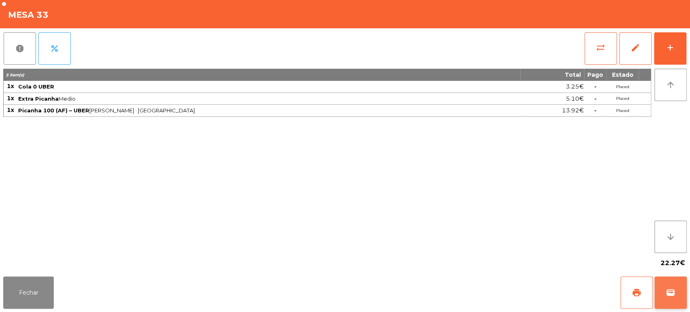
click at [684, 278] on button "wallet" at bounding box center [671, 293] width 32 height 32
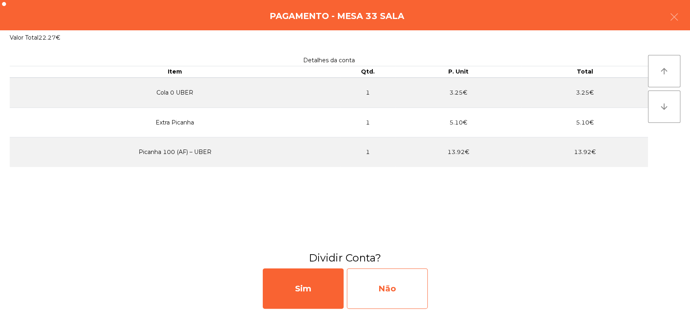
click at [394, 286] on div "Não" at bounding box center [387, 288] width 81 height 40
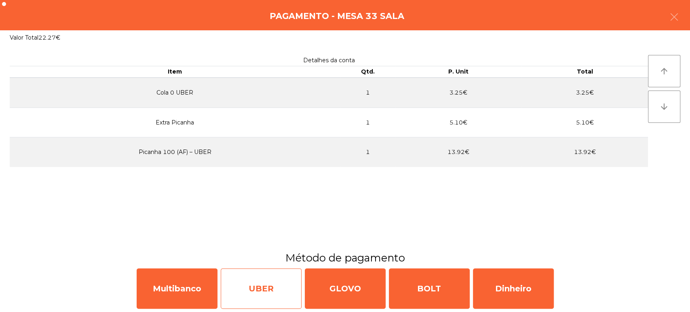
click at [276, 290] on div "UBER" at bounding box center [261, 288] width 81 height 40
select select "**"
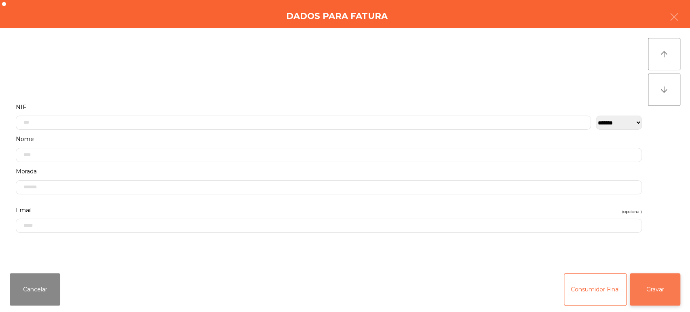
click at [647, 299] on button "Gravar" at bounding box center [655, 289] width 51 height 32
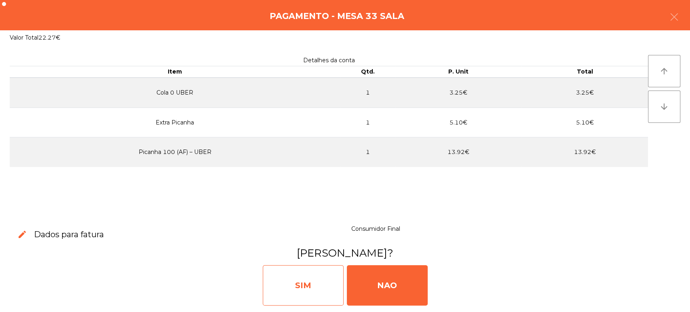
click at [301, 292] on div "SIM" at bounding box center [303, 285] width 81 height 40
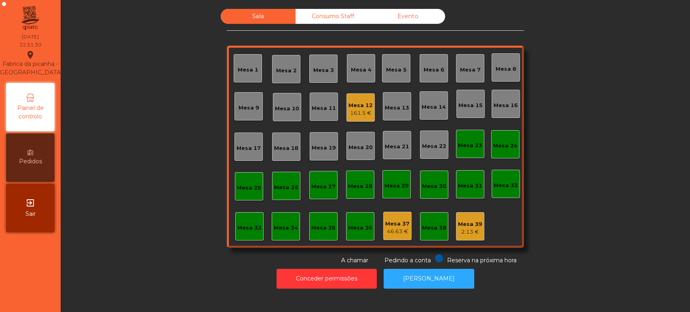
click at [239, 224] on div "Mesa 33" at bounding box center [249, 228] width 24 height 8
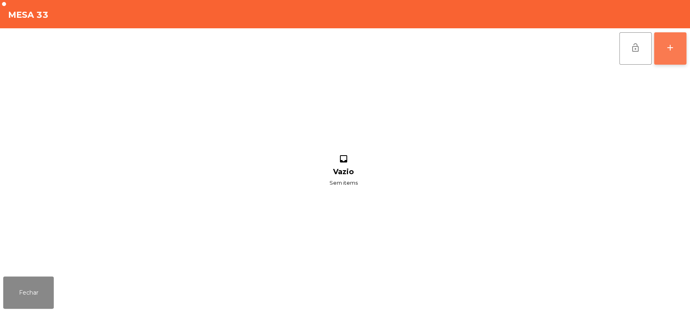
click at [674, 50] on div "add" at bounding box center [670, 48] width 10 height 10
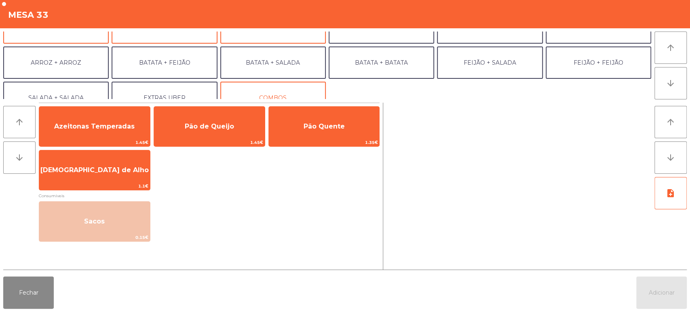
scroll to position [100, 0]
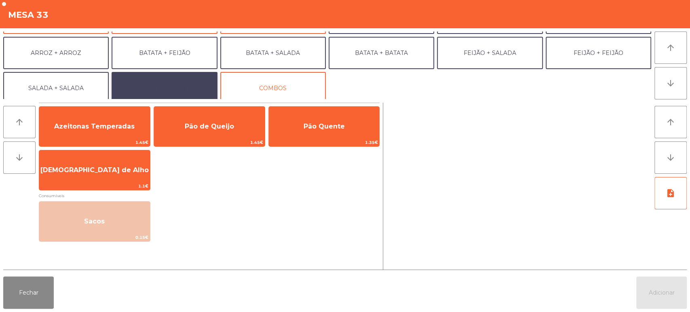
click at [190, 79] on button "EXTRAS UBER" at bounding box center [165, 88] width 106 height 32
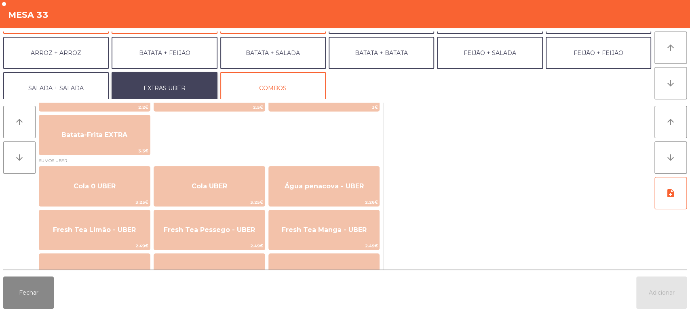
scroll to position [149, 0]
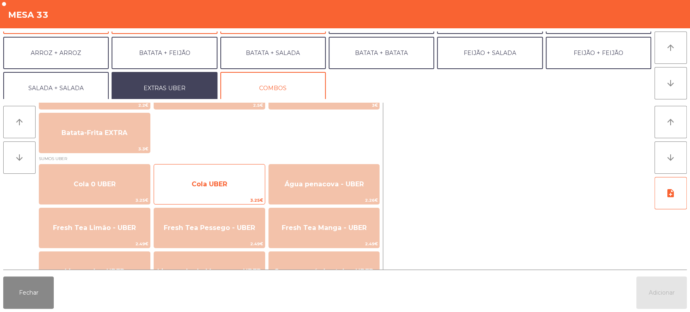
click at [193, 184] on span "Cola UBER" at bounding box center [210, 184] width 36 height 8
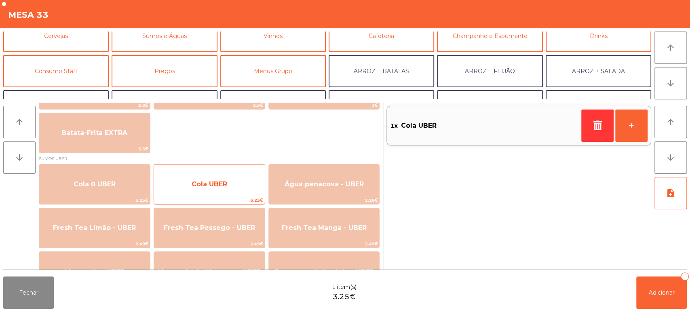
scroll to position [36, 0]
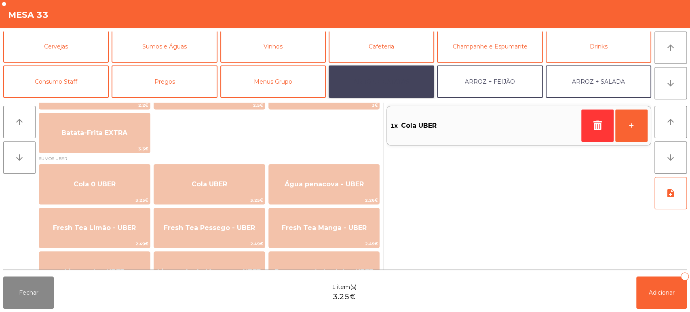
click at [399, 77] on button "ARROZ + BATATAS" at bounding box center [382, 81] width 106 height 32
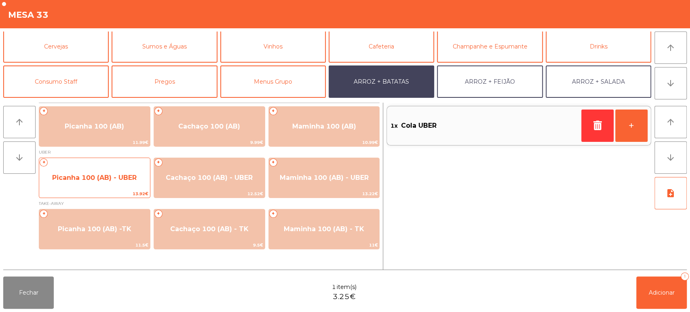
click at [95, 186] on span "Picanha 100 (AB) - UBER" at bounding box center [94, 178] width 111 height 22
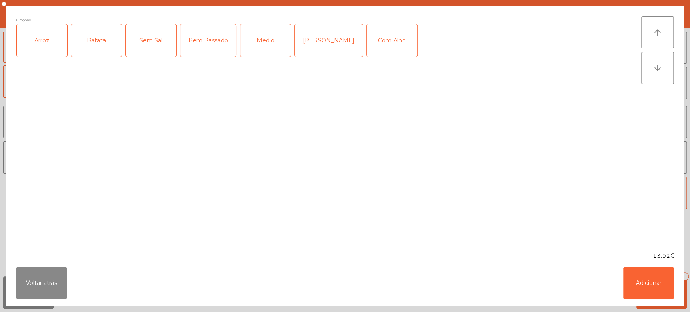
click at [23, 36] on div "Arroz" at bounding box center [42, 40] width 51 height 32
click at [89, 27] on div "Batata" at bounding box center [96, 40] width 51 height 32
click at [260, 36] on div "Medio" at bounding box center [265, 40] width 51 height 32
click at [645, 281] on button "Adicionar" at bounding box center [648, 283] width 51 height 32
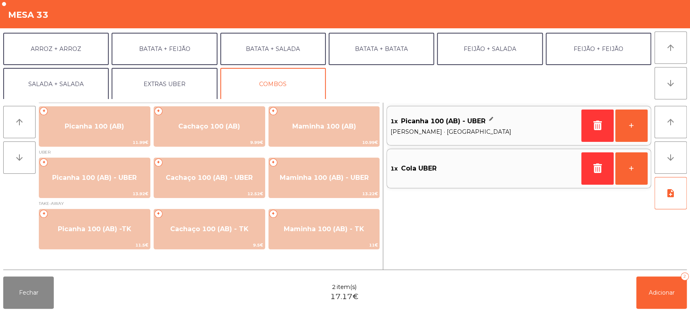
scroll to position [105, 0]
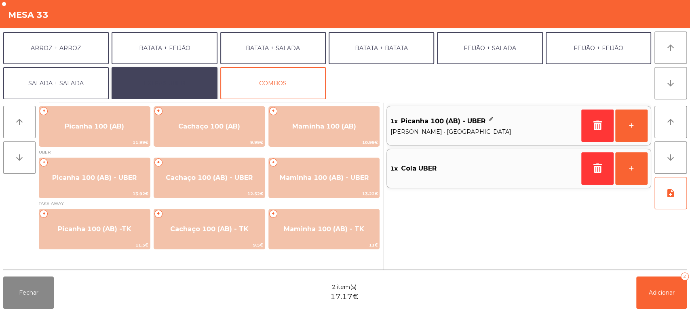
click at [172, 87] on button "EXTRAS UBER" at bounding box center [165, 83] width 106 height 32
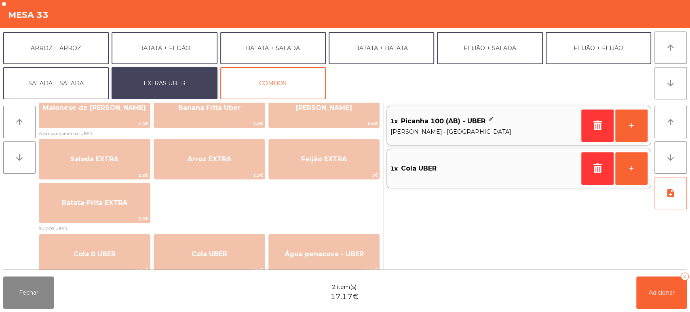
scroll to position [78, 0]
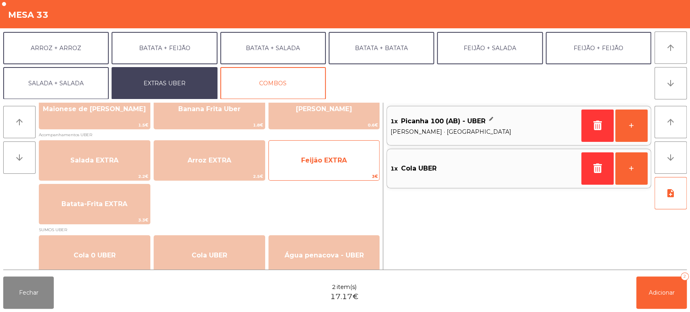
click at [327, 163] on span "Feijão EXTRA" at bounding box center [324, 160] width 46 height 8
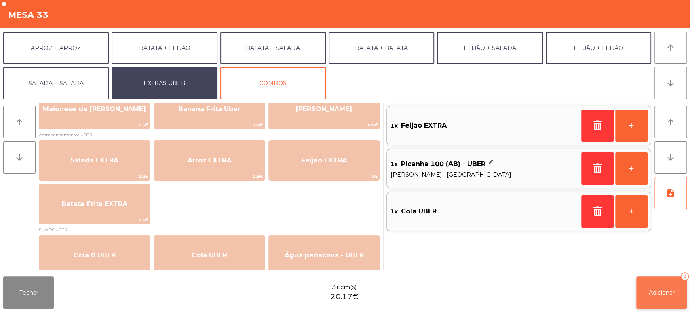
click at [648, 287] on button "Adicionar 3" at bounding box center [661, 293] width 51 height 32
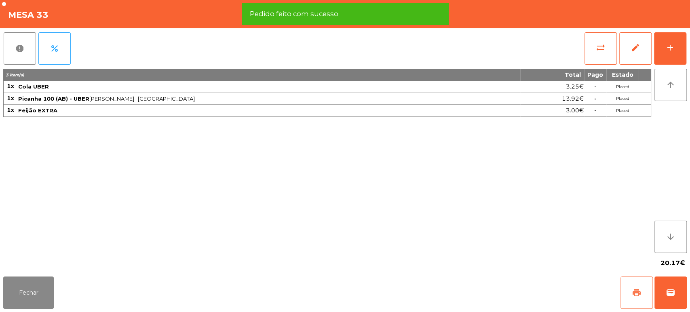
click at [643, 291] on button "print" at bounding box center [637, 293] width 32 height 32
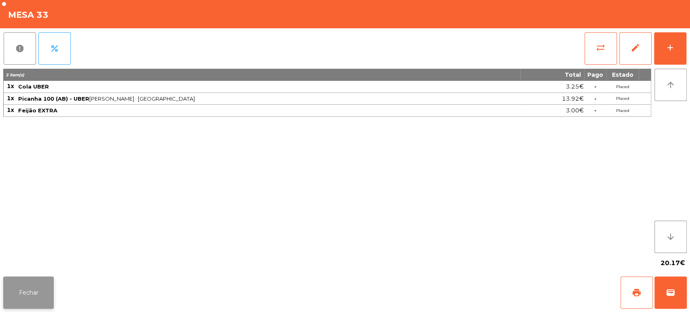
click at [27, 278] on button "Fechar" at bounding box center [28, 293] width 51 height 32
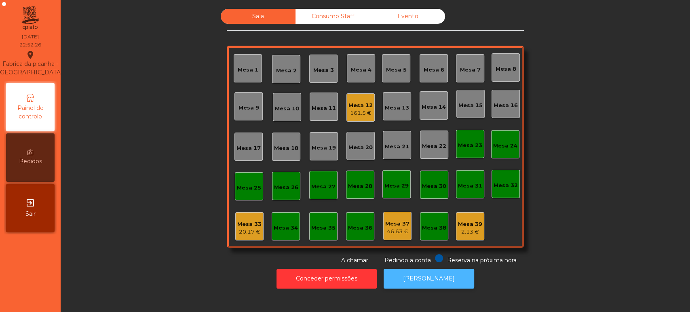
click at [433, 285] on button "[PERSON_NAME]" at bounding box center [429, 279] width 91 height 20
click at [239, 234] on div "20.17 €" at bounding box center [249, 232] width 24 height 8
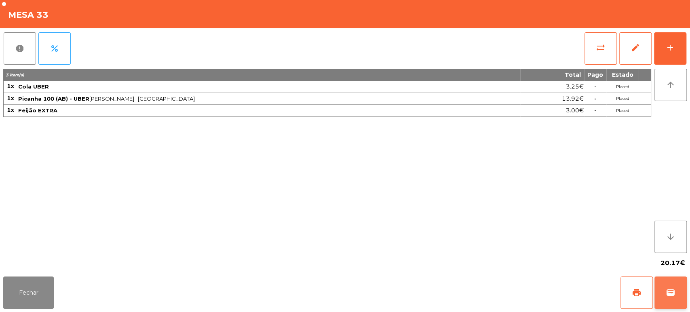
click at [667, 293] on span "wallet" at bounding box center [671, 293] width 10 height 10
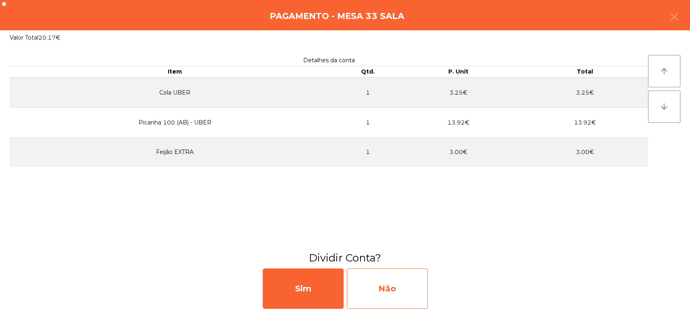
click at [417, 283] on div "Não" at bounding box center [387, 288] width 81 height 40
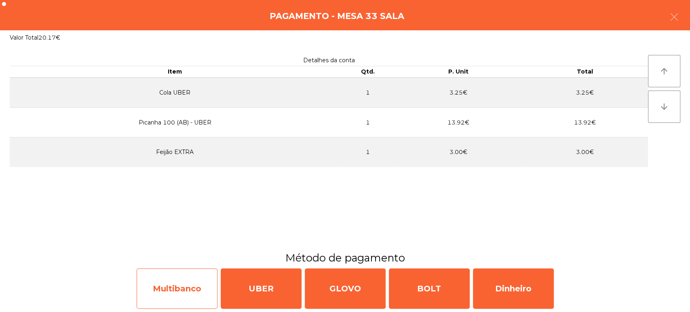
click at [164, 293] on div "Multibanco" at bounding box center [177, 288] width 81 height 40
select select "**"
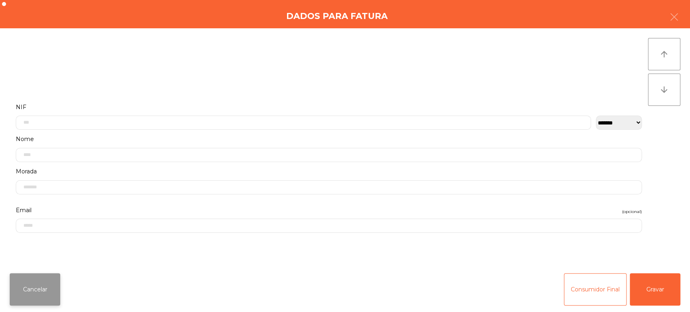
click at [46, 279] on button "Cancelar" at bounding box center [35, 289] width 51 height 32
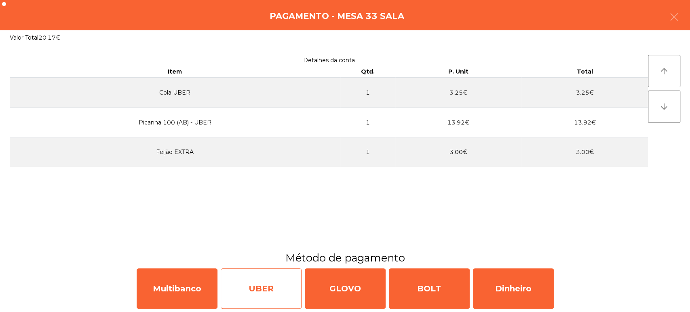
click at [257, 279] on div "UBER" at bounding box center [261, 288] width 81 height 40
select select "**"
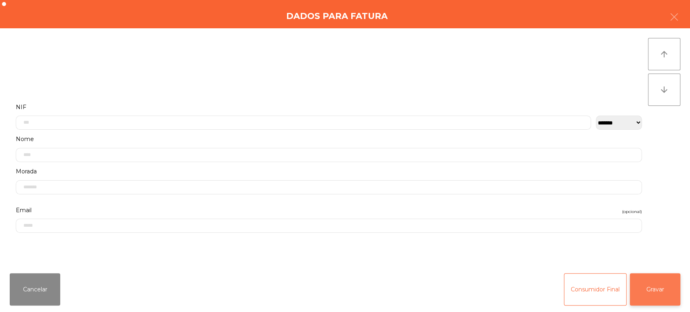
click at [646, 298] on button "Gravar" at bounding box center [655, 289] width 51 height 32
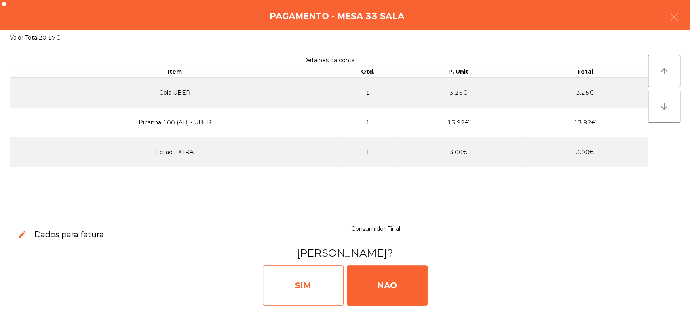
click at [307, 285] on div "SIM" at bounding box center [303, 285] width 81 height 40
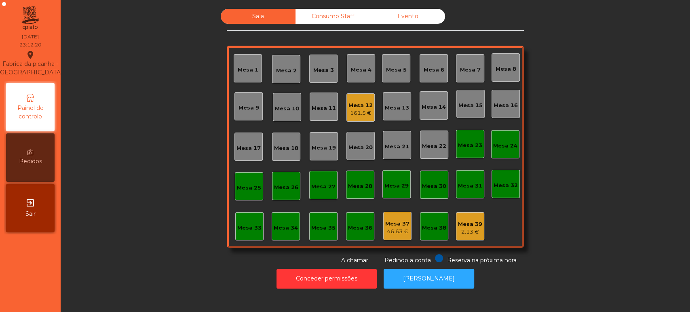
click at [239, 221] on div "Mesa 33" at bounding box center [249, 226] width 24 height 11
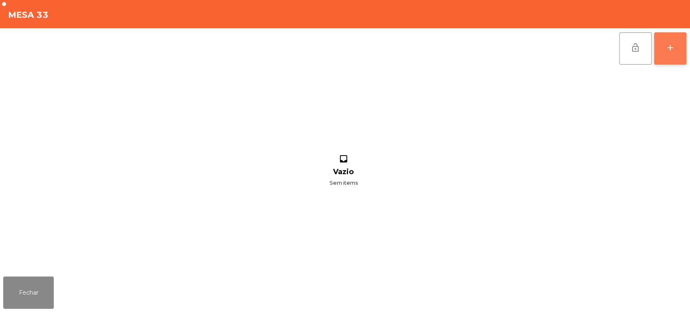
click at [670, 51] on div "add" at bounding box center [670, 48] width 10 height 10
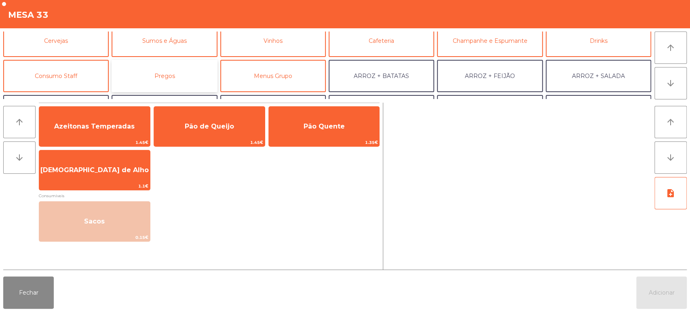
click at [171, 62] on button "Pregos" at bounding box center [165, 76] width 106 height 32
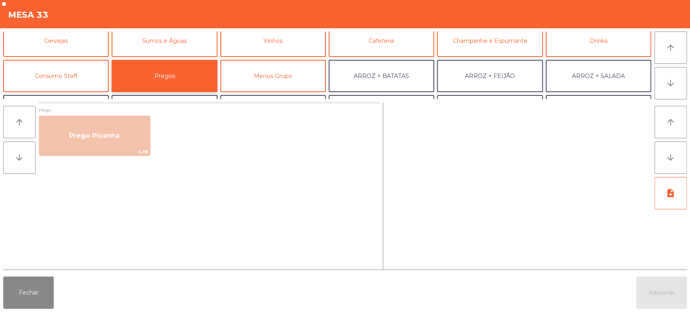
scroll to position [105, 0]
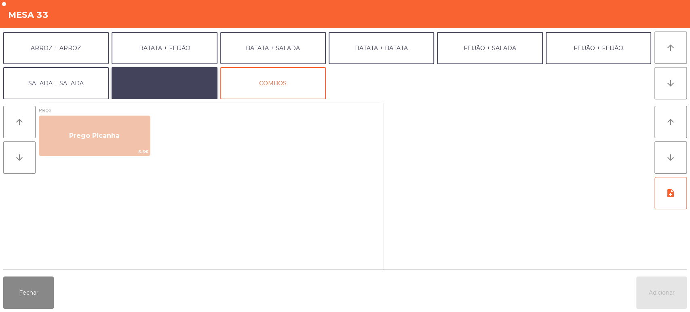
click at [172, 70] on button "EXTRAS UBER" at bounding box center [165, 83] width 106 height 32
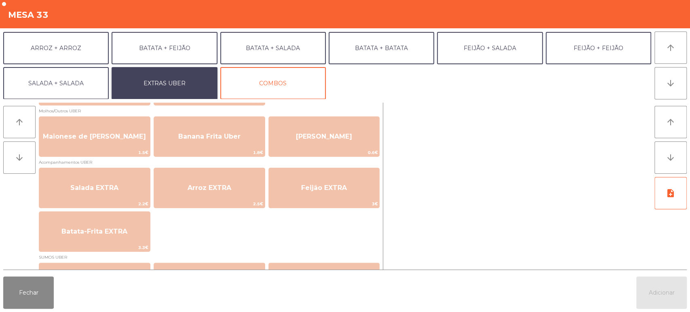
scroll to position [51, 0]
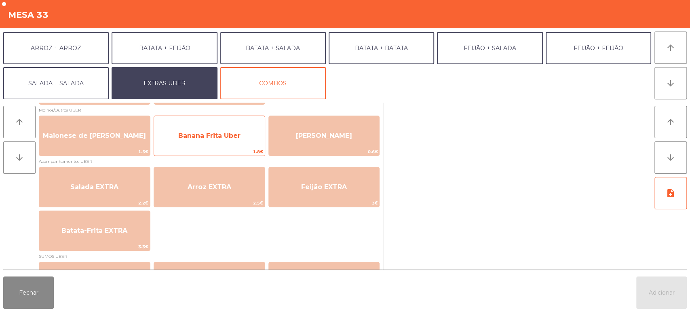
click at [223, 144] on span "Banana Frita Uber" at bounding box center [209, 136] width 111 height 22
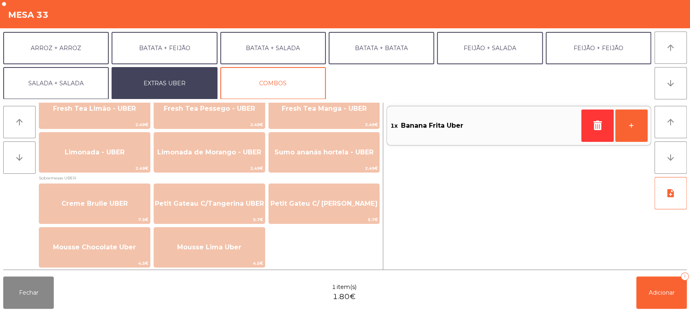
scroll to position [275, 0]
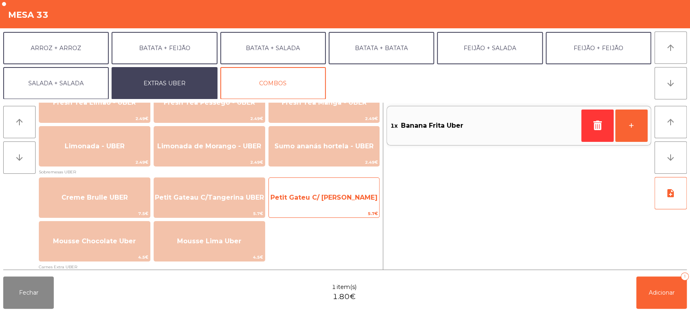
click at [323, 194] on span "Petit Gateu C/ [PERSON_NAME]" at bounding box center [323, 198] width 107 height 8
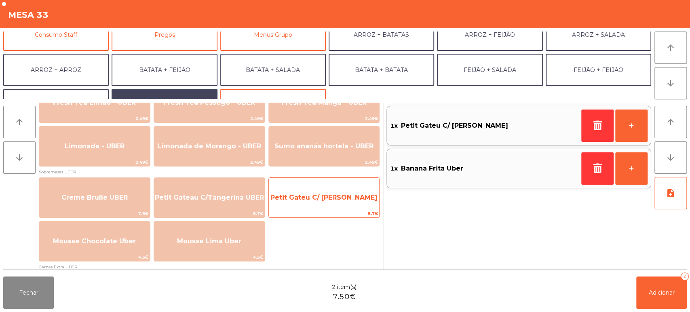
scroll to position [85, 0]
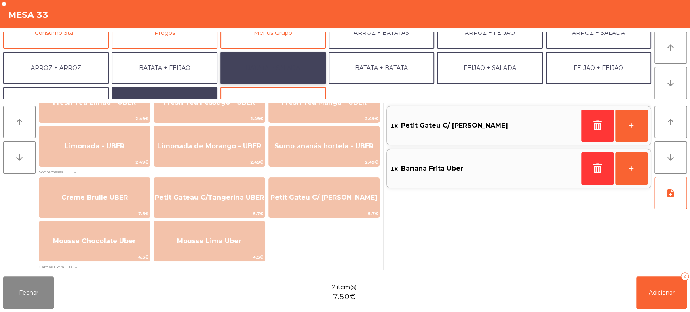
click at [276, 66] on button "BATATA + SALADA" at bounding box center [273, 68] width 106 height 32
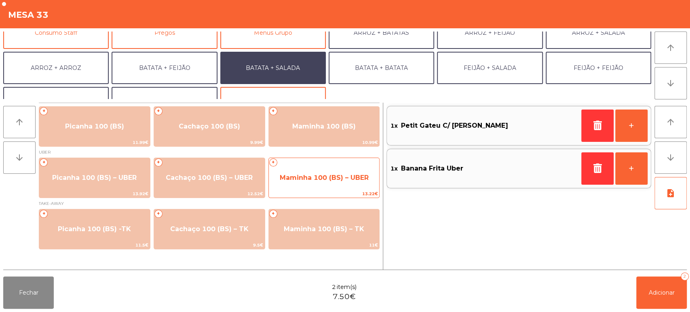
click at [324, 177] on span "Maminha 100 (BS) – UBER" at bounding box center [324, 178] width 89 height 8
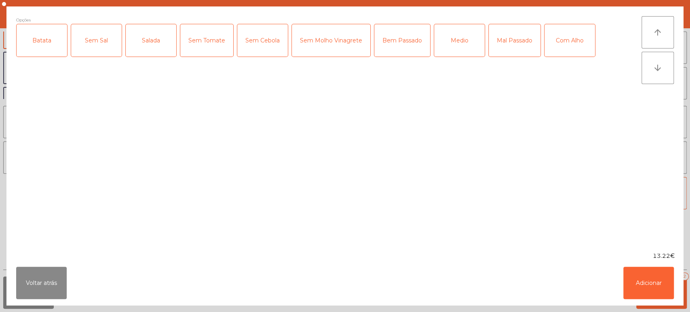
click at [41, 36] on div "Batata" at bounding box center [42, 40] width 51 height 32
click at [135, 32] on div "Salada" at bounding box center [151, 40] width 51 height 32
click at [526, 42] on div "Mal Passado" at bounding box center [515, 40] width 52 height 32
click at [532, 35] on div "Mal Passado" at bounding box center [515, 40] width 52 height 32
click at [507, 38] on div "Mal Passado" at bounding box center [515, 40] width 52 height 32
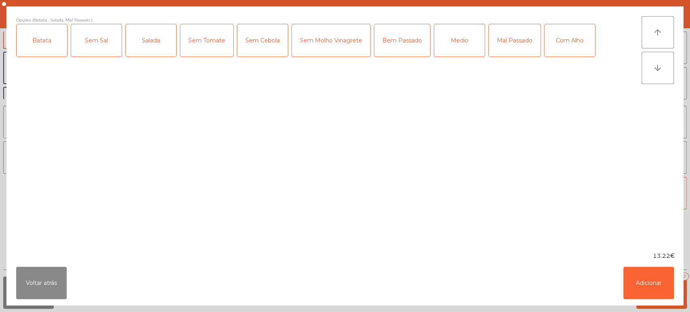
click at [564, 42] on div "Com Alho" at bounding box center [570, 40] width 51 height 32
click at [649, 280] on button "Adicionar" at bounding box center [648, 283] width 51 height 32
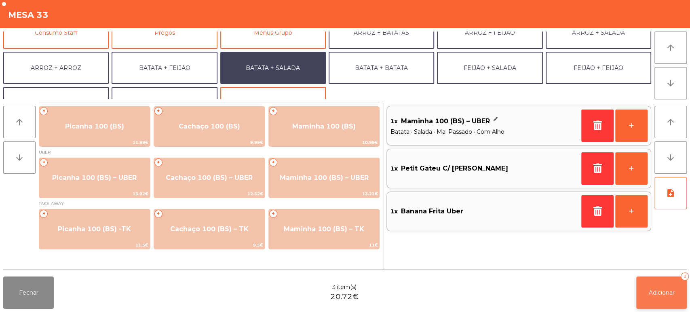
click at [654, 283] on button "Adicionar 3" at bounding box center [661, 293] width 51 height 32
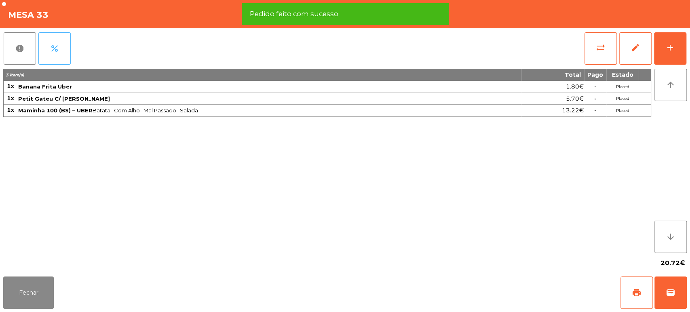
click at [57, 48] on span "percent" at bounding box center [55, 49] width 10 height 10
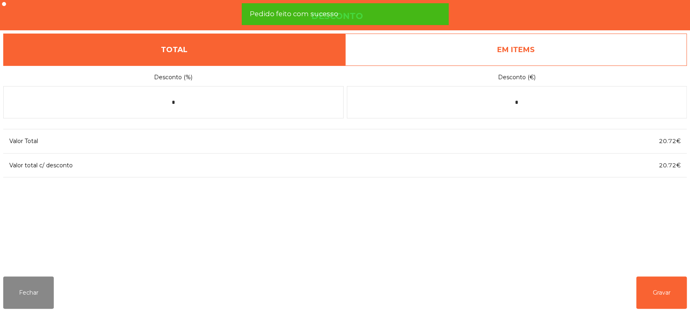
click at [553, 52] on link "EM ITEMS" at bounding box center [516, 50] width 342 height 32
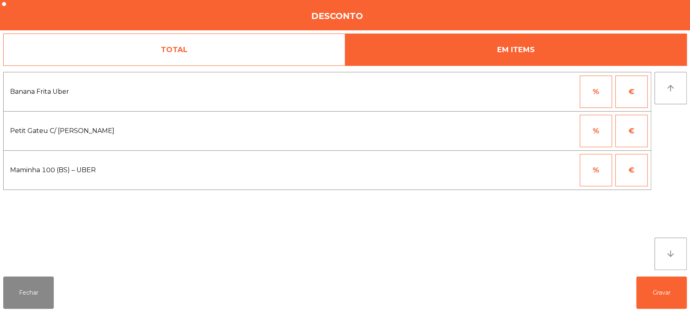
click at [634, 92] on button "€" at bounding box center [631, 92] width 32 height 32
click at [562, 91] on input "*" at bounding box center [556, 92] width 40 height 32
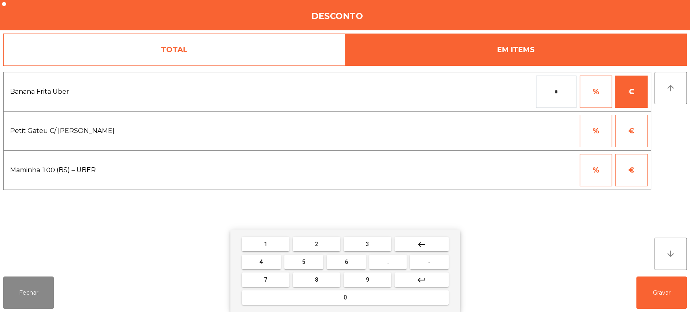
click at [362, 298] on button "0" at bounding box center [345, 297] width 207 height 15
click at [375, 275] on button "9" at bounding box center [368, 279] width 48 height 15
click at [418, 232] on div "1 2 3 keyboard_backspace 4 5 6 . - 7 8 9 keyboard_return 0" at bounding box center [345, 271] width 230 height 82
click at [388, 262] on span "." at bounding box center [388, 262] width 2 height 6
click at [366, 246] on span "3" at bounding box center [367, 244] width 3 height 6
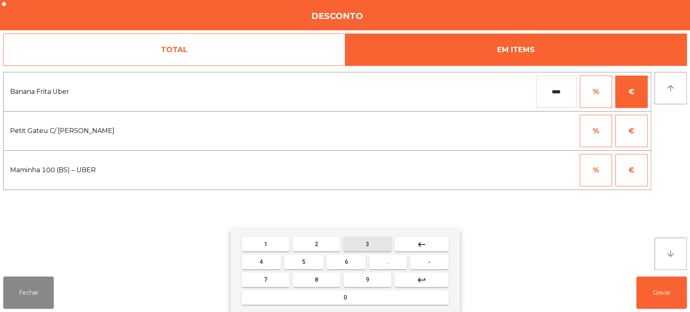
click at [362, 306] on mat-keyboard-key "0" at bounding box center [345, 298] width 210 height 18
click at [430, 243] on button "keyboard_backspace" at bounding box center [422, 244] width 54 height 15
click at [430, 244] on button "keyboard_backspace" at bounding box center [422, 244] width 54 height 15
click at [391, 262] on button "." at bounding box center [388, 262] width 38 height 15
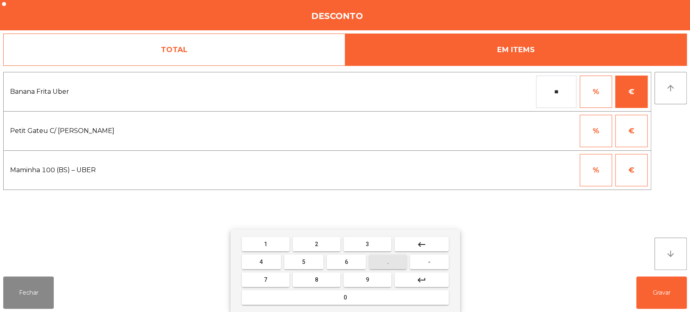
click at [375, 246] on button "3" at bounding box center [368, 244] width 48 height 15
type input "***"
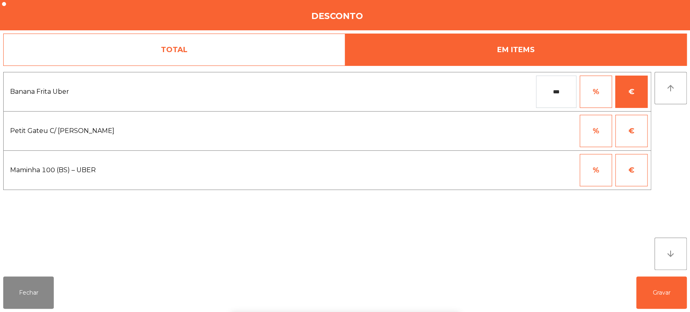
click at [644, 288] on div "1 2 3 keyboard_backspace 4 5 6 . - 7 8 9 keyboard_return 0" at bounding box center [345, 271] width 690 height 82
click at [652, 290] on button "Gravar" at bounding box center [661, 293] width 51 height 32
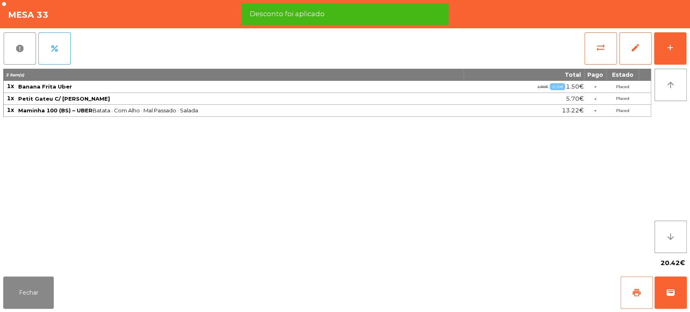
click at [627, 294] on button "print" at bounding box center [637, 293] width 32 height 32
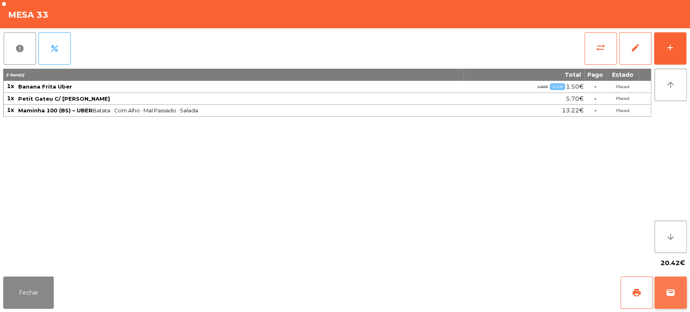
click at [672, 300] on button "wallet" at bounding box center [671, 293] width 32 height 32
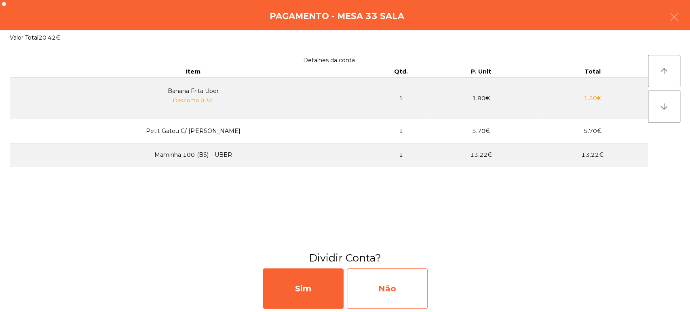
click at [394, 294] on div "Não" at bounding box center [387, 288] width 81 height 40
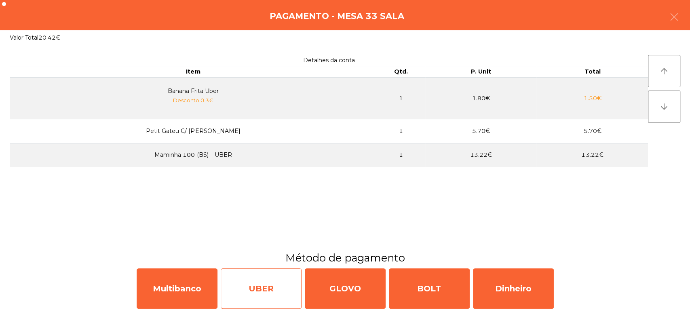
click at [286, 279] on div "UBER" at bounding box center [261, 288] width 81 height 40
select select "**"
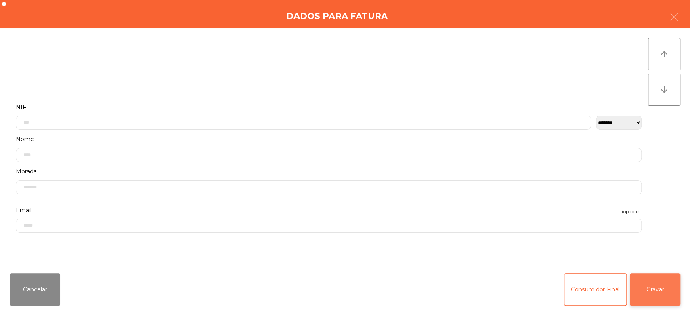
click at [678, 283] on button "Gravar" at bounding box center [655, 289] width 51 height 32
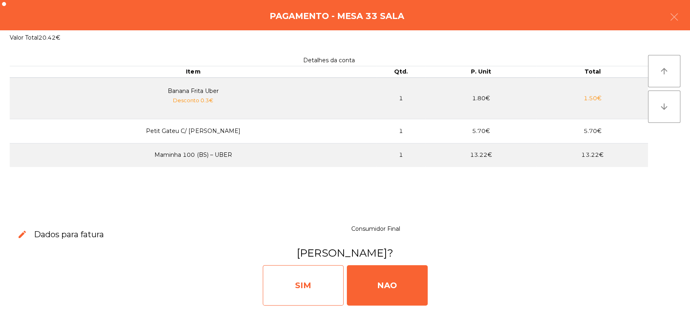
click at [314, 279] on div "SIM" at bounding box center [303, 285] width 81 height 40
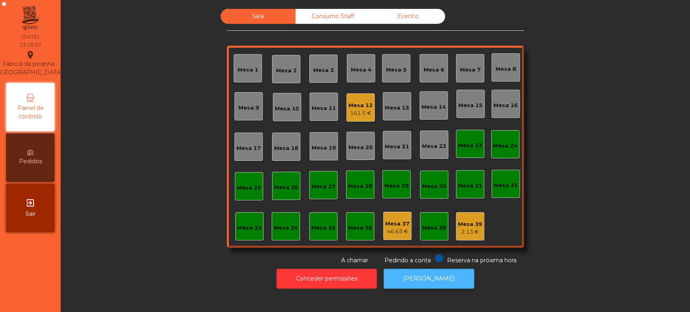
click at [430, 274] on button "[PERSON_NAME]" at bounding box center [429, 279] width 91 height 20
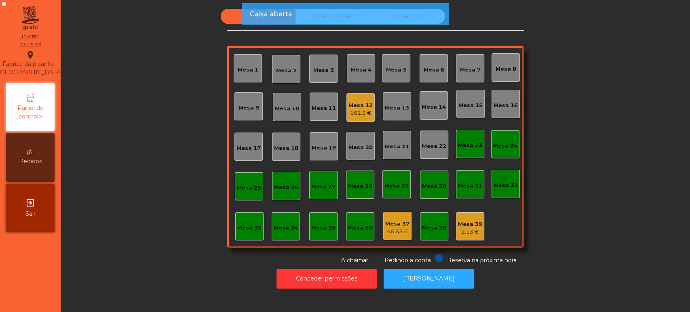
click at [393, 223] on div "Mesa 37" at bounding box center [397, 224] width 24 height 8
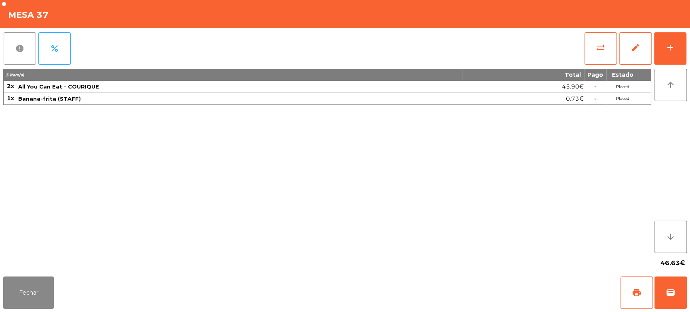
click at [4, 52] on button "report" at bounding box center [20, 48] width 32 height 32
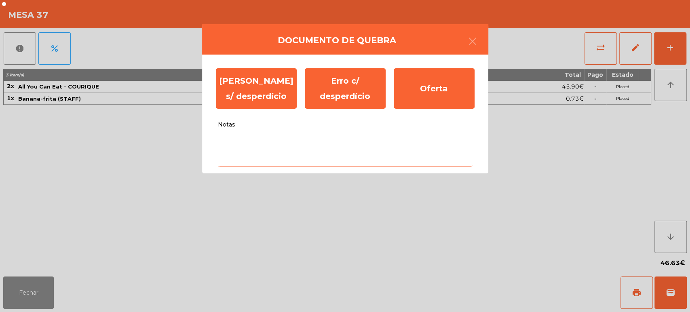
click at [291, 134] on textarea "Notas" at bounding box center [345, 150] width 255 height 34
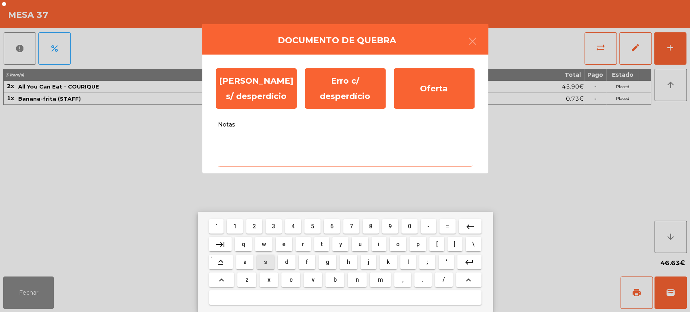
click at [271, 262] on button "s" at bounding box center [265, 262] width 17 height 15
click at [284, 244] on span "e" at bounding box center [283, 244] width 3 height 6
click at [380, 279] on span "m" at bounding box center [380, 280] width 5 height 6
type textarea "***"
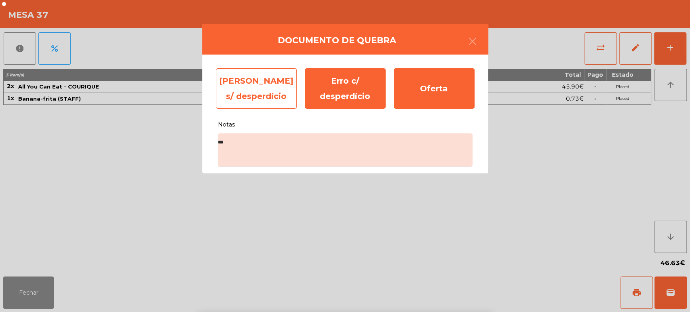
click at [246, 90] on div "[PERSON_NAME] s/ desperdício" at bounding box center [256, 88] width 81 height 40
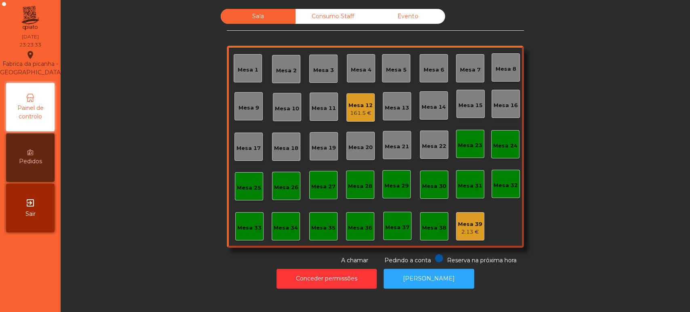
click at [349, 110] on div "161.5 €" at bounding box center [361, 113] width 24 height 8
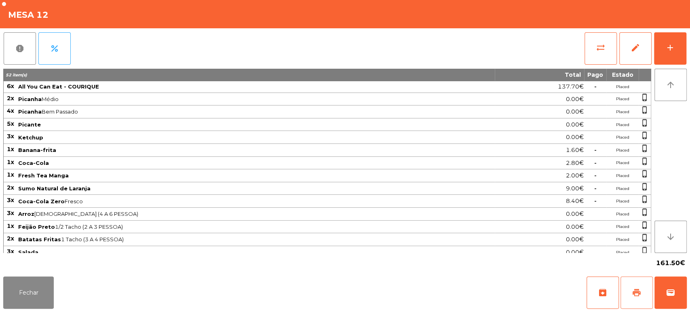
click at [645, 294] on button "print" at bounding box center [637, 293] width 32 height 32
click at [14, 291] on button "Fechar" at bounding box center [28, 293] width 51 height 32
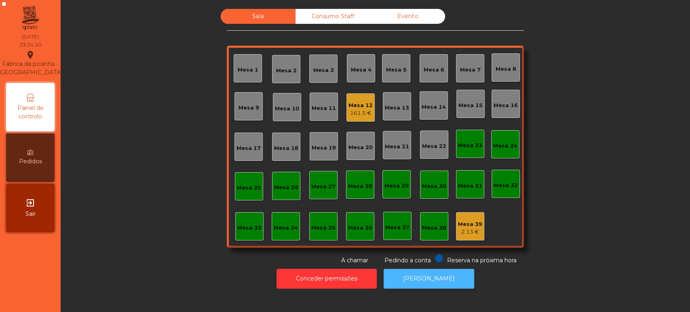
click at [435, 277] on button "[PERSON_NAME]" at bounding box center [429, 279] width 91 height 20
click at [362, 115] on div "161.5 €" at bounding box center [361, 113] width 24 height 8
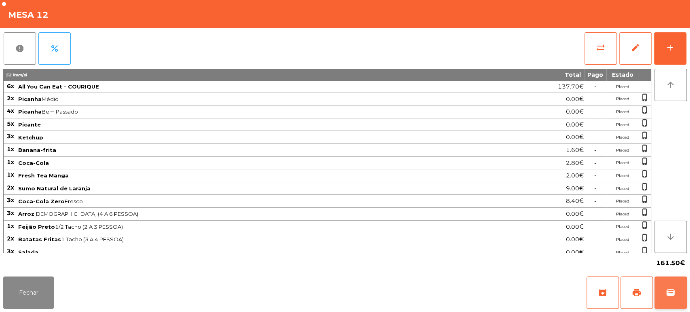
click at [668, 290] on span "wallet" at bounding box center [671, 293] width 10 height 10
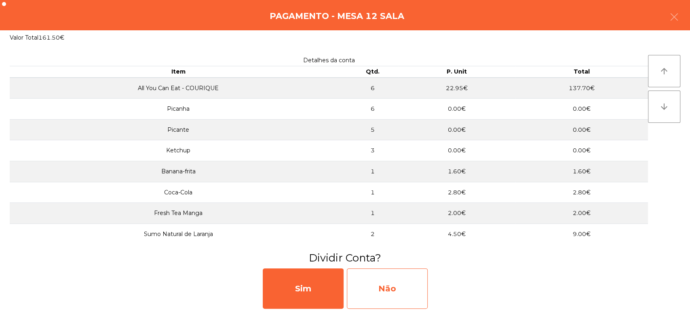
click at [376, 291] on div "Não" at bounding box center [387, 288] width 81 height 40
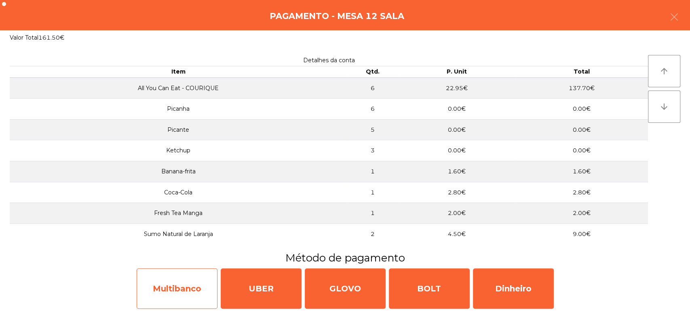
click at [190, 294] on div "Multibanco" at bounding box center [177, 288] width 81 height 40
select select "**"
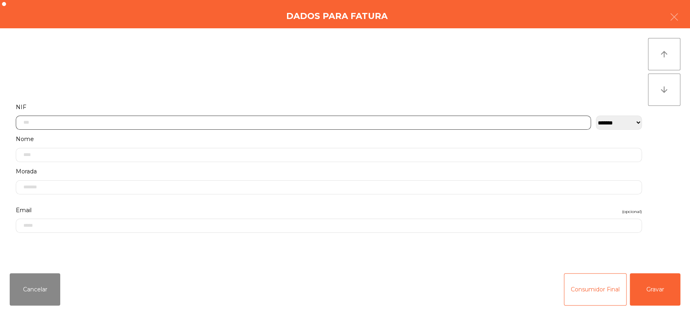
click at [184, 120] on input "text" at bounding box center [303, 123] width 575 height 14
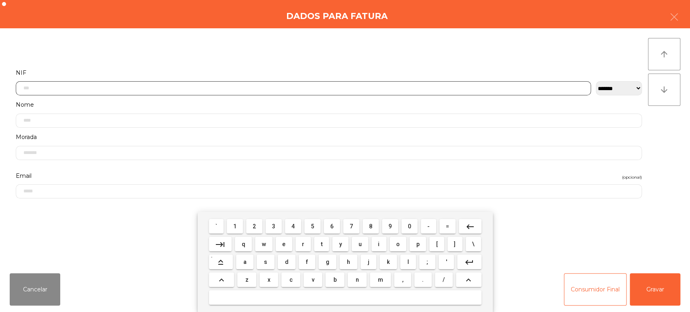
scroll to position [63, 0]
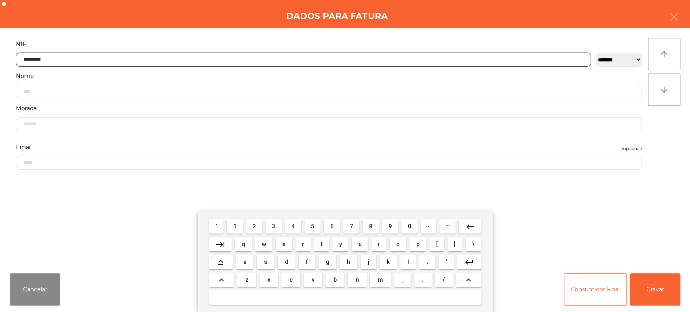
type input "*********"
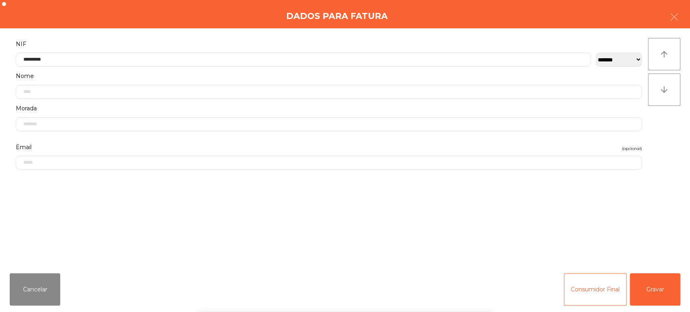
click at [668, 124] on div "arrow_upward arrow_downward" at bounding box center [664, 147] width 32 height 219
click at [651, 290] on button "Gravar" at bounding box center [655, 289] width 51 height 32
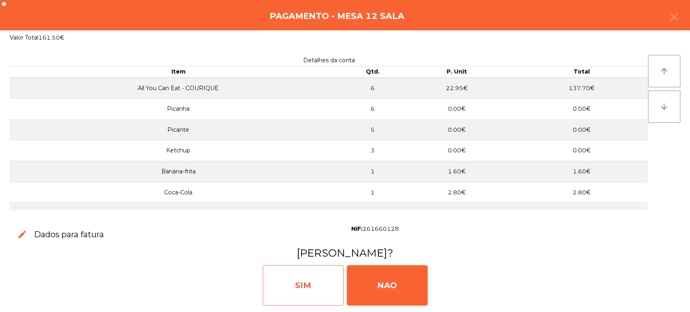
click at [315, 268] on div "SIM" at bounding box center [303, 285] width 81 height 40
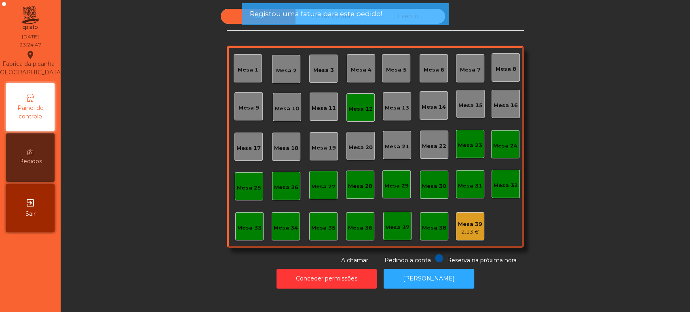
click at [383, 108] on div "Mesa 13" at bounding box center [397, 106] width 28 height 28
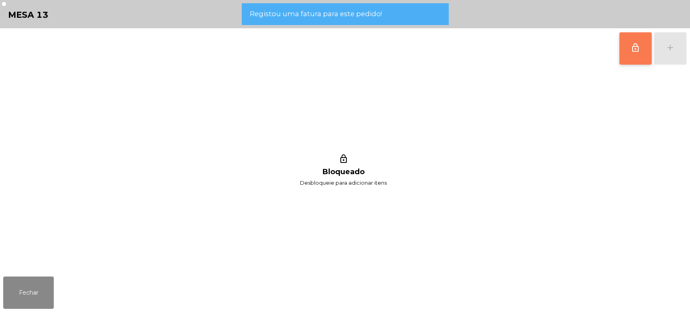
click at [631, 36] on button "lock_outline" at bounding box center [635, 48] width 32 height 32
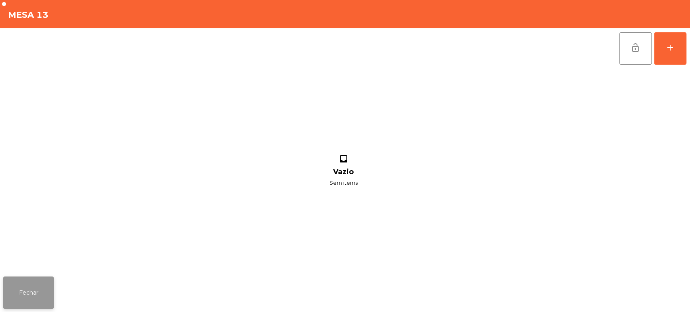
click at [40, 289] on button "Fechar" at bounding box center [28, 293] width 51 height 32
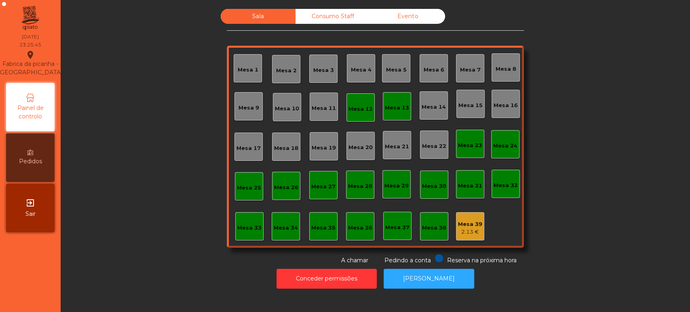
click at [349, 111] on div "Mesa 12" at bounding box center [361, 109] width 24 height 8
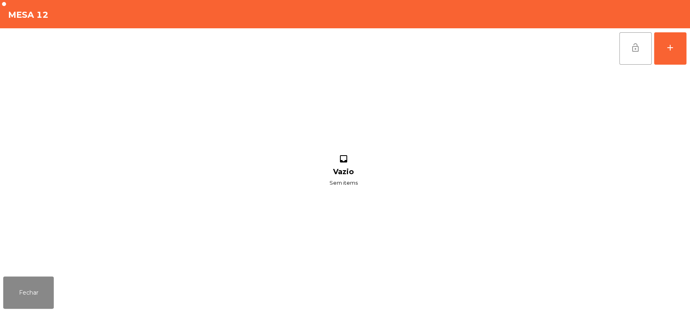
click at [631, 58] on button "lock_open" at bounding box center [635, 48] width 32 height 32
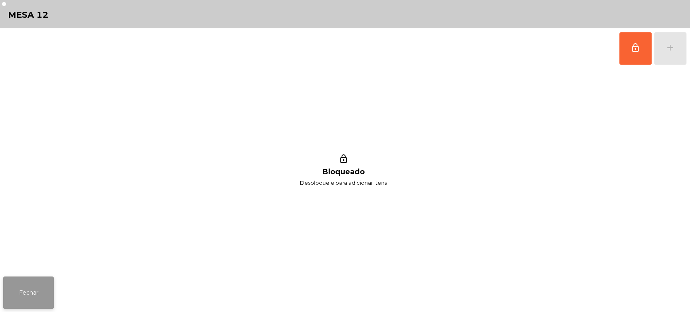
click at [26, 291] on button "Fechar" at bounding box center [28, 293] width 51 height 32
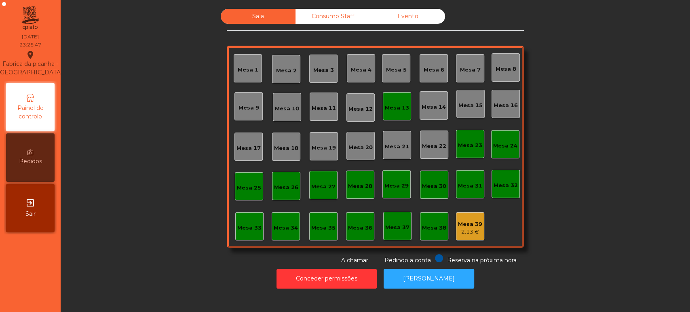
click at [395, 111] on div "Mesa 13" at bounding box center [397, 108] width 24 height 8
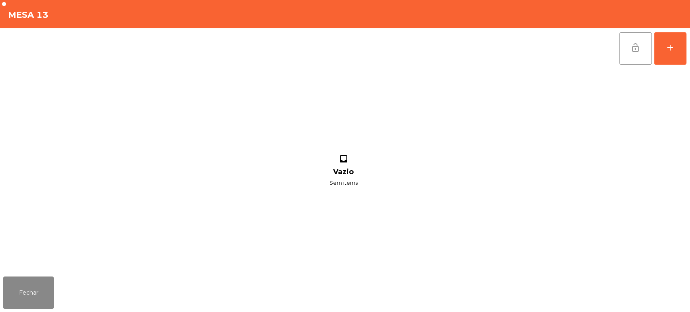
click at [635, 59] on button "lock_open" at bounding box center [635, 48] width 32 height 32
click at [39, 291] on button "Fechar" at bounding box center [28, 293] width 51 height 32
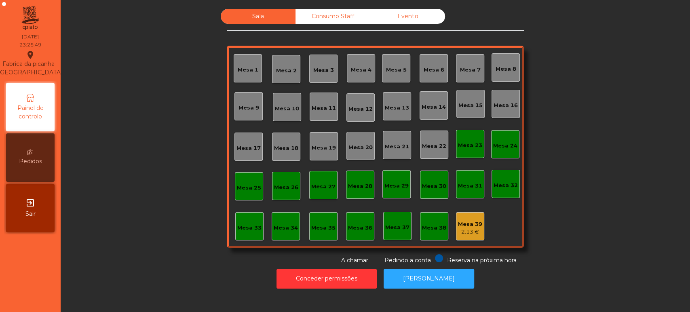
click at [491, 232] on div "Mesa 1 Mesa 2 Mesa 3 Mesa 4 Mesa 5 Mesa 6 Mesa 7 Mesa 8 Mesa 9 Mesa 10 Mesa 11 …" at bounding box center [375, 147] width 297 height 202
click at [472, 239] on div "Mesa 39 2.13 €" at bounding box center [470, 226] width 28 height 28
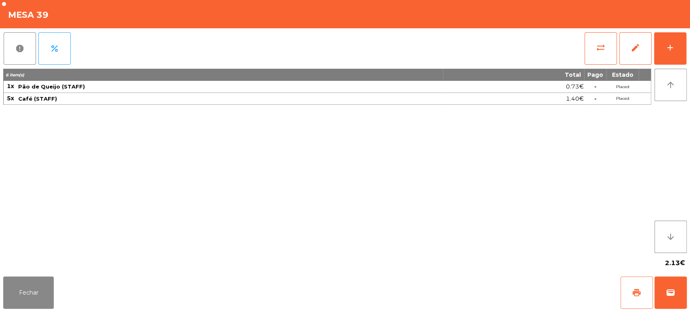
click at [638, 303] on button "print" at bounding box center [637, 293] width 32 height 32
click at [24, 287] on button "Fechar" at bounding box center [28, 293] width 51 height 32
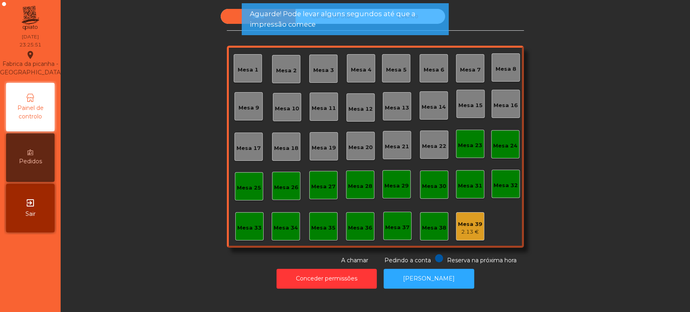
click at [476, 222] on div "Mesa 39" at bounding box center [470, 224] width 24 height 8
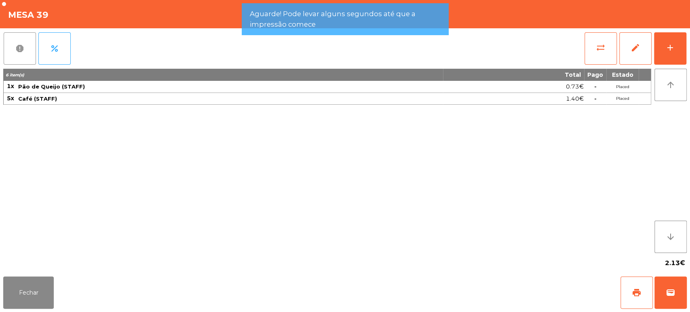
click at [30, 47] on button "report" at bounding box center [20, 48] width 32 height 32
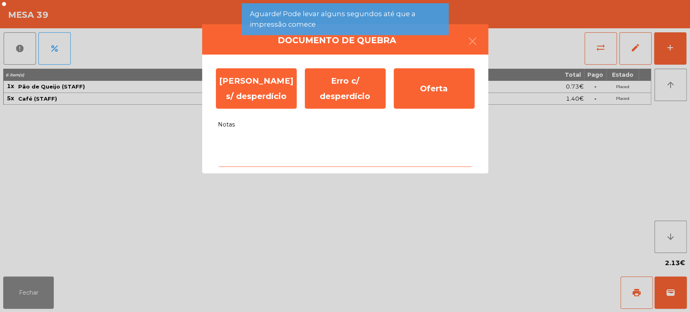
click at [327, 146] on textarea "Notas" at bounding box center [345, 150] width 255 height 34
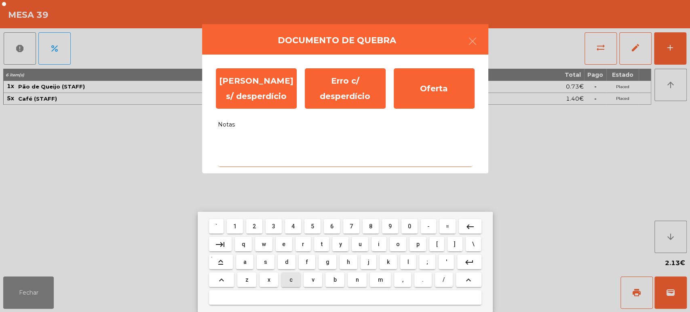
click at [298, 278] on button "c" at bounding box center [290, 279] width 19 height 15
click at [398, 245] on span "o" at bounding box center [398, 244] width 4 height 6
click at [380, 278] on span "m" at bounding box center [380, 280] width 5 height 6
type textarea "***"
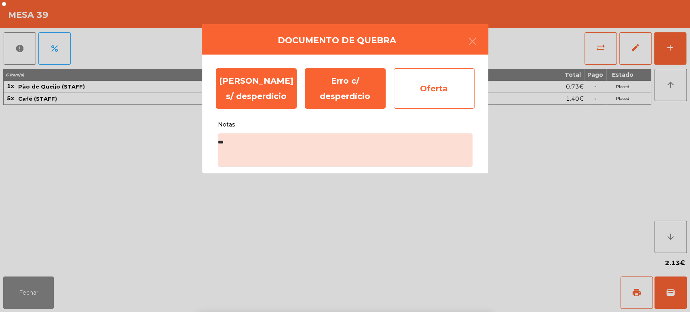
click at [429, 86] on div "Oferta" at bounding box center [434, 88] width 81 height 40
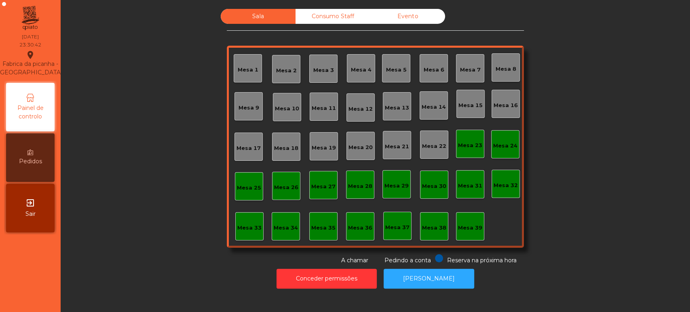
click at [313, 12] on div "Consumo Staff" at bounding box center [333, 16] width 75 height 15
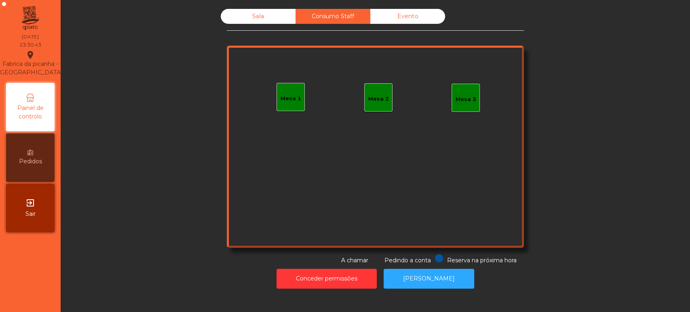
click at [384, 32] on div "Sala Consumo Staff Evento Mesa 1 Mesa 2 Mesa 3 Reserva na próxima hora Pedindo …" at bounding box center [375, 137] width 297 height 256
click at [423, 11] on div "Evento" at bounding box center [407, 16] width 75 height 15
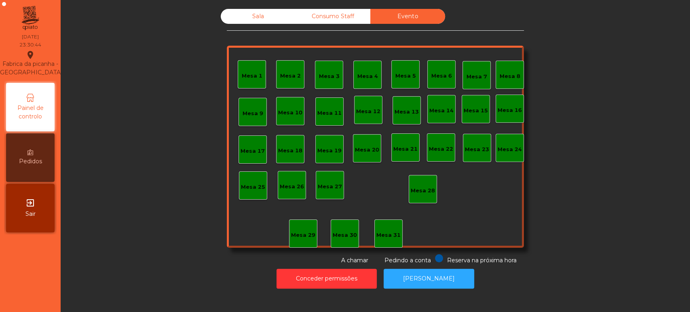
click at [340, 14] on div "Consumo Staff" at bounding box center [333, 16] width 75 height 15
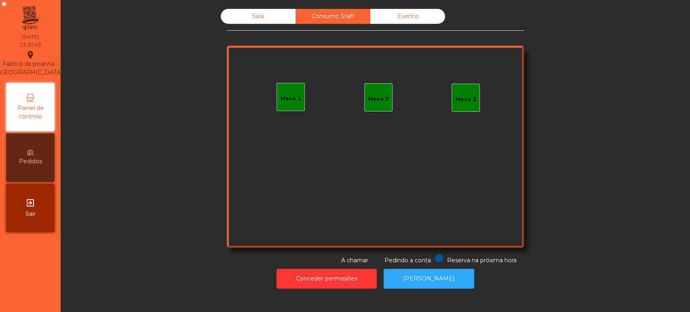
click at [258, 20] on div "Sala" at bounding box center [258, 16] width 75 height 15
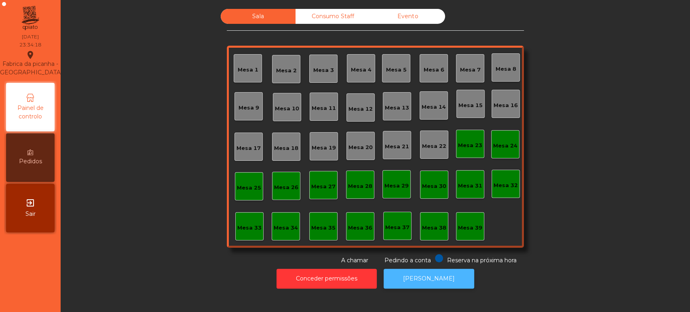
click at [416, 276] on button "[PERSON_NAME]" at bounding box center [429, 279] width 91 height 20
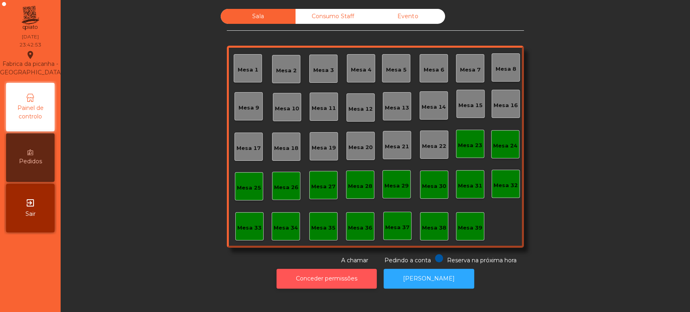
click at [357, 278] on button "Conceder permissões" at bounding box center [327, 279] width 100 height 20
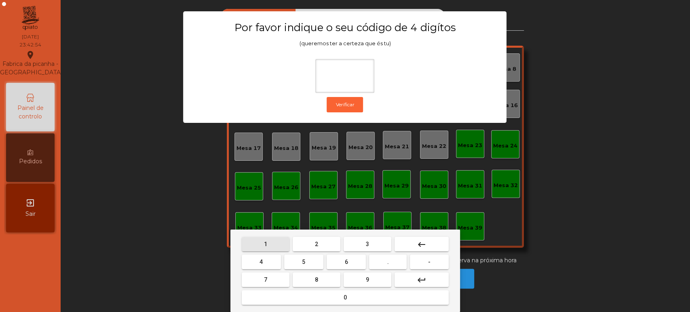
click at [265, 243] on span "1" at bounding box center [265, 244] width 3 height 6
click at [368, 242] on span "3" at bounding box center [367, 244] width 3 height 6
click at [312, 259] on button "5" at bounding box center [303, 262] width 39 height 15
click at [345, 296] on span "0" at bounding box center [345, 297] width 3 height 6
type input "****"
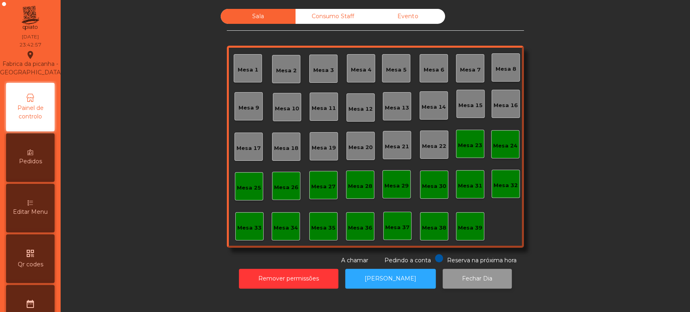
click at [469, 279] on button "Fechar Dia" at bounding box center [477, 279] width 69 height 20
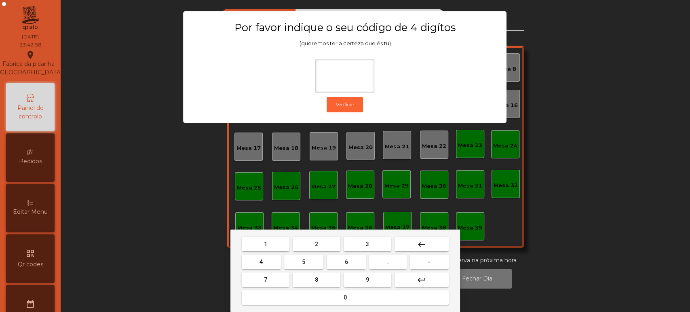
click at [269, 230] on div "1 2 3 keyboard_backspace 4 5 6 . - 7 8 9 keyboard_return 0" at bounding box center [345, 271] width 230 height 82
click at [274, 238] on button "1" at bounding box center [266, 244] width 48 height 15
click at [372, 243] on button "3" at bounding box center [368, 244] width 48 height 15
click at [312, 262] on button "5" at bounding box center [303, 262] width 39 height 15
click at [338, 296] on button "0" at bounding box center [345, 297] width 207 height 15
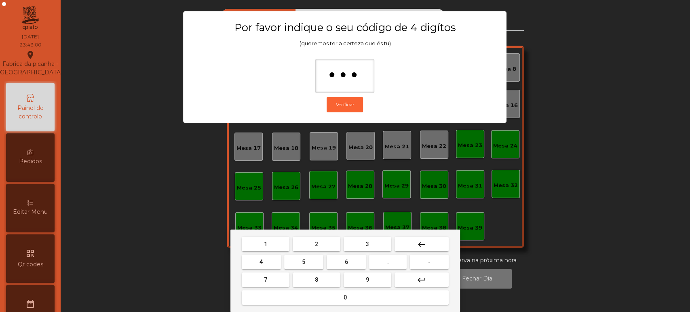
type input "****"
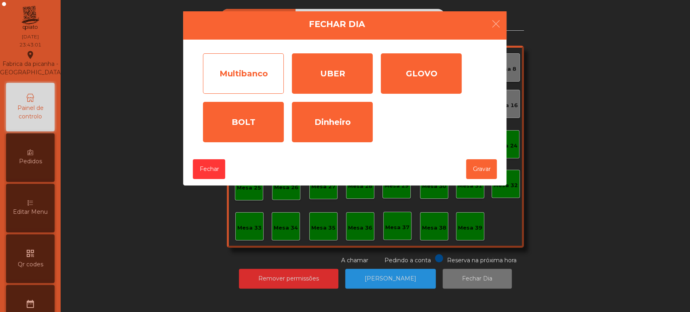
click at [255, 74] on div "Multibanco" at bounding box center [243, 73] width 81 height 40
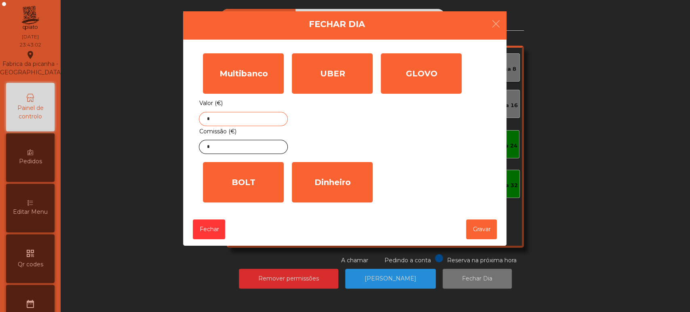
click at [256, 118] on input "*" at bounding box center [243, 119] width 89 height 14
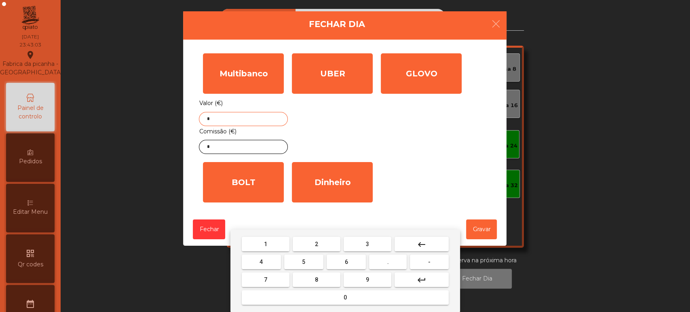
click at [429, 242] on button "keyboard_backspace" at bounding box center [422, 244] width 54 height 15
click at [275, 261] on button "4" at bounding box center [261, 262] width 39 height 15
click at [304, 262] on span "5" at bounding box center [303, 262] width 3 height 6
click at [388, 262] on span "." at bounding box center [388, 262] width 2 height 6
click at [419, 241] on mat-icon "keyboard_backspace" at bounding box center [422, 245] width 10 height 10
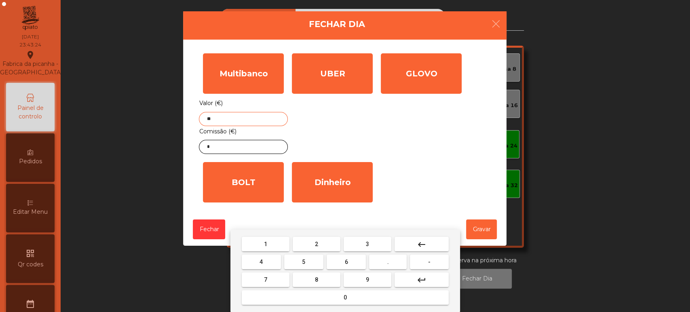
click at [266, 242] on span "1" at bounding box center [265, 244] width 3 height 6
click at [388, 262] on span "." at bounding box center [388, 262] width 2 height 6
click at [271, 279] on button "7" at bounding box center [266, 279] width 48 height 15
click at [355, 260] on button "6" at bounding box center [346, 262] width 39 height 15
type input "******"
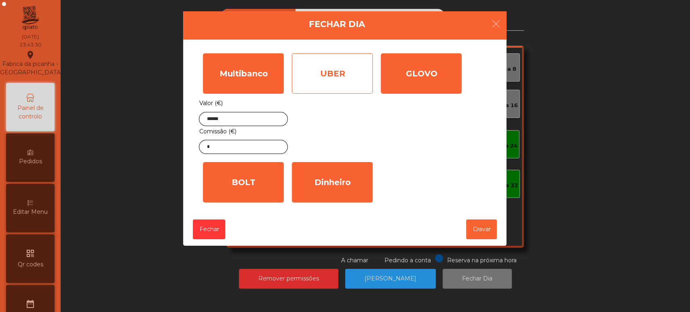
click at [346, 74] on div "UBER" at bounding box center [332, 73] width 81 height 40
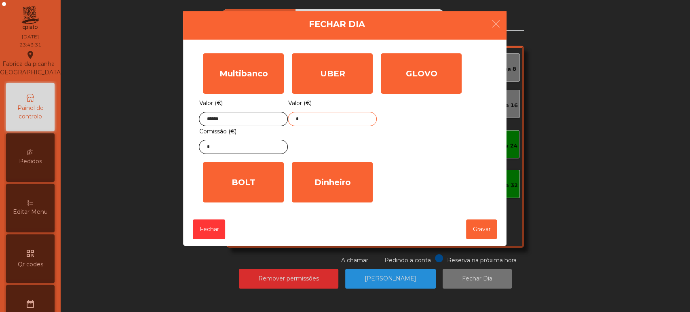
click at [328, 120] on input "*" at bounding box center [332, 119] width 89 height 14
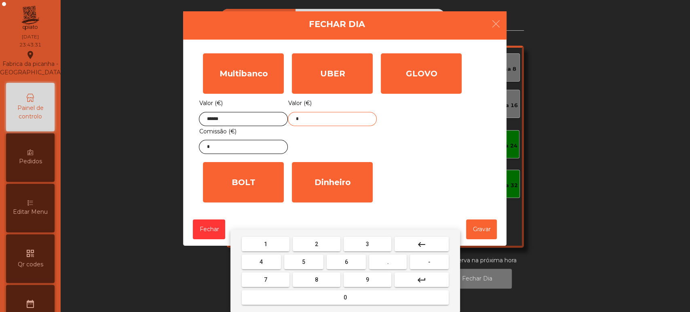
click at [428, 246] on button "keyboard_backspace" at bounding box center [422, 244] width 54 height 15
click at [272, 245] on button "1" at bounding box center [266, 244] width 48 height 15
click at [272, 281] on button "7" at bounding box center [266, 279] width 48 height 15
click at [274, 244] on button "1" at bounding box center [266, 244] width 48 height 15
type input "***"
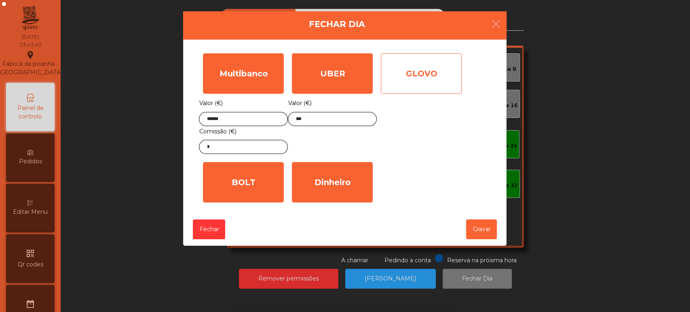
click at [429, 78] on div "GLOVO" at bounding box center [421, 73] width 81 height 40
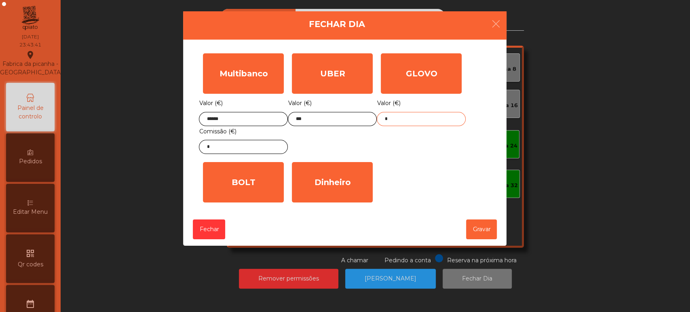
click at [410, 120] on input "*" at bounding box center [421, 119] width 89 height 14
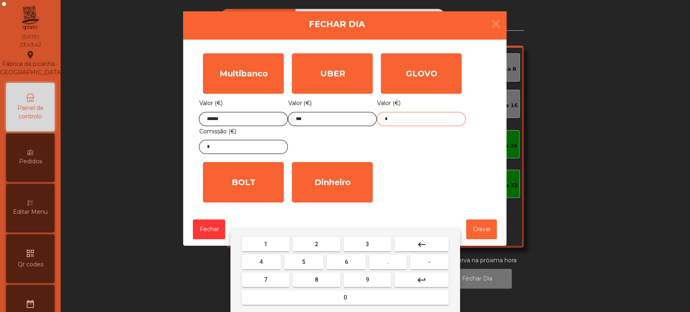
click at [424, 246] on mat-icon "keyboard_backspace" at bounding box center [422, 245] width 10 height 10
click at [260, 262] on span "4" at bounding box center [261, 262] width 3 height 6
click at [279, 278] on button "7" at bounding box center [266, 279] width 48 height 15
click at [381, 262] on button "." at bounding box center [388, 262] width 38 height 15
click at [277, 278] on button "7" at bounding box center [266, 279] width 48 height 15
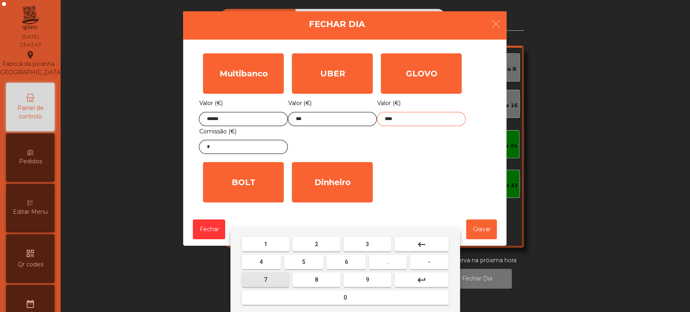
click at [257, 268] on button "4" at bounding box center [261, 262] width 39 height 15
type input "*****"
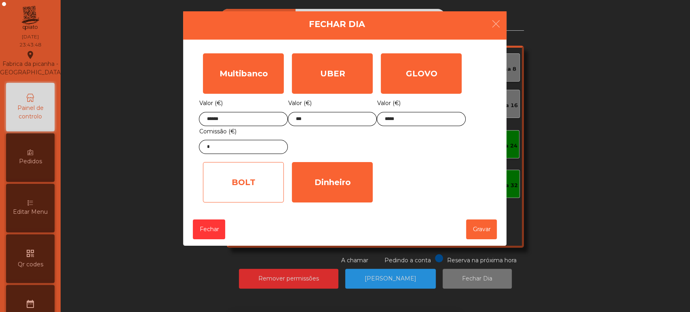
click at [242, 175] on div "BOLT" at bounding box center [243, 182] width 81 height 40
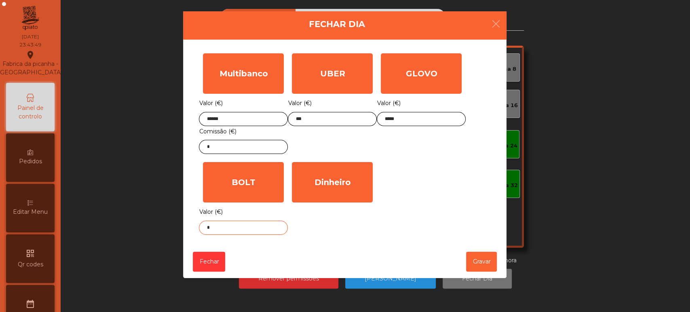
click at [266, 226] on input "*" at bounding box center [243, 228] width 89 height 14
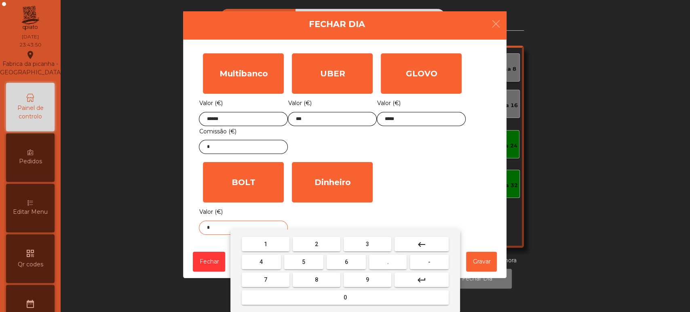
click at [408, 248] on button "keyboard_backspace" at bounding box center [422, 244] width 54 height 15
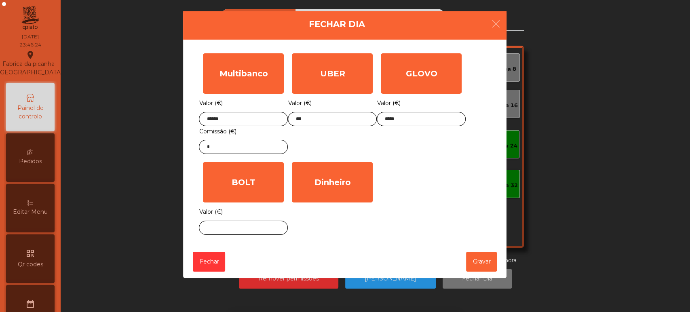
click at [483, 230] on div "1 2 3 keyboard_backspace 4 5 6 . - 7 8 9 keyboard_return 0" at bounding box center [345, 271] width 690 height 82
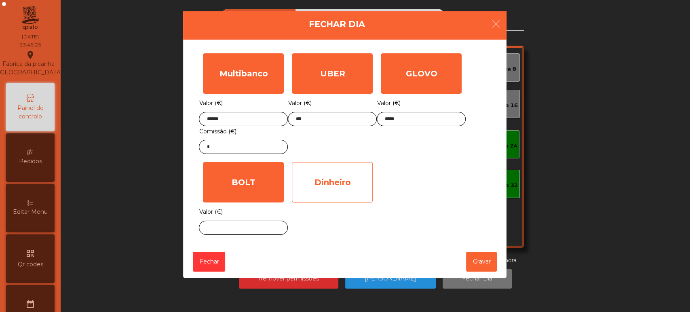
click at [345, 185] on div "Dinheiro" at bounding box center [332, 182] width 81 height 40
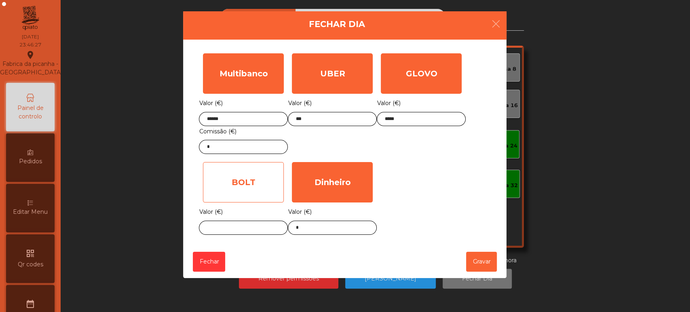
click at [262, 189] on div "BOLT" at bounding box center [243, 182] width 81 height 40
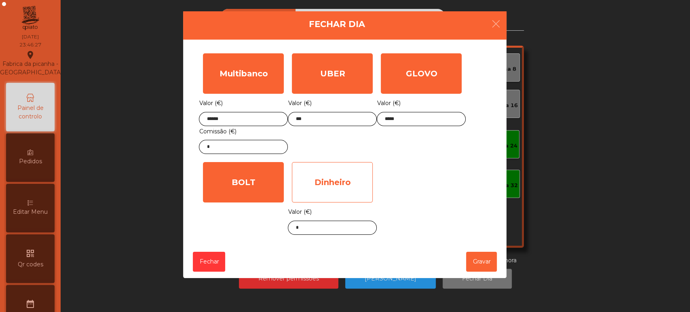
click at [345, 182] on div "Dinheiro" at bounding box center [332, 182] width 81 height 40
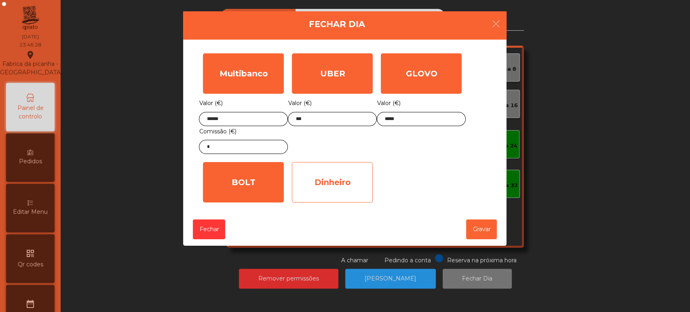
click at [347, 180] on div "Dinheiro" at bounding box center [332, 182] width 81 height 40
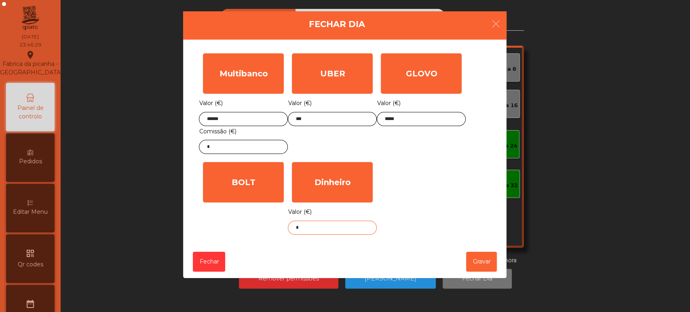
click at [342, 229] on input "*" at bounding box center [332, 228] width 89 height 14
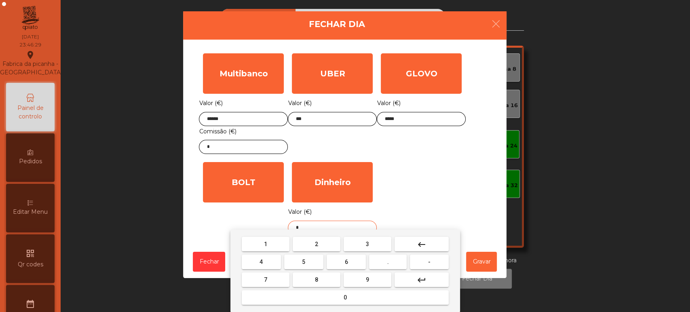
click at [432, 243] on button "keyboard_backspace" at bounding box center [422, 244] width 54 height 15
click at [319, 245] on button "2" at bounding box center [317, 244] width 48 height 15
click at [330, 298] on button "0" at bounding box center [345, 297] width 207 height 15
click at [362, 279] on button "9" at bounding box center [368, 279] width 48 height 15
click at [388, 261] on span "." at bounding box center [388, 262] width 2 height 6
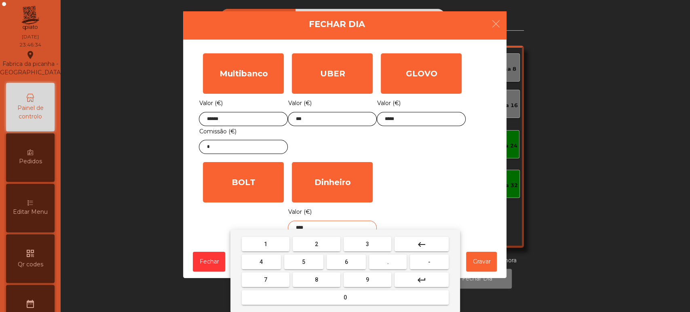
click at [272, 259] on button "4" at bounding box center [261, 262] width 39 height 15
click at [326, 295] on button "0" at bounding box center [345, 297] width 207 height 15
type input "******"
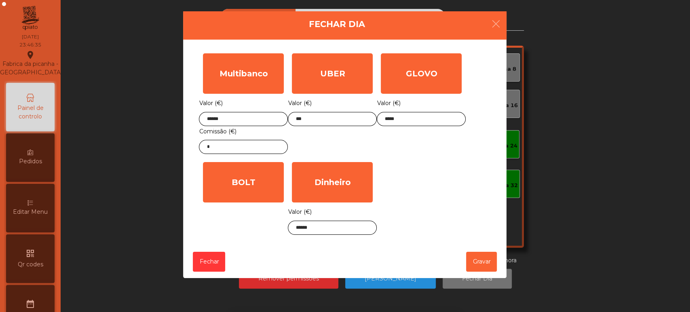
click at [420, 176] on div "Multibanco Valor (€) ****** Comissão (€) * UBER Valor (€) *** GLOVO Valor (€) *…" at bounding box center [345, 144] width 292 height 190
click at [490, 264] on button "Gravar" at bounding box center [481, 262] width 31 height 20
